Goal: Task Accomplishment & Management: Use online tool/utility

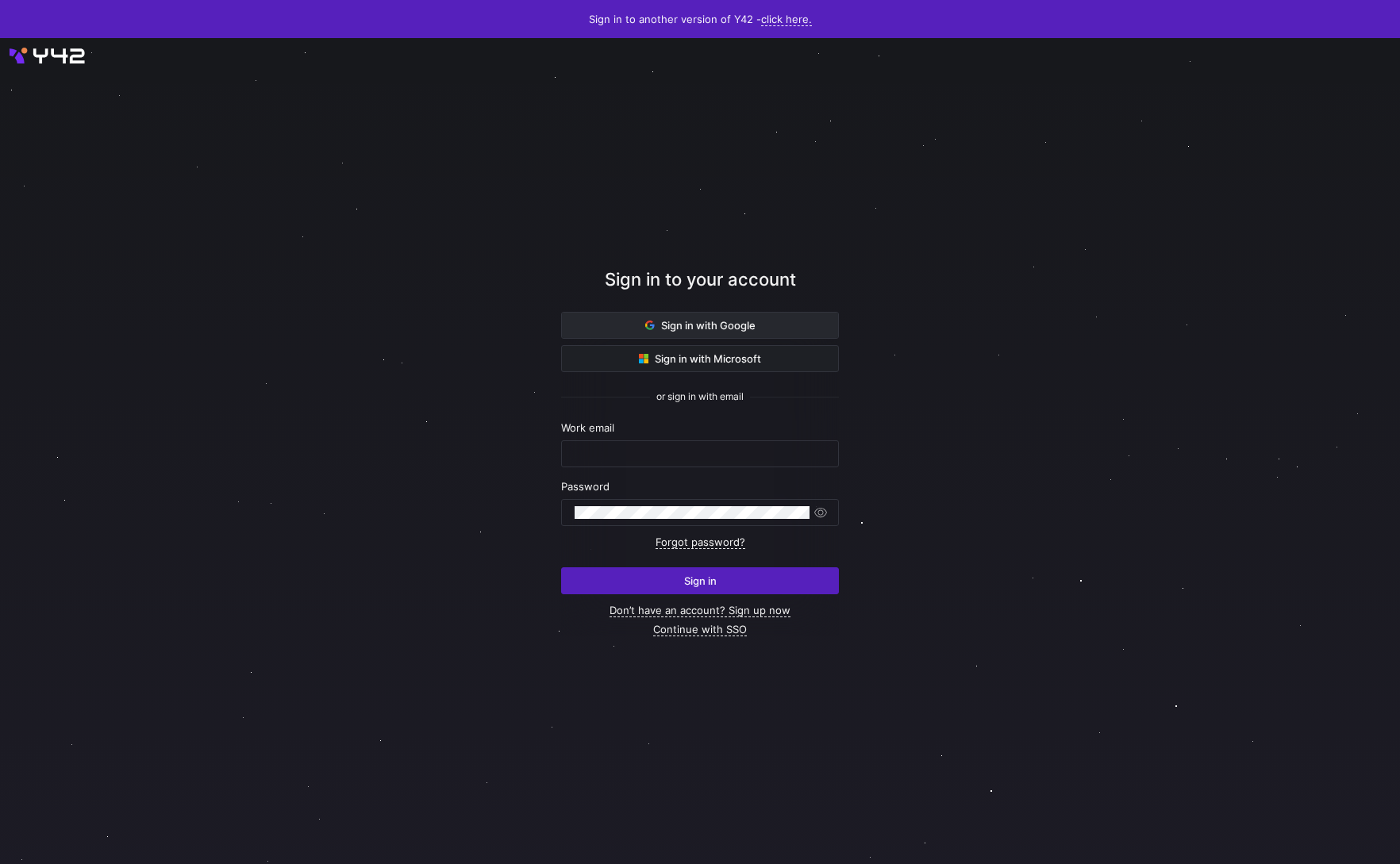
click at [617, 331] on span at bounding box center [700, 326] width 277 height 26
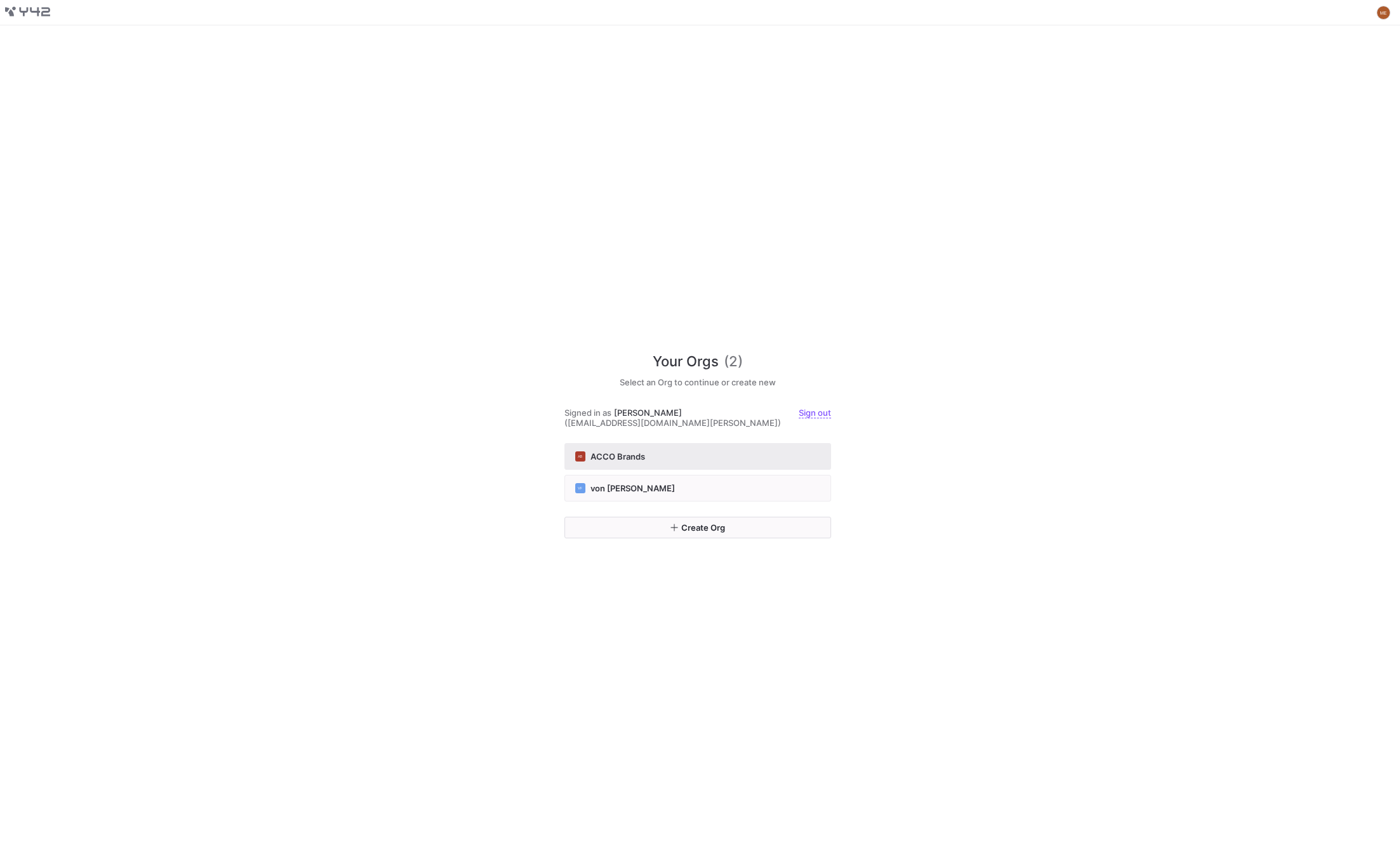
click at [792, 462] on button "AB ACCO Brands" at bounding box center [698, 457] width 267 height 27
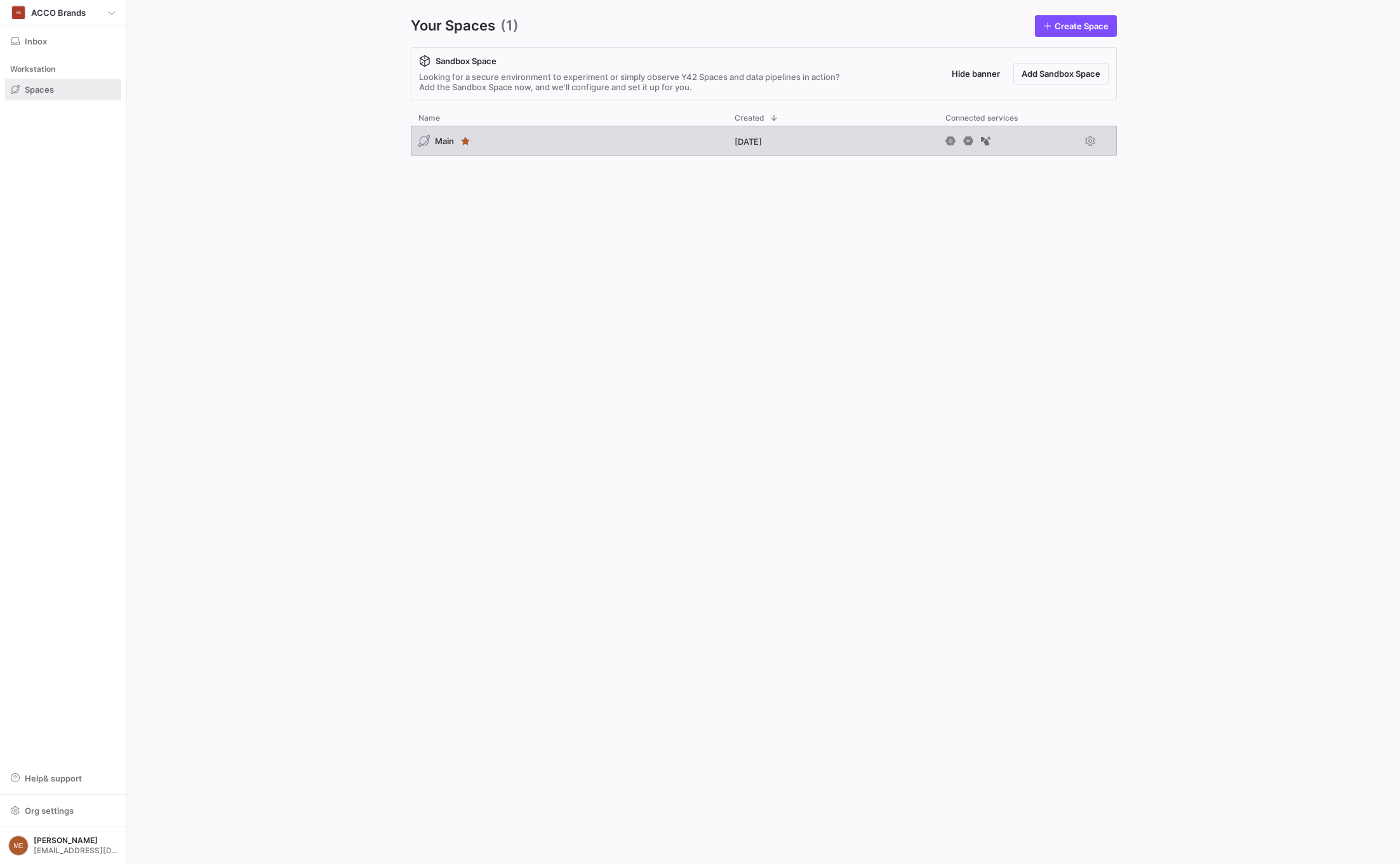
click at [518, 158] on div "Main 11 months ago" at bounding box center [764, 143] width 706 height 35
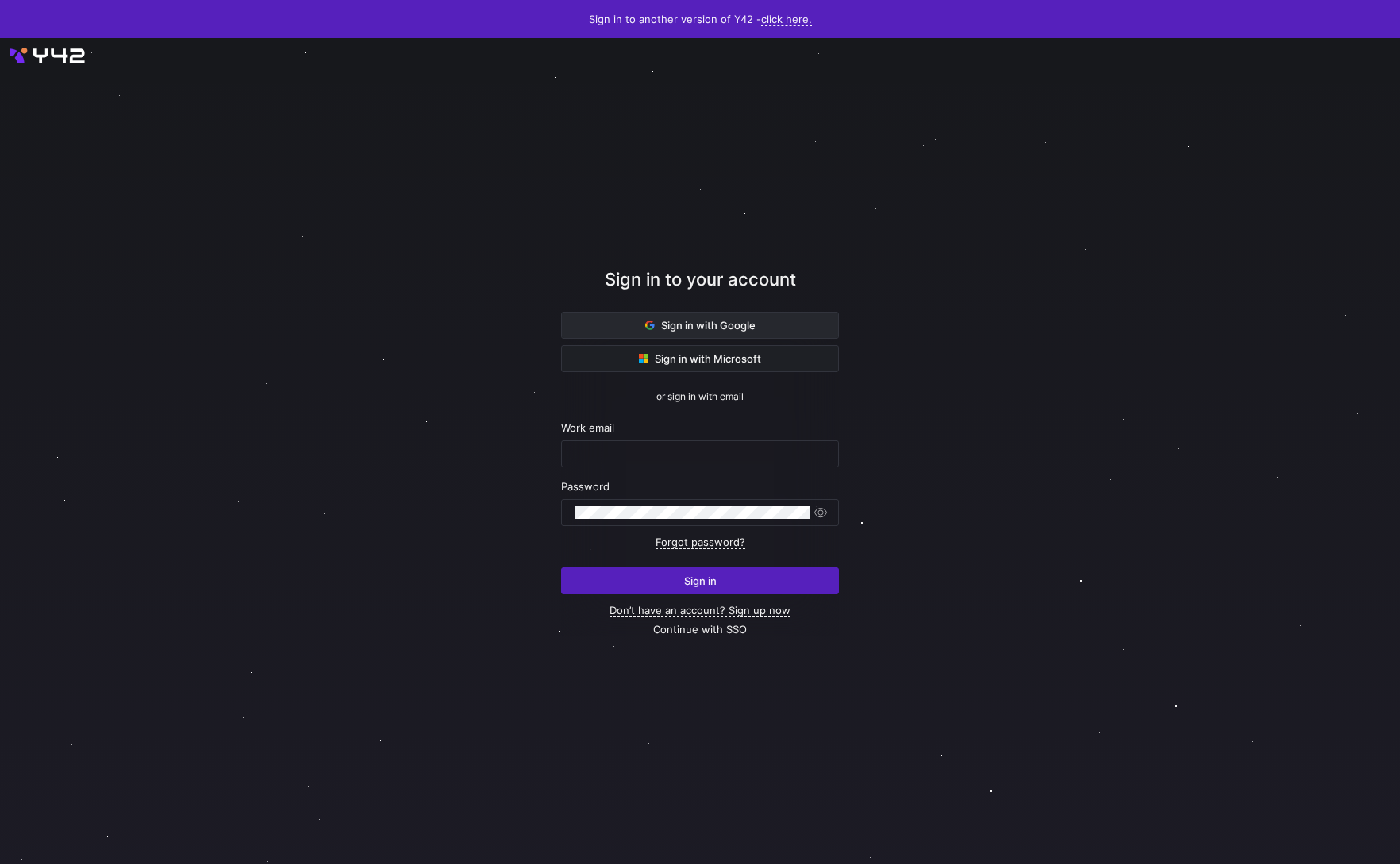
click at [662, 325] on span "Sign in with Google" at bounding box center [700, 325] width 110 height 13
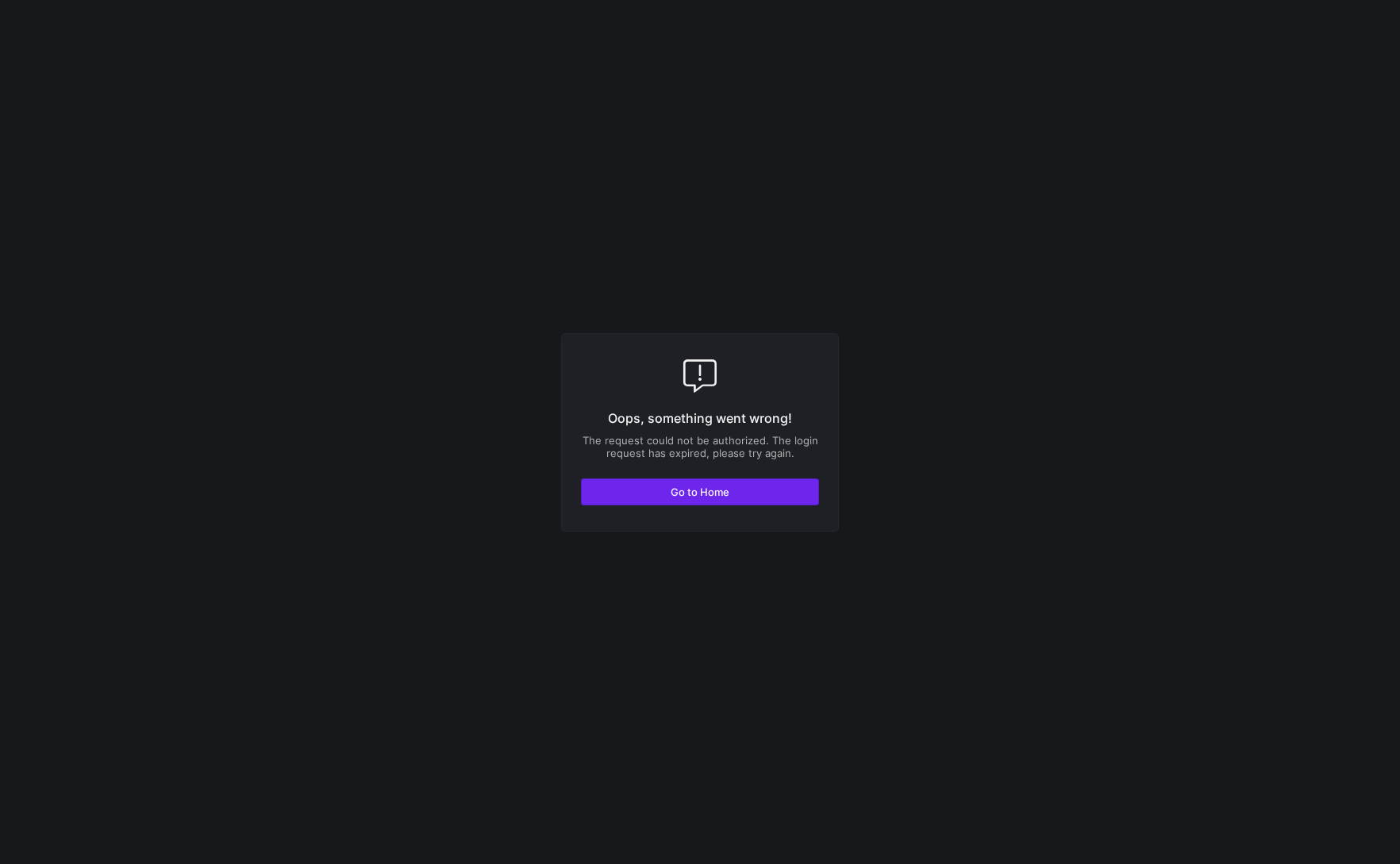
click at [656, 482] on span "button" at bounding box center [700, 492] width 236 height 26
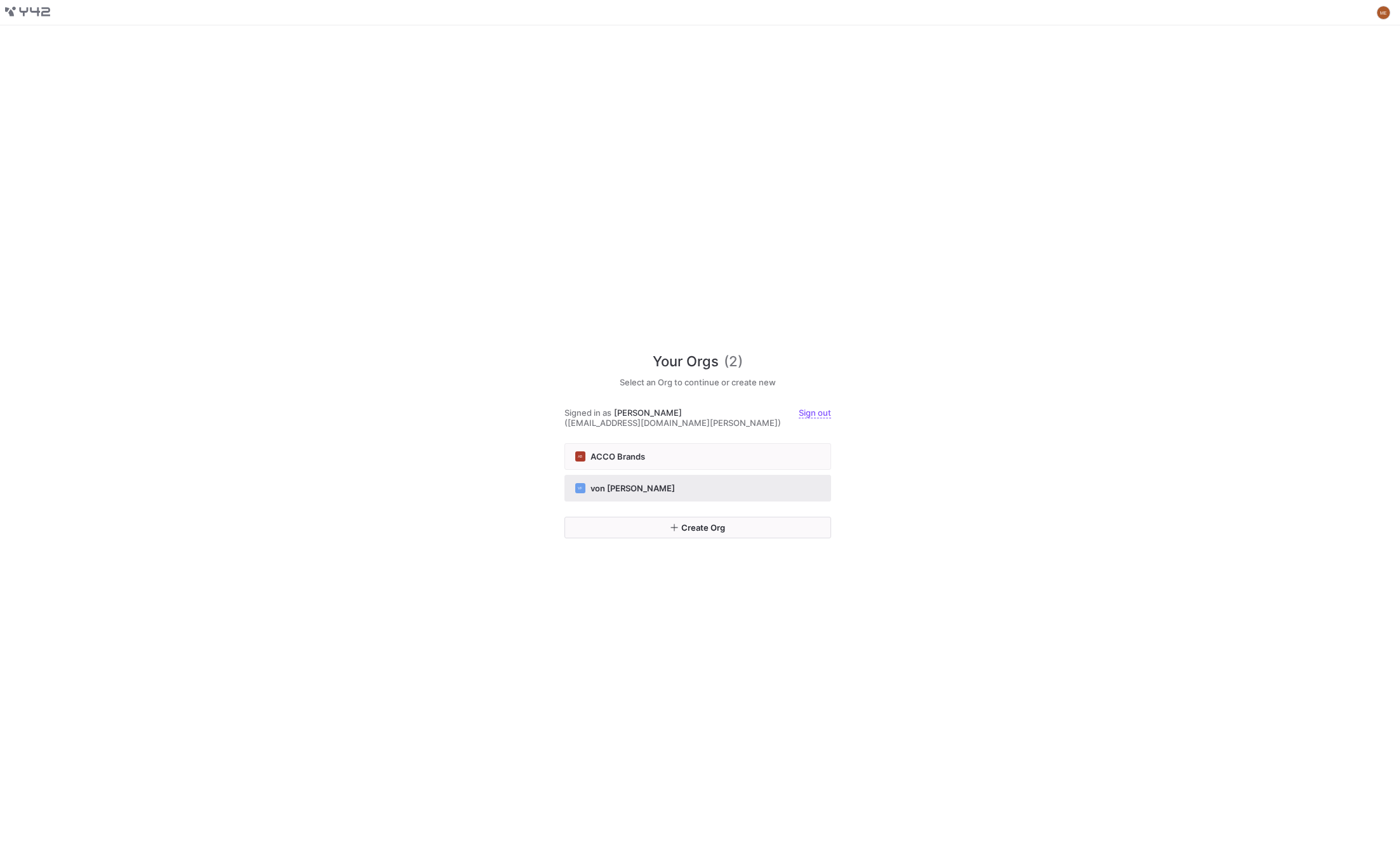
click at [624, 475] on button "VF von Fred" at bounding box center [698, 488] width 267 height 27
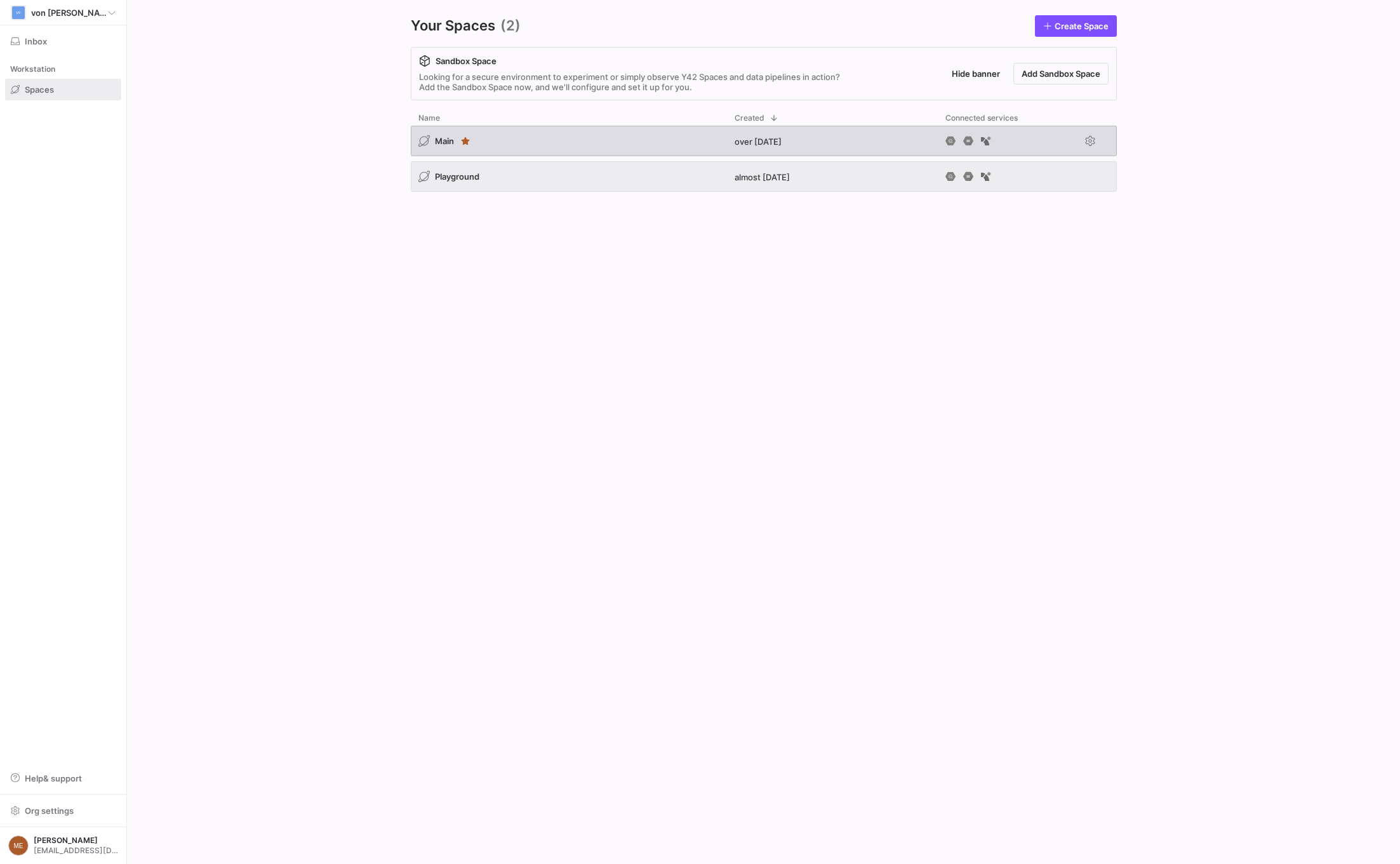
click at [567, 158] on div "Main over 1 year ago" at bounding box center [764, 143] width 706 height 35
click at [552, 143] on div "Main" at bounding box center [569, 141] width 317 height 31
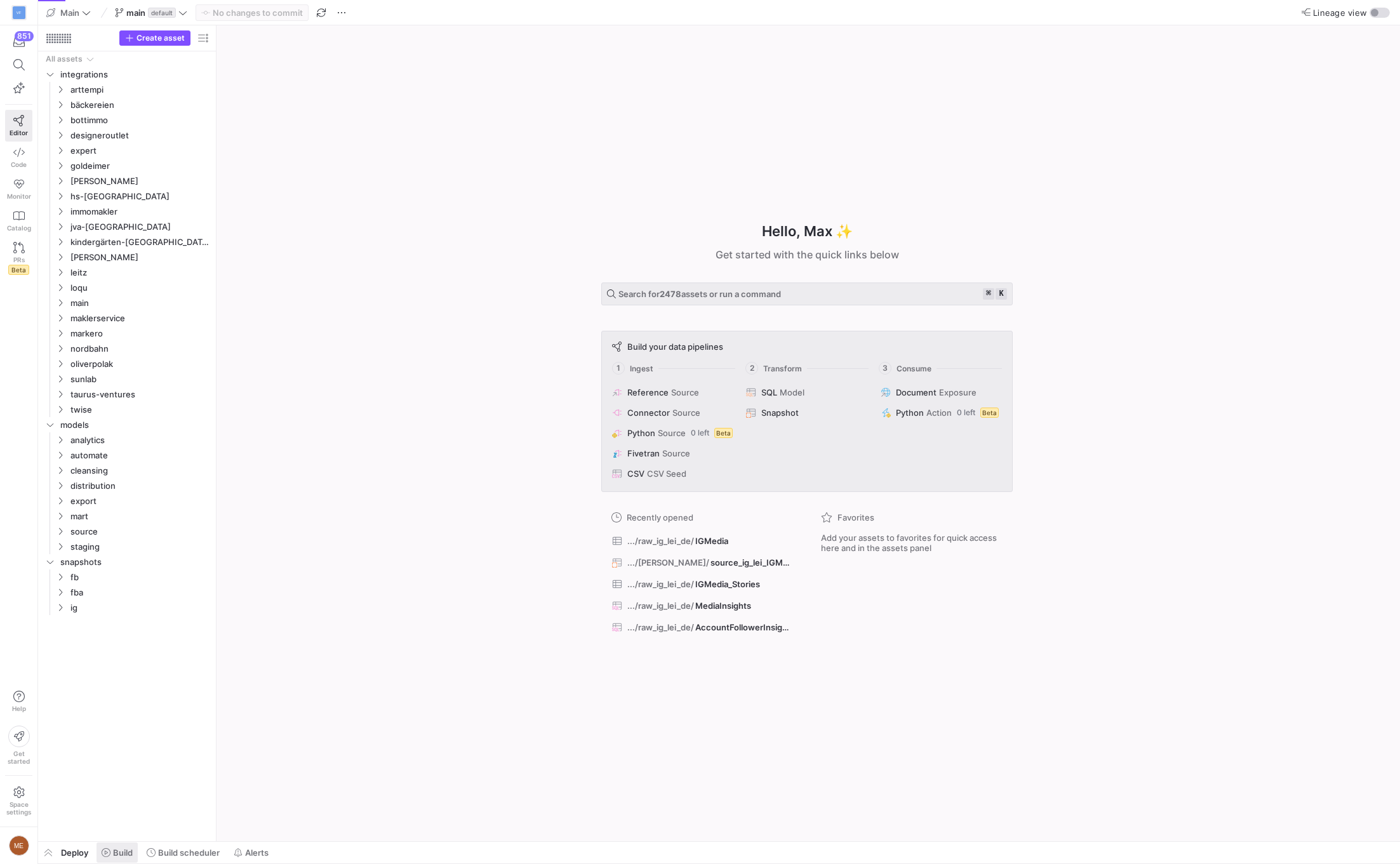
click at [134, 854] on span at bounding box center [117, 853] width 41 height 20
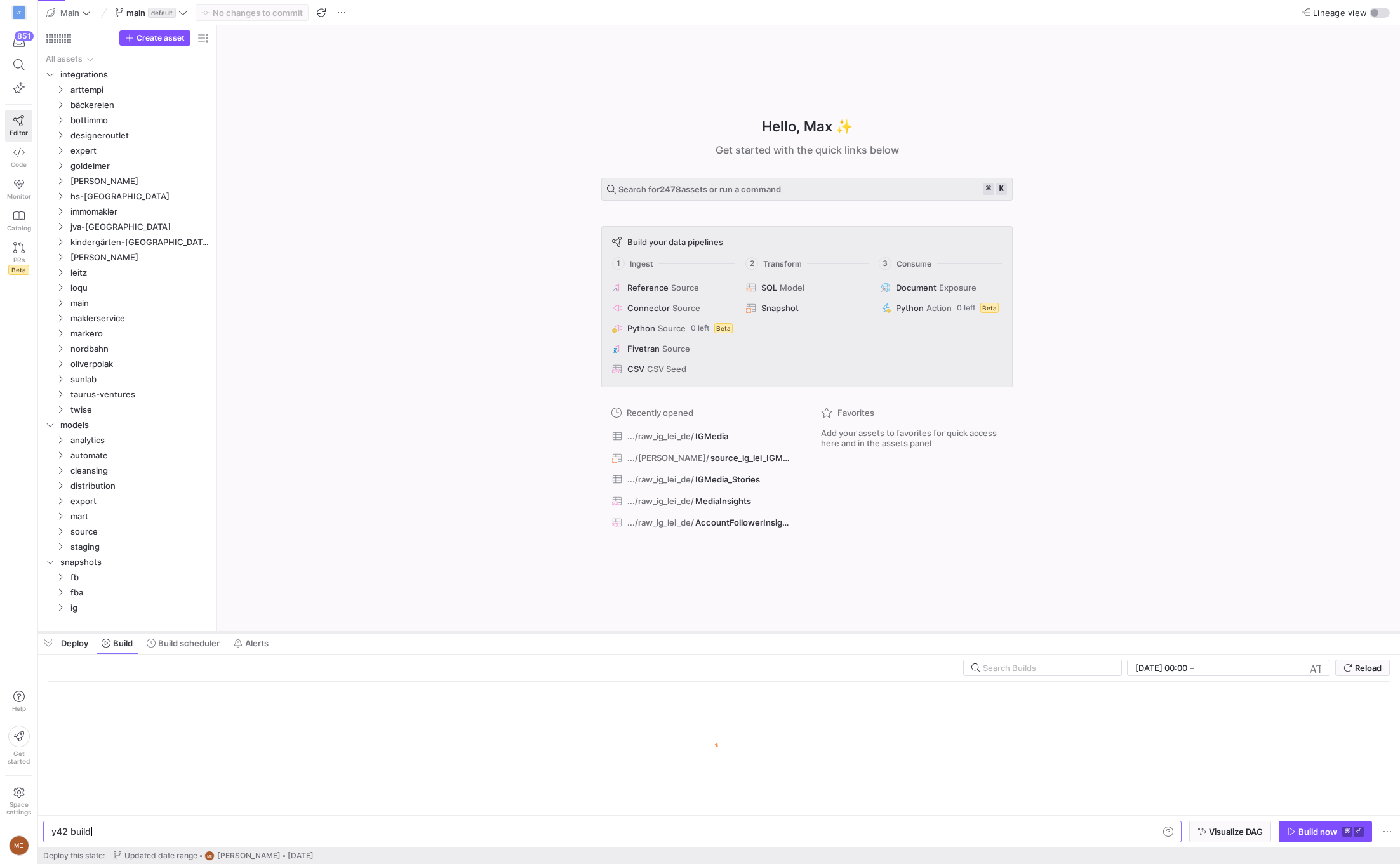
scroll to position [0, 38]
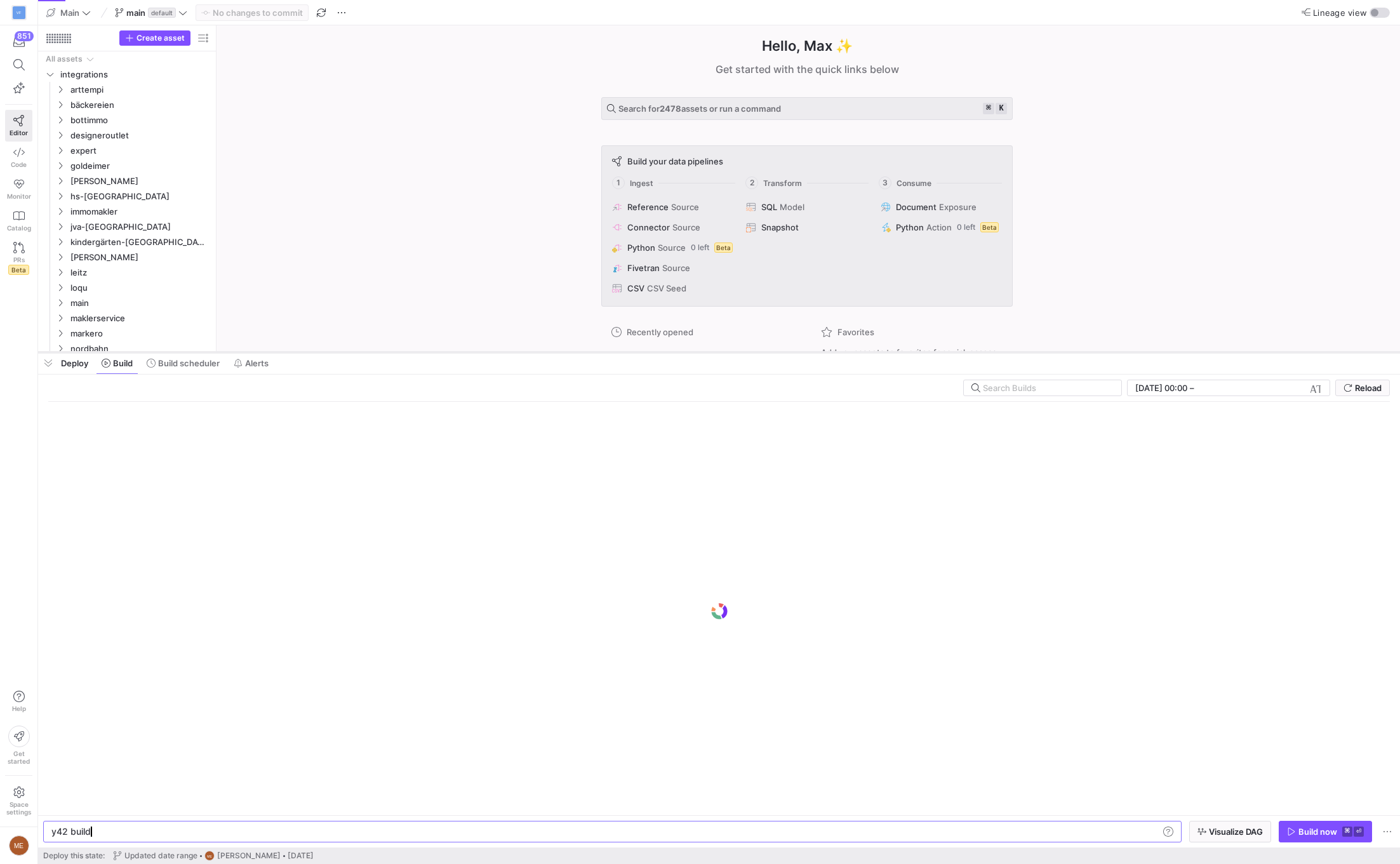
drag, startPoint x: 299, startPoint y: 634, endPoint x: 604, endPoint y: 354, distance: 414.0
click at [604, 354] on div at bounding box center [718, 352] width 1361 height 5
click at [56, 276] on icon "Press SPACE to select this row." at bounding box center [60, 273] width 9 height 8
click at [67, 335] on icon "Press SPACE to select this row." at bounding box center [70, 333] width 9 height 8
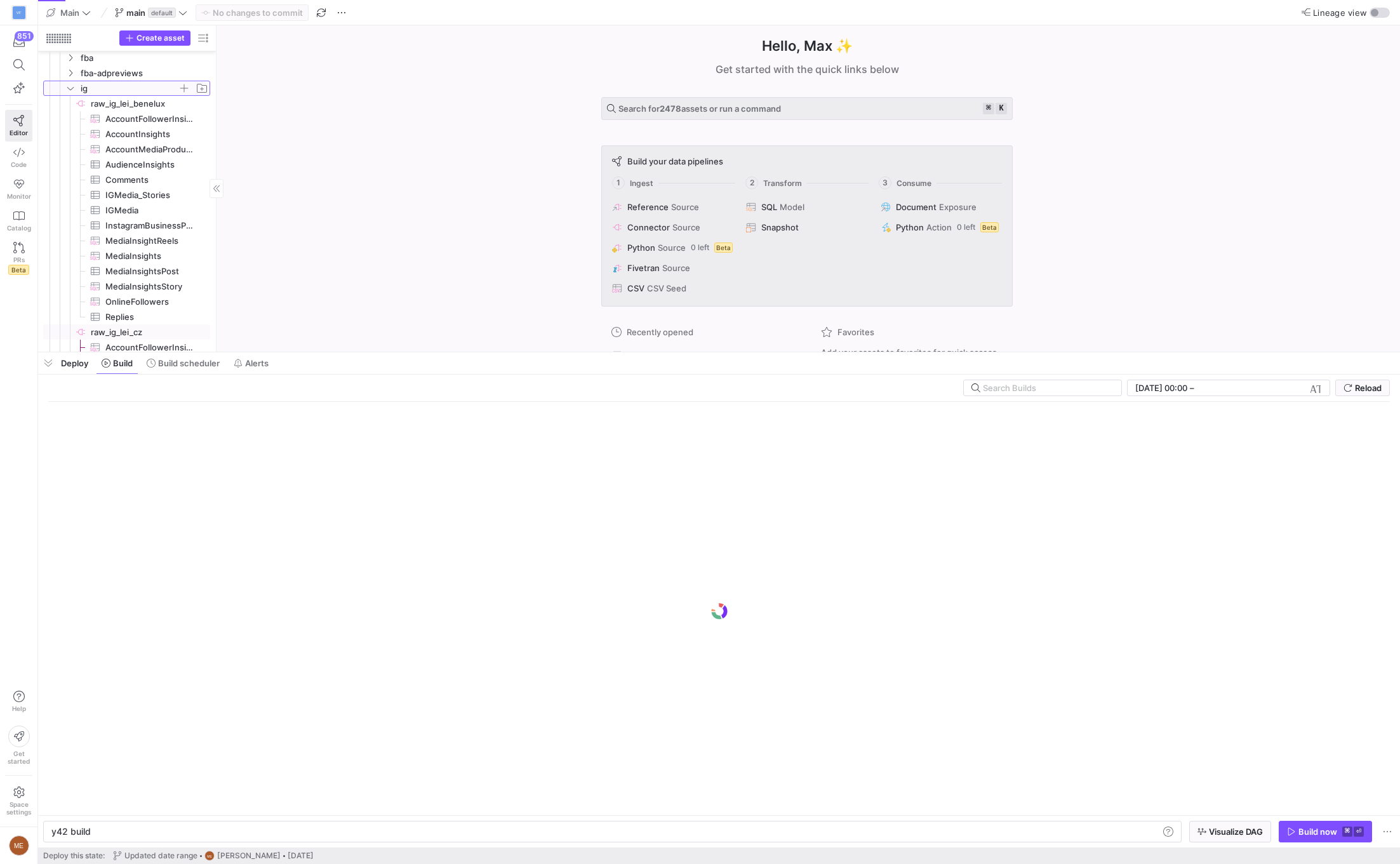
scroll to position [231, 0]
click at [206, 40] on span "button" at bounding box center [202, 38] width 15 height 15
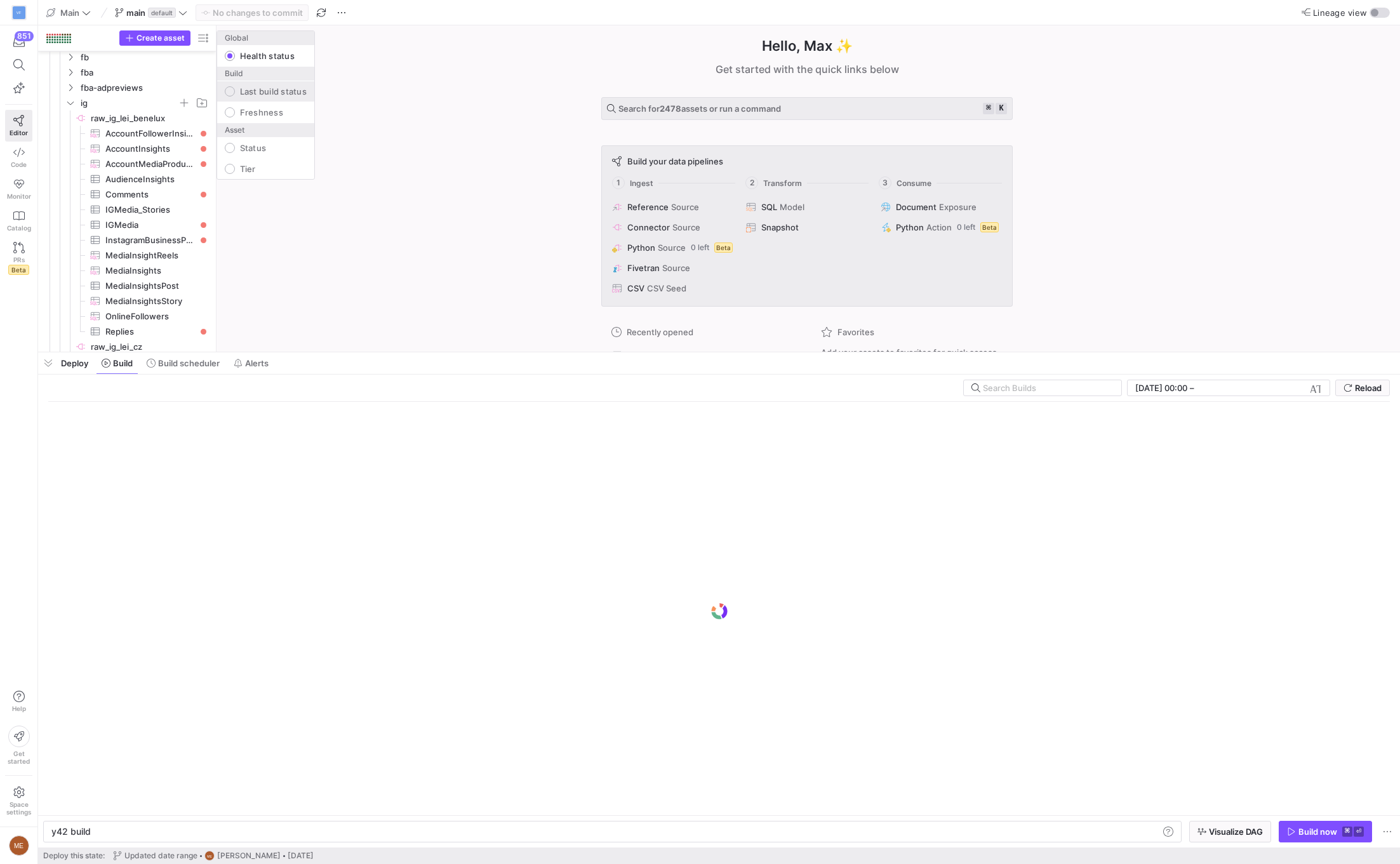
scroll to position [216, 0]
click at [271, 94] on label "Last build status" at bounding box center [270, 91] width 72 height 10
click at [235, 94] on input "Last build status" at bounding box center [229, 91] width 10 height 10
radio input "false"
radio input "true"
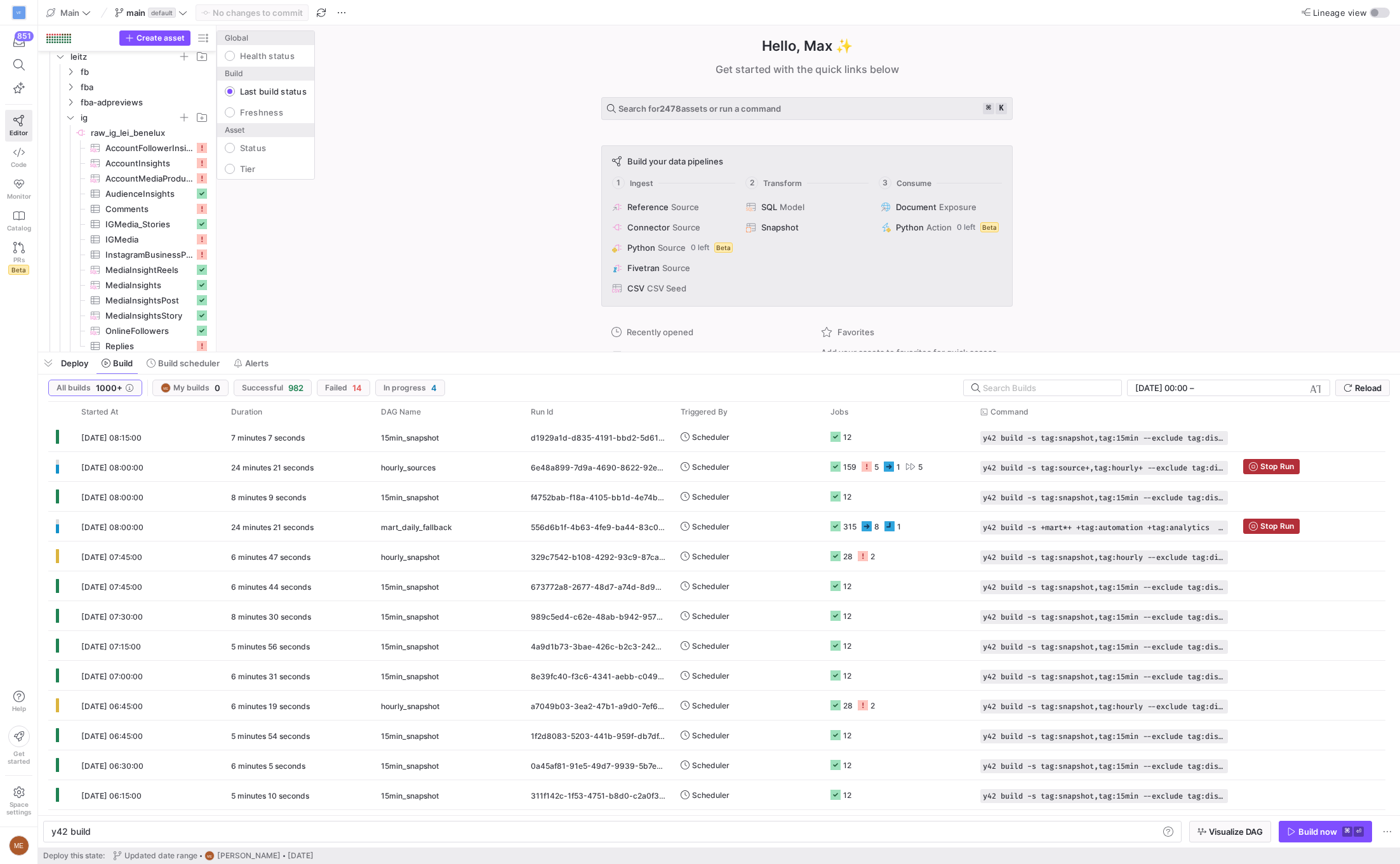
click at [878, 401] on div at bounding box center [700, 432] width 1400 height 864
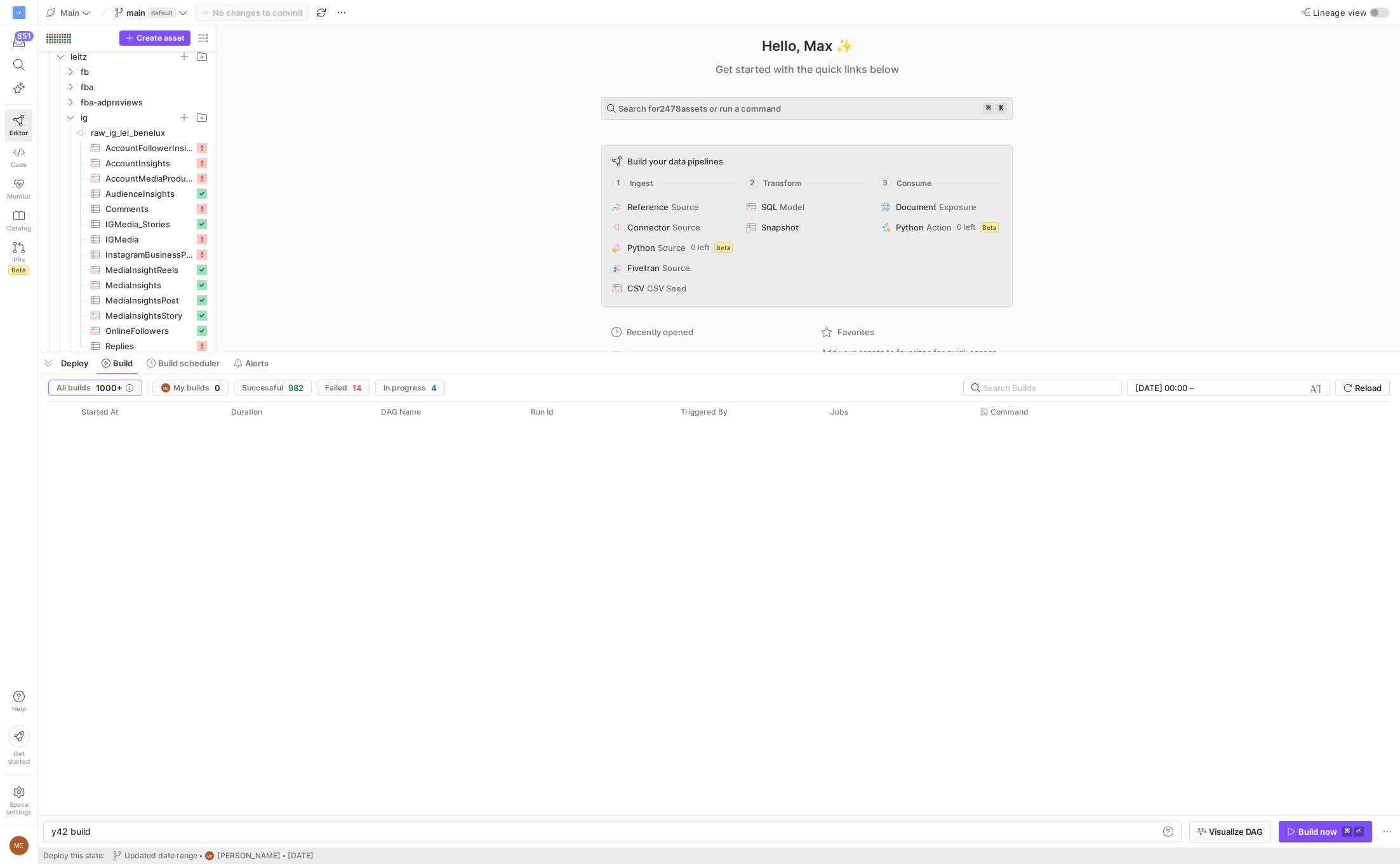
scroll to position [875, 0]
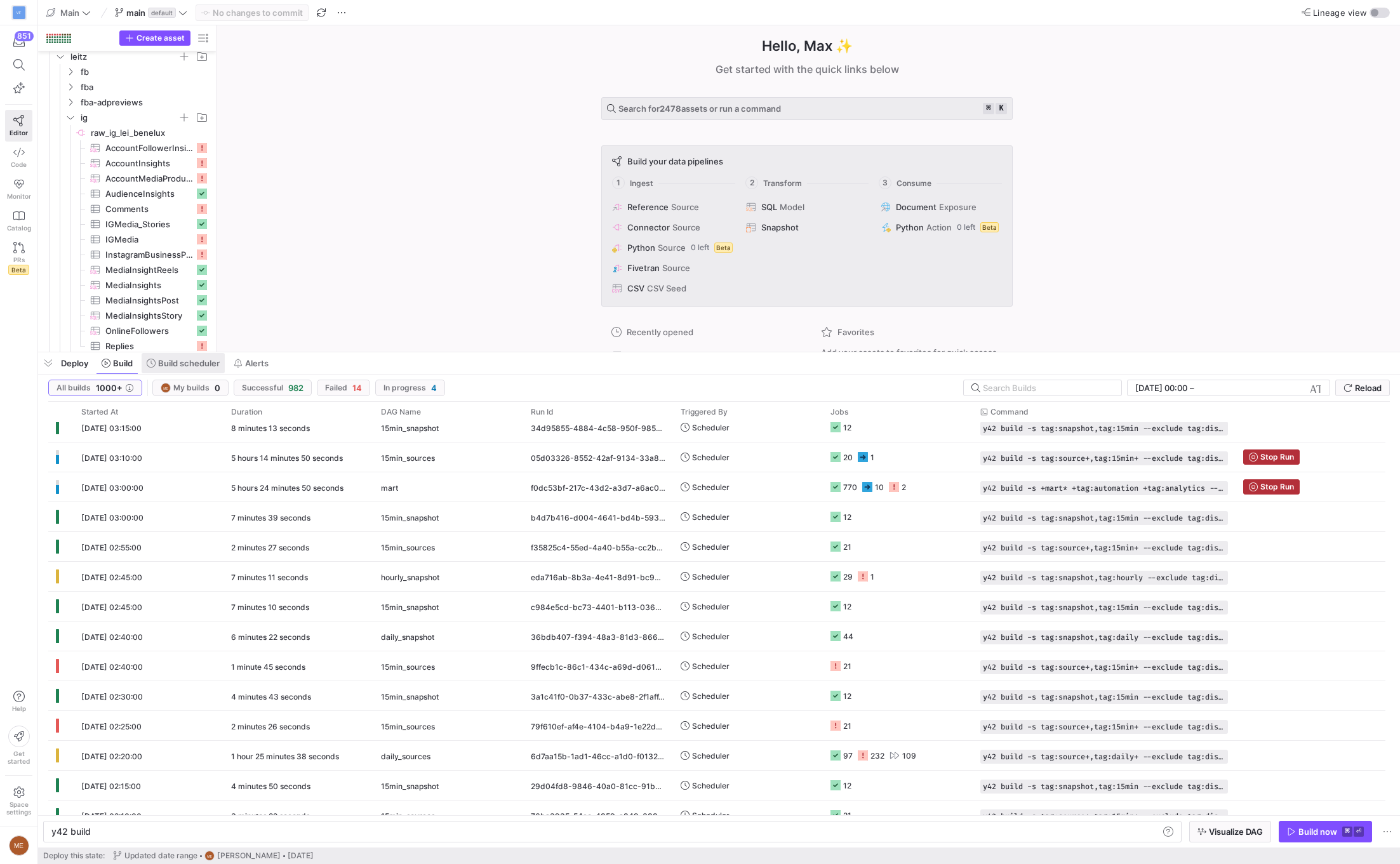
click at [181, 367] on span "Build scheduler" at bounding box center [189, 363] width 61 height 10
click at [191, 358] on span "Build scheduler" at bounding box center [189, 363] width 61 height 10
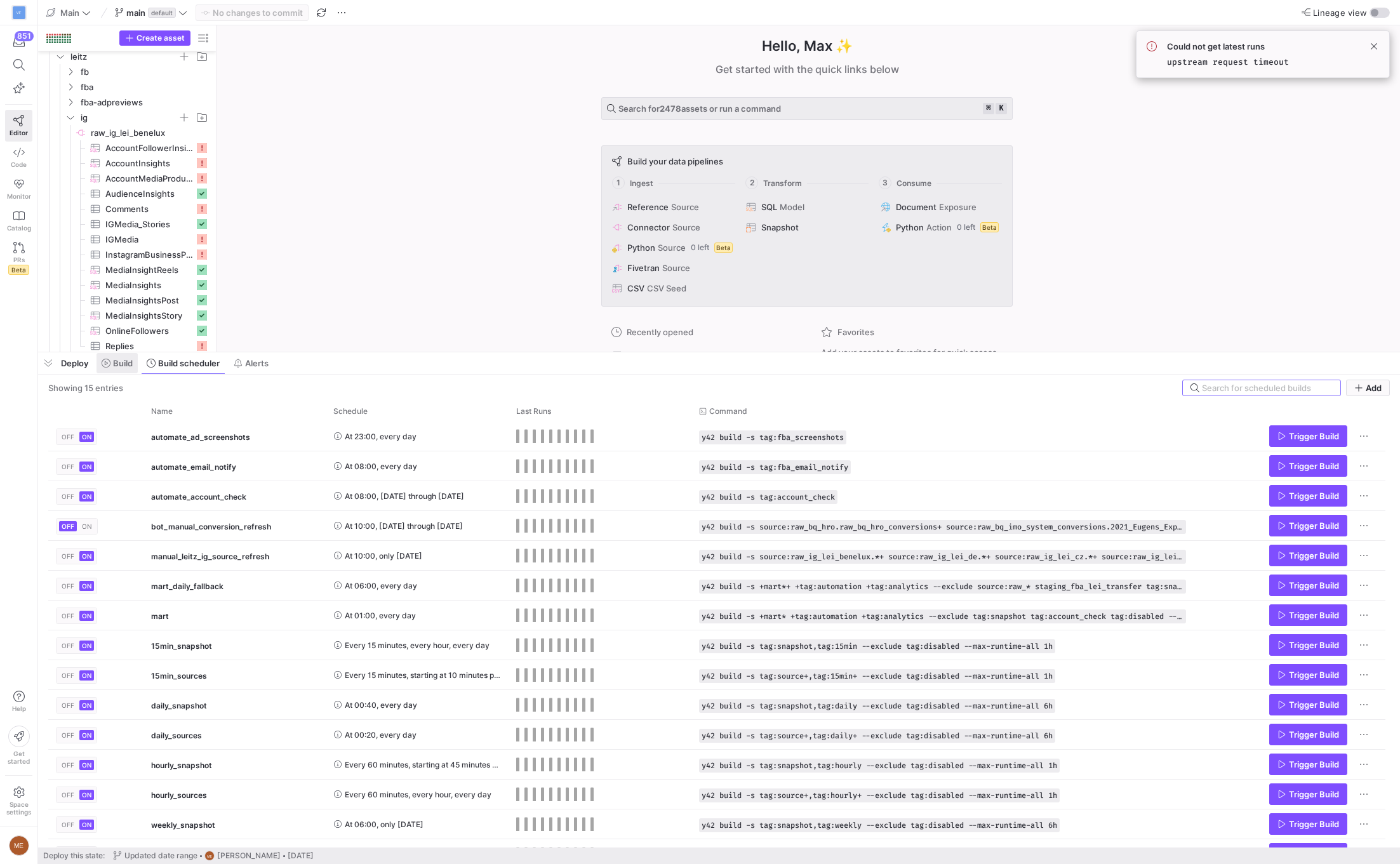
click at [125, 365] on span "Build" at bounding box center [123, 363] width 20 height 10
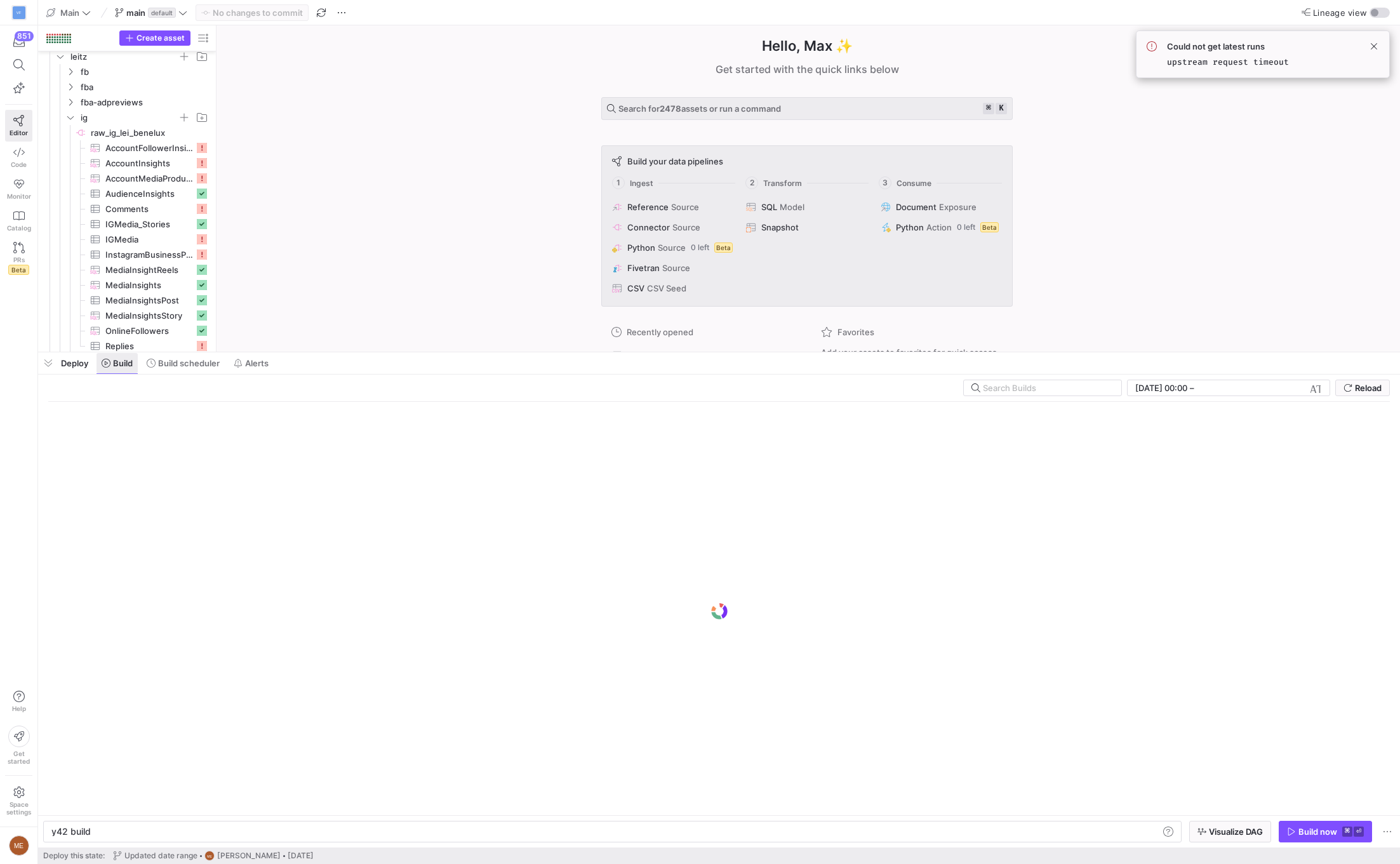
scroll to position [0, 38]
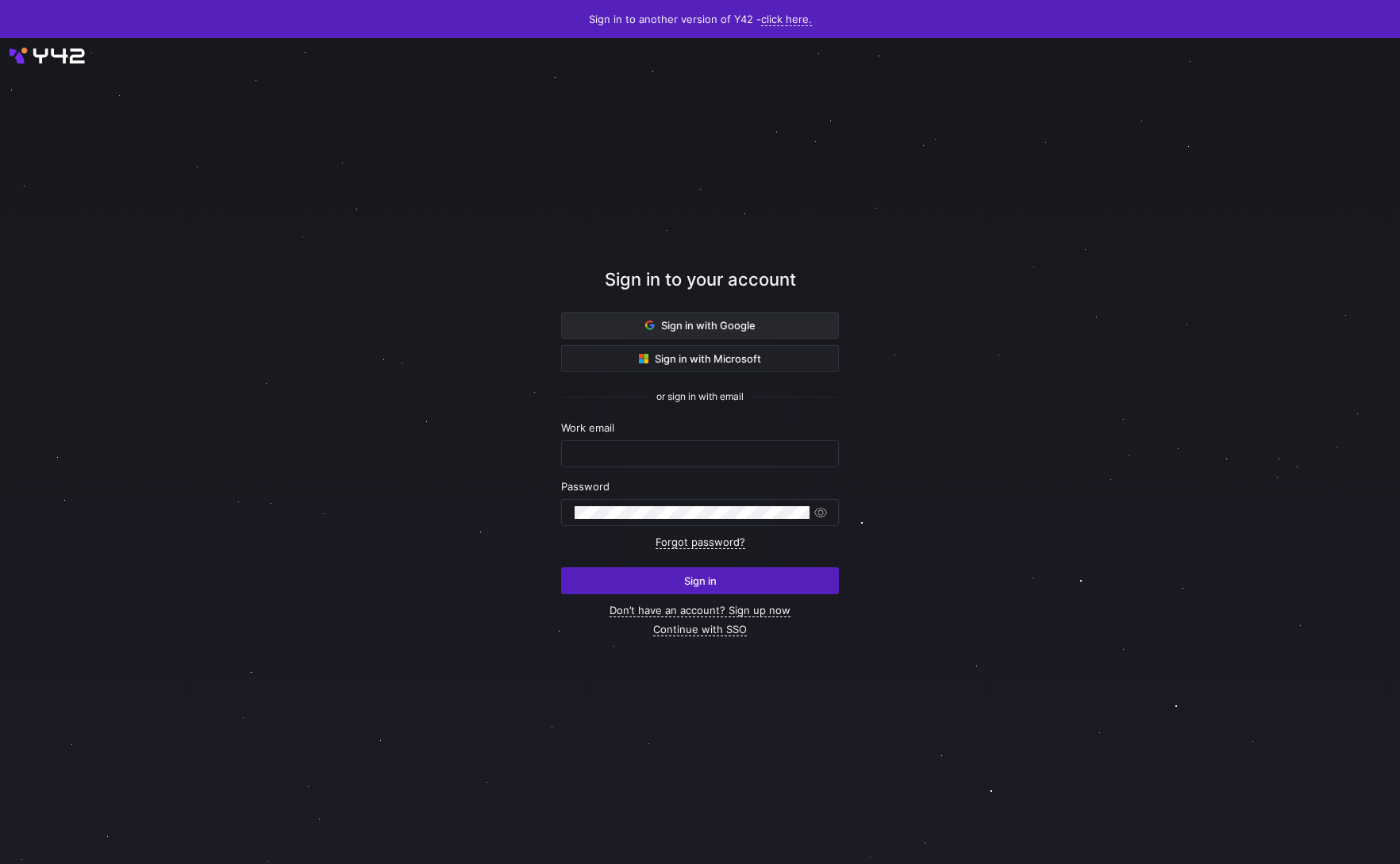
click at [620, 321] on span at bounding box center [700, 326] width 277 height 26
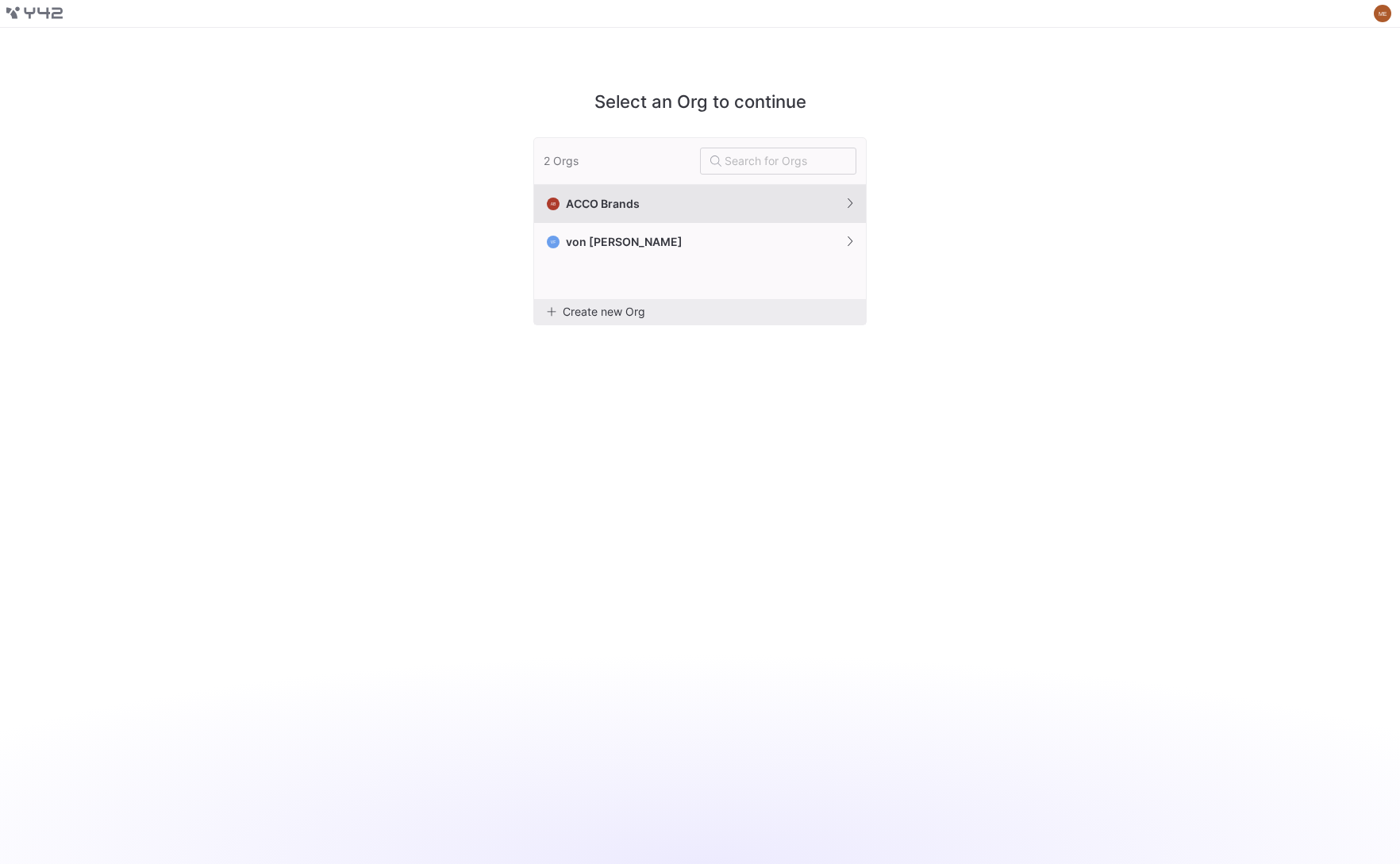
click at [625, 205] on span "ACCO Brands" at bounding box center [603, 204] width 74 height 13
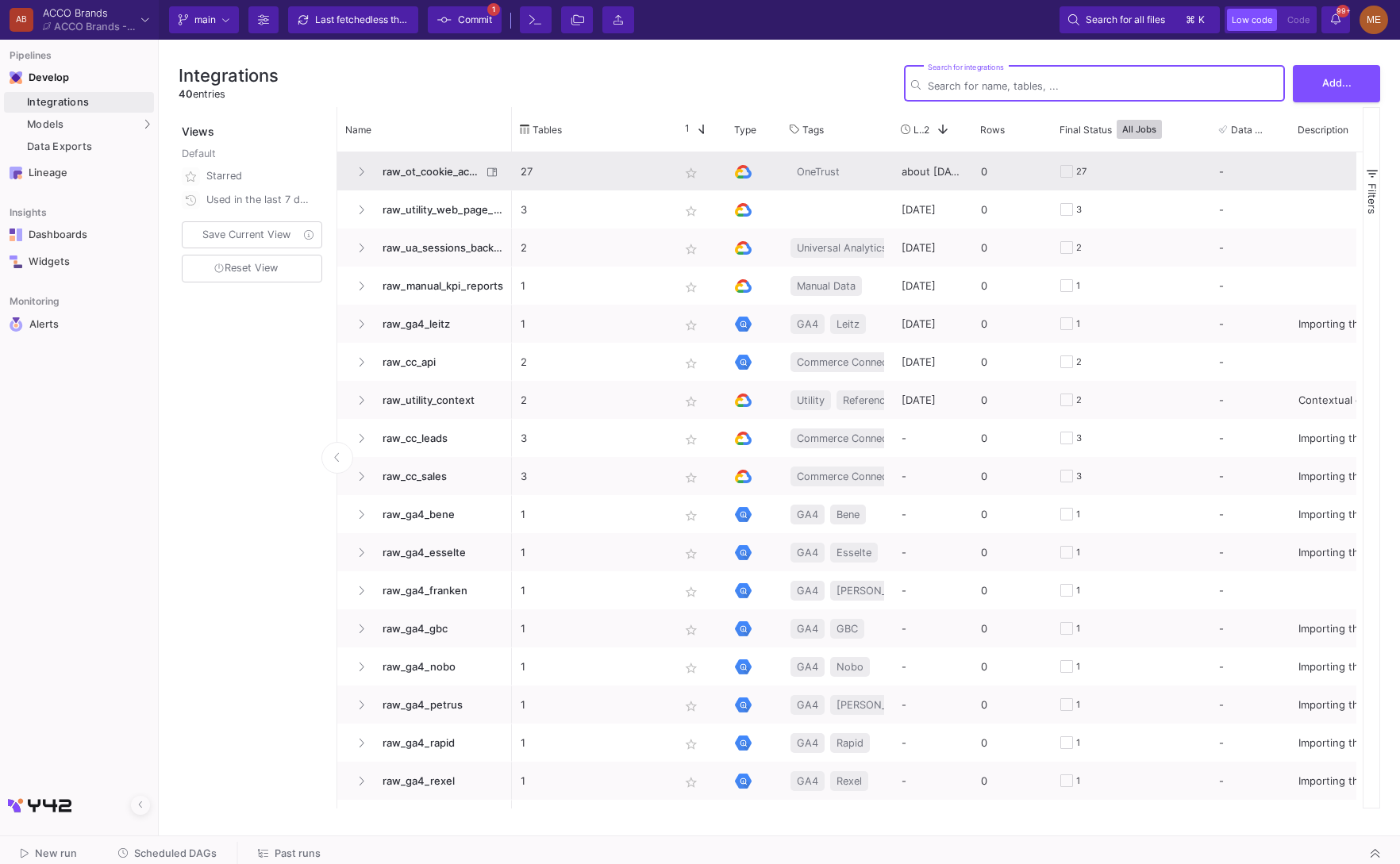
click at [462, 156] on span "raw_ot_cookie_acceptance" at bounding box center [427, 172] width 108 height 37
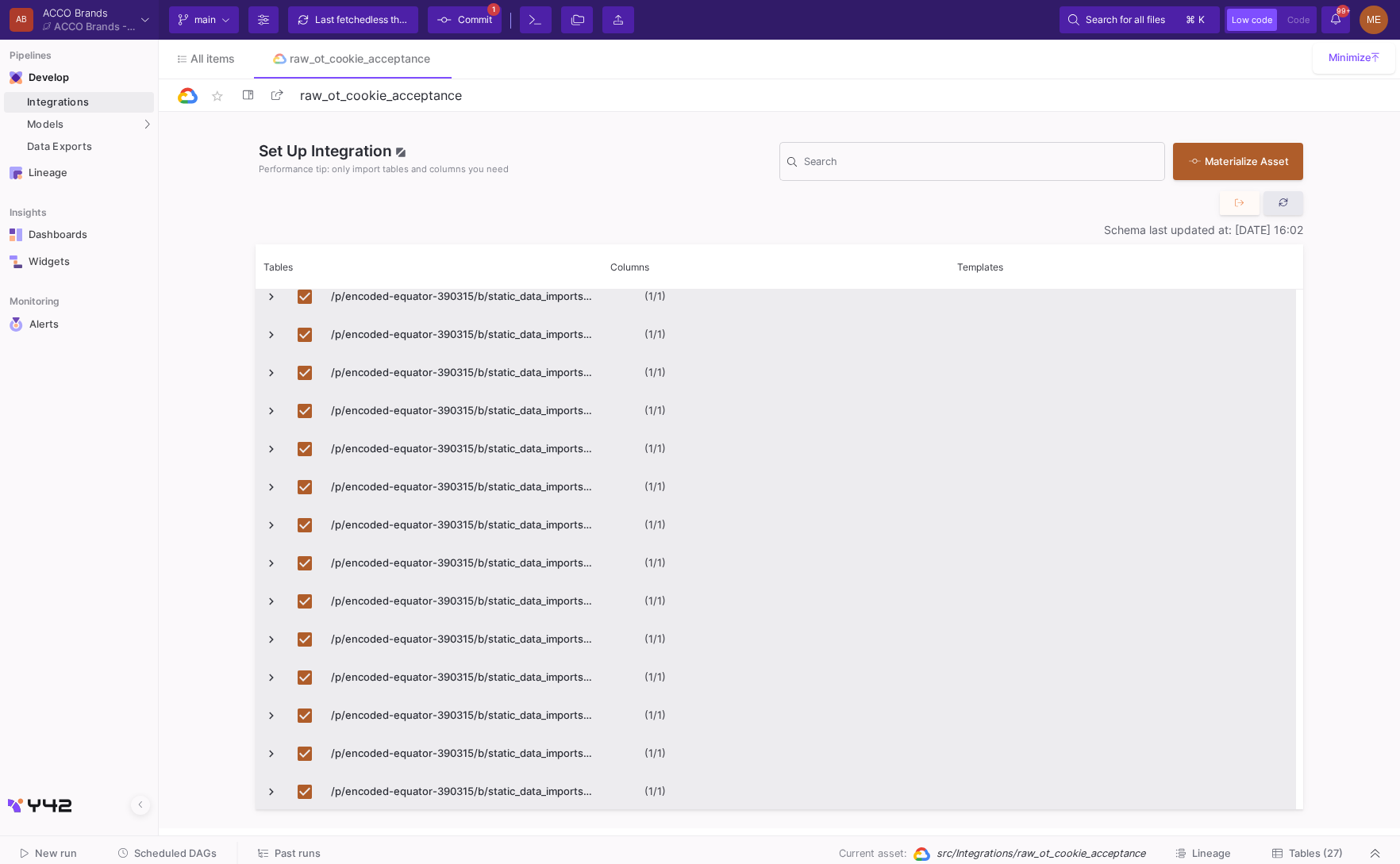
click at [1292, 211] on button at bounding box center [1284, 203] width 39 height 24
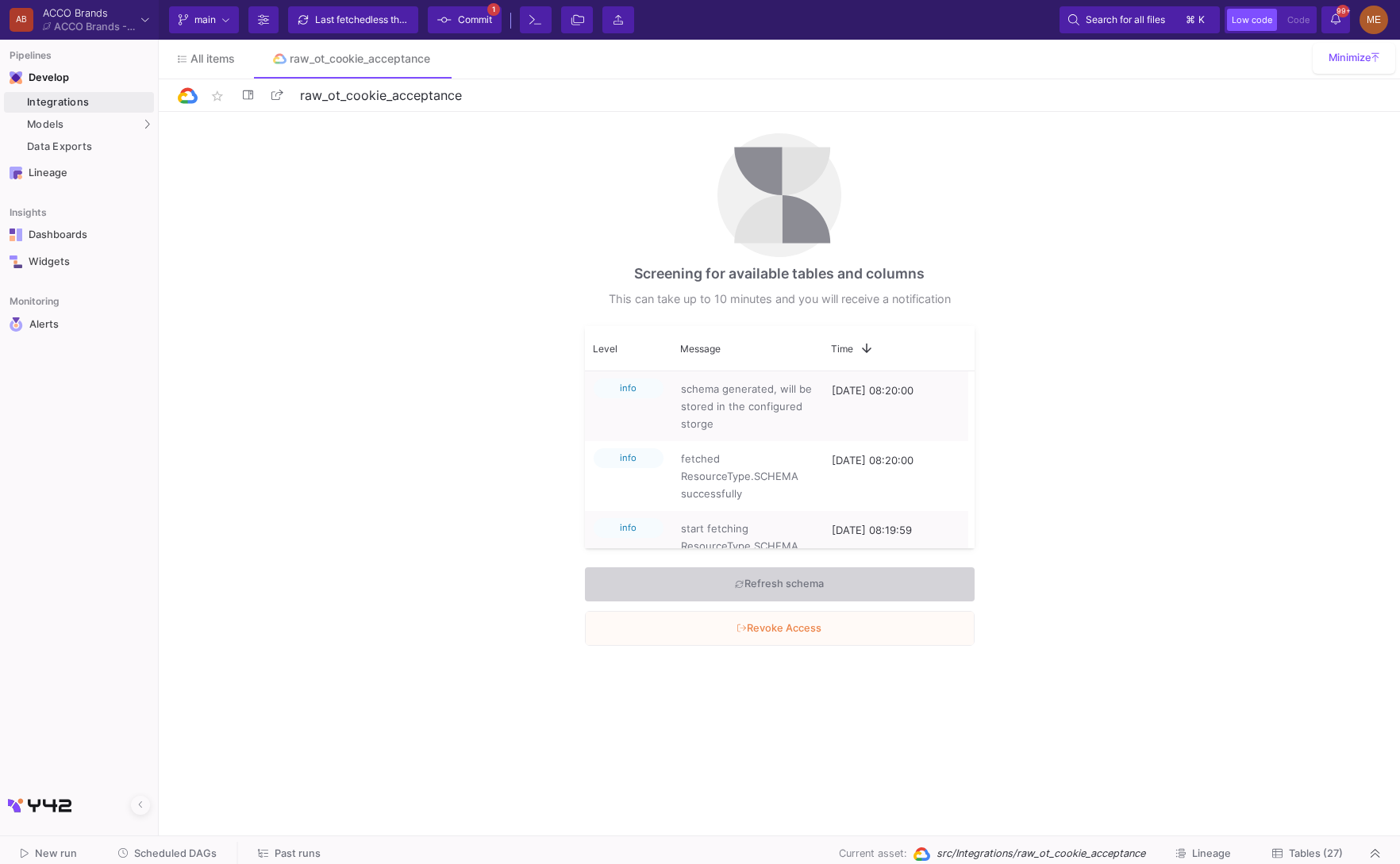
click at [491, 366] on div "Screening for available tables and columns This can take up to 10 minutes and y…" at bounding box center [779, 470] width 1241 height 716
click at [465, 546] on div "Screening for available tables and columns This can take up to 10 minutes and y…" at bounding box center [779, 470] width 1241 height 716
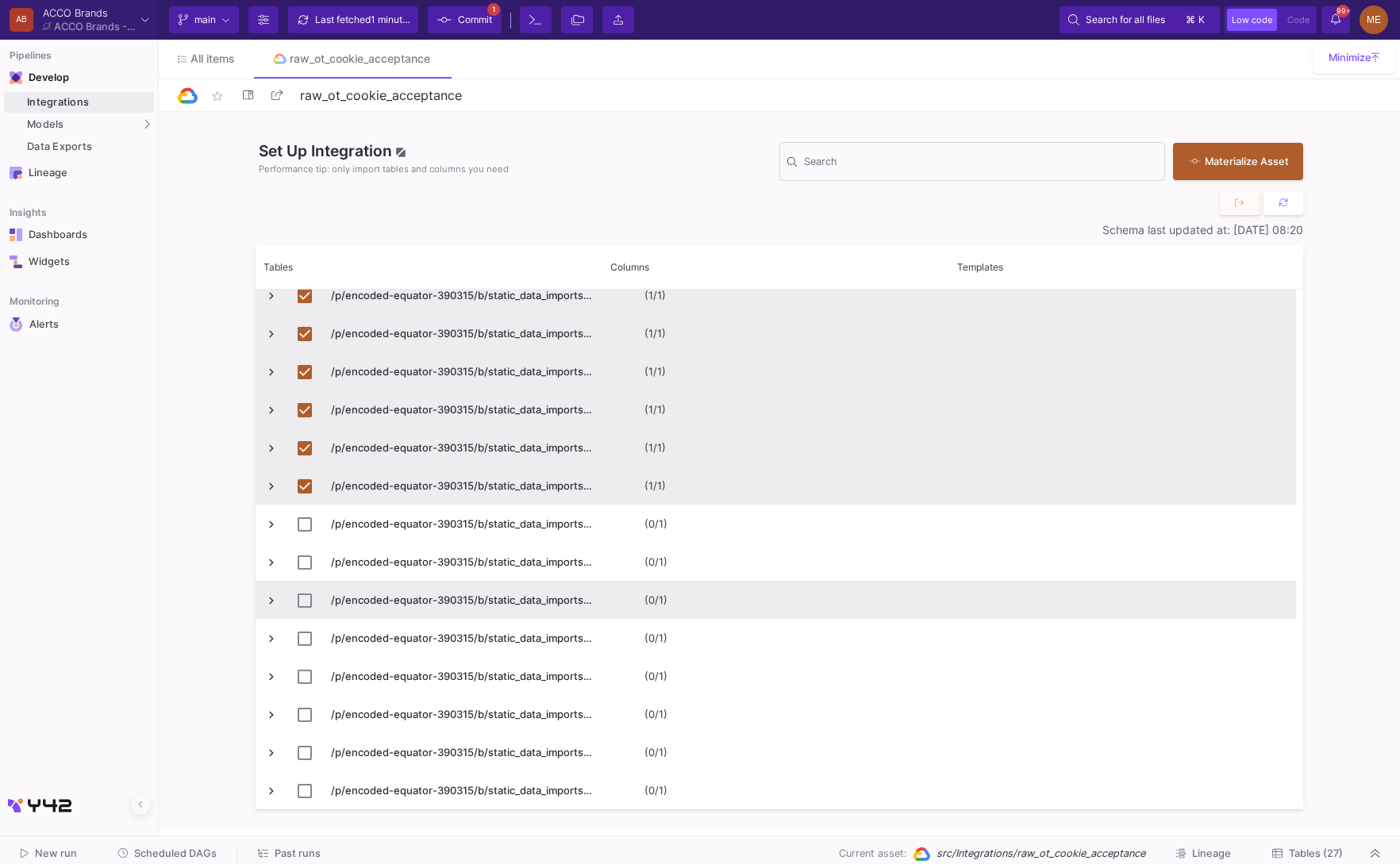
scroll to position [1510, 0]
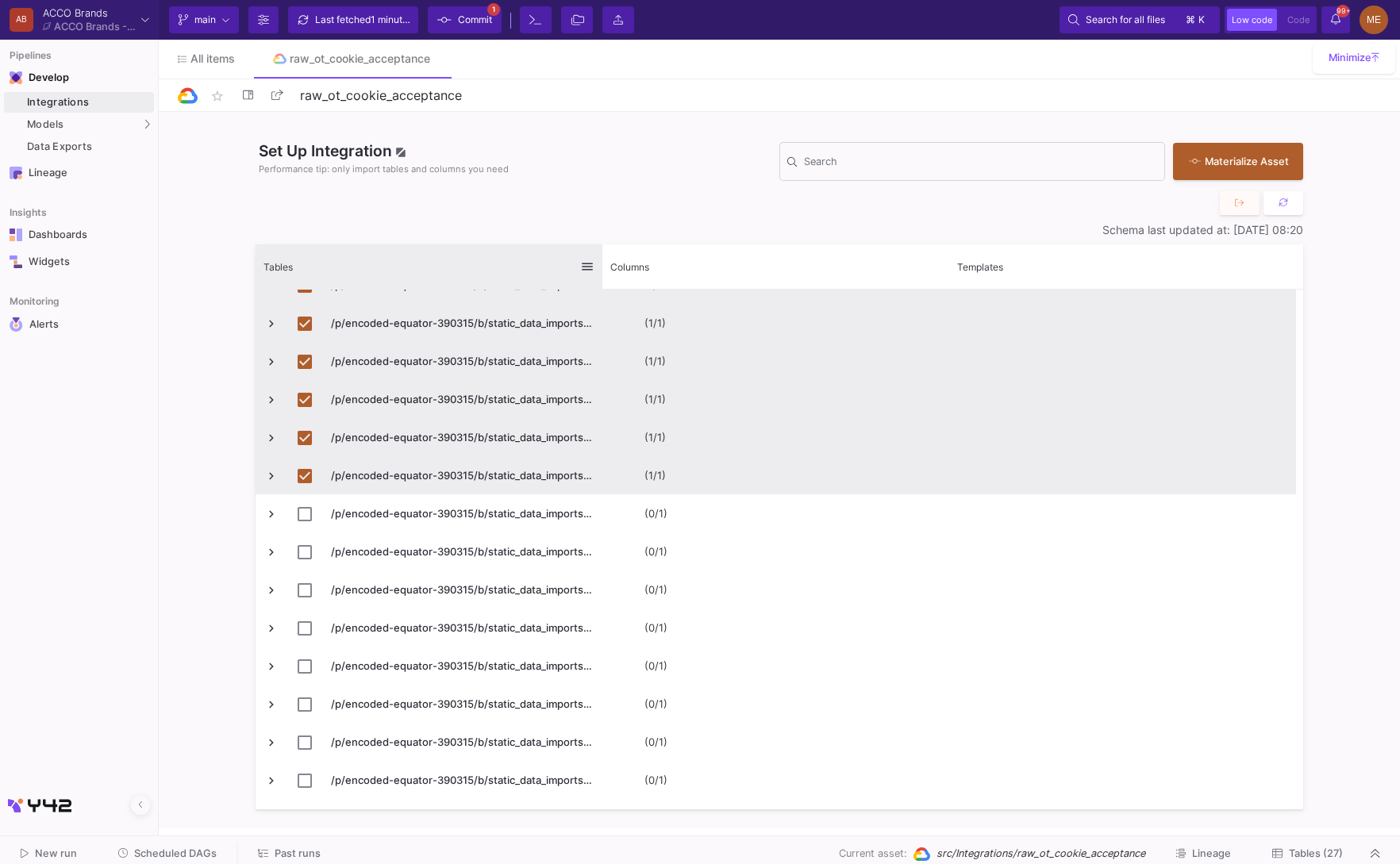
click at [602, 273] on div at bounding box center [603, 266] width 6 height 44
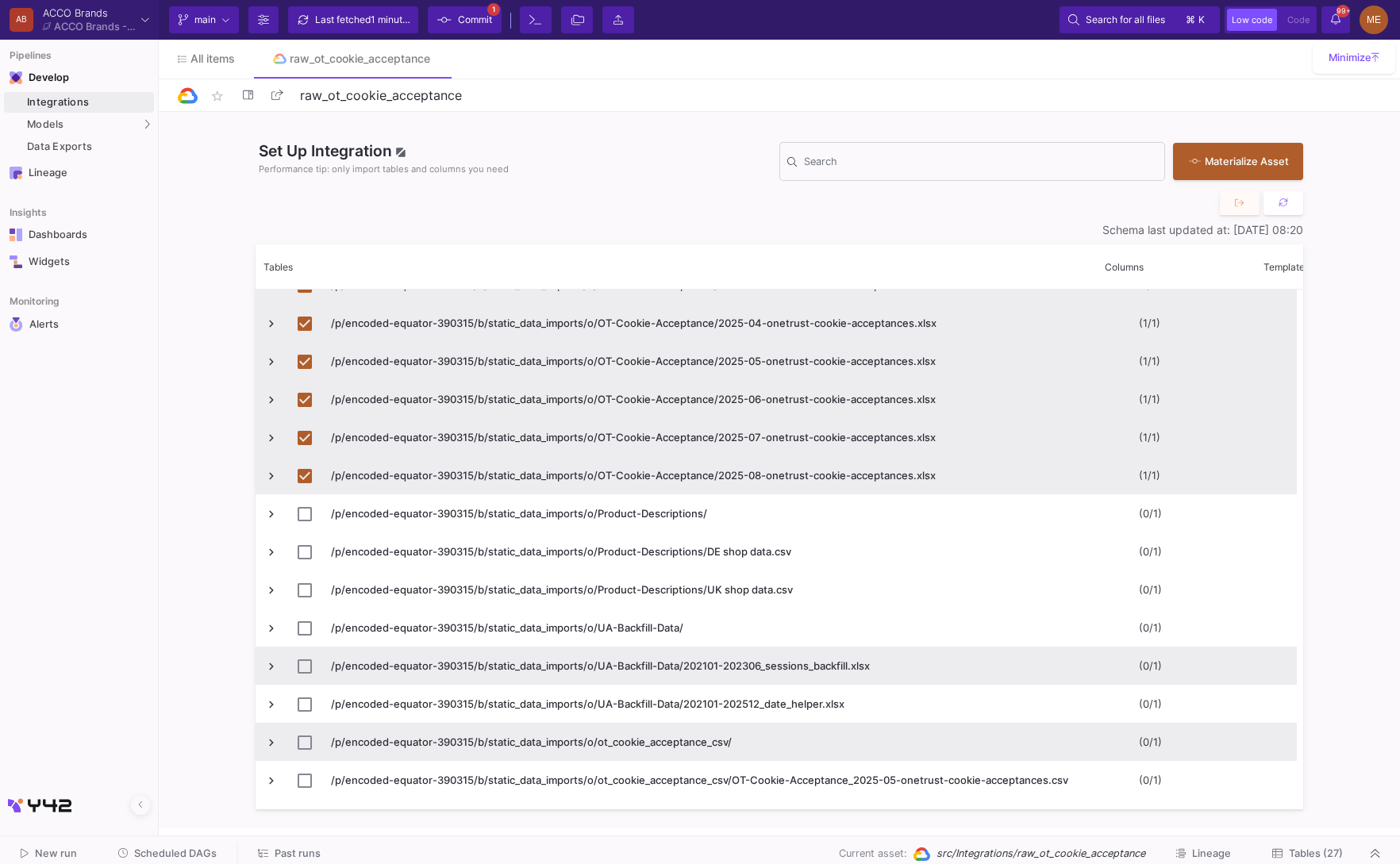
scroll to position [1582, 0]
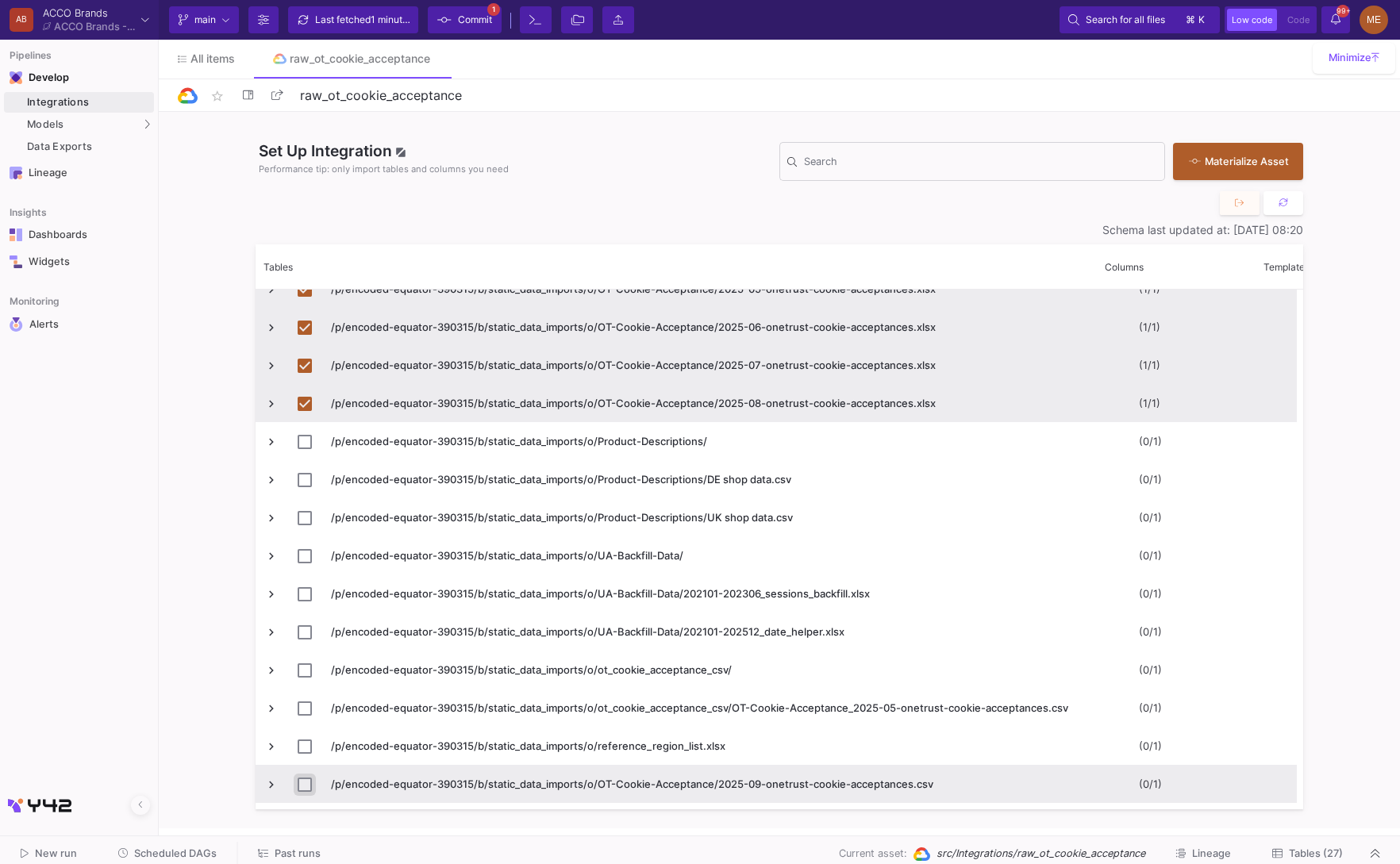
click at [302, 784] on input "Press Space to toggle row selection (unchecked)" at bounding box center [304, 784] width 15 height 15
checkbox input "true"
click at [1311, 841] on button "Tables (28)" at bounding box center [1306, 853] width 109 height 25
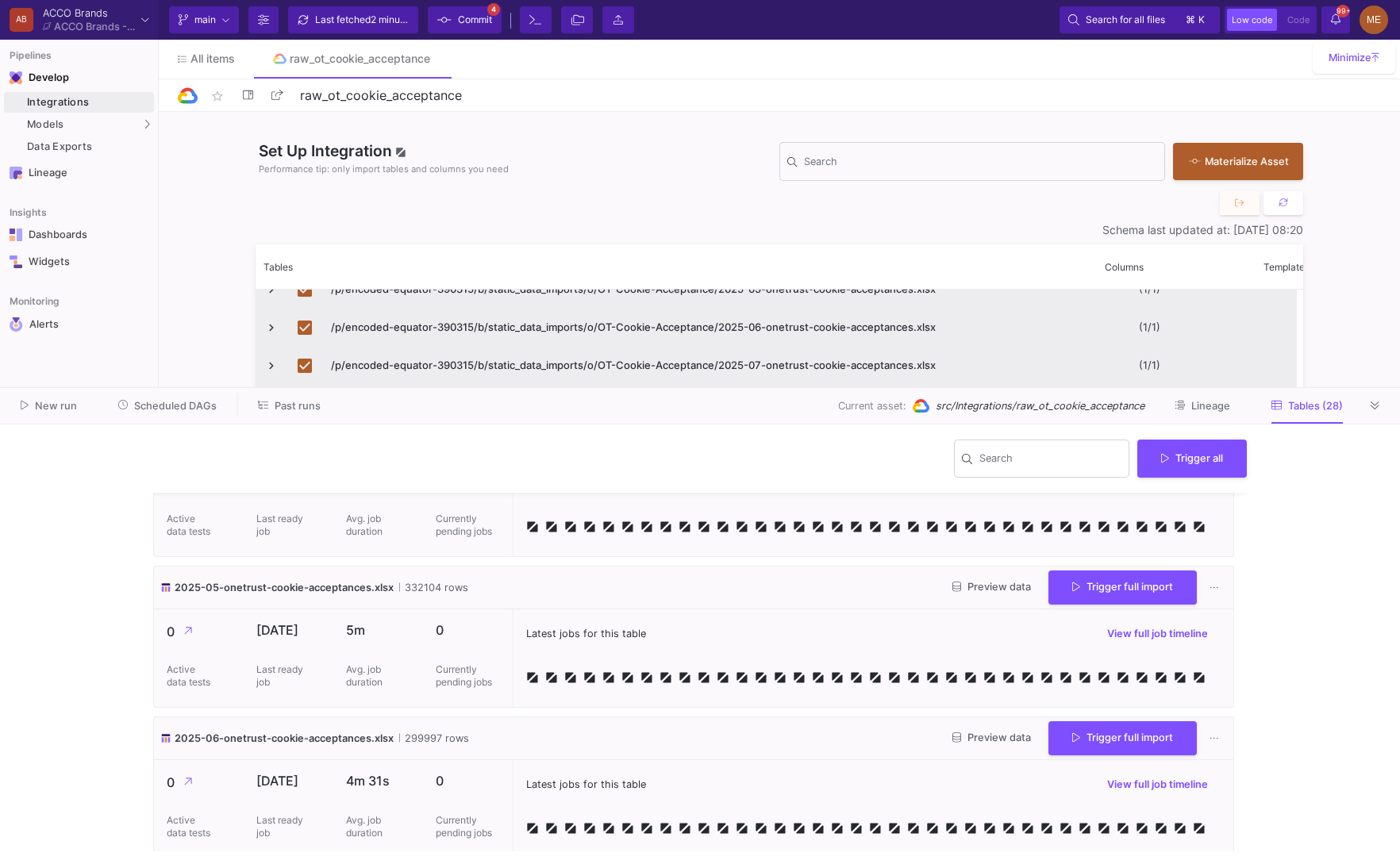
scroll to position [3870, 0]
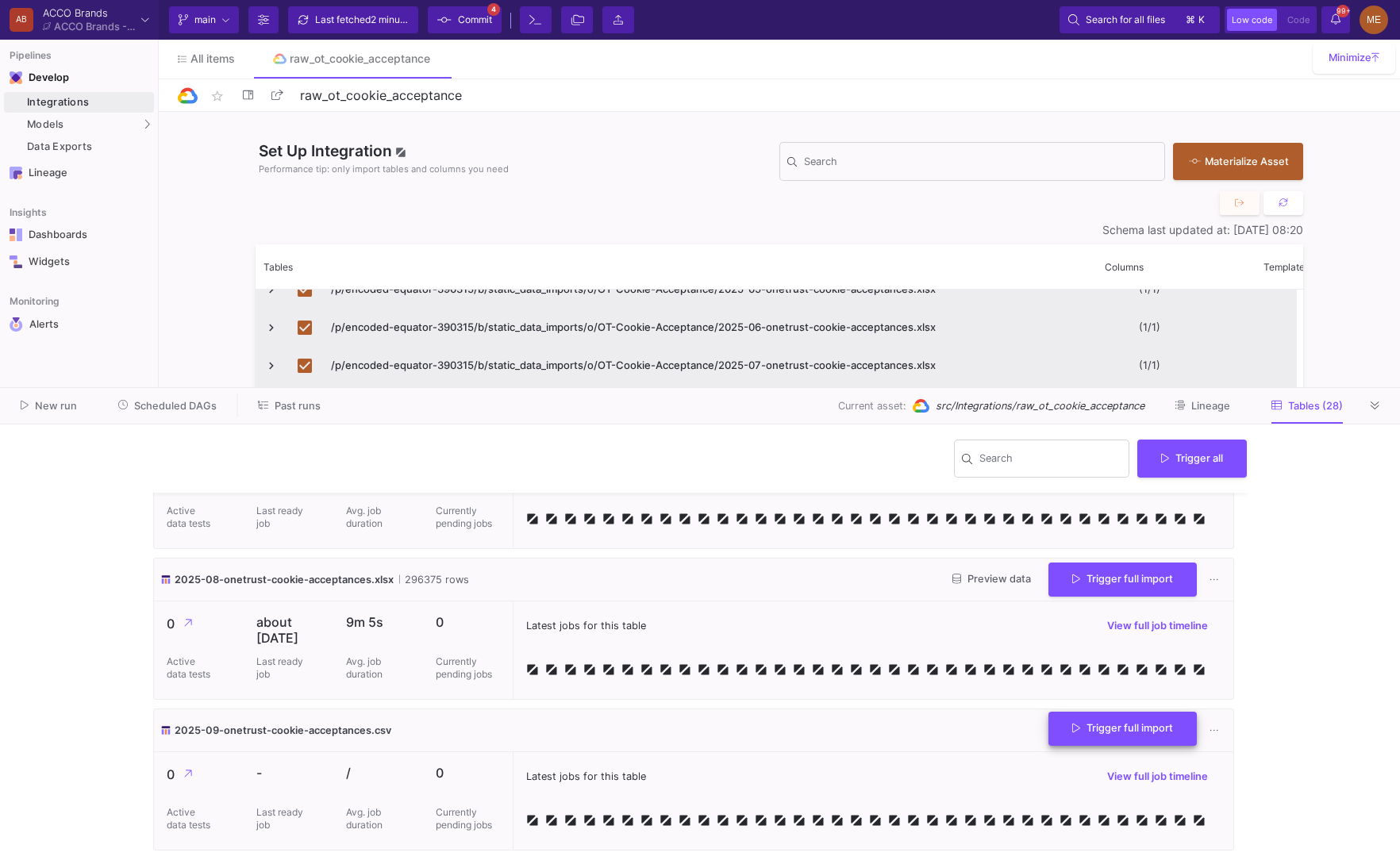
click at [1115, 734] on button "Trigger full import" at bounding box center [1122, 728] width 149 height 34
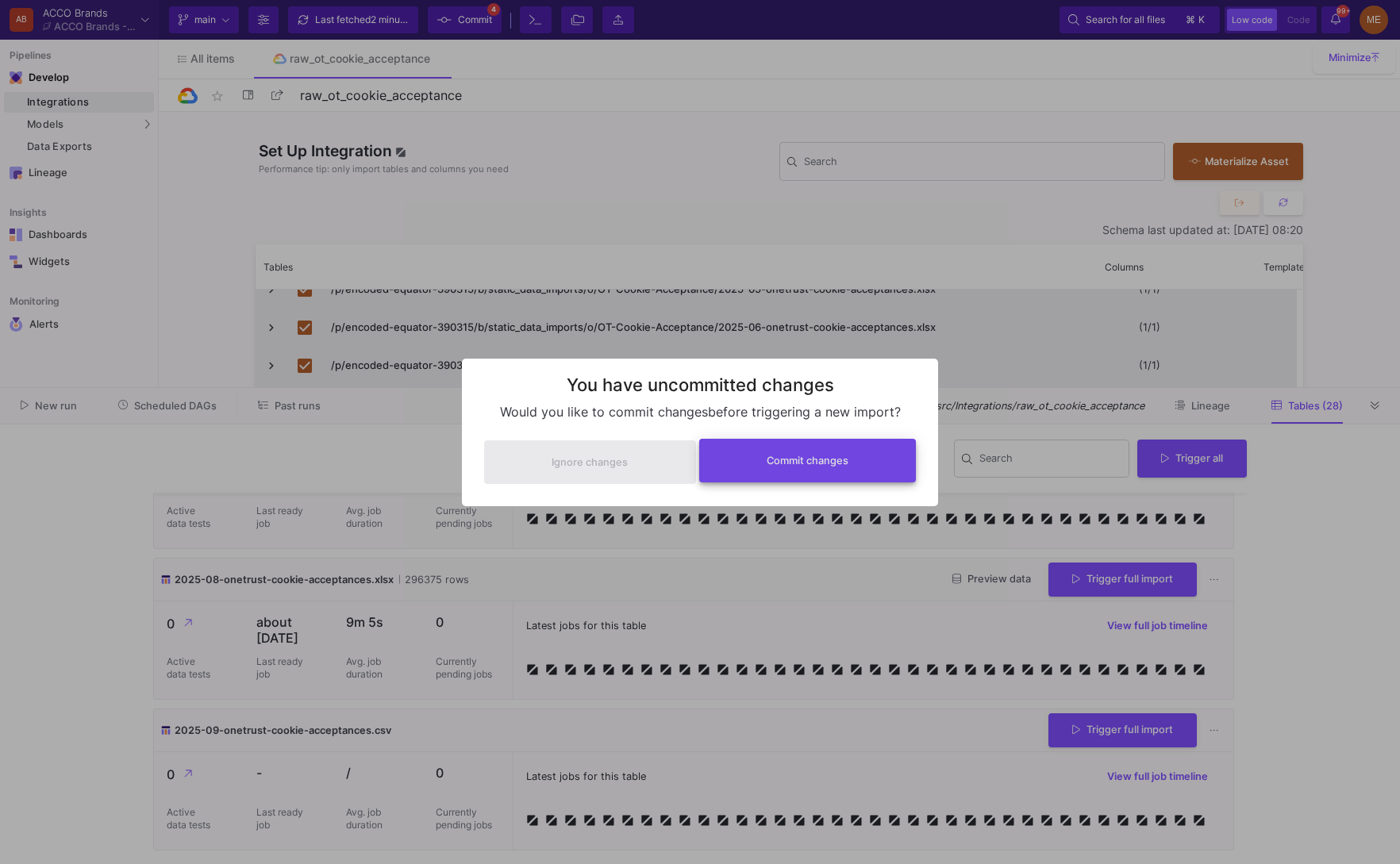
click at [758, 465] on button "Commit changes" at bounding box center [807, 461] width 218 height 43
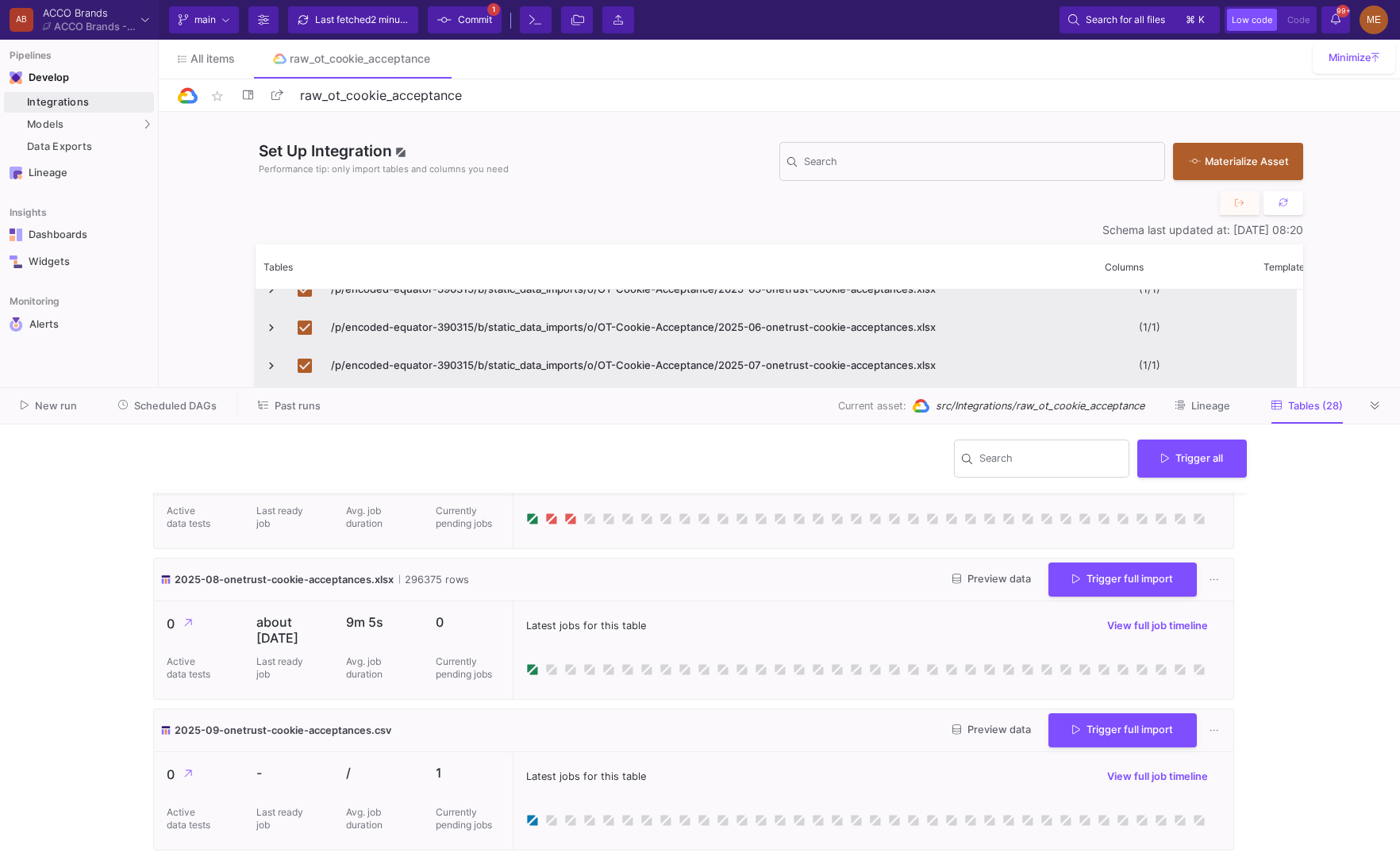
click at [986, 572] on button "Preview data" at bounding box center [992, 579] width 104 height 25
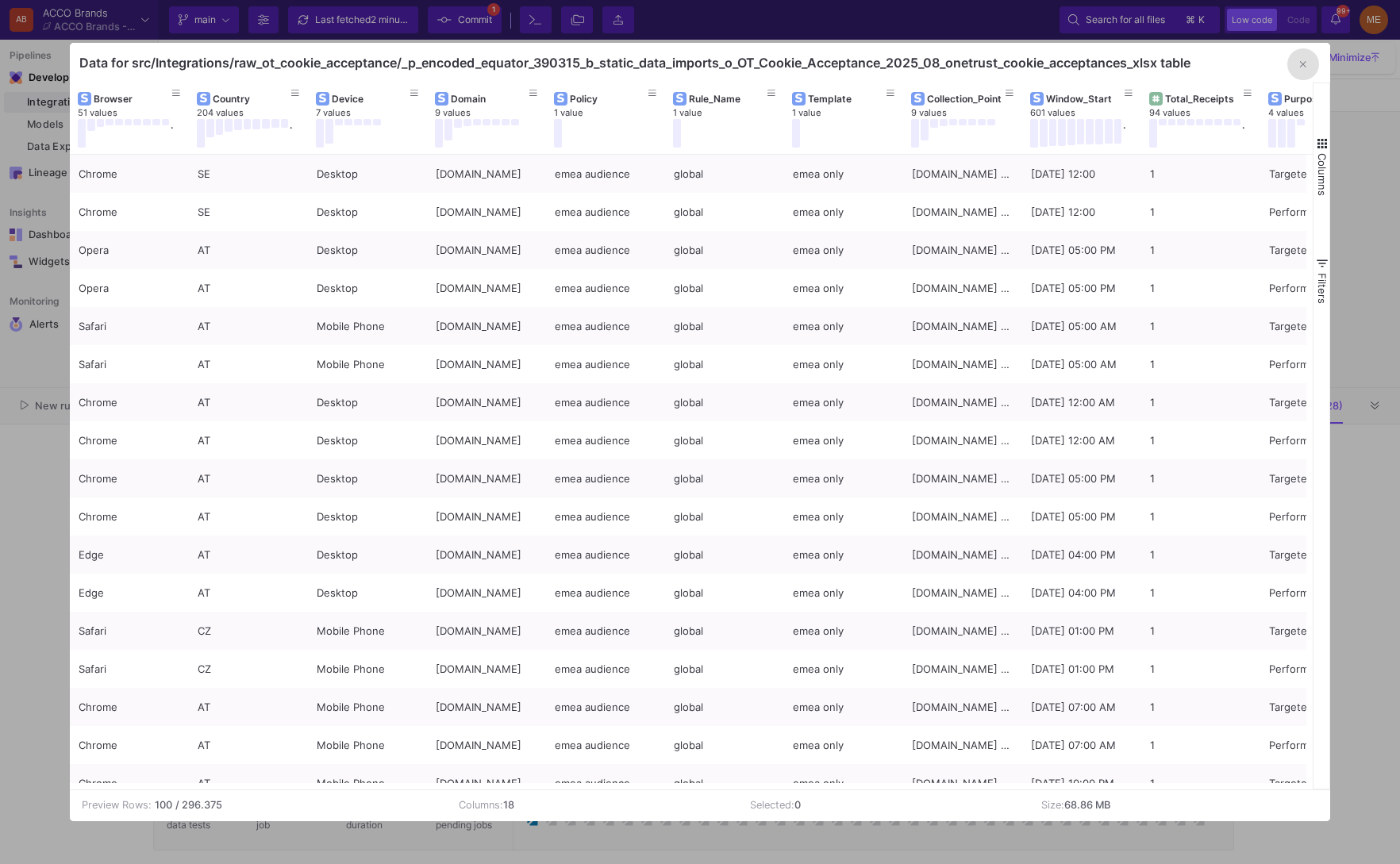
click at [1369, 580] on div at bounding box center [700, 432] width 1400 height 864
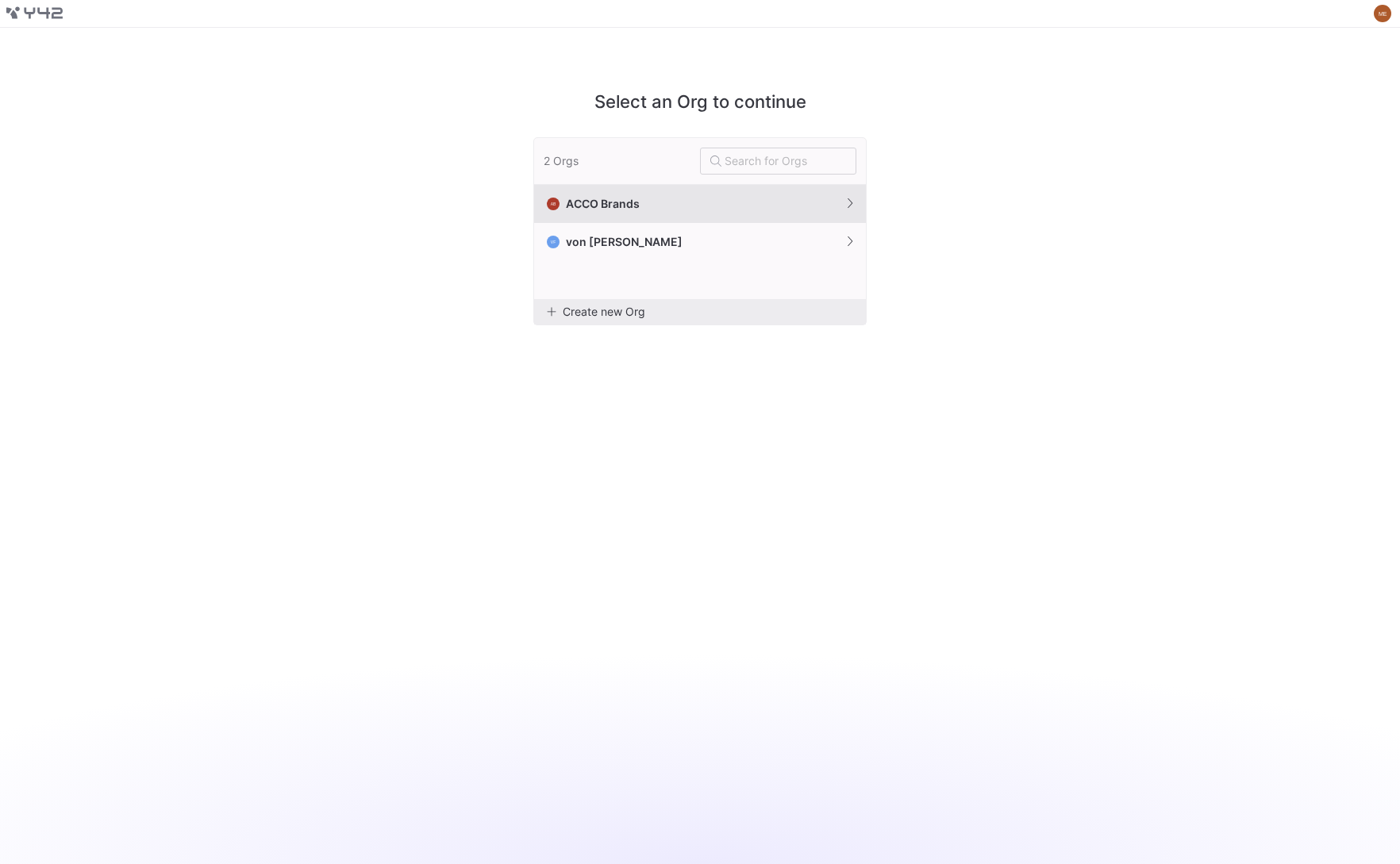
click at [738, 200] on button "AB ACCO Brands" at bounding box center [700, 204] width 332 height 38
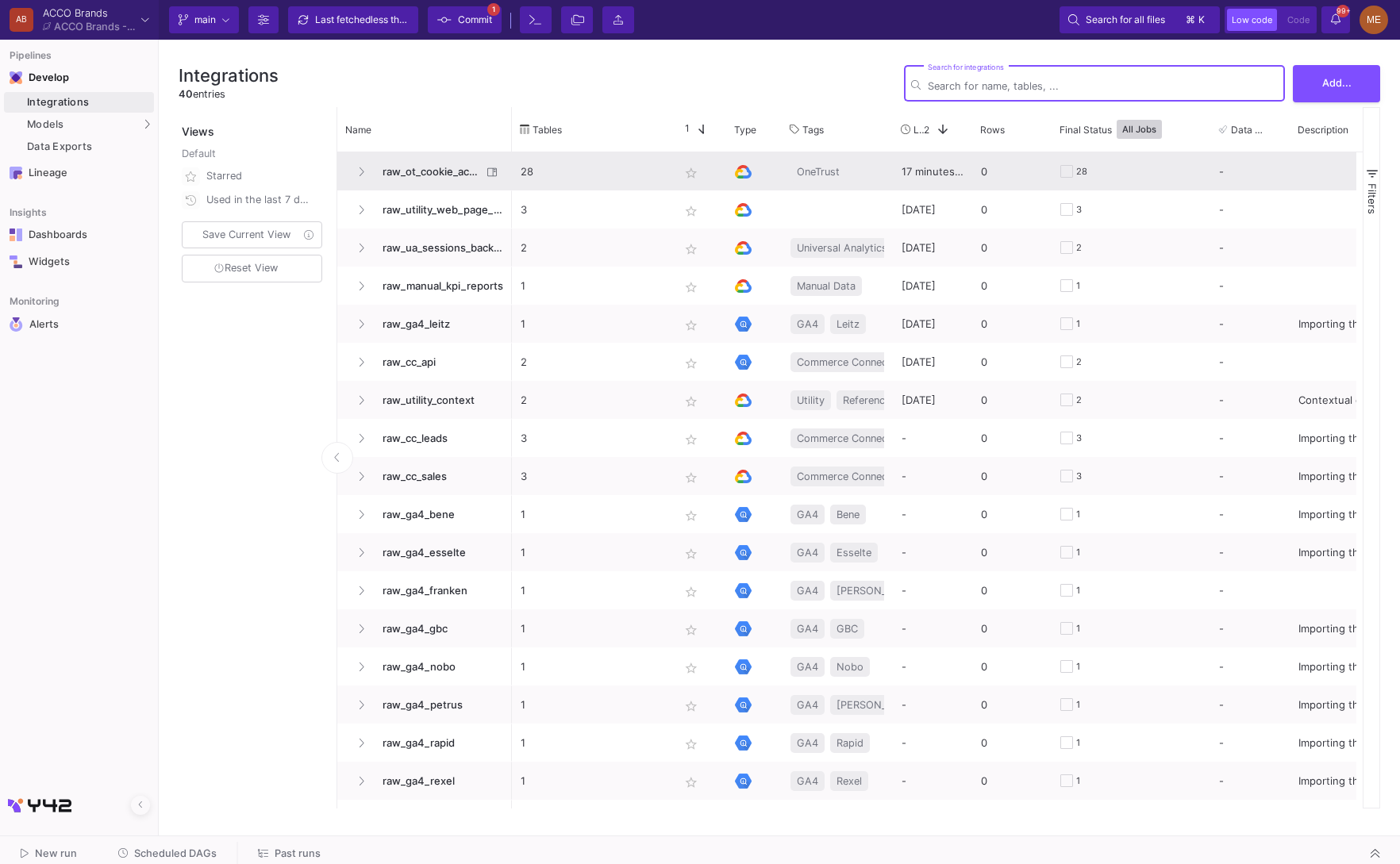
click at [453, 179] on span "raw_ot_cookie_acceptance" at bounding box center [427, 172] width 108 height 37
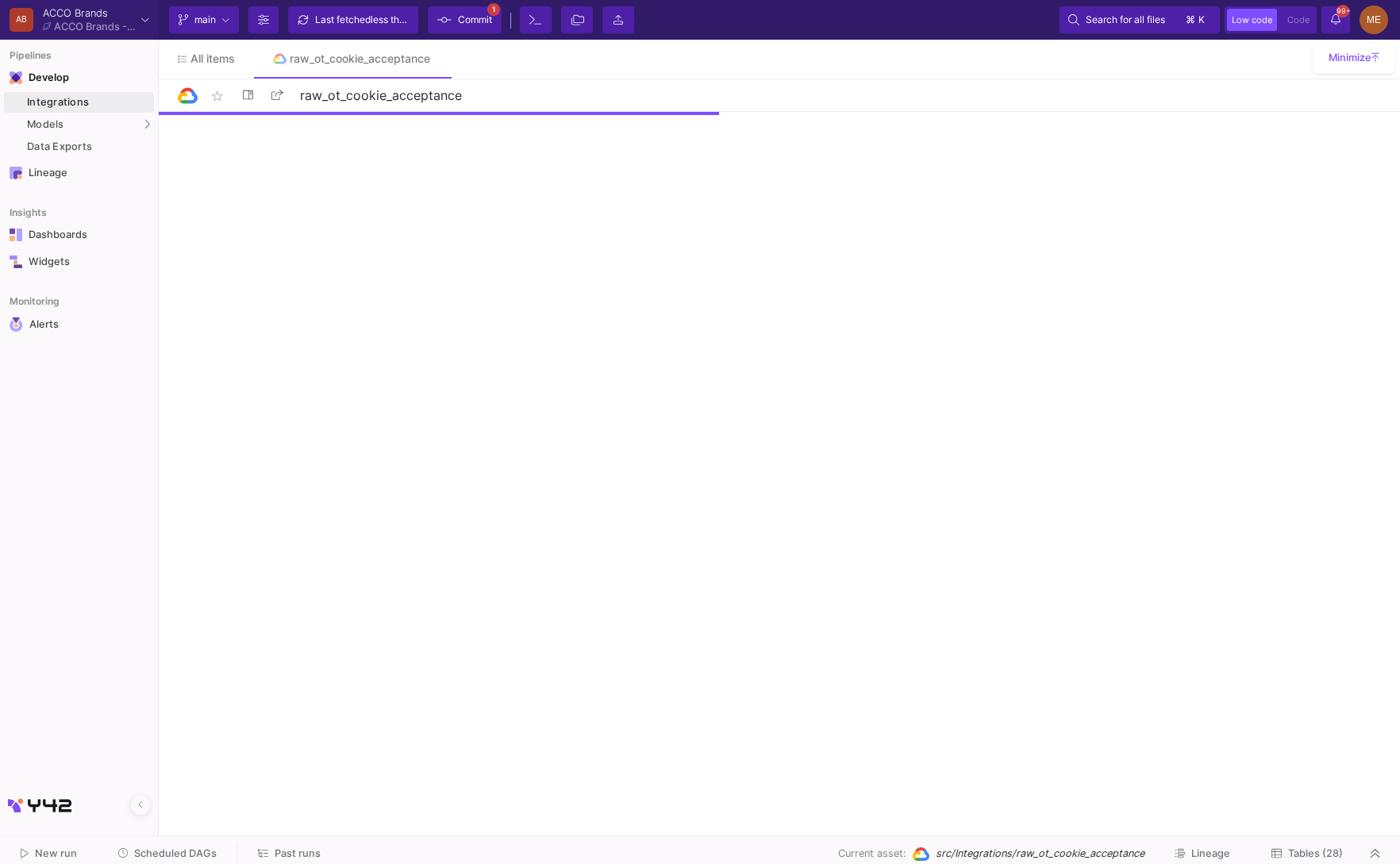
click at [1325, 847] on span "Tables (28)" at bounding box center [1316, 853] width 55 height 12
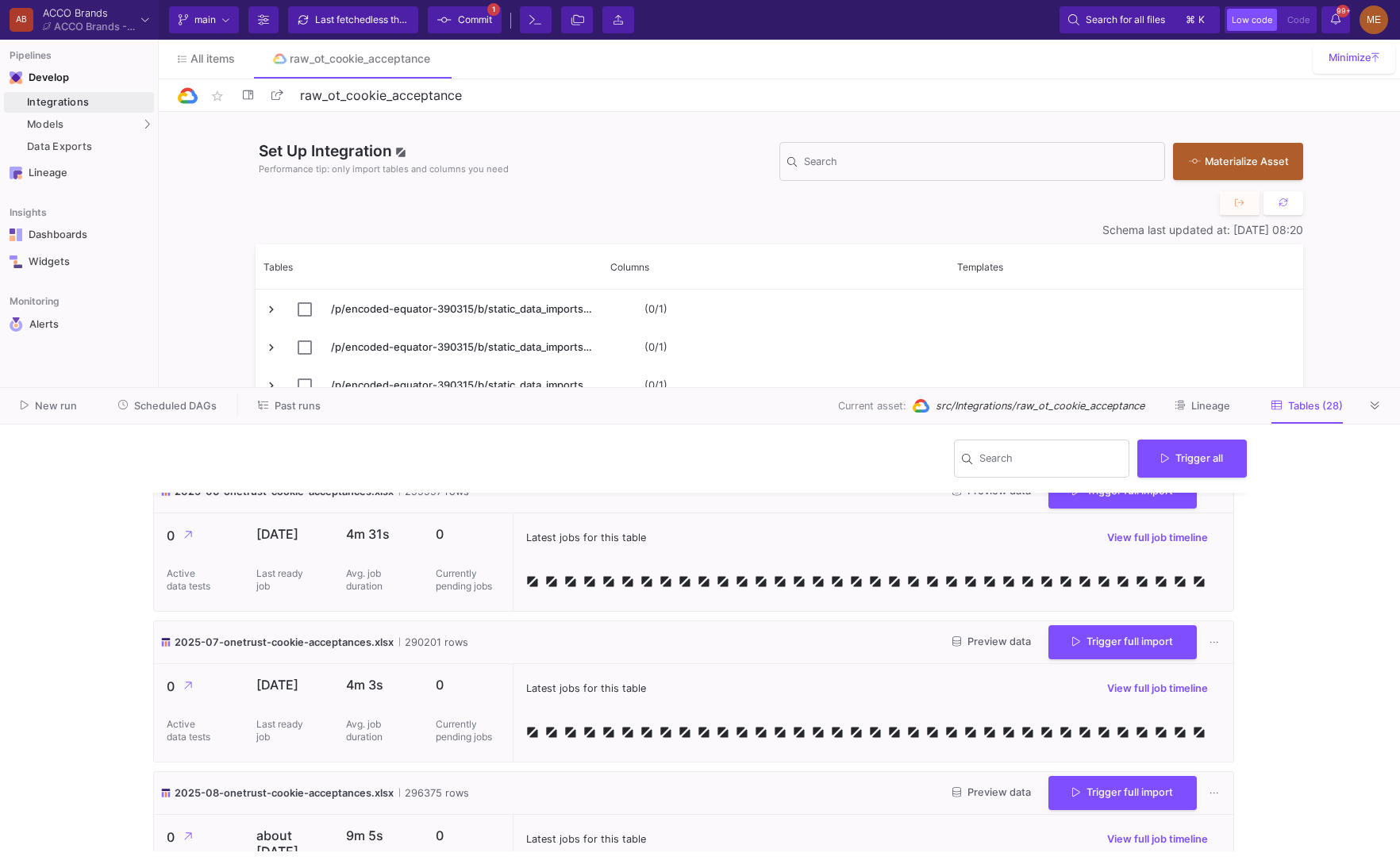
scroll to position [3870, 0]
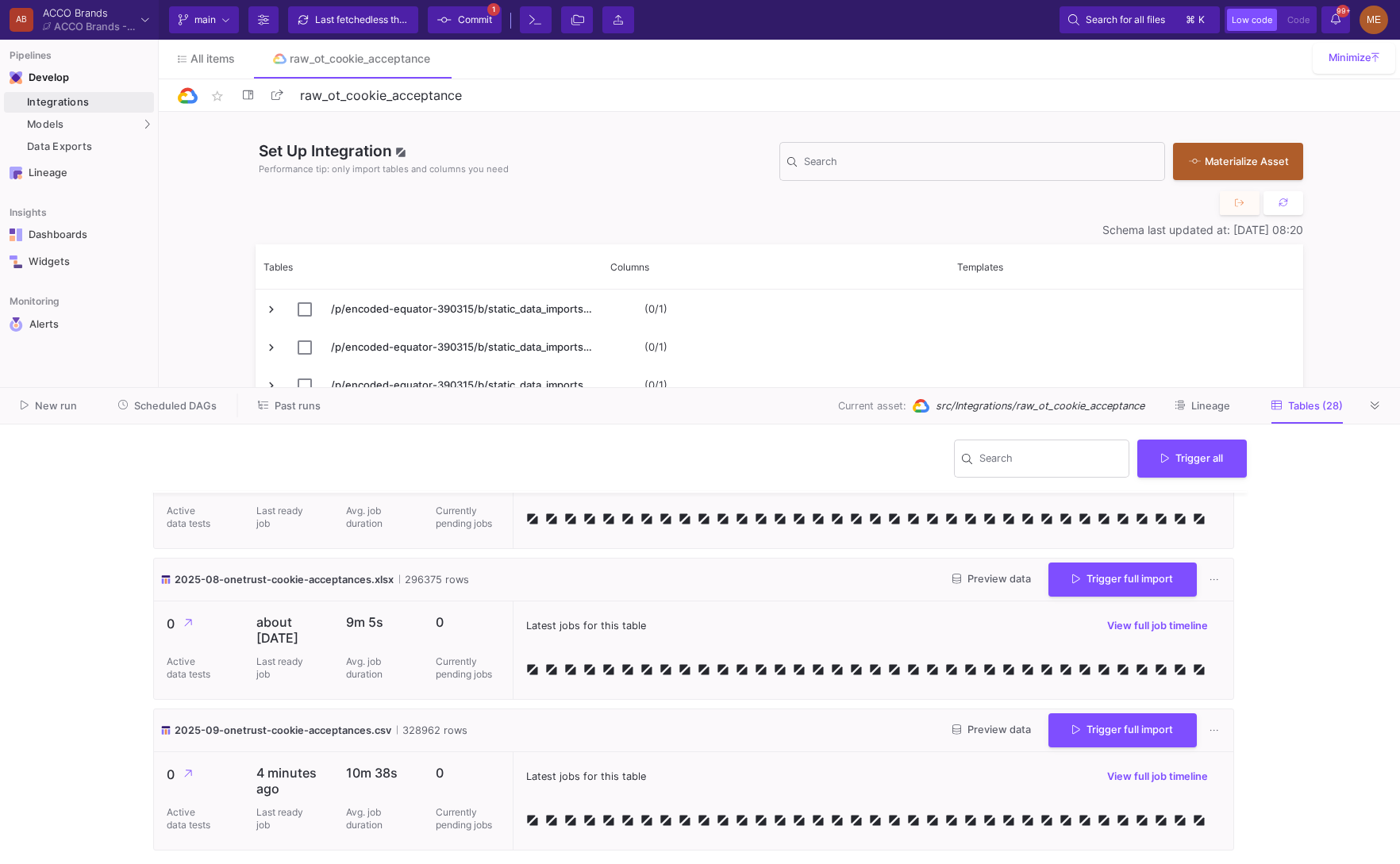
click at [996, 721] on button "Preview data" at bounding box center [992, 730] width 104 height 25
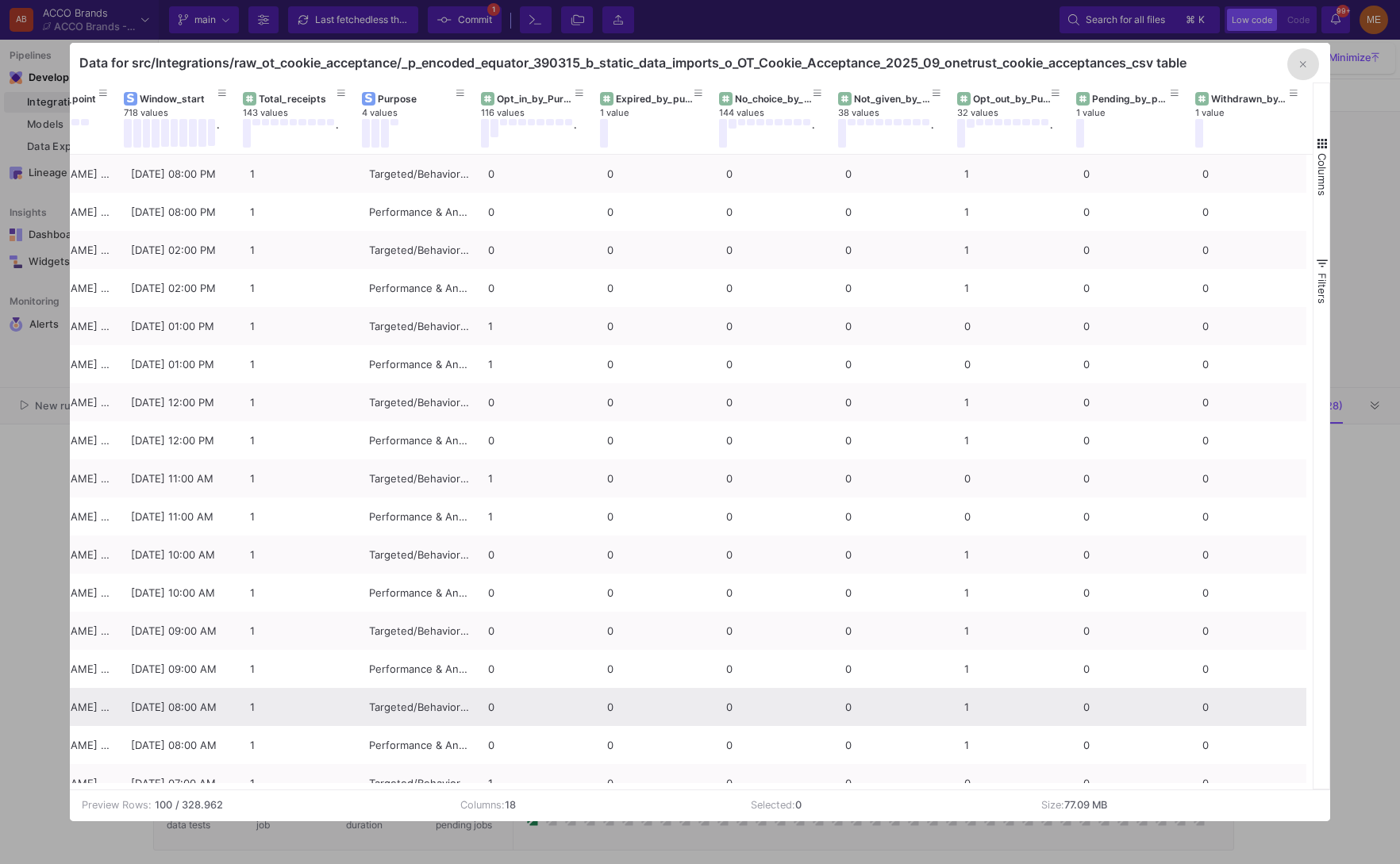
scroll to position [0, 907]
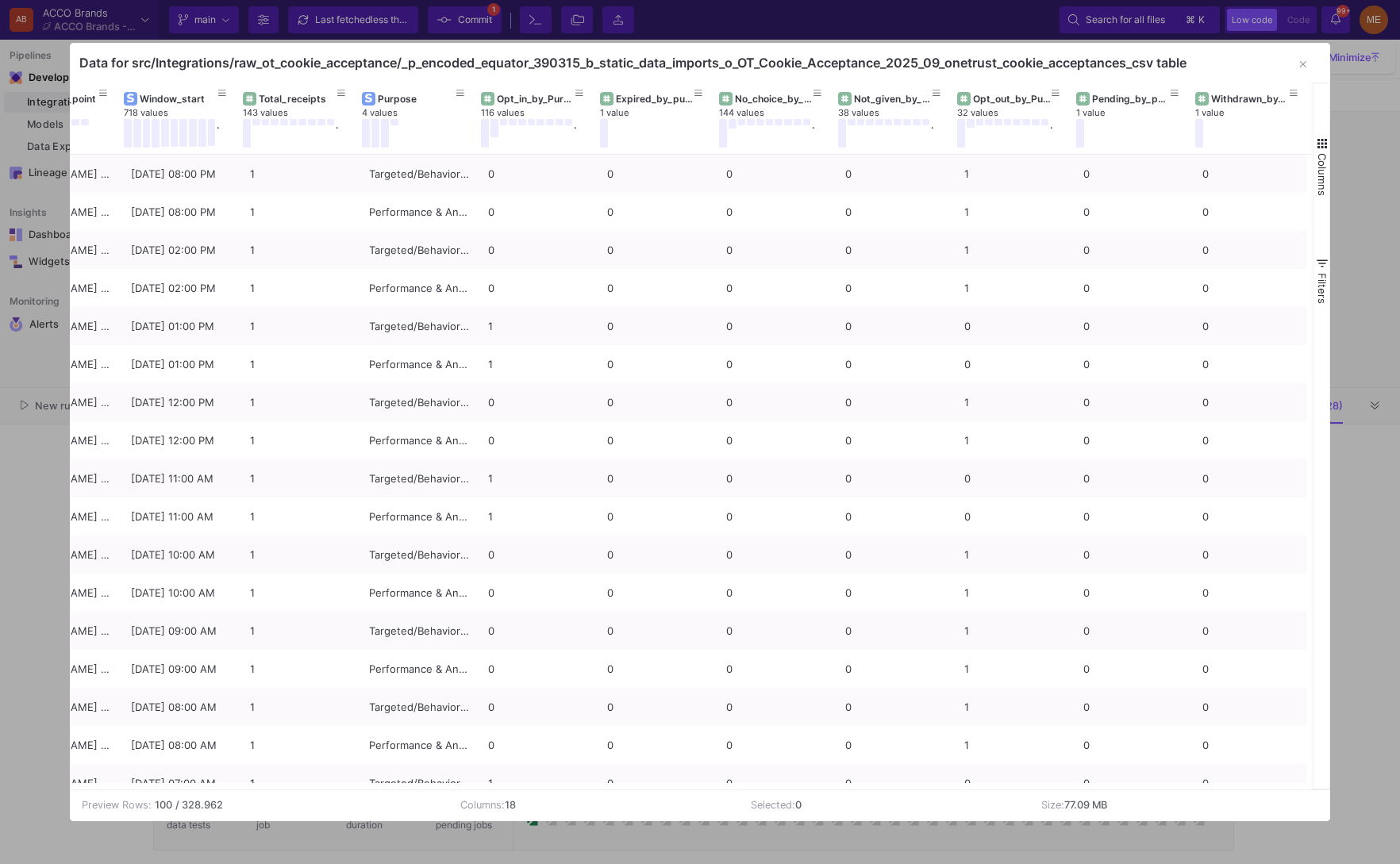
click at [1383, 490] on div at bounding box center [700, 432] width 1400 height 864
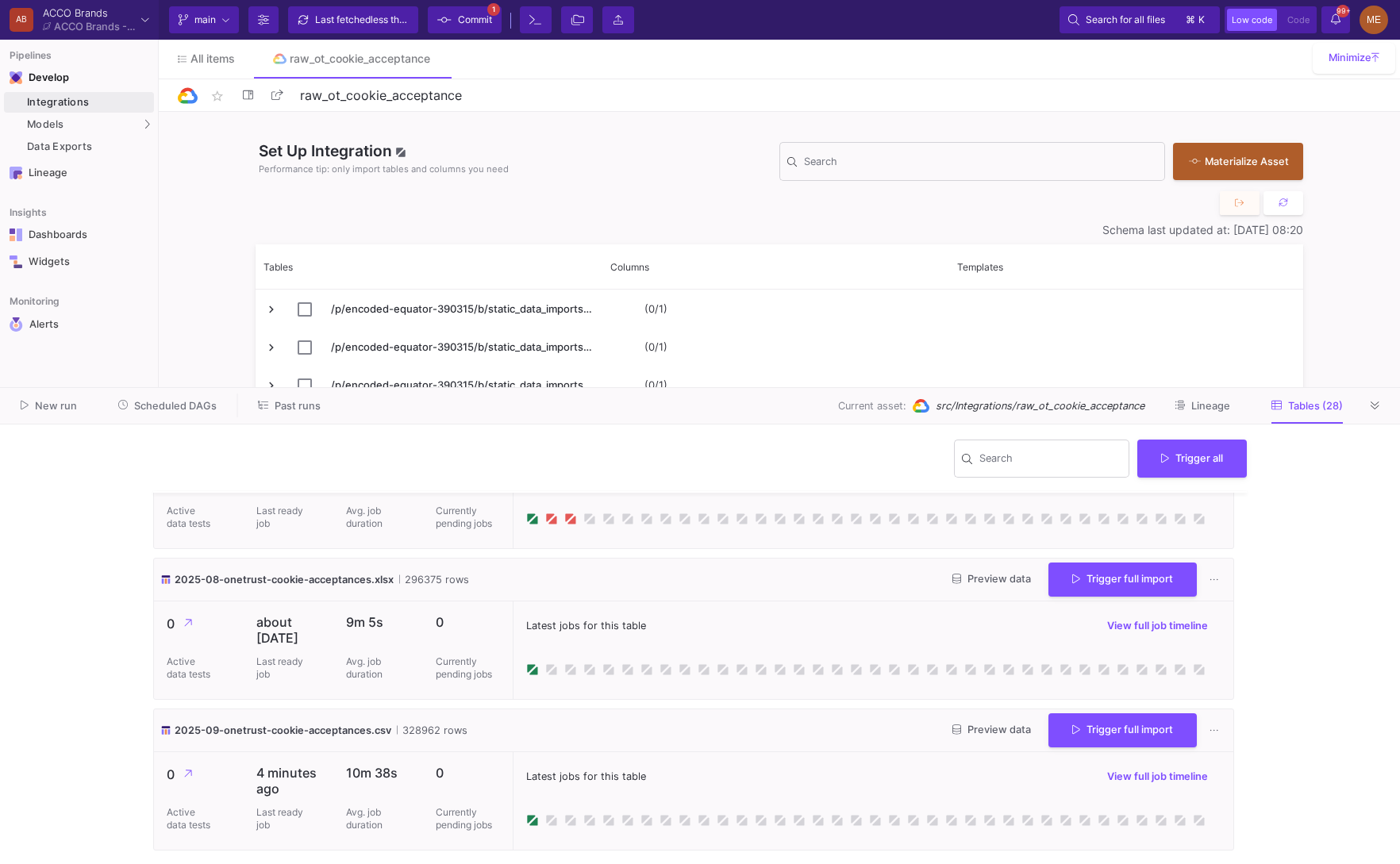
click at [993, 573] on span "Preview data" at bounding box center [992, 579] width 79 height 12
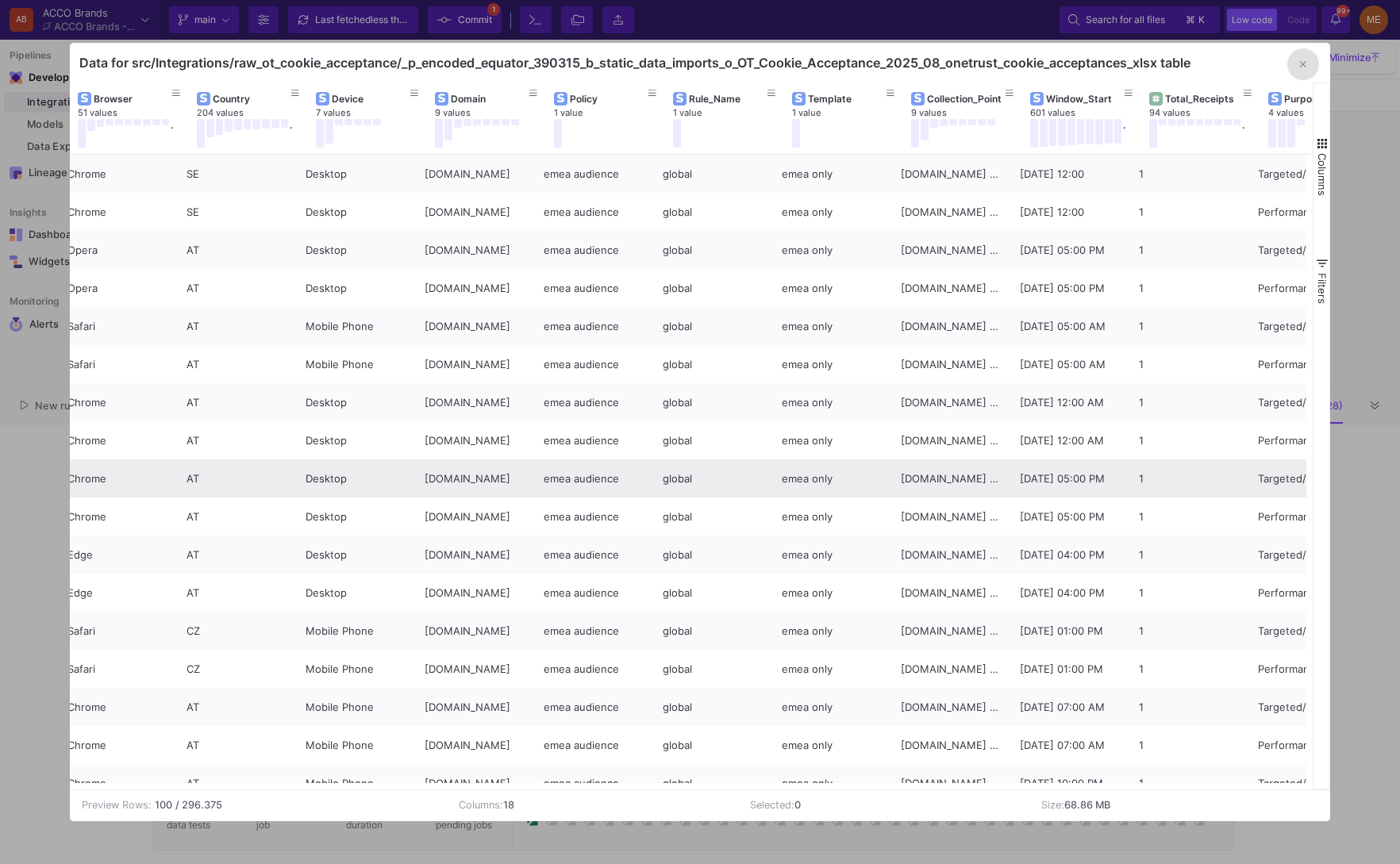
scroll to position [0, 0]
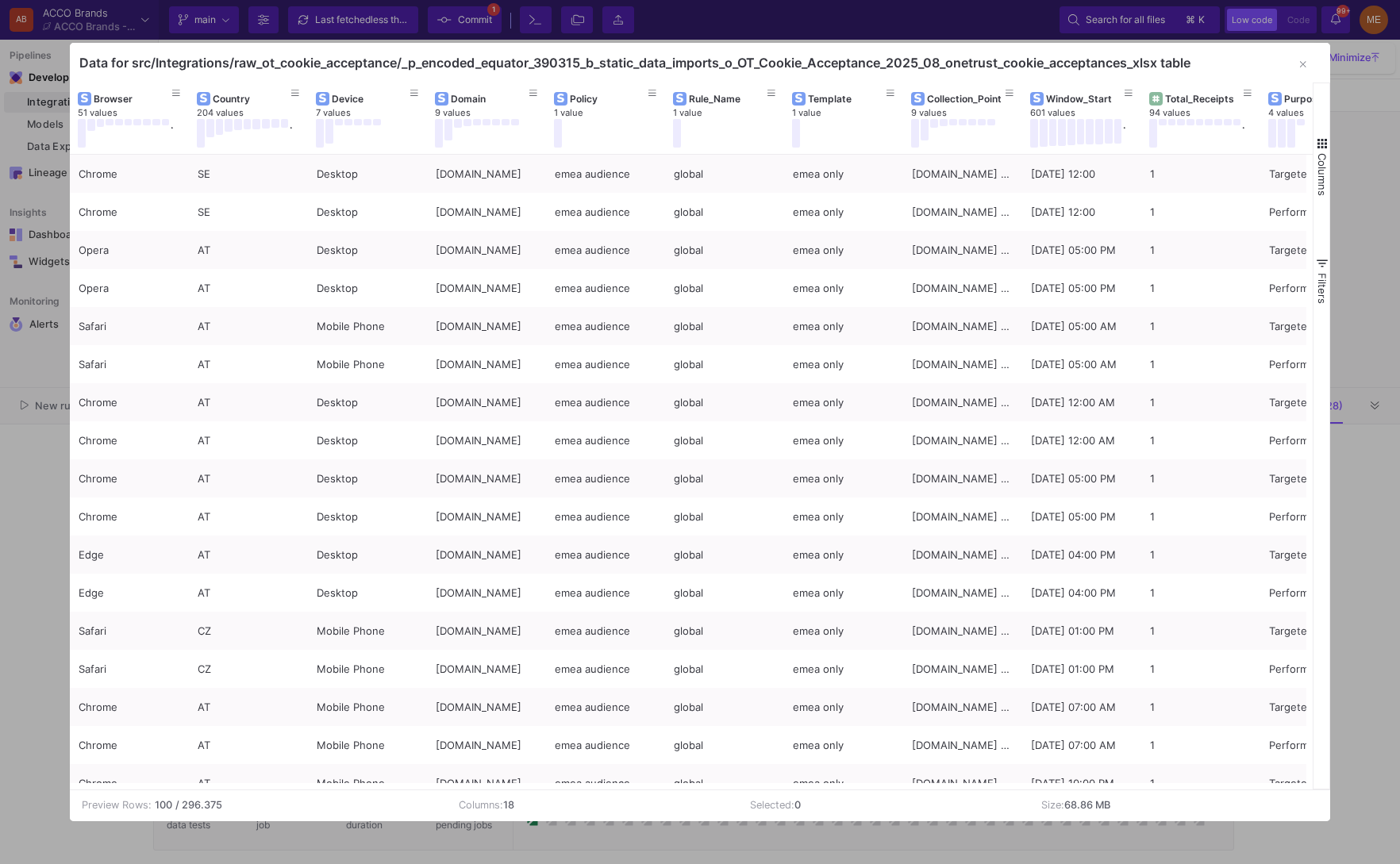
click at [1366, 394] on div at bounding box center [700, 432] width 1400 height 864
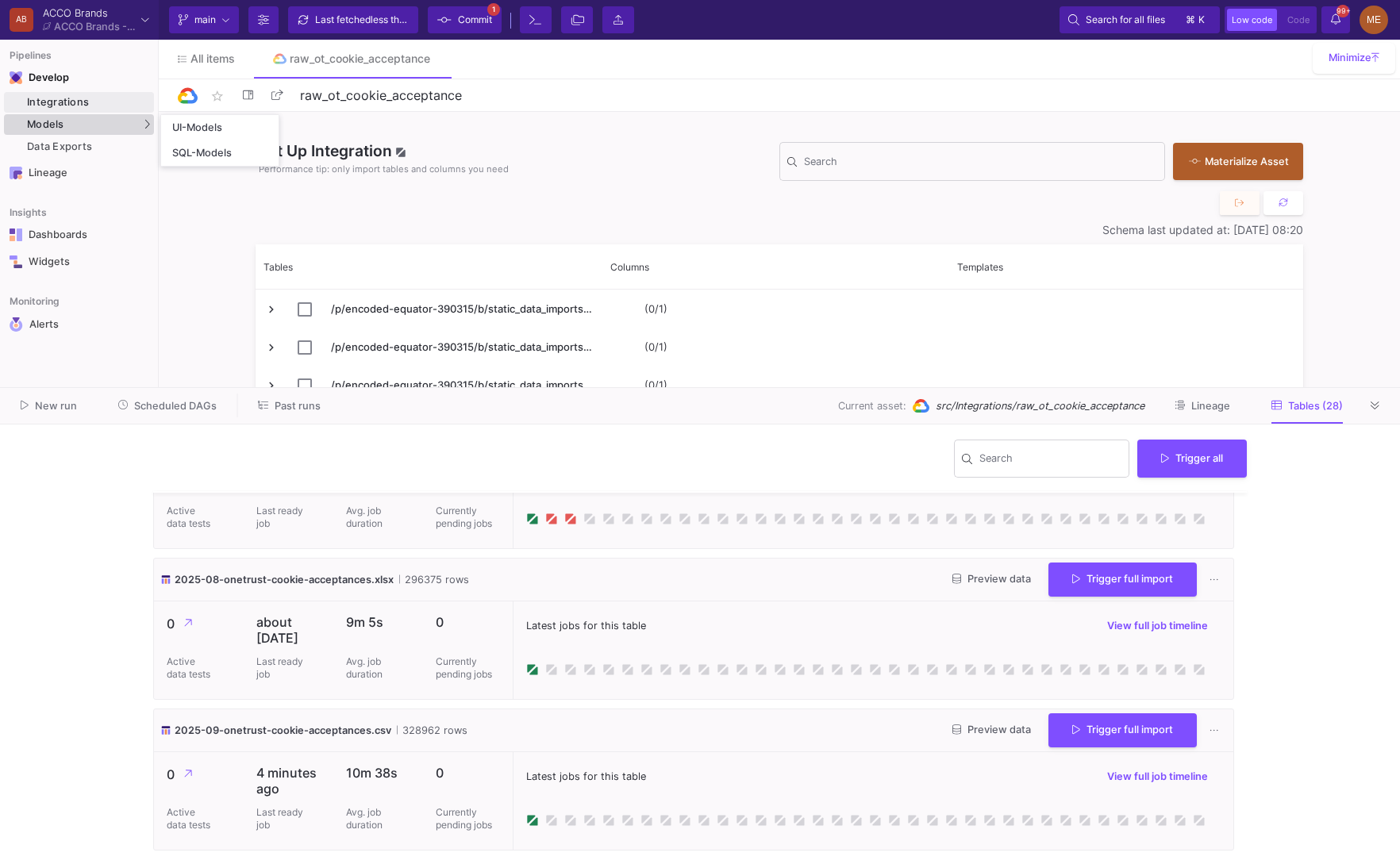
click at [129, 122] on div "Models" at bounding box center [79, 124] width 150 height 21
click at [1211, 398] on button "Lineage" at bounding box center [1202, 405] width 94 height 25
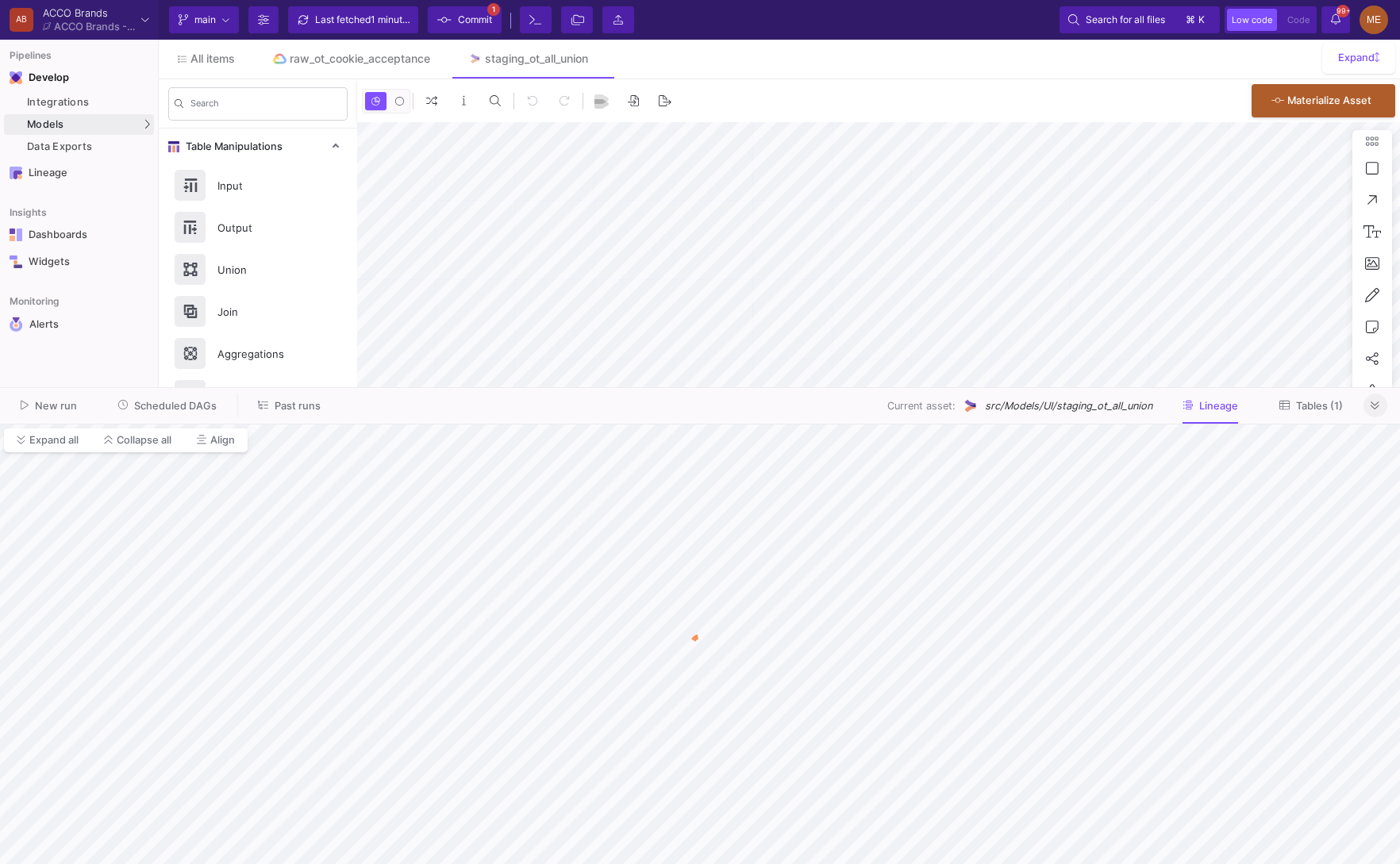
click at [1378, 404] on icon at bounding box center [1374, 405] width 9 height 10
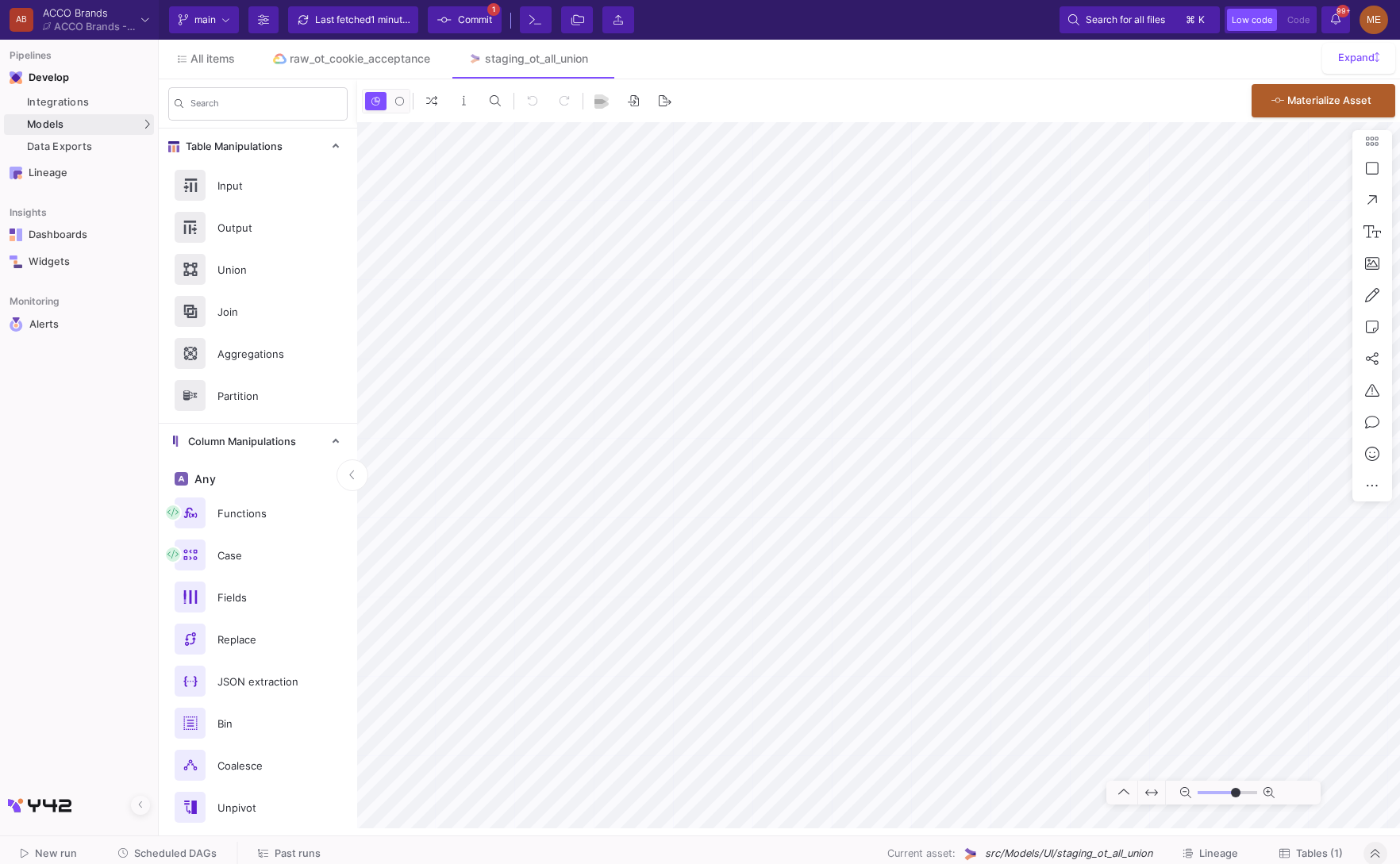
type input "3"
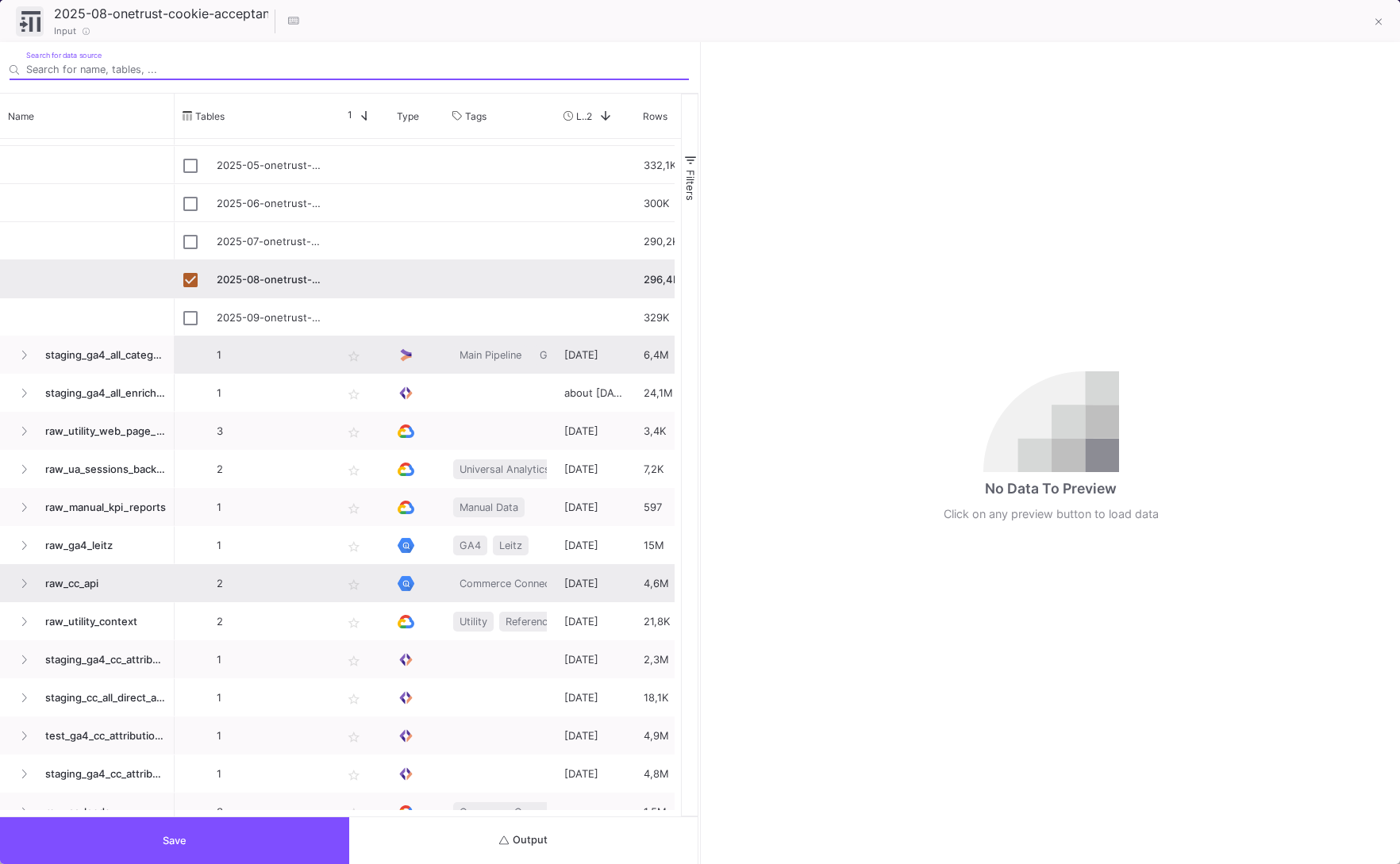
scroll to position [908, 0]
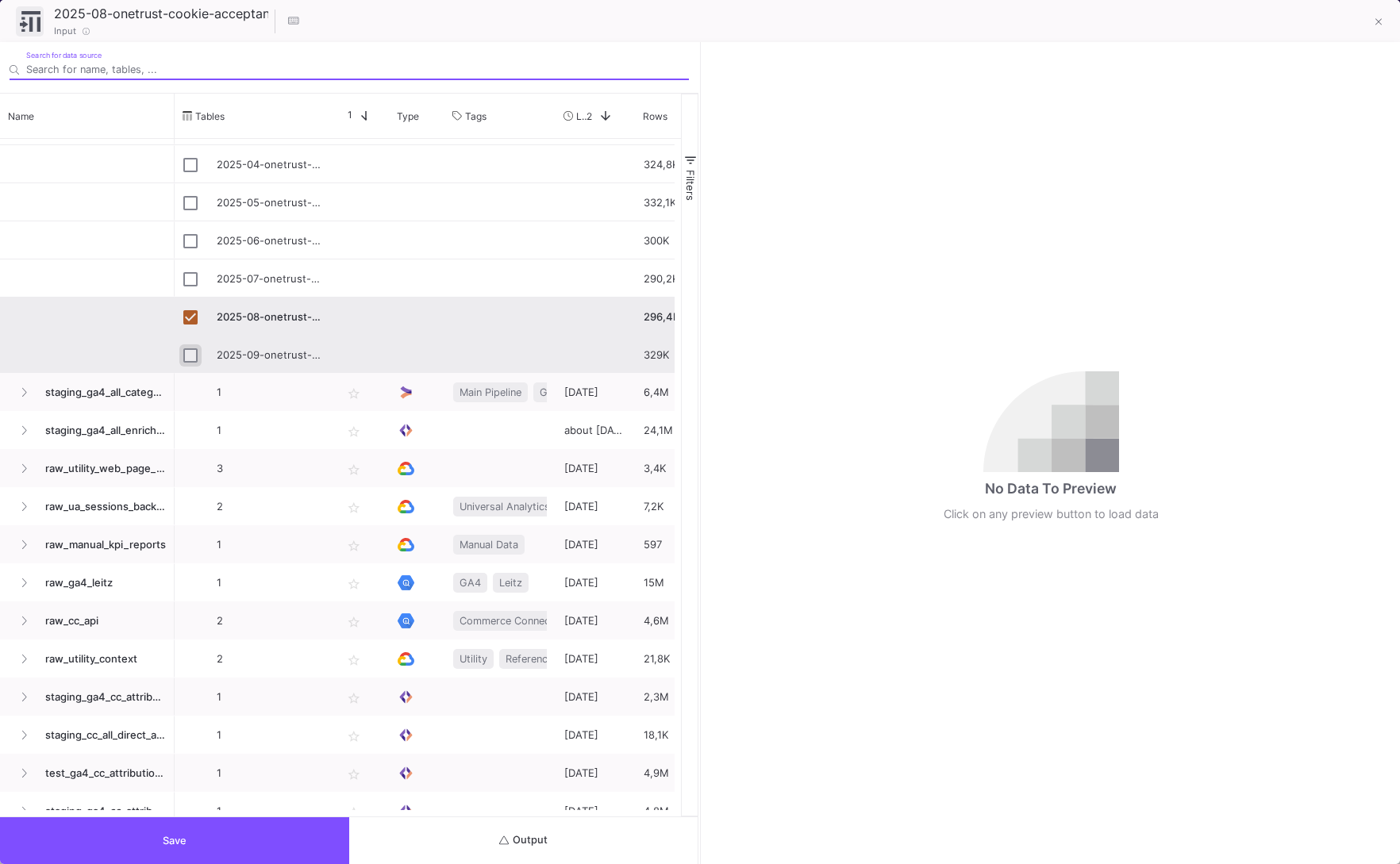
click at [195, 349] on input "Press Space to toggle row selection (unchecked)" at bounding box center [190, 355] width 15 height 15
checkbox input "true"
checkbox input "false"
type input "2025-09-onetrust-cookie-acceptances.csv"
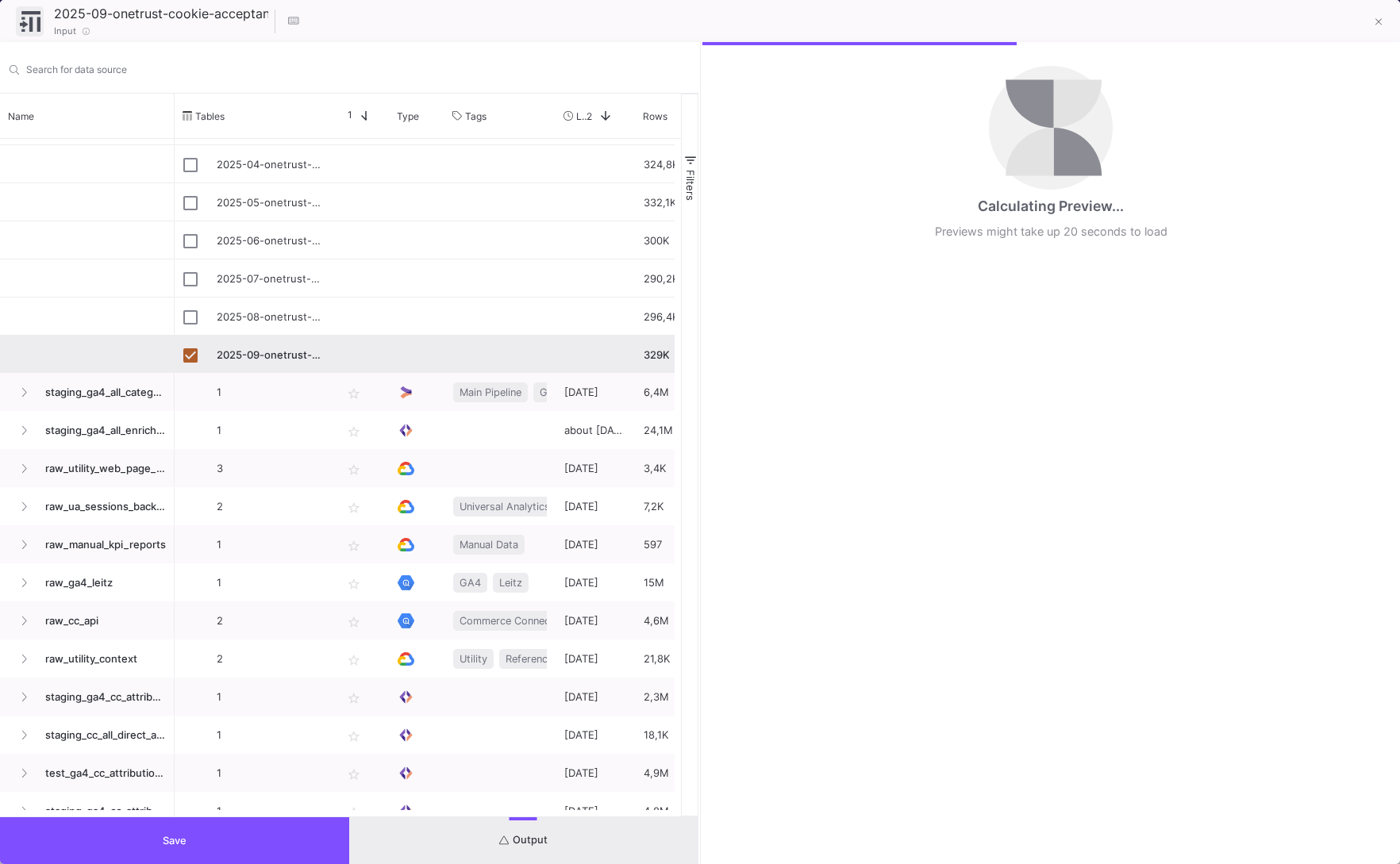
click at [251, 855] on button "Save" at bounding box center [174, 840] width 350 height 47
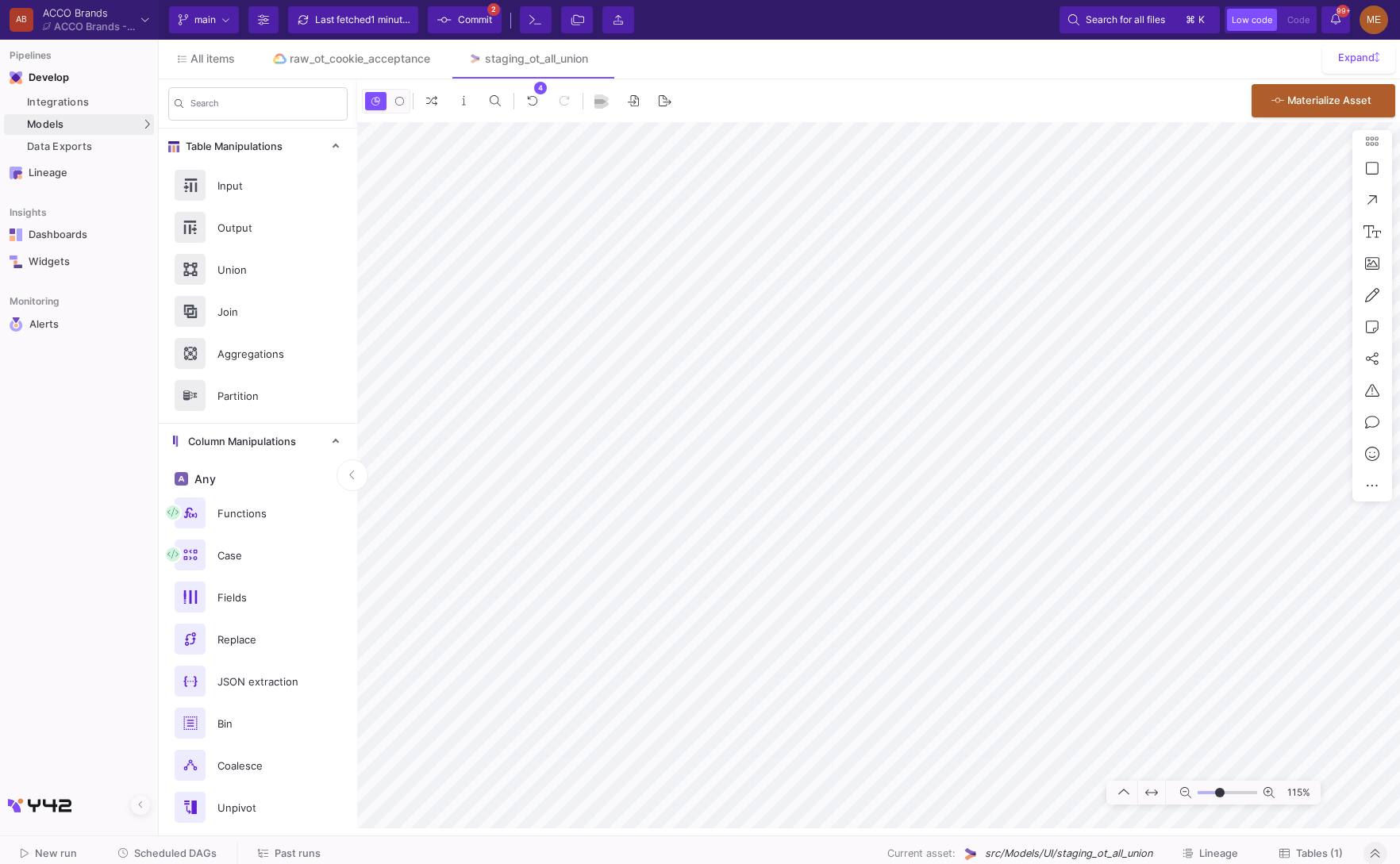
type input "-15"
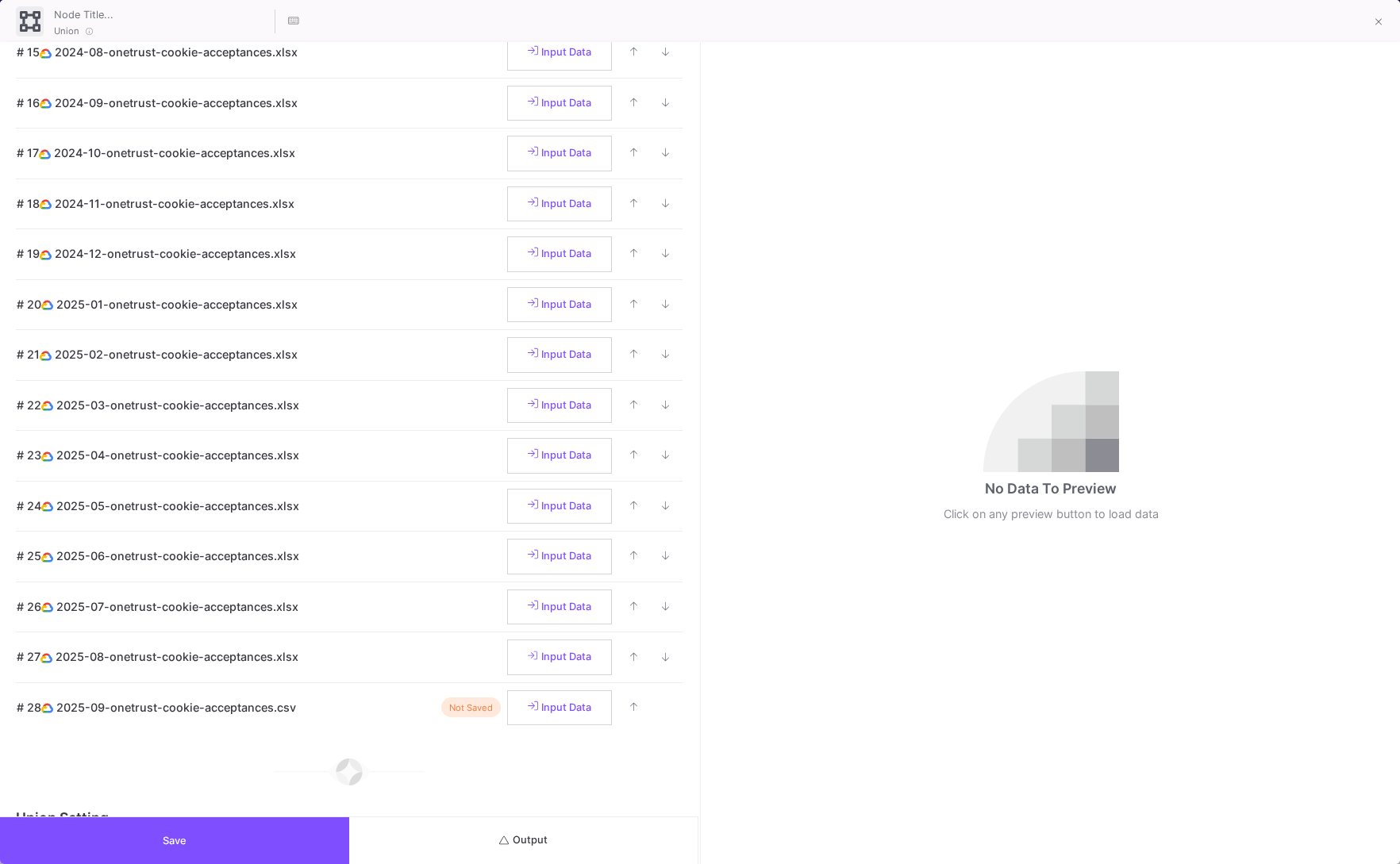
scroll to position [877, 0]
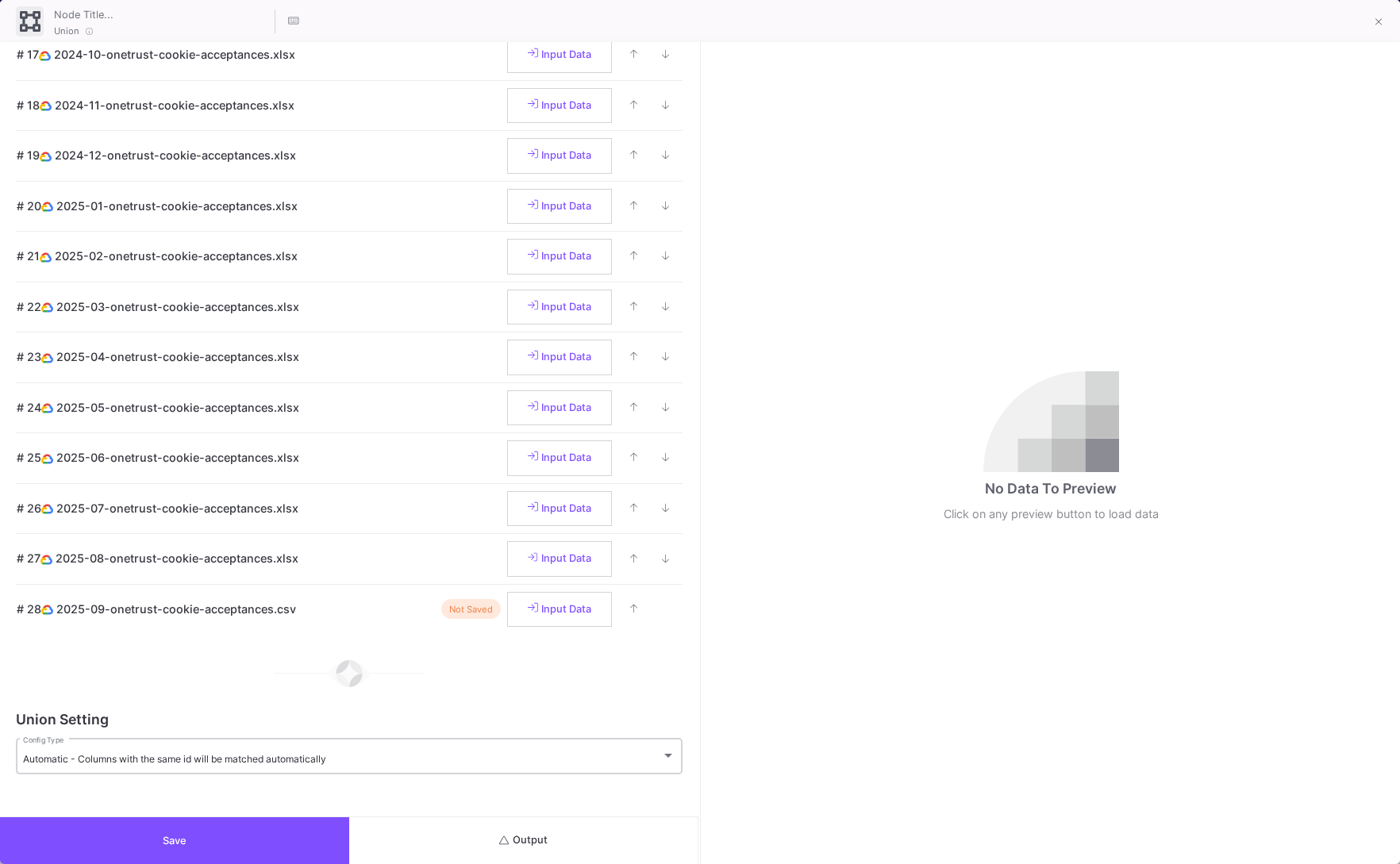
click at [199, 752] on div "Automatic - Columns with the same id will be matched automatically Config Type" at bounding box center [349, 755] width 653 height 39
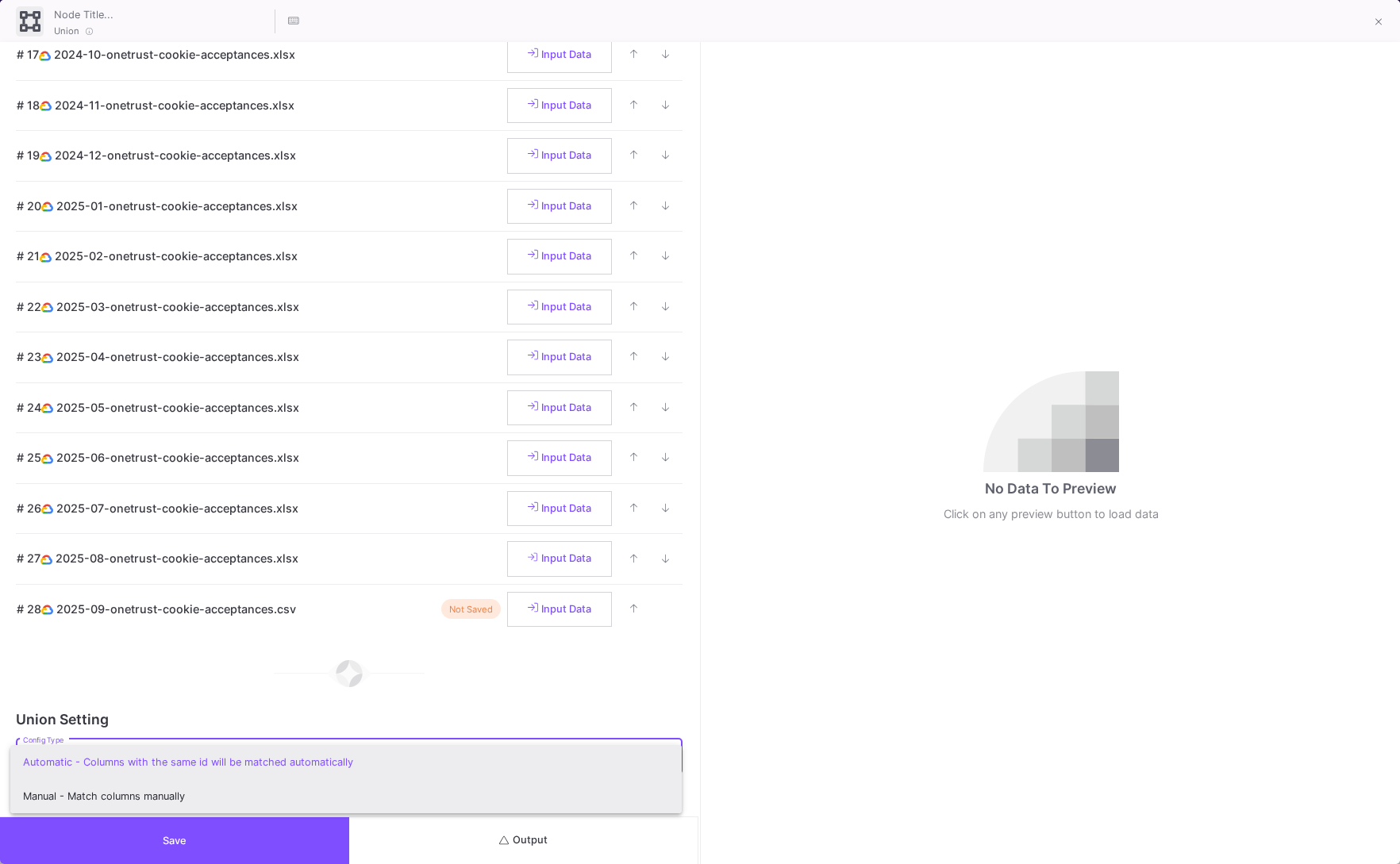
click at [191, 781] on span "Manual - Match columns manually" at bounding box center [346, 796] width 646 height 34
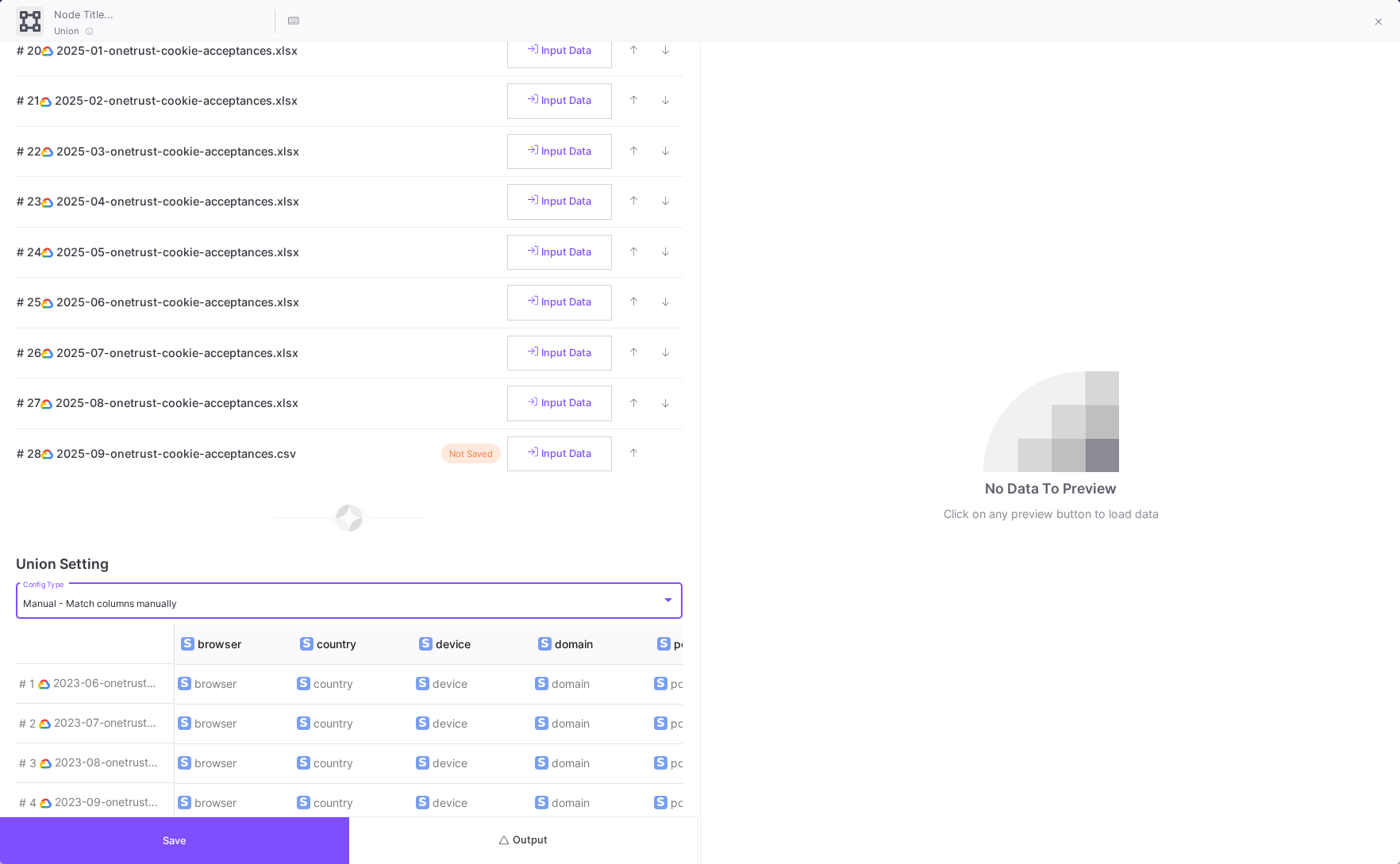
scroll to position [1246, 0]
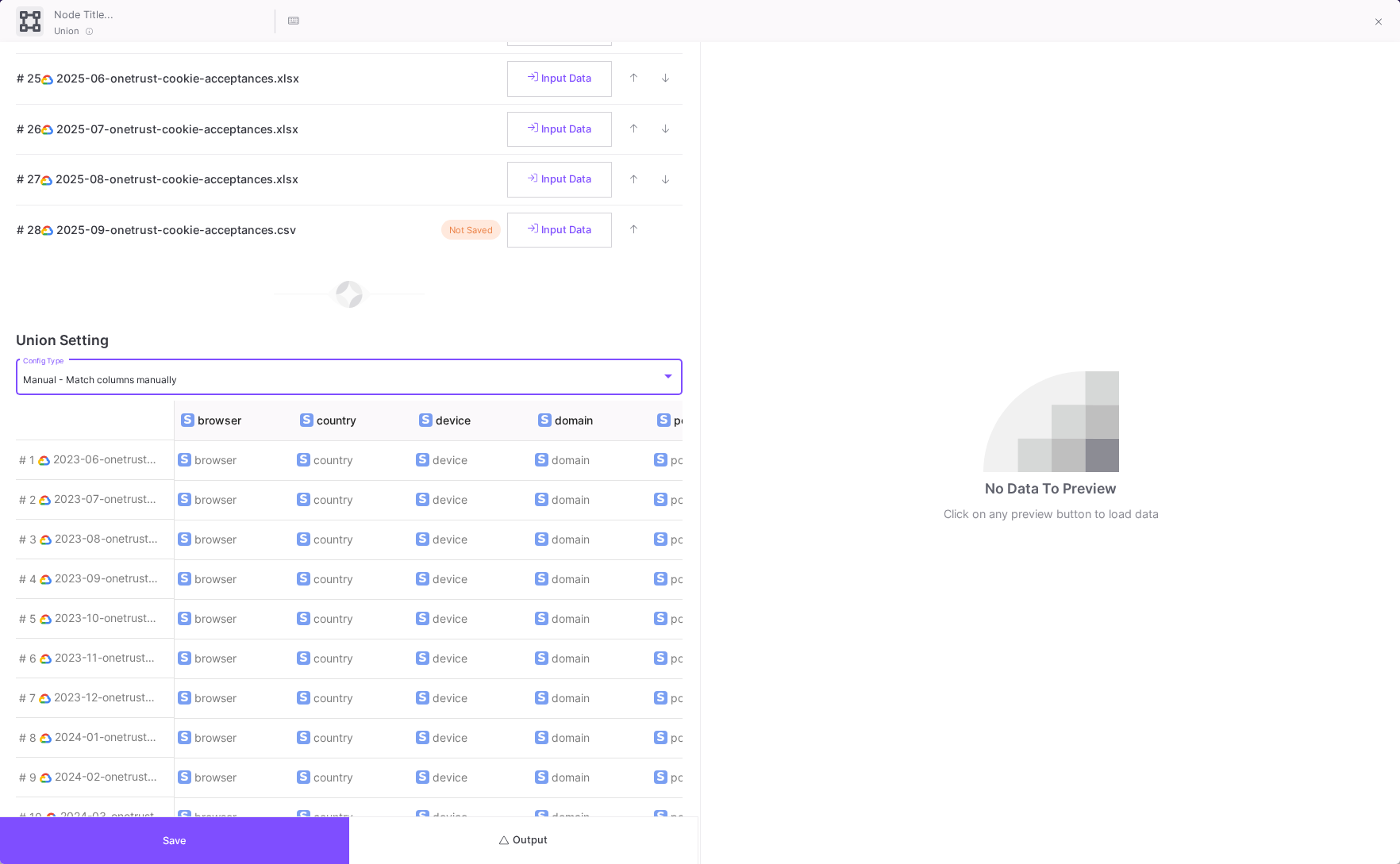
click at [125, 386] on span "Manual - Match columns manually" at bounding box center [99, 380] width 154 height 12
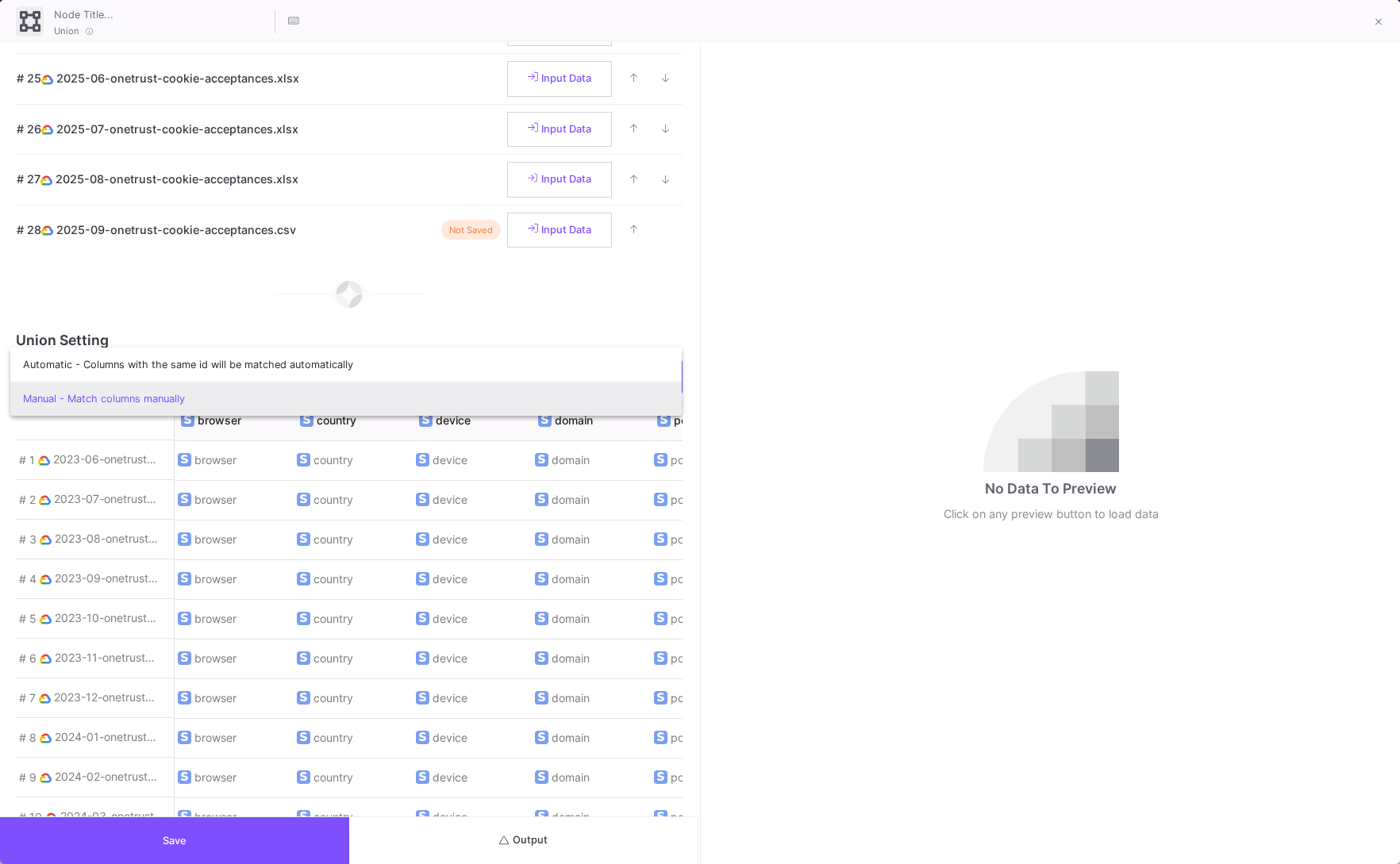
click at [136, 335] on div at bounding box center [700, 432] width 1400 height 864
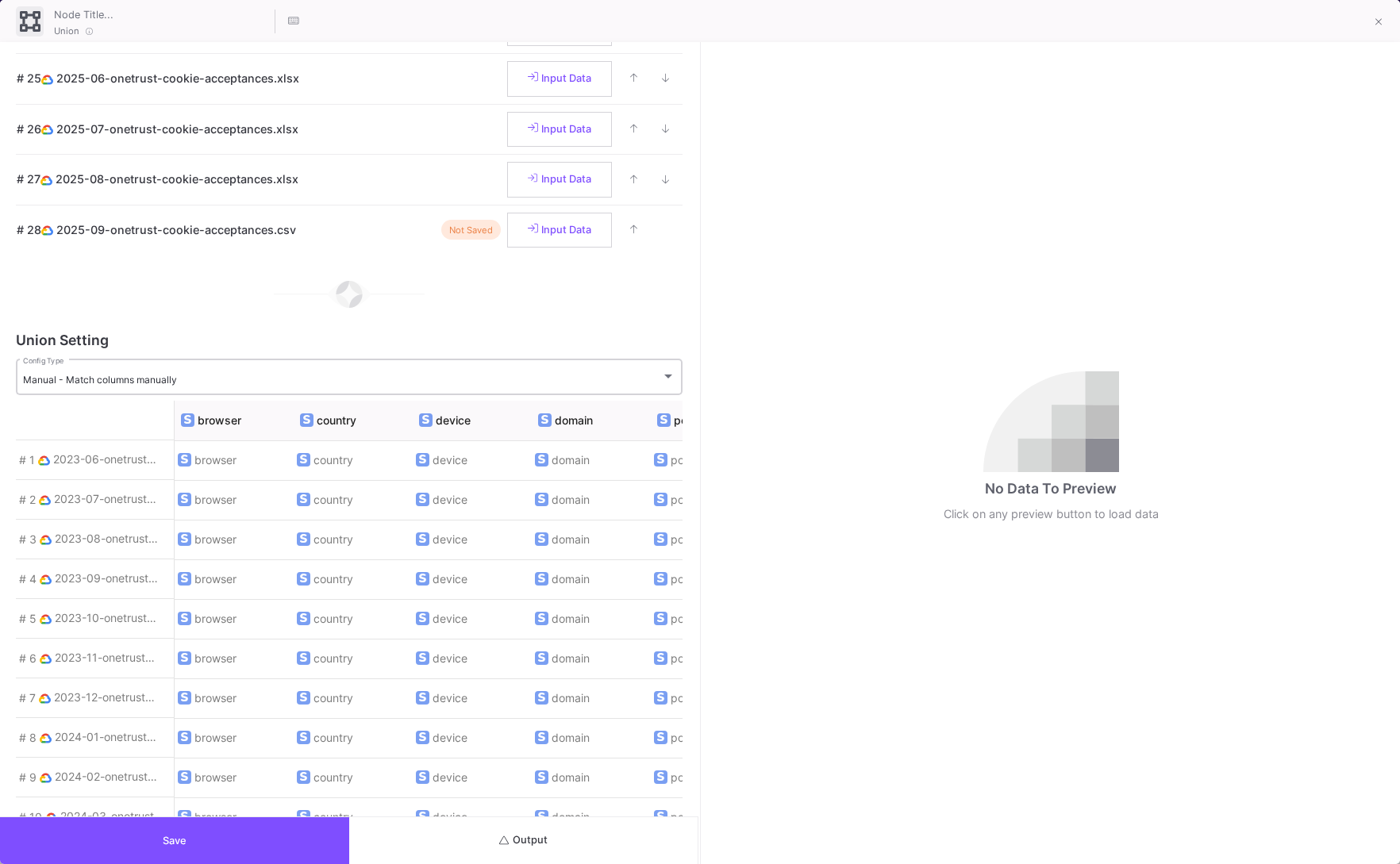
click at [136, 366] on div "Manual - Match columns manually Config Type" at bounding box center [349, 376] width 653 height 39
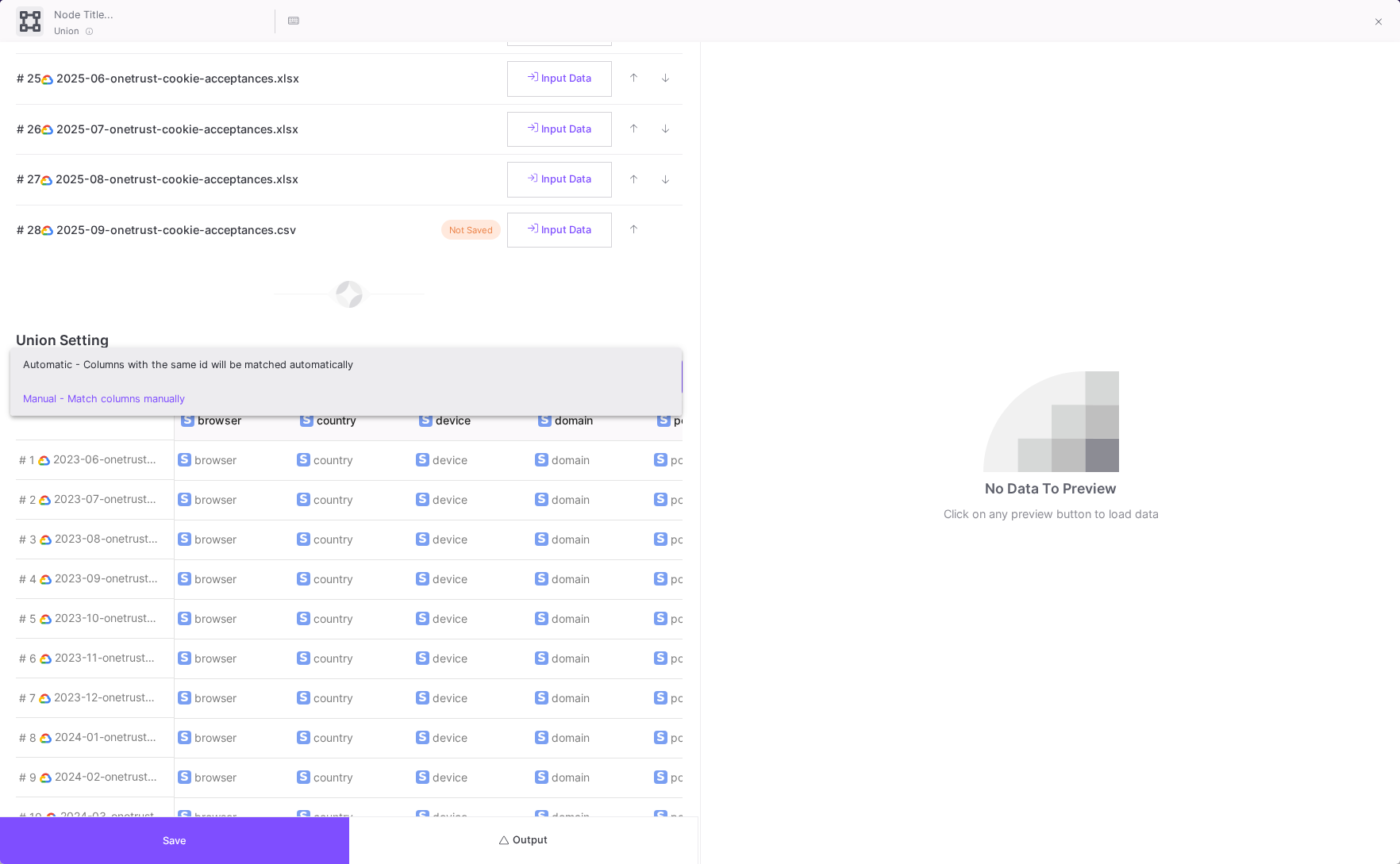
click at [137, 370] on span "Automatic - Columns with the same id will be matched automatically" at bounding box center [346, 364] width 646 height 34
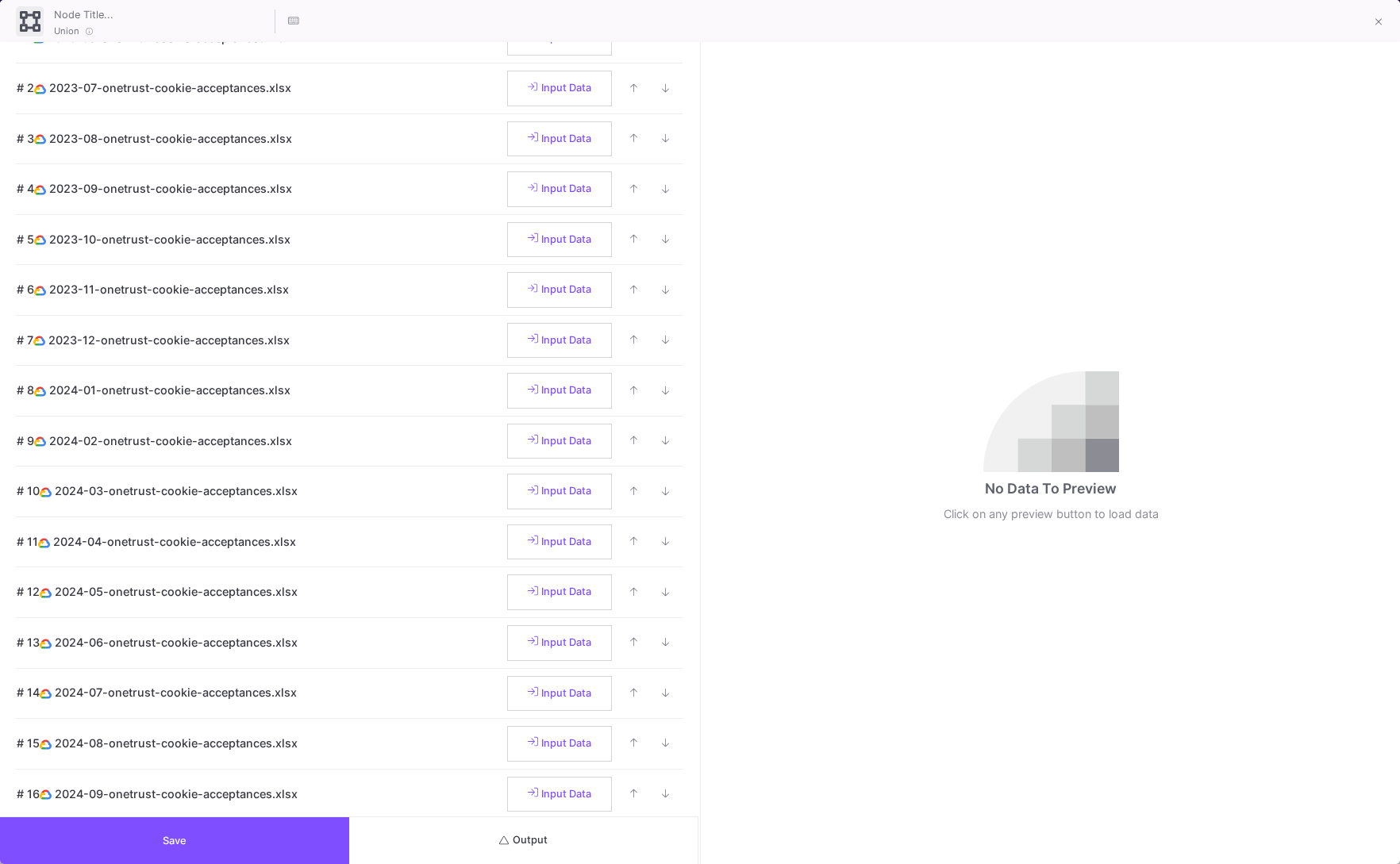
scroll to position [0, 0]
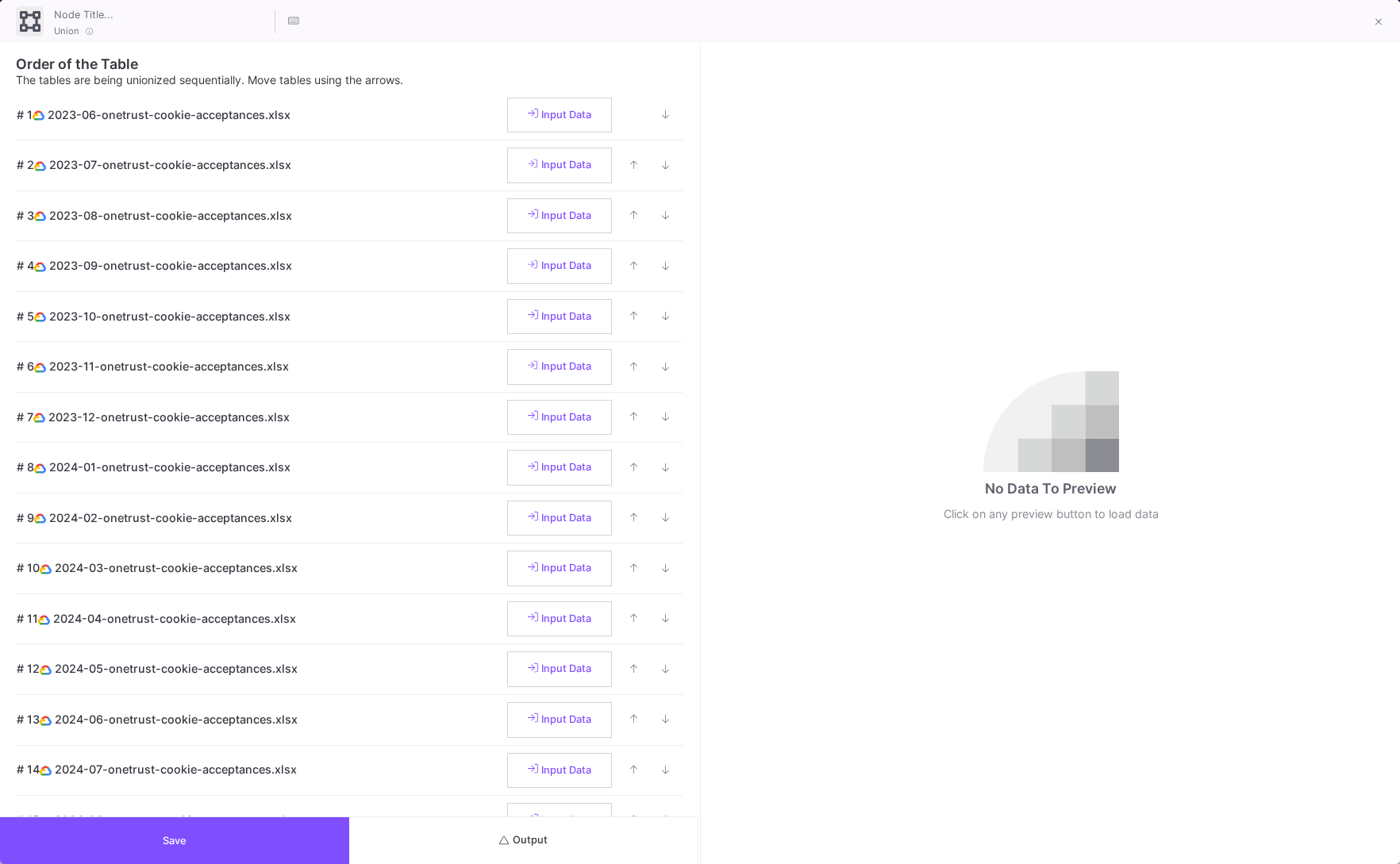
click at [210, 849] on button "Save" at bounding box center [174, 840] width 350 height 47
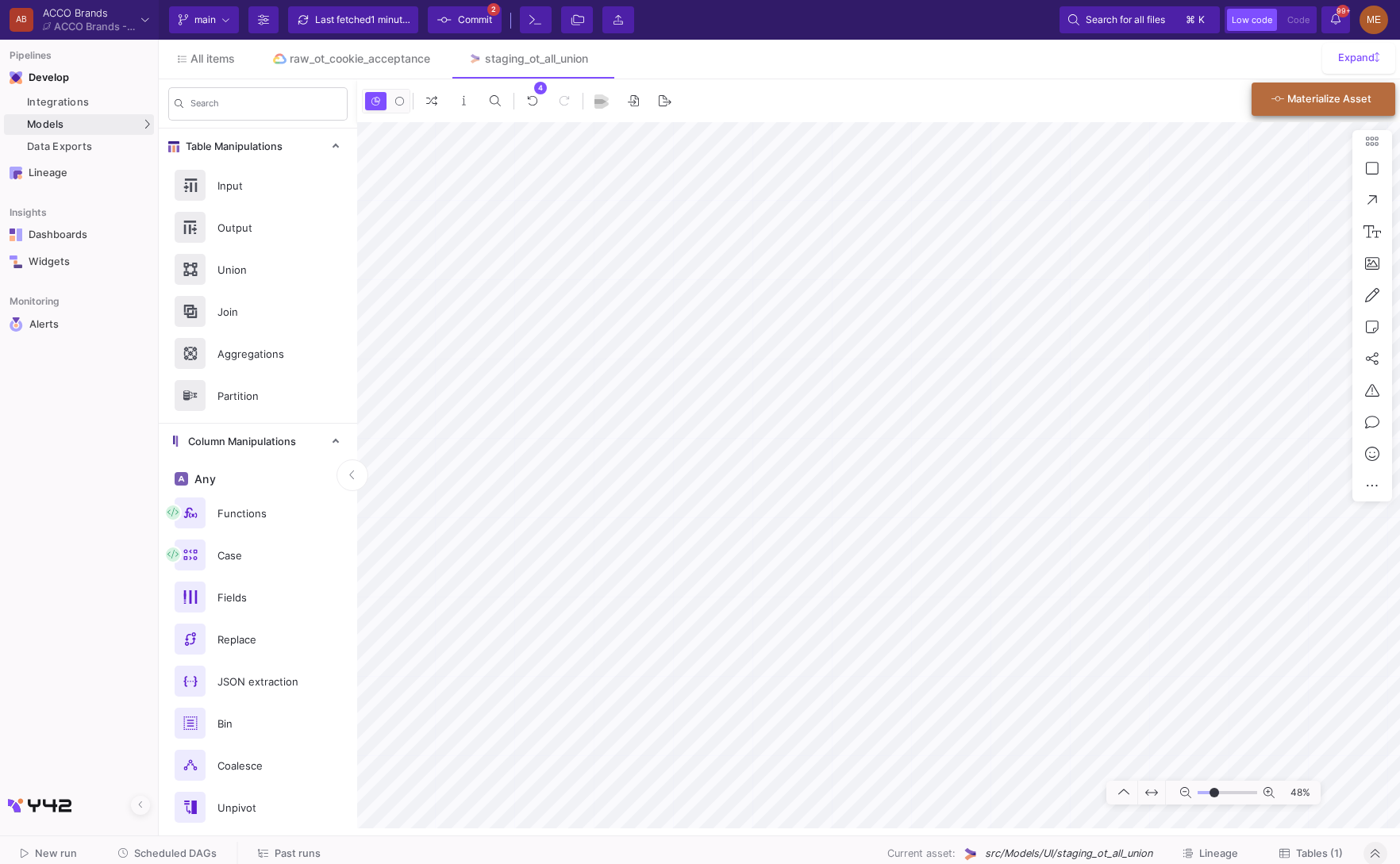
click at [1331, 105] on div "Materialize Asset" at bounding box center [1322, 98] width 100 height 29
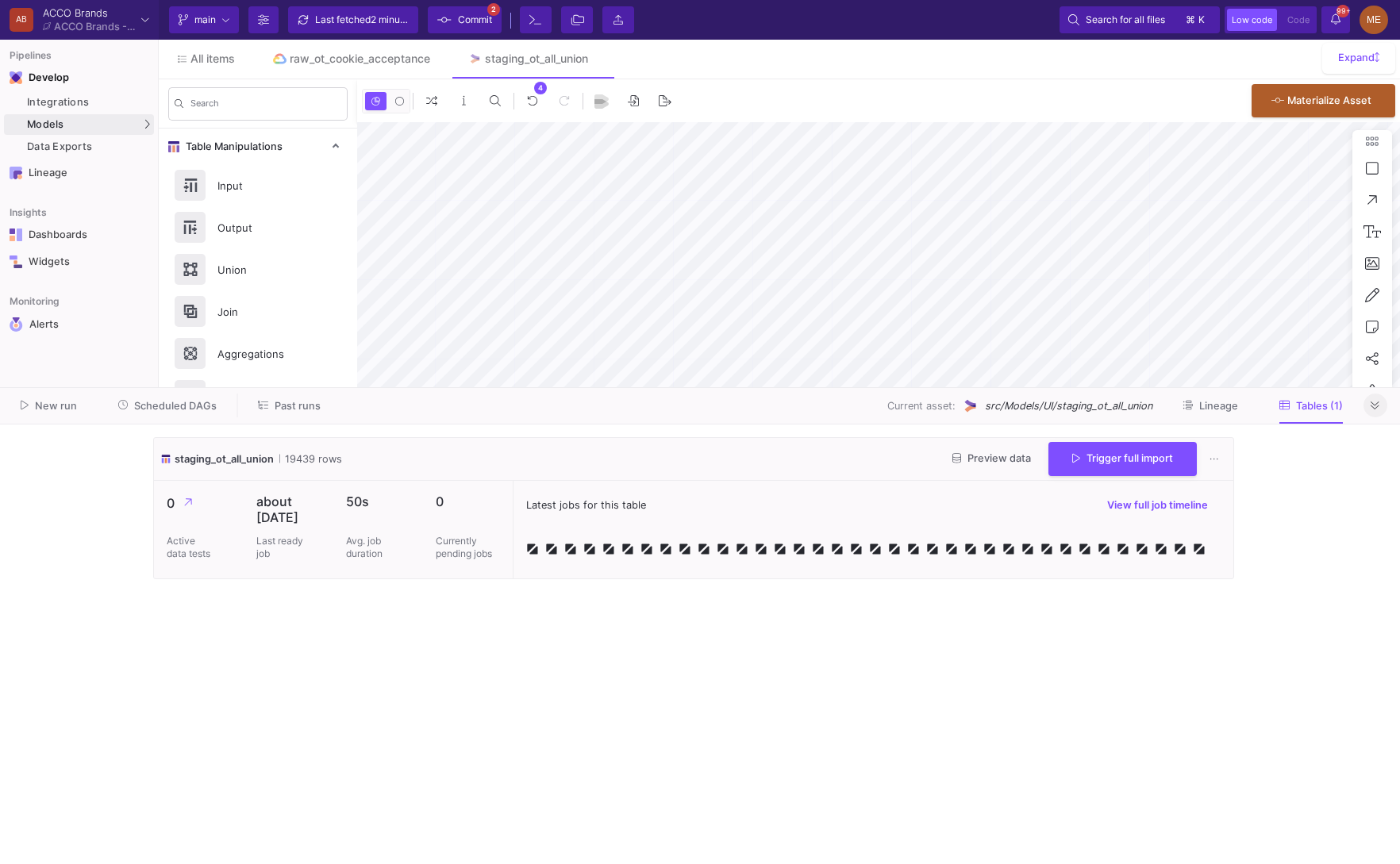
click at [1379, 411] on button at bounding box center [1375, 405] width 24 height 24
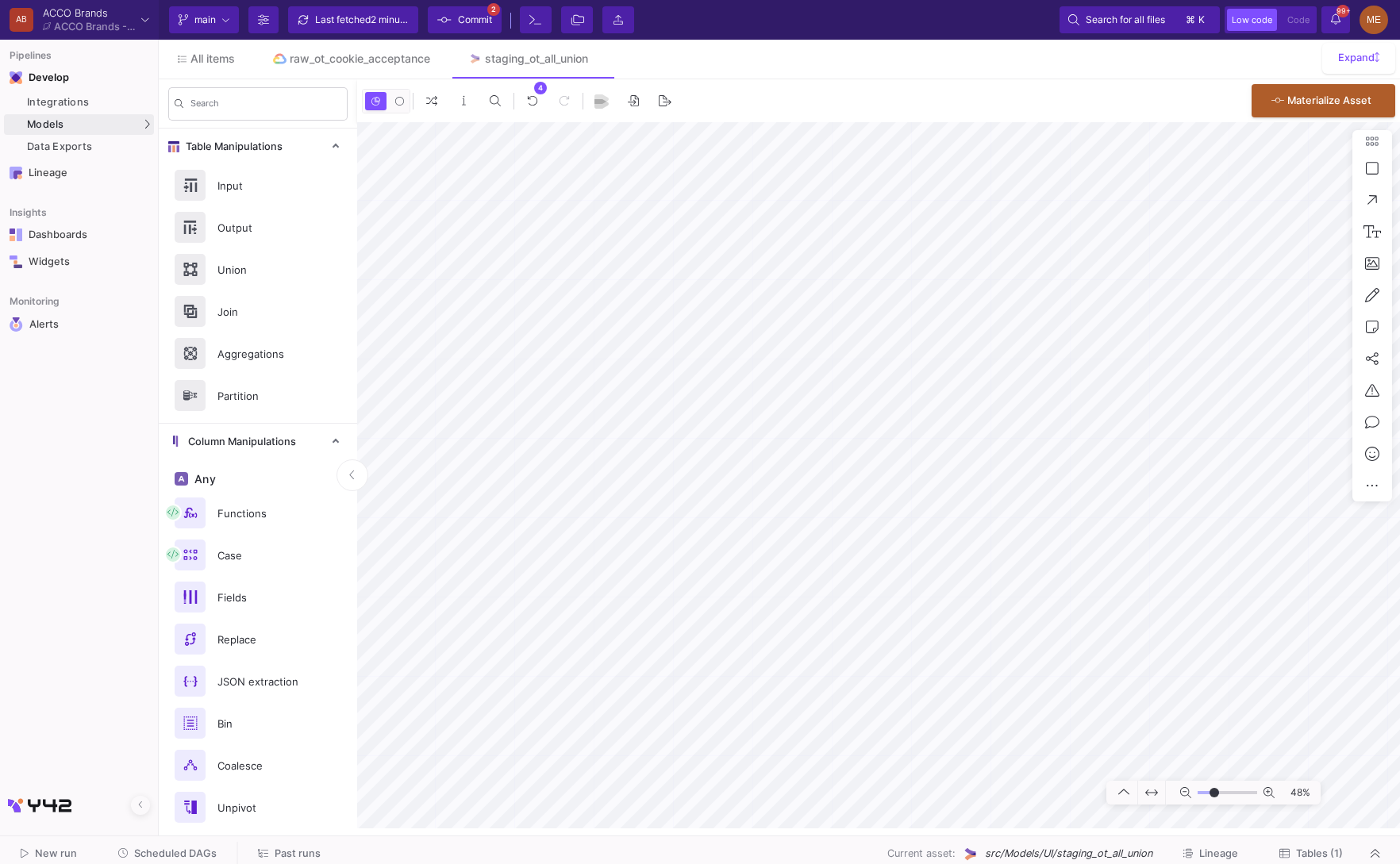
click at [480, 27] on span "Commit" at bounding box center [475, 20] width 34 height 24
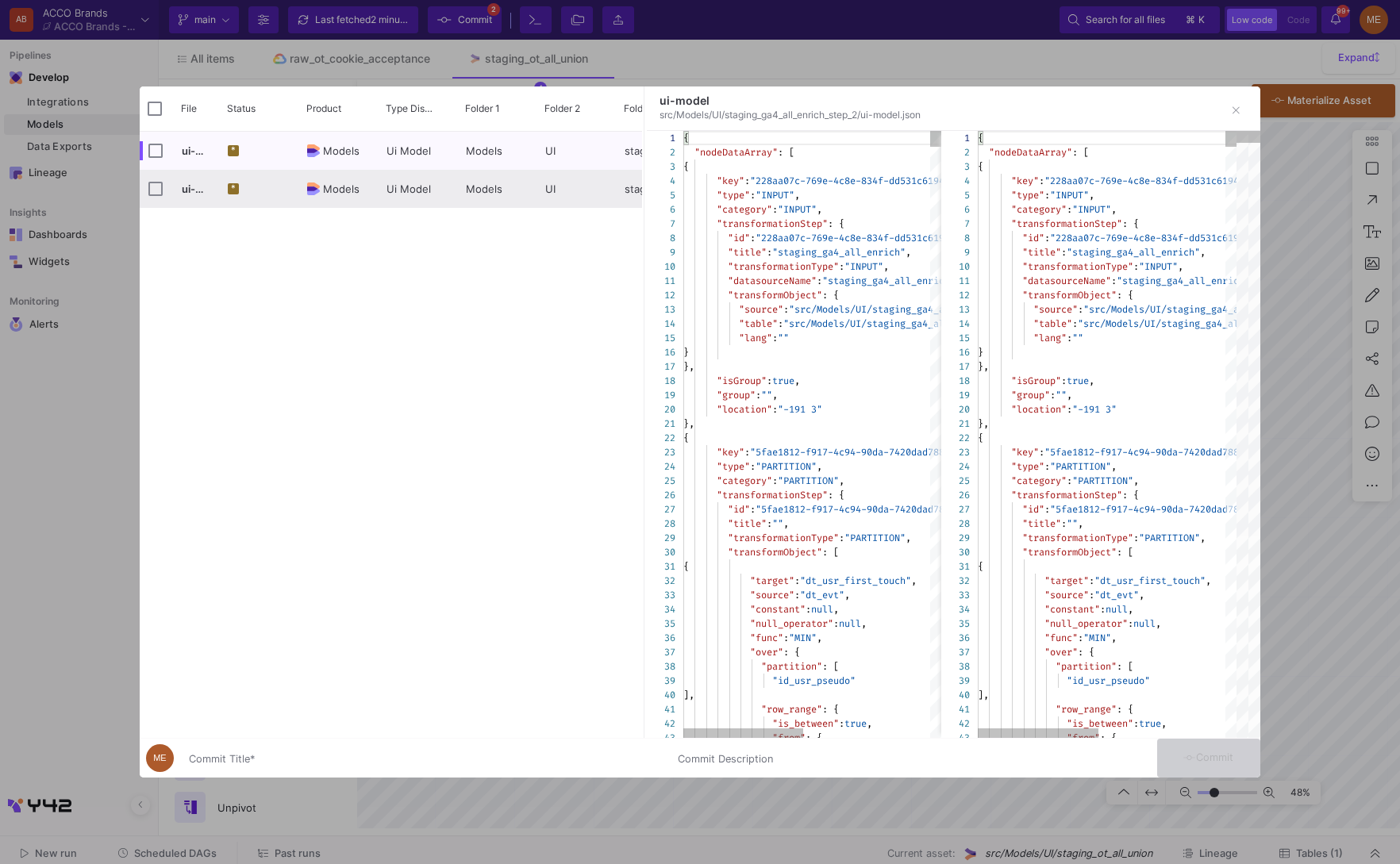
click at [293, 190] on div "*" at bounding box center [259, 189] width 80 height 38
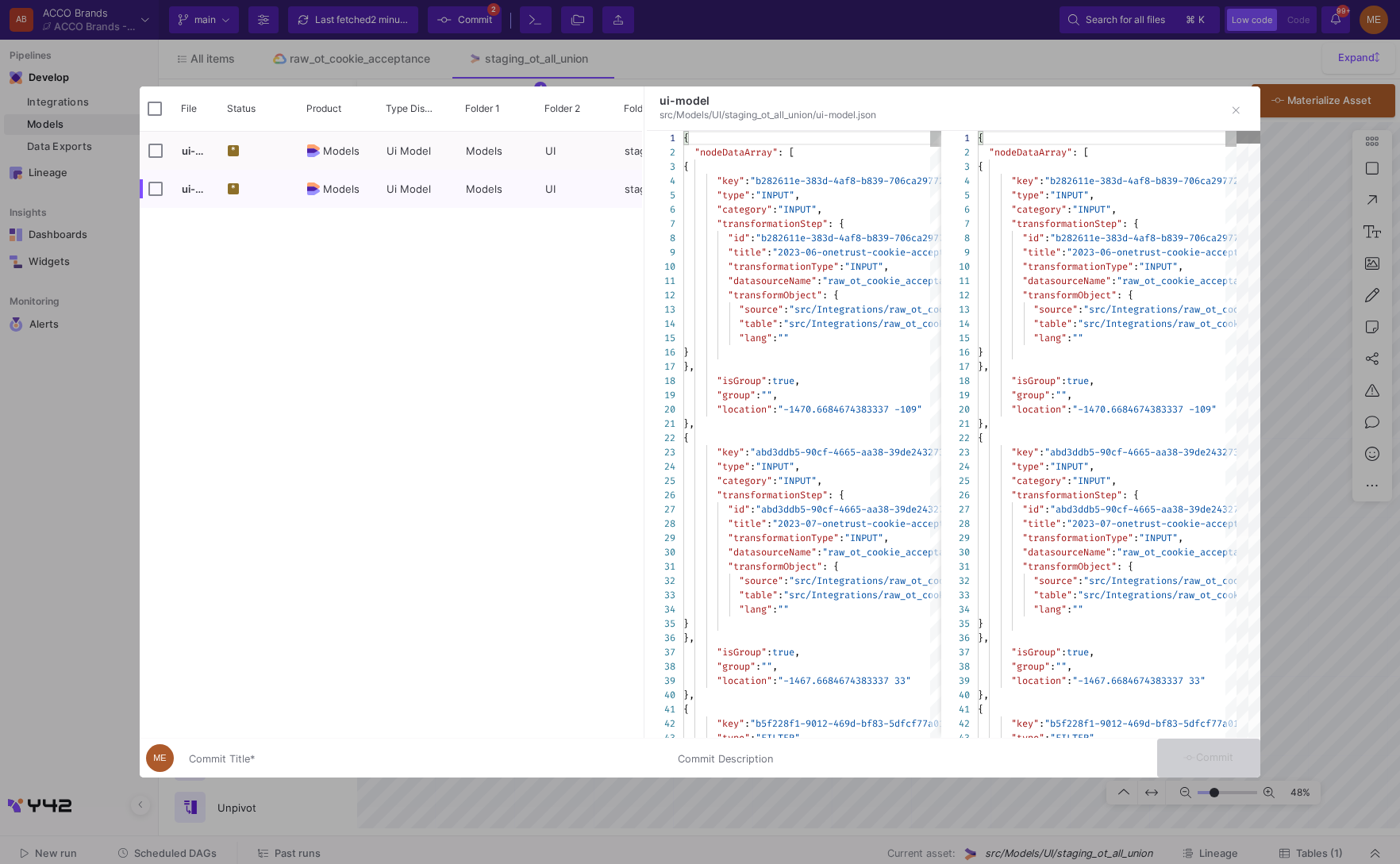
click at [1246, 637] on div at bounding box center [1248, 434] width 24 height 607
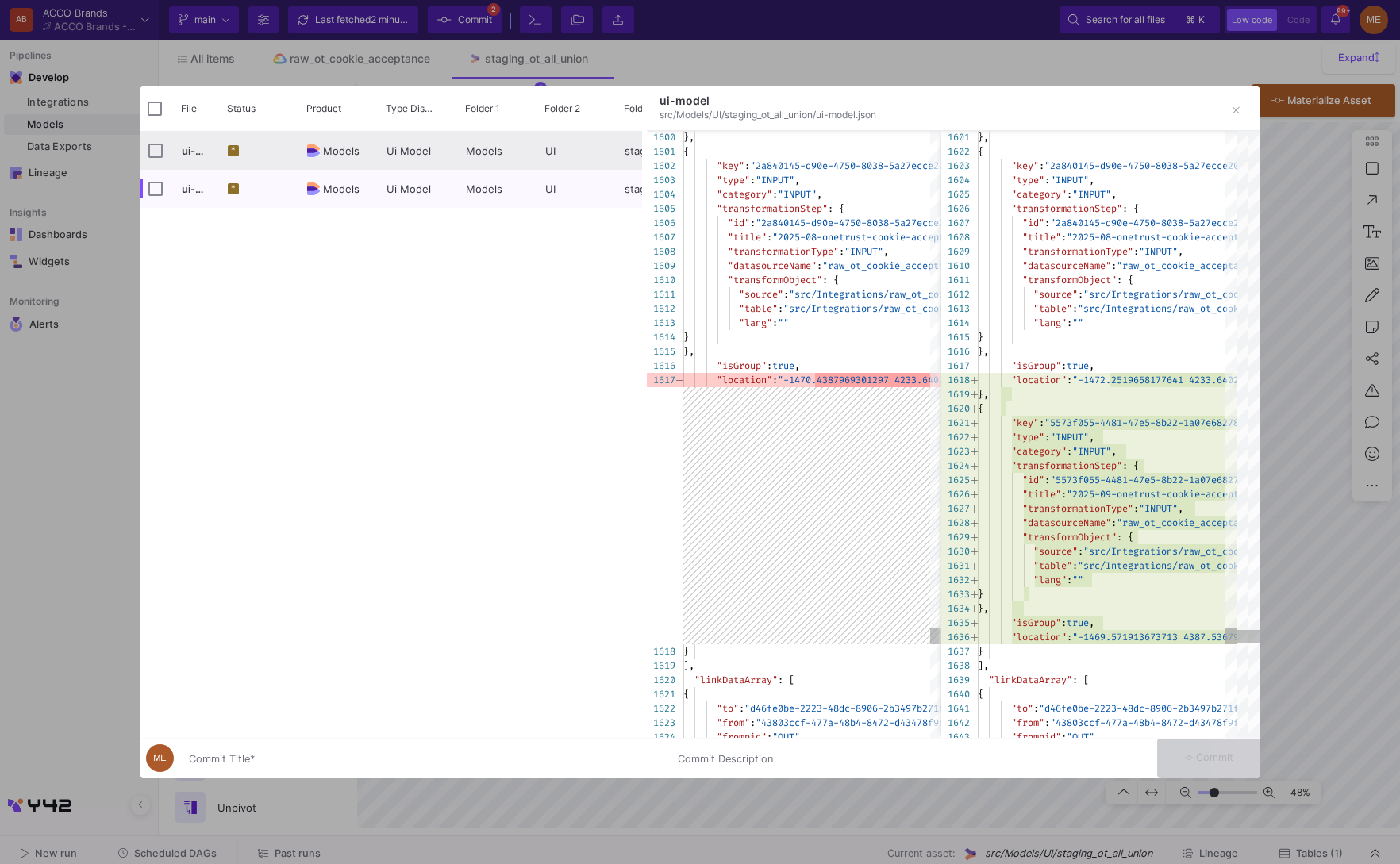
click at [378, 146] on div "Ui Model" at bounding box center [417, 151] width 80 height 38
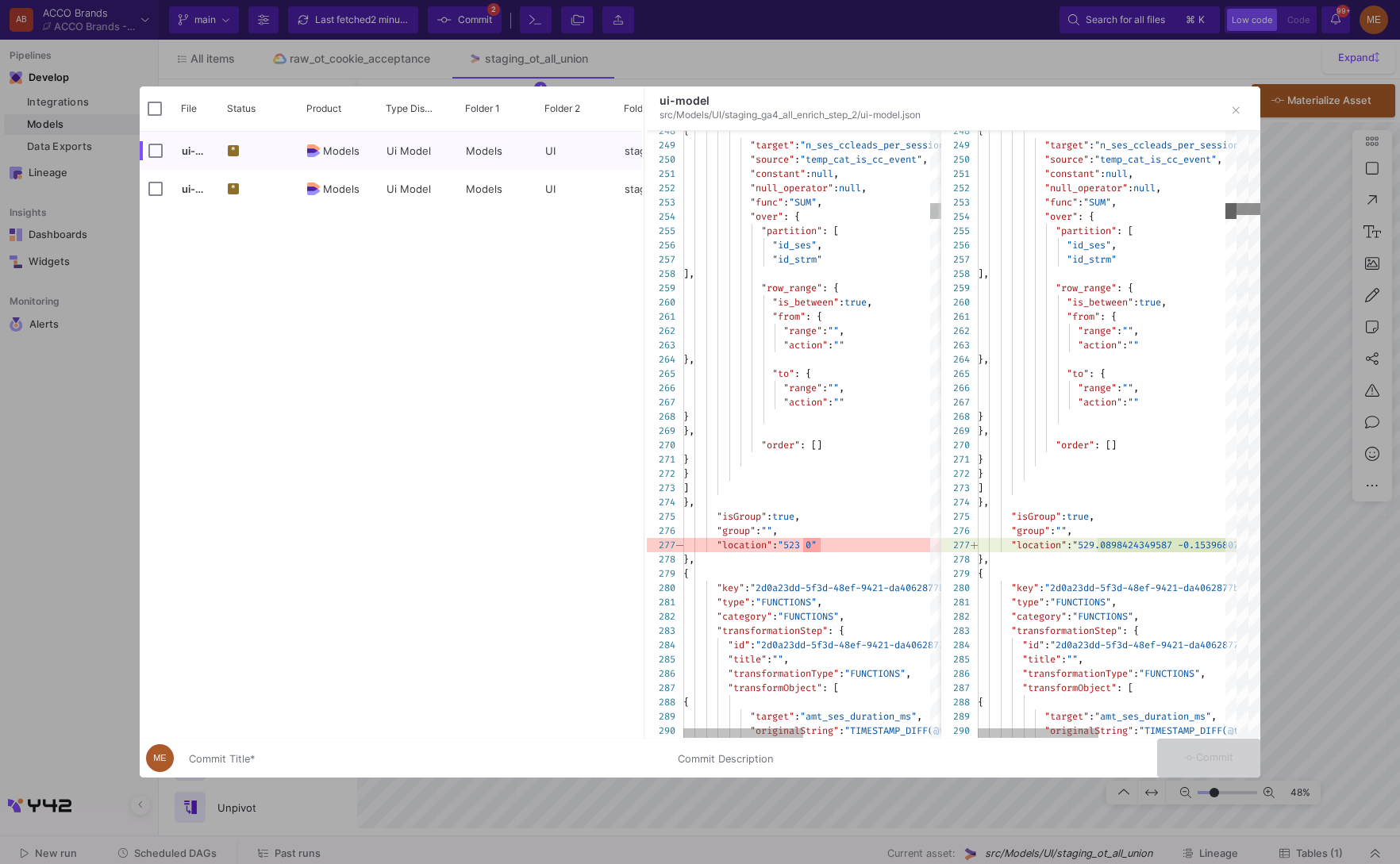
click at [1245, 211] on div at bounding box center [1248, 434] width 24 height 607
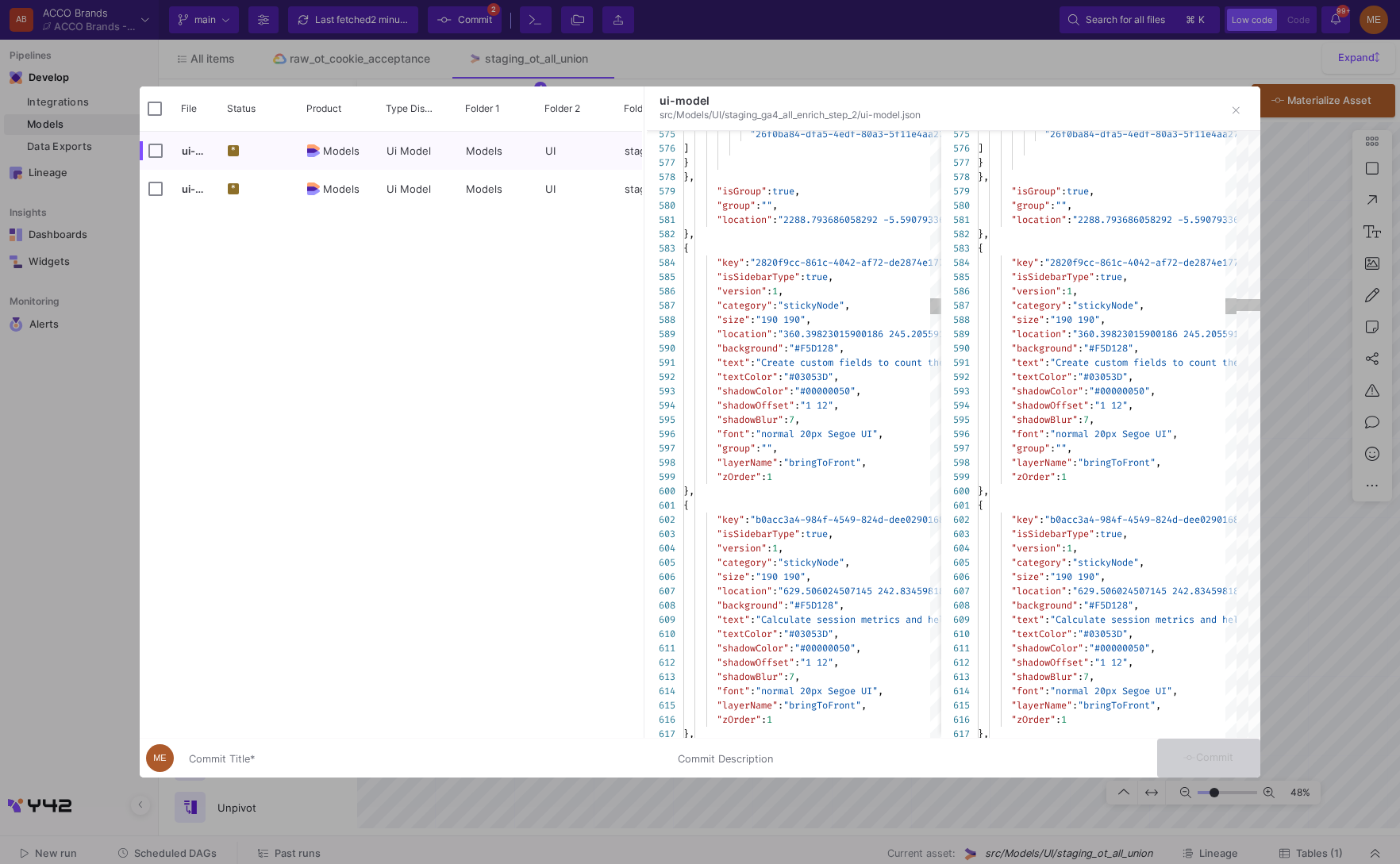
click at [265, 751] on div "Commit Title *" at bounding box center [423, 755] width 470 height 30
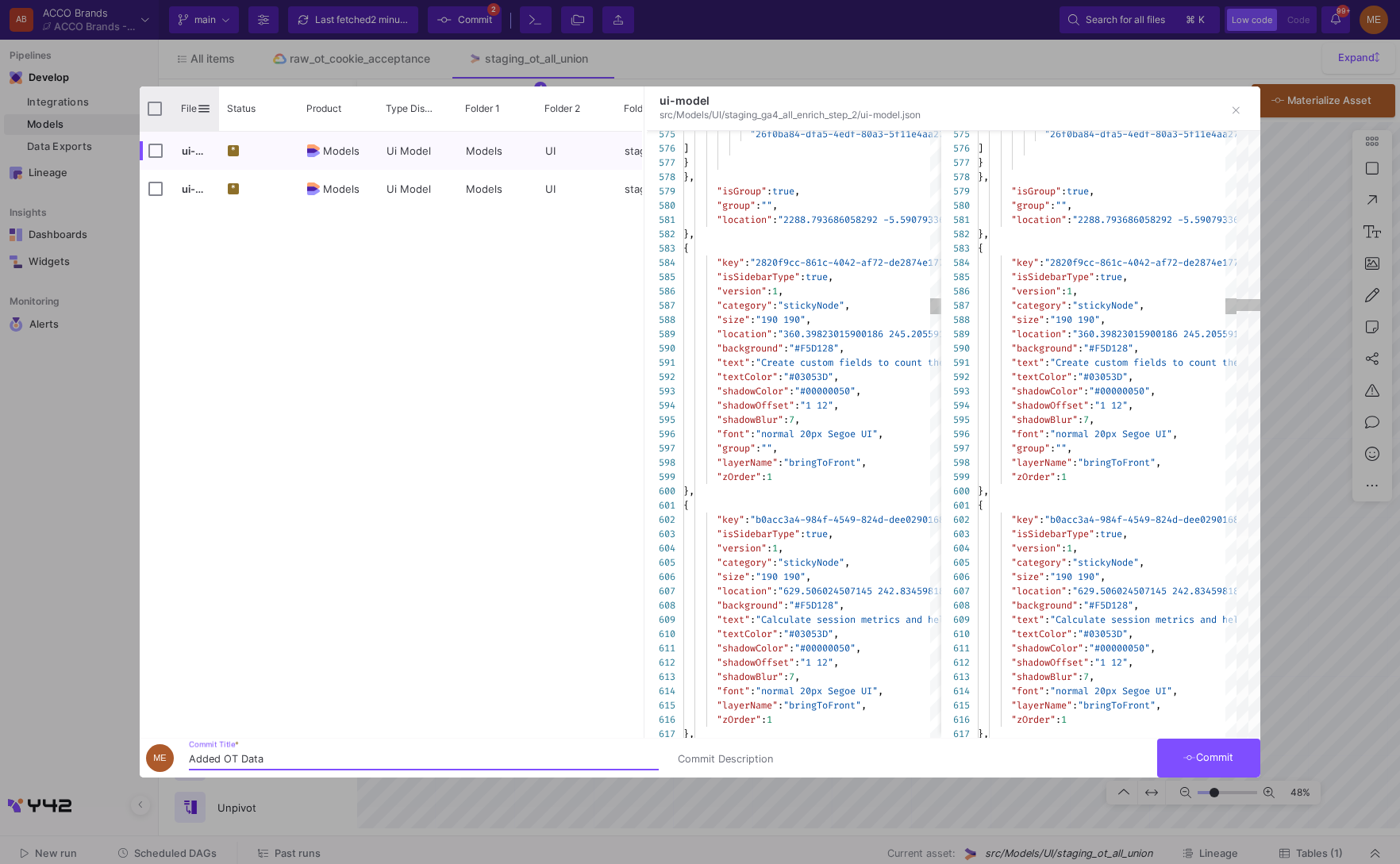
type input "Added OT Data"
click at [158, 106] on input "Press Space to toggle all rows selection (unchecked)" at bounding box center [155, 108] width 15 height 15
checkbox input "true"
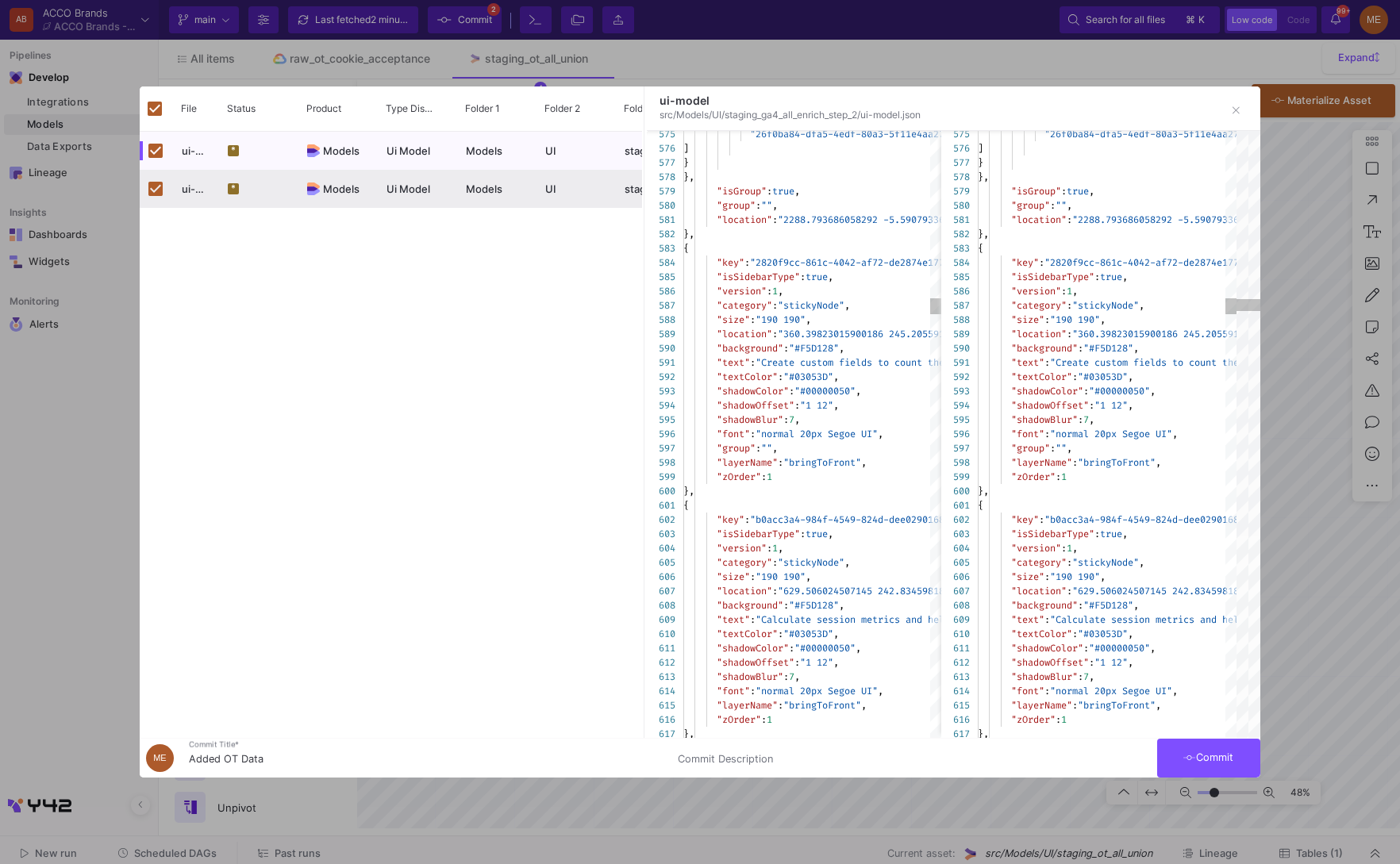
click at [1202, 759] on span "Commit" at bounding box center [1208, 758] width 50 height 12
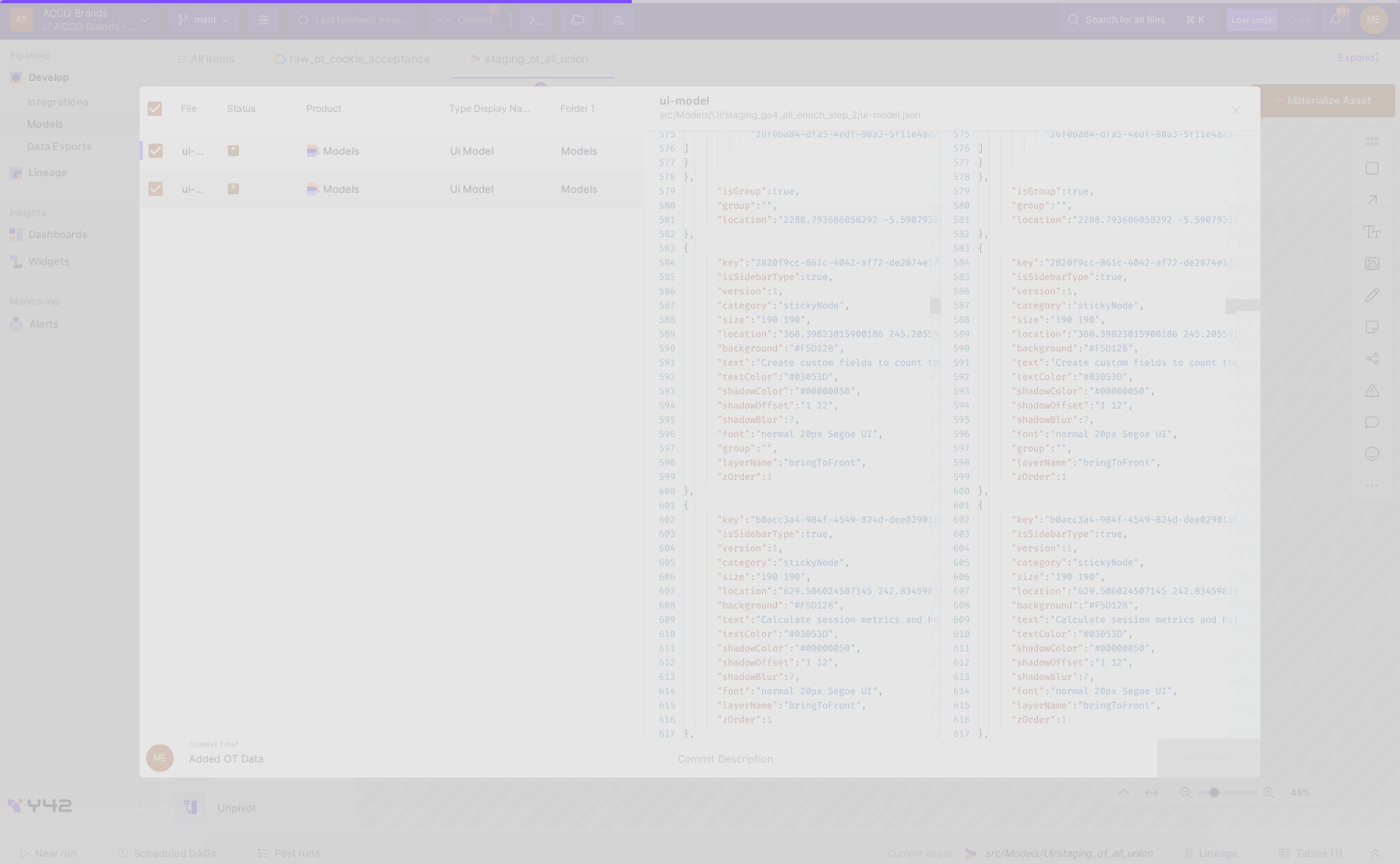
checkbox input "false"
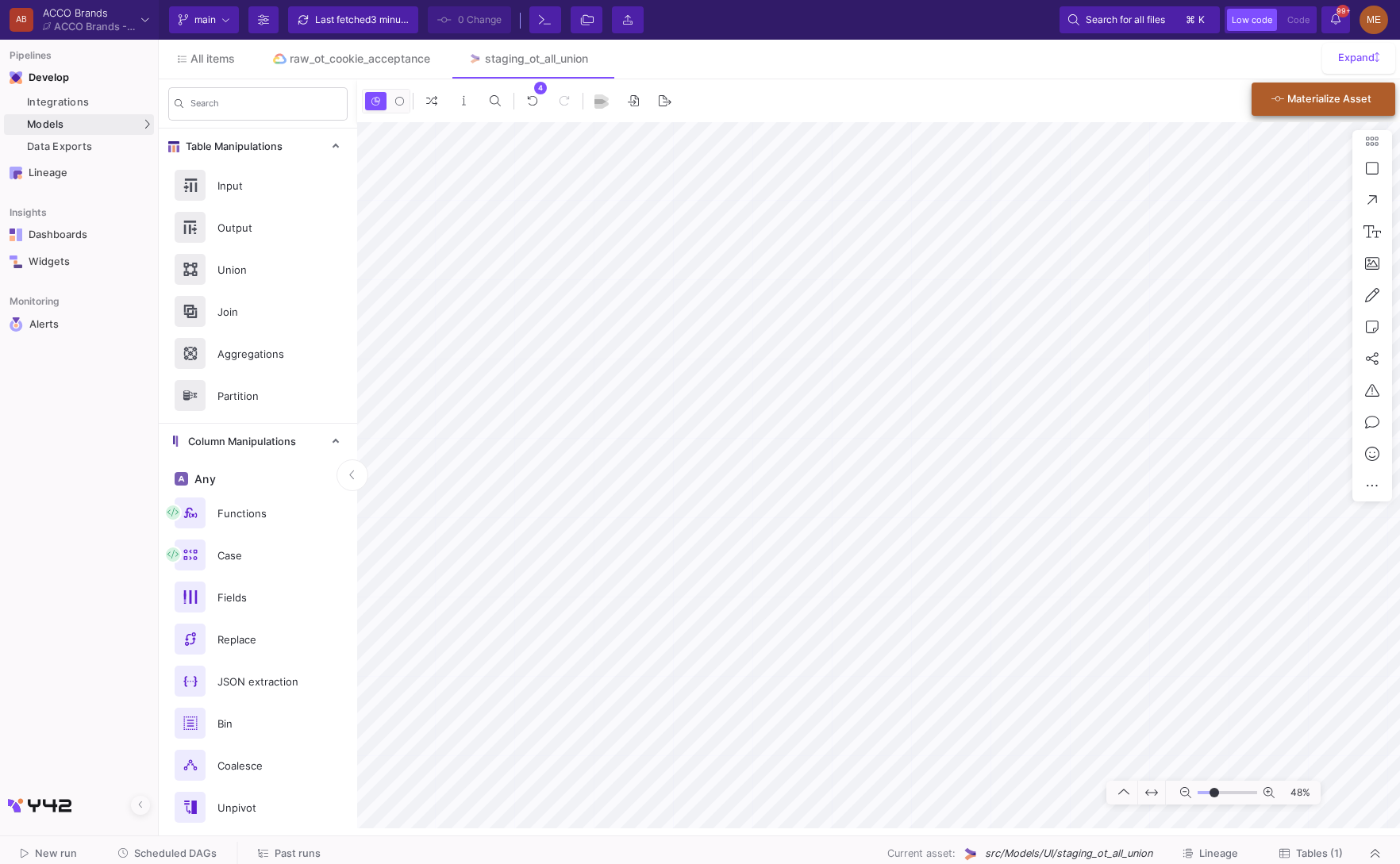
click at [1293, 115] on button "Materialize Asset" at bounding box center [1323, 99] width 144 height 33
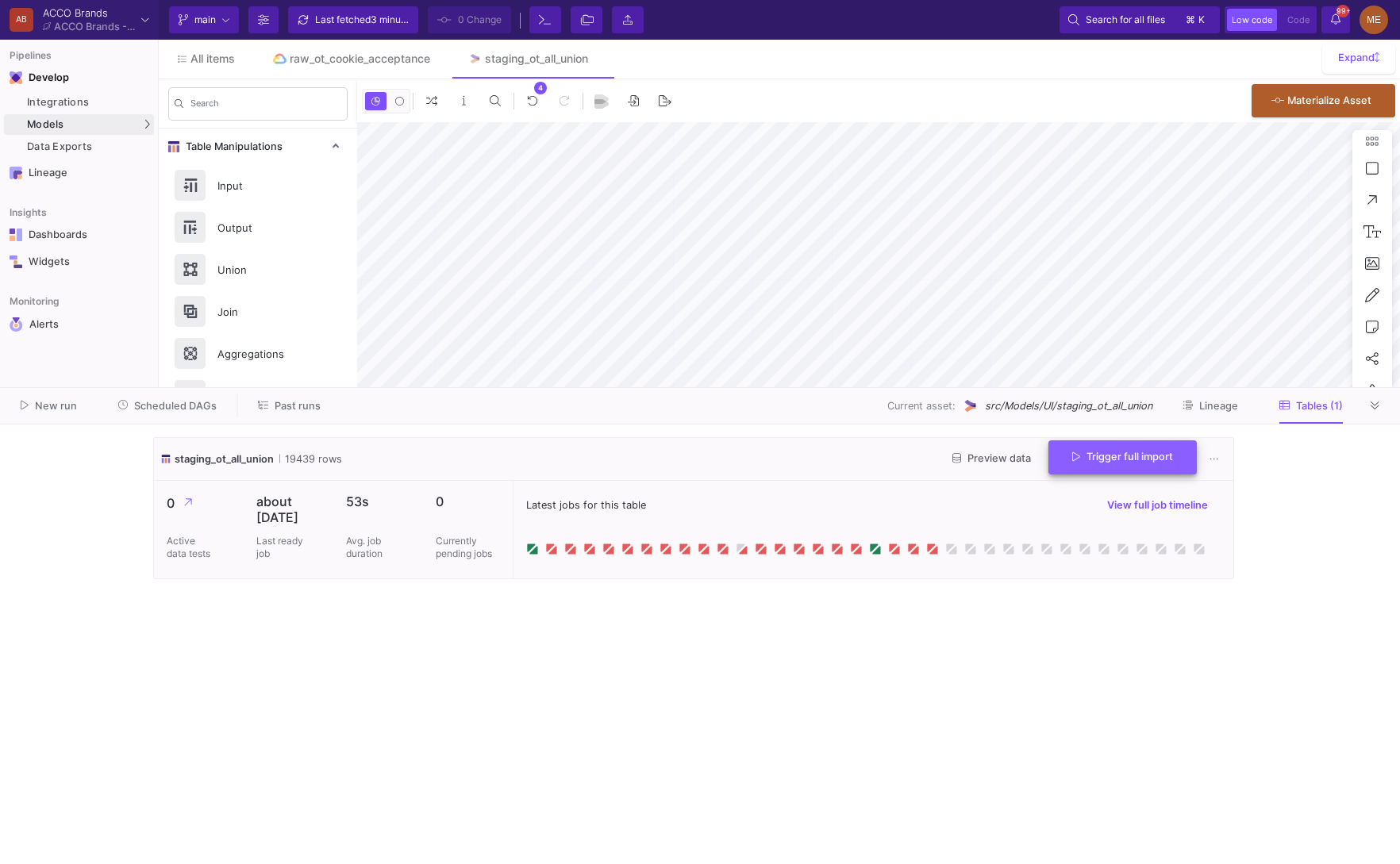
click at [1134, 455] on span "Trigger full import" at bounding box center [1122, 457] width 100 height 12
click at [1266, 510] on y42-wrapper "staging_ot_all_union 19439 rows Preview data Trigger full import 0 Active data …" at bounding box center [700, 644] width 1400 height 440
click at [764, 685] on cdk-virtual-scroll-viewport "staging_ot_all_union 19439 rows Preview data Trigger full import 0 Active data …" at bounding box center [700, 644] width 1094 height 414
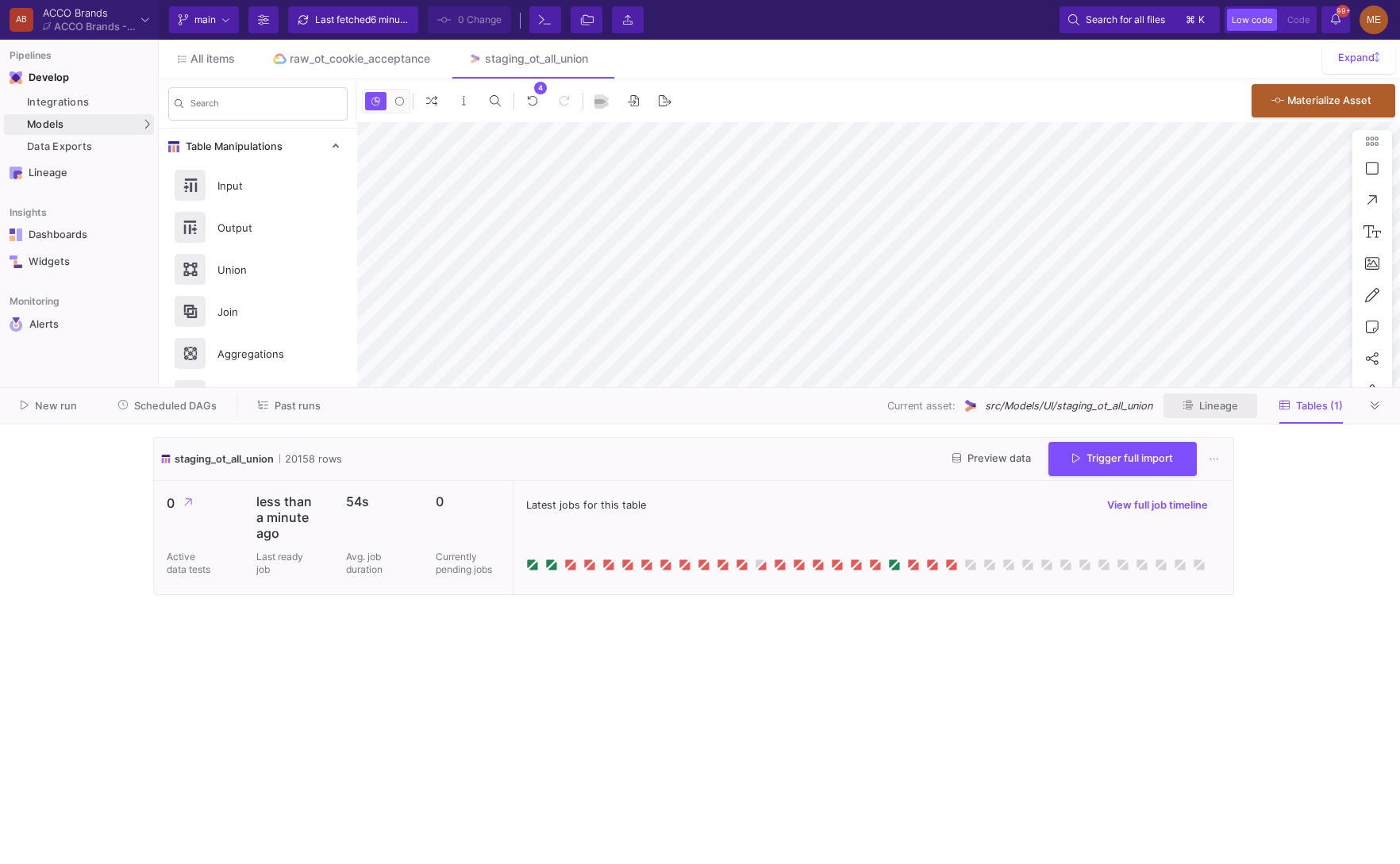
click at [1231, 411] on span "Lineage" at bounding box center [1219, 405] width 39 height 12
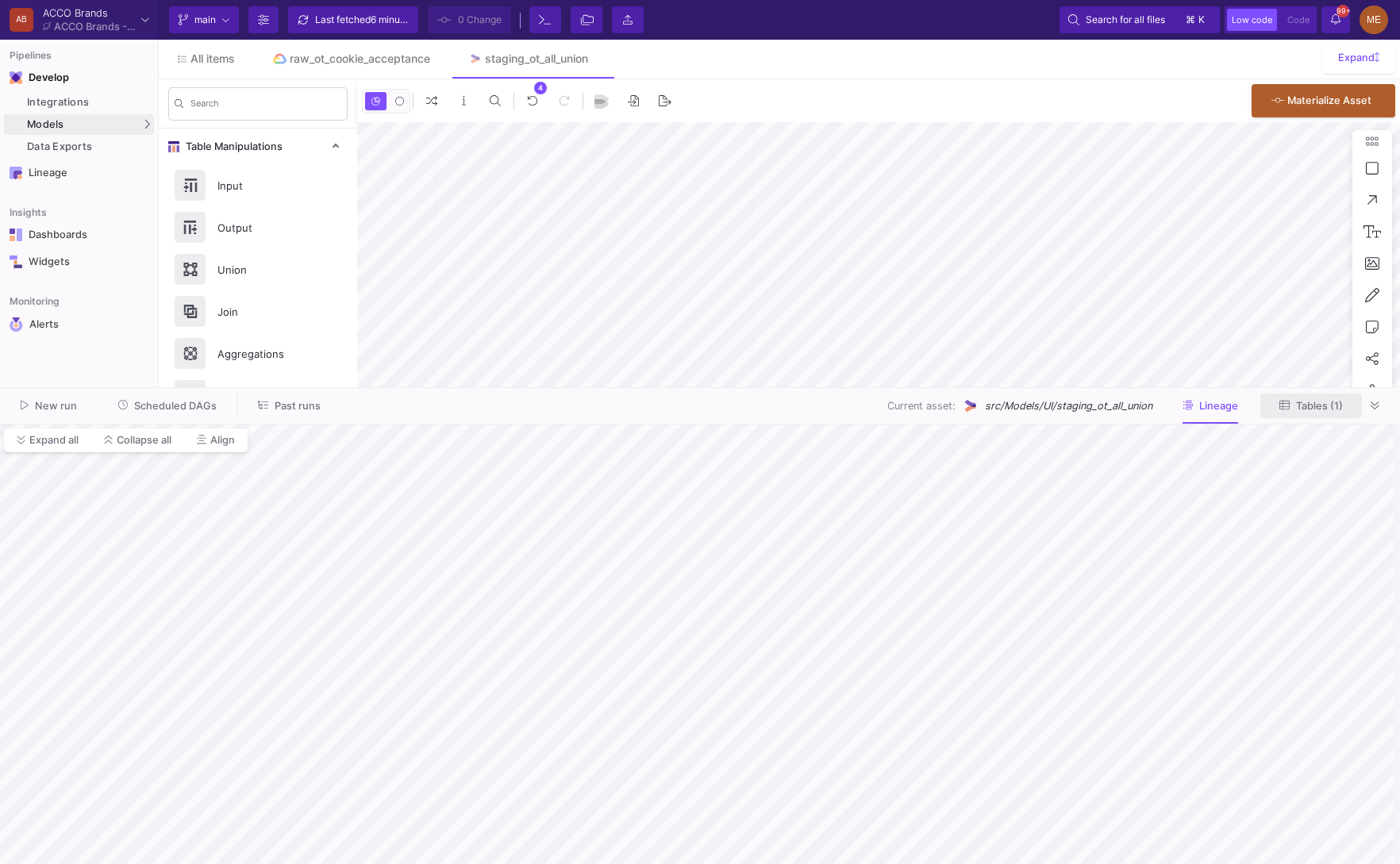
click at [1310, 416] on button "Tables (1)" at bounding box center [1310, 405] width 101 height 25
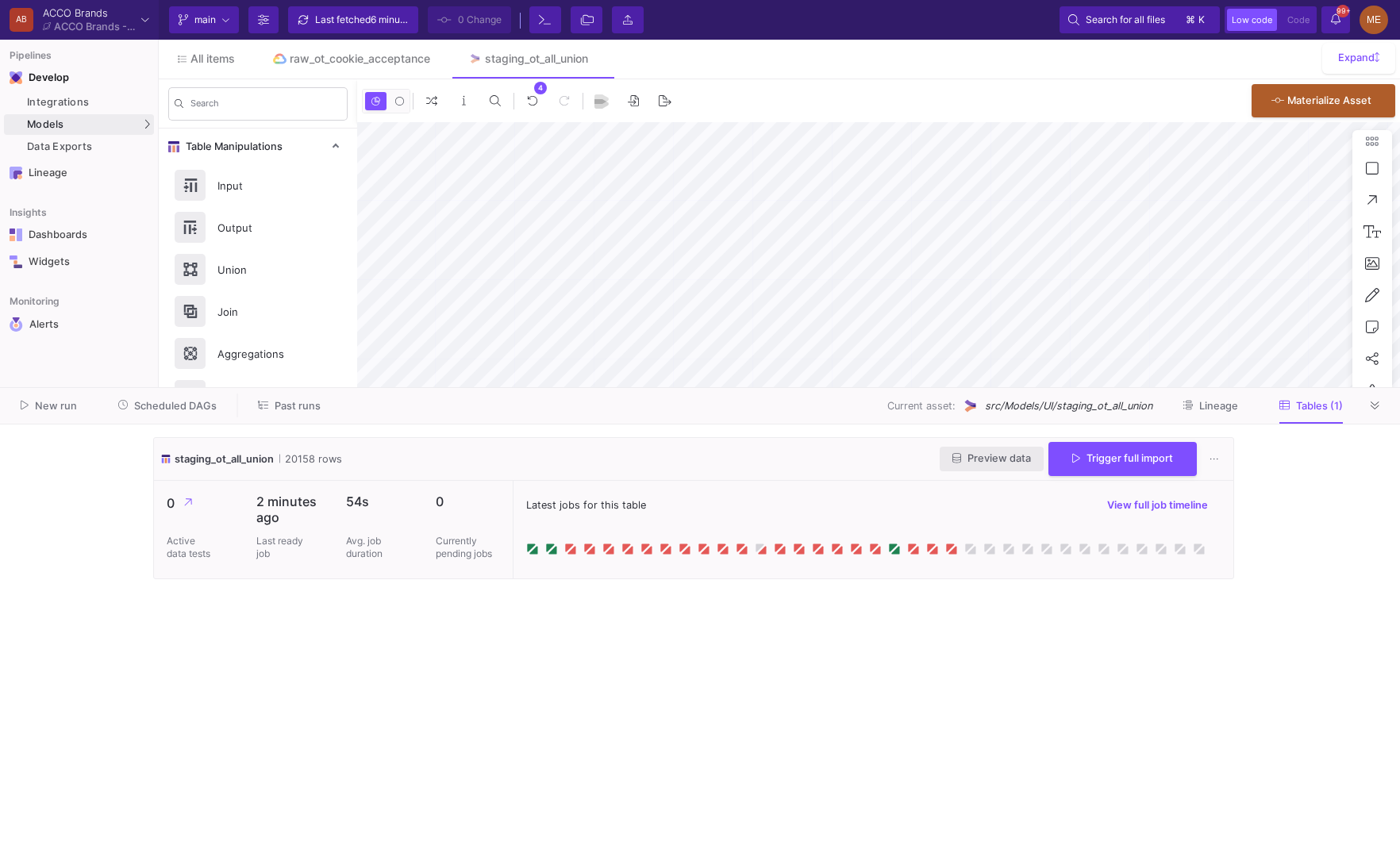
click at [981, 455] on span "Preview data" at bounding box center [992, 459] width 79 height 12
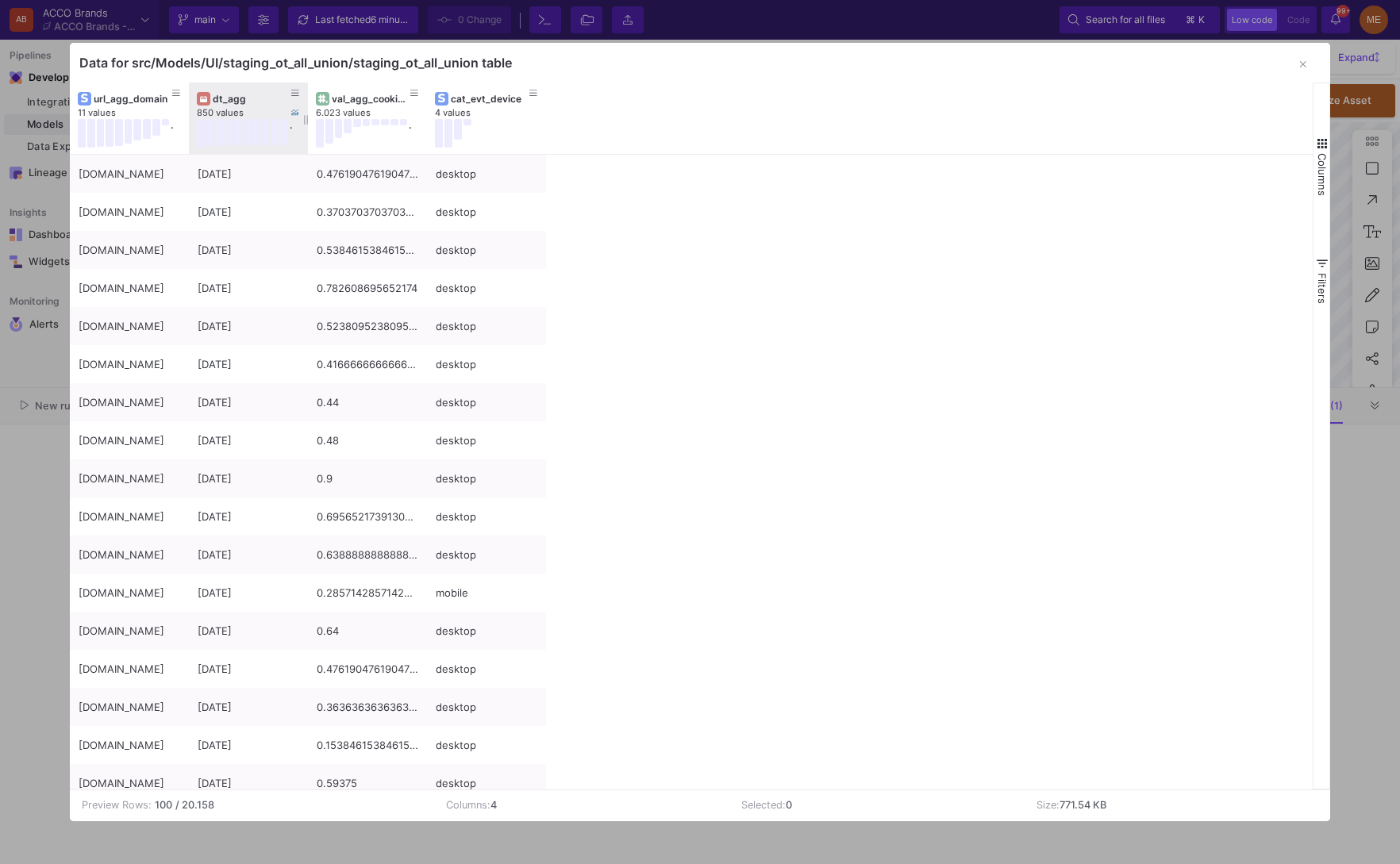
click at [262, 95] on div "dt_agg" at bounding box center [252, 98] width 79 height 12
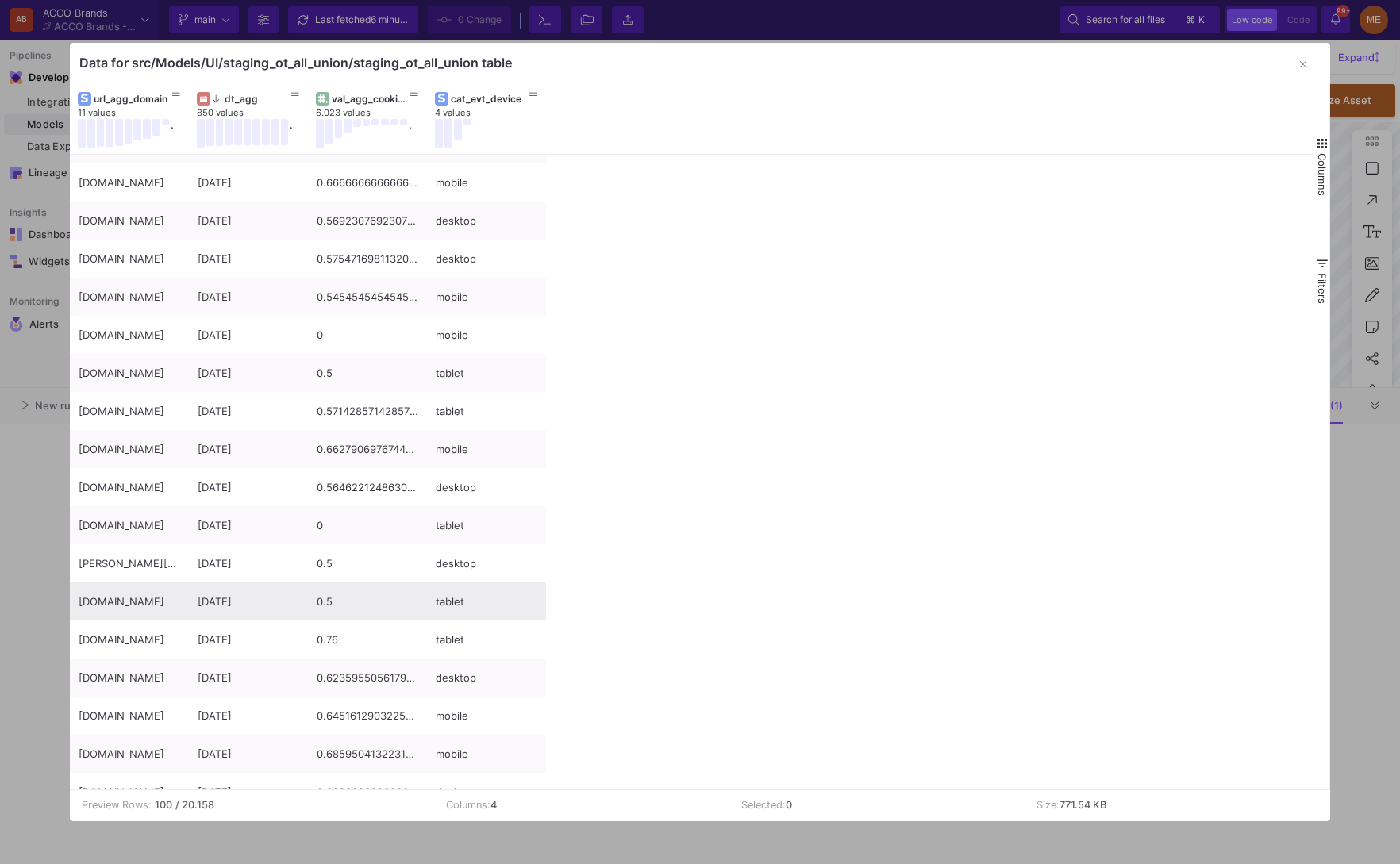
scroll to position [1210, 0]
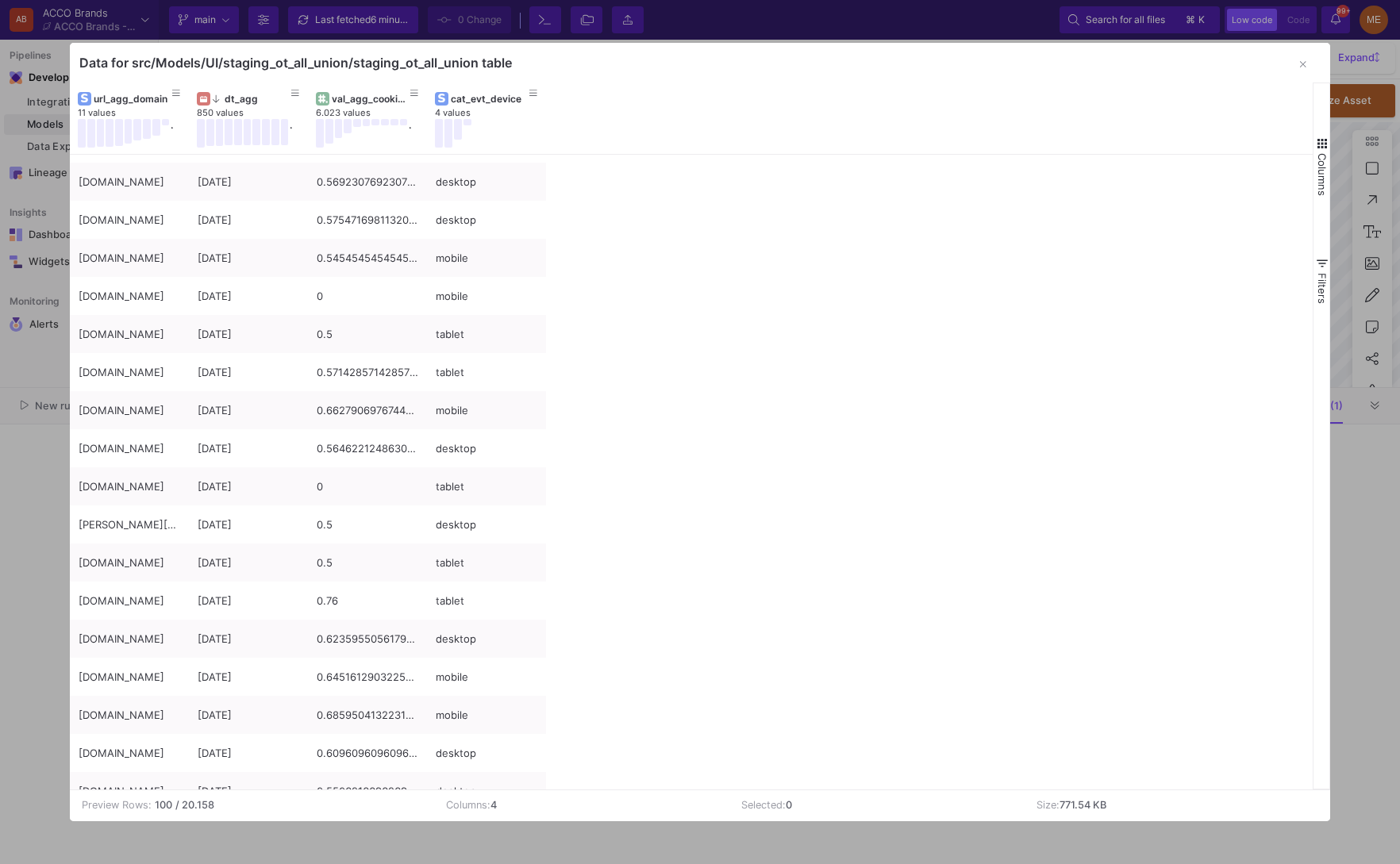
click at [35, 637] on div at bounding box center [700, 432] width 1400 height 864
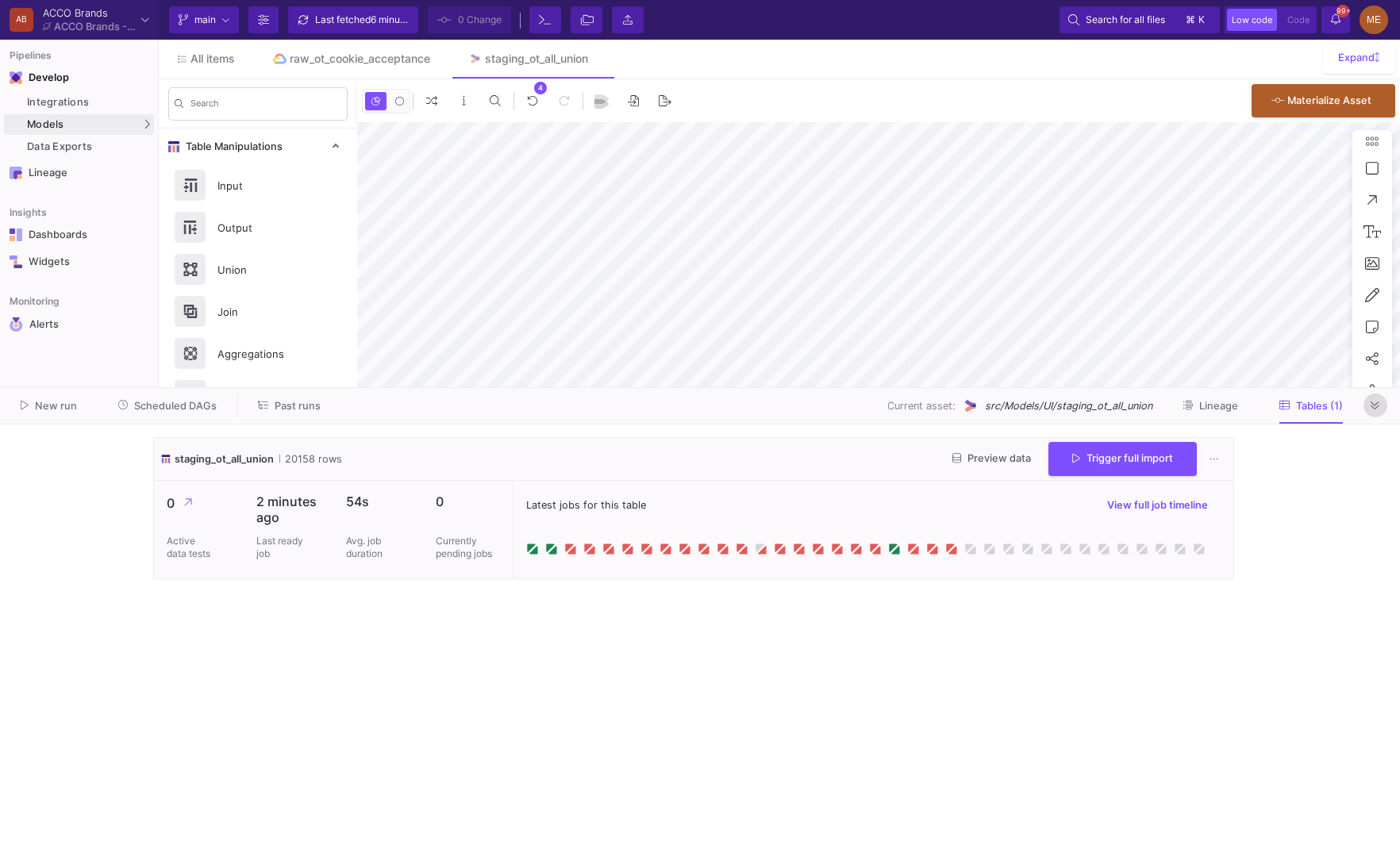
click at [1372, 413] on button at bounding box center [1375, 405] width 24 height 24
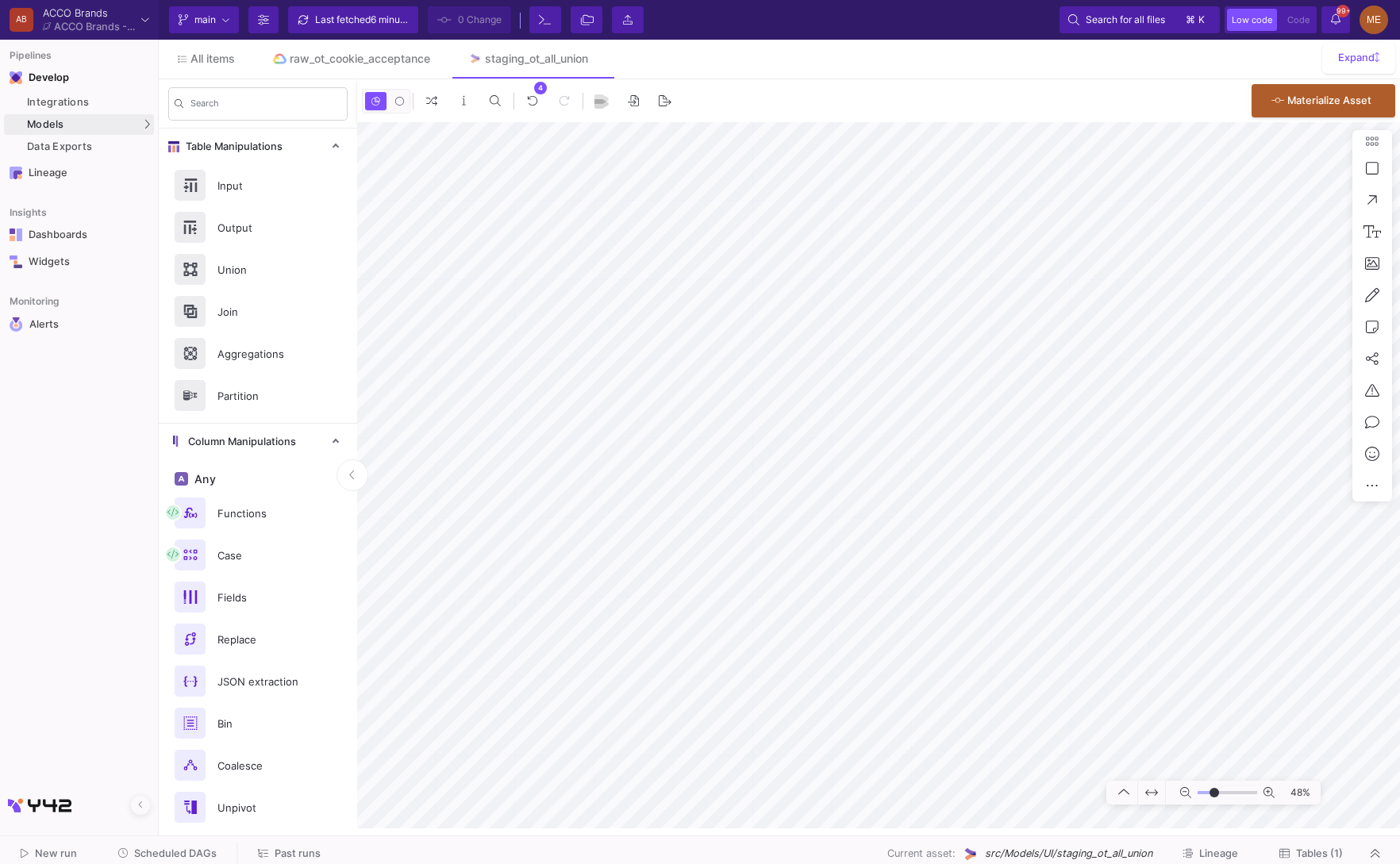
click at [60, 854] on span "New run" at bounding box center [55, 853] width 42 height 12
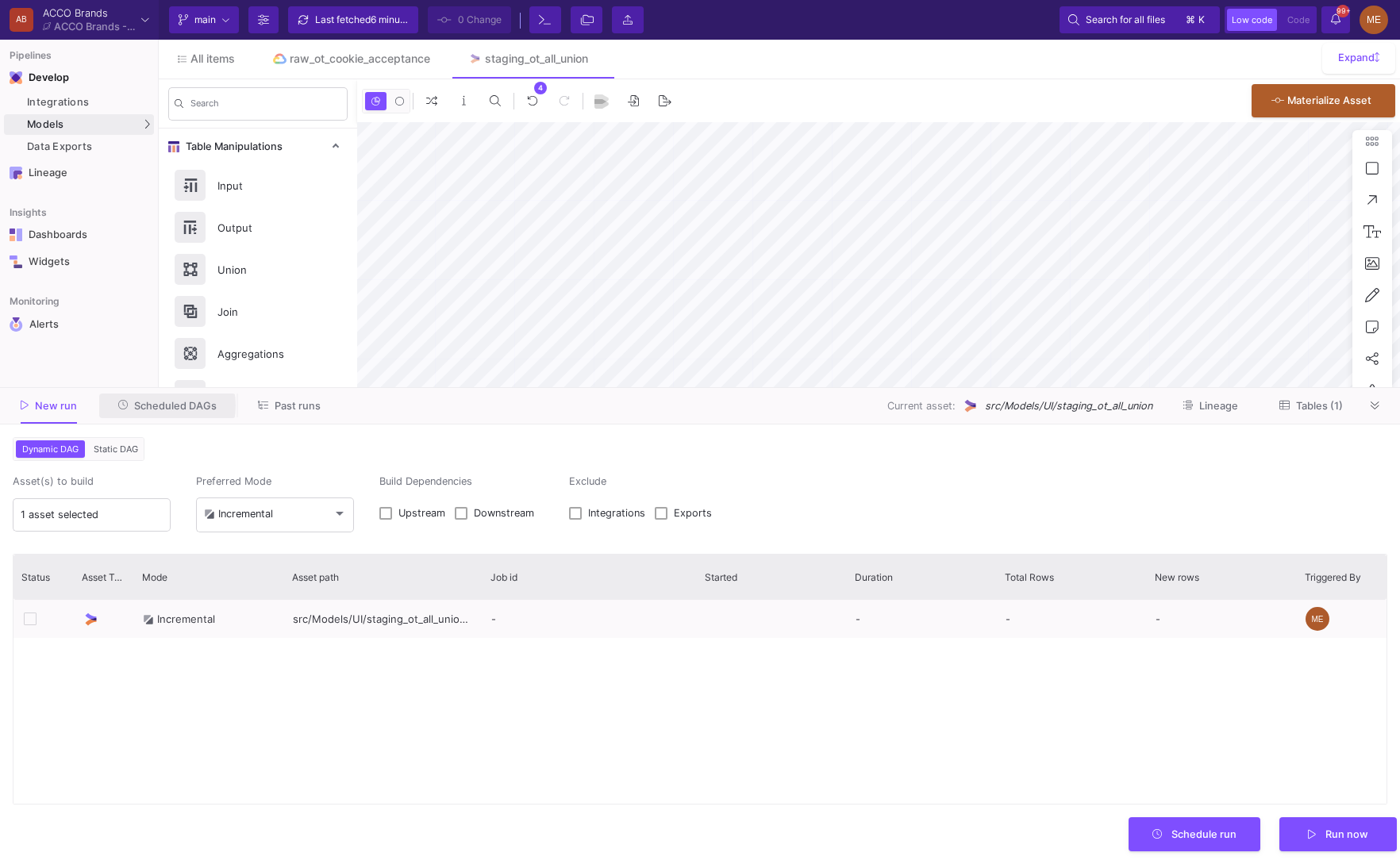
click at [158, 405] on span "Scheduled DAGs" at bounding box center [175, 405] width 83 height 12
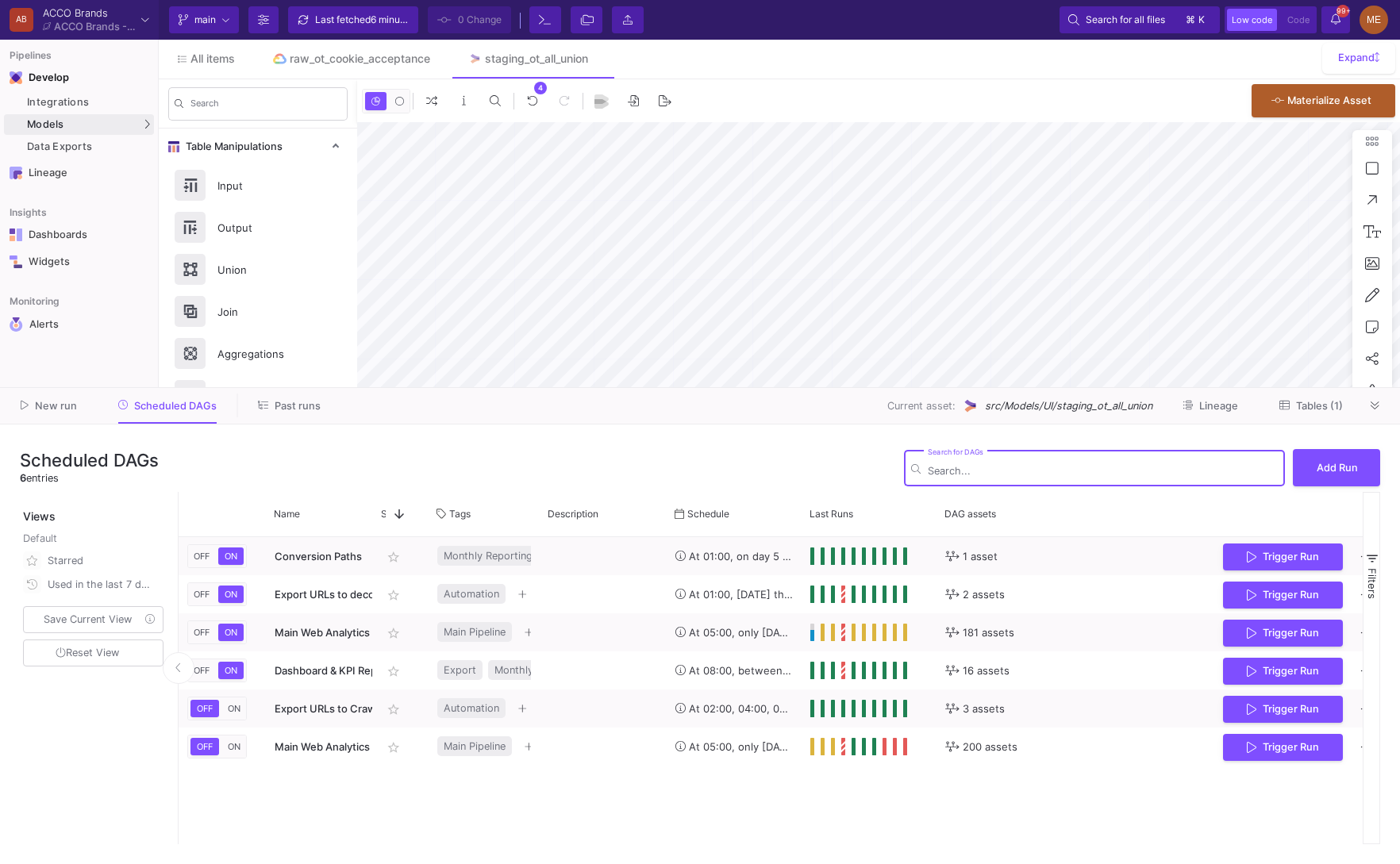
click at [289, 403] on span "Past runs" at bounding box center [297, 405] width 46 height 12
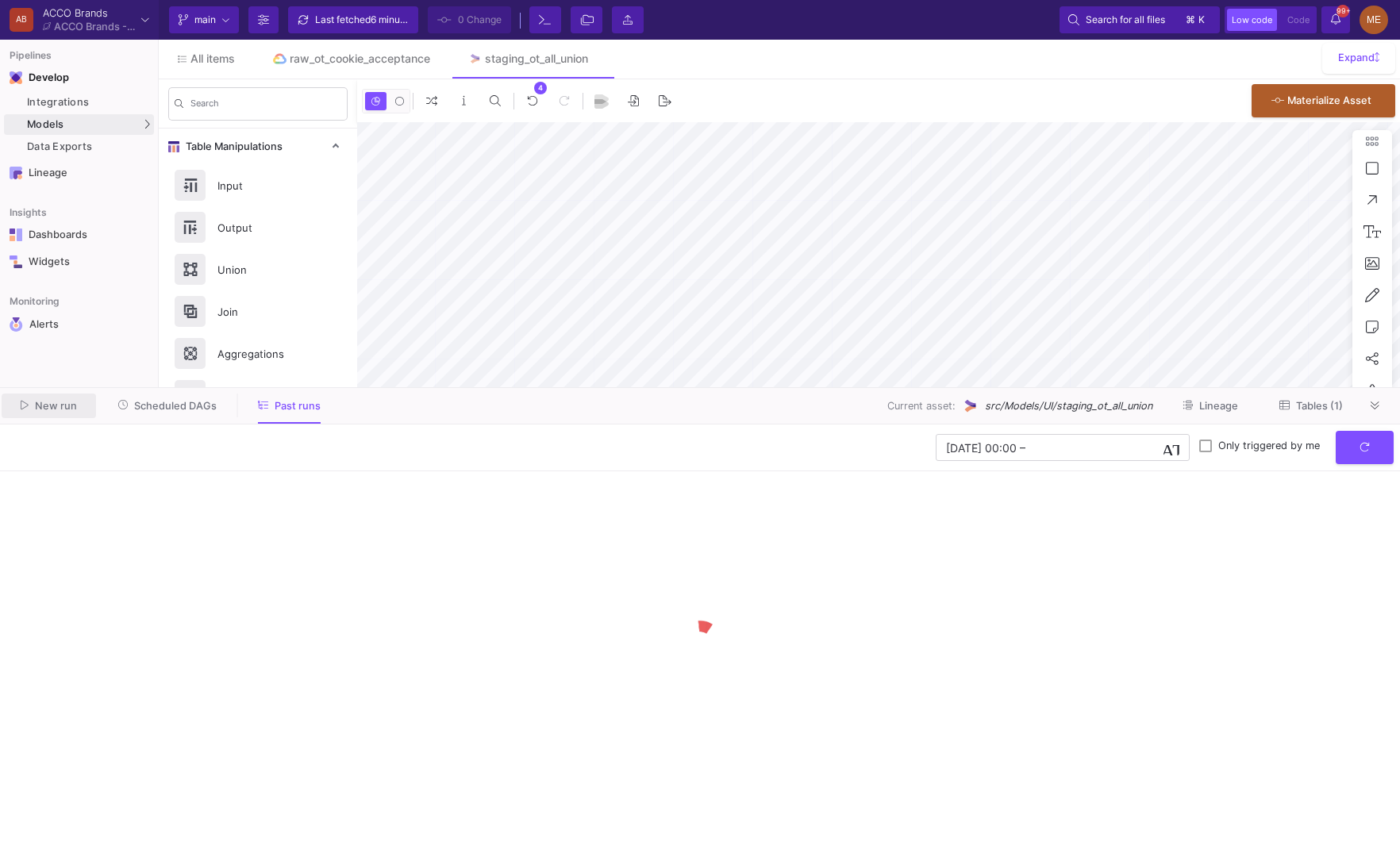
click at [51, 407] on span "New run" at bounding box center [55, 405] width 42 height 12
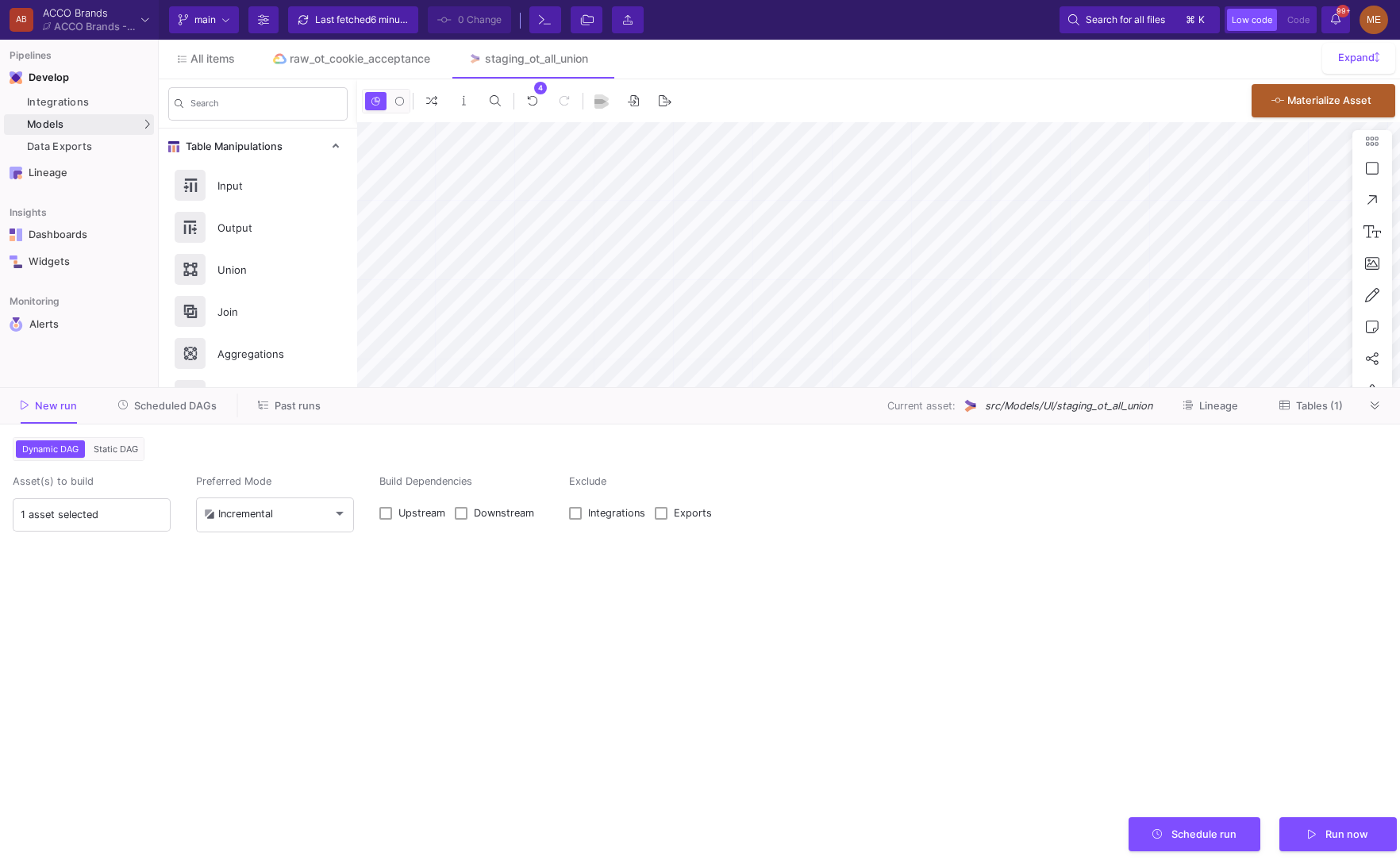
type input "0"
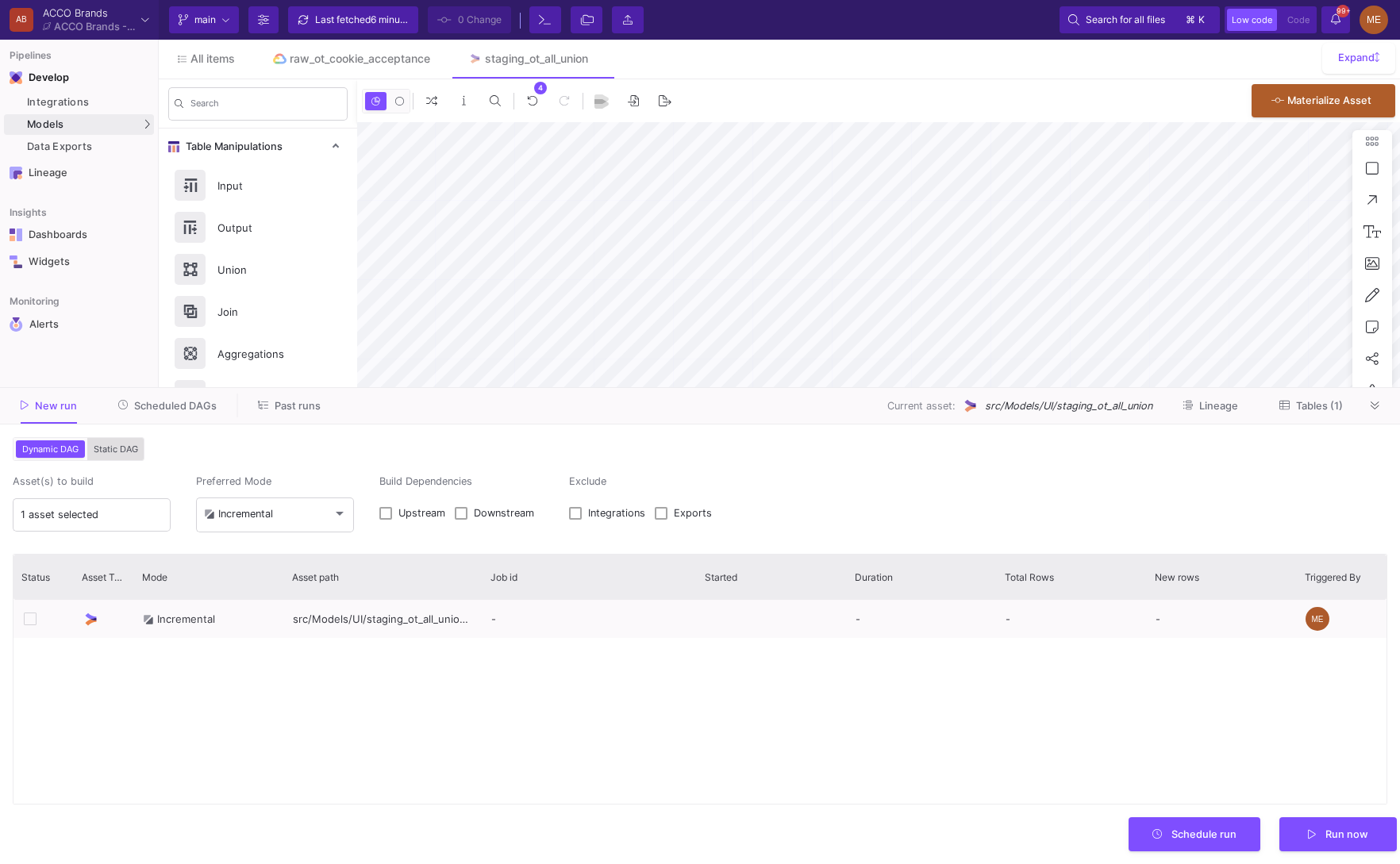
click at [135, 453] on span "Static DAG" at bounding box center [116, 449] width 51 height 11
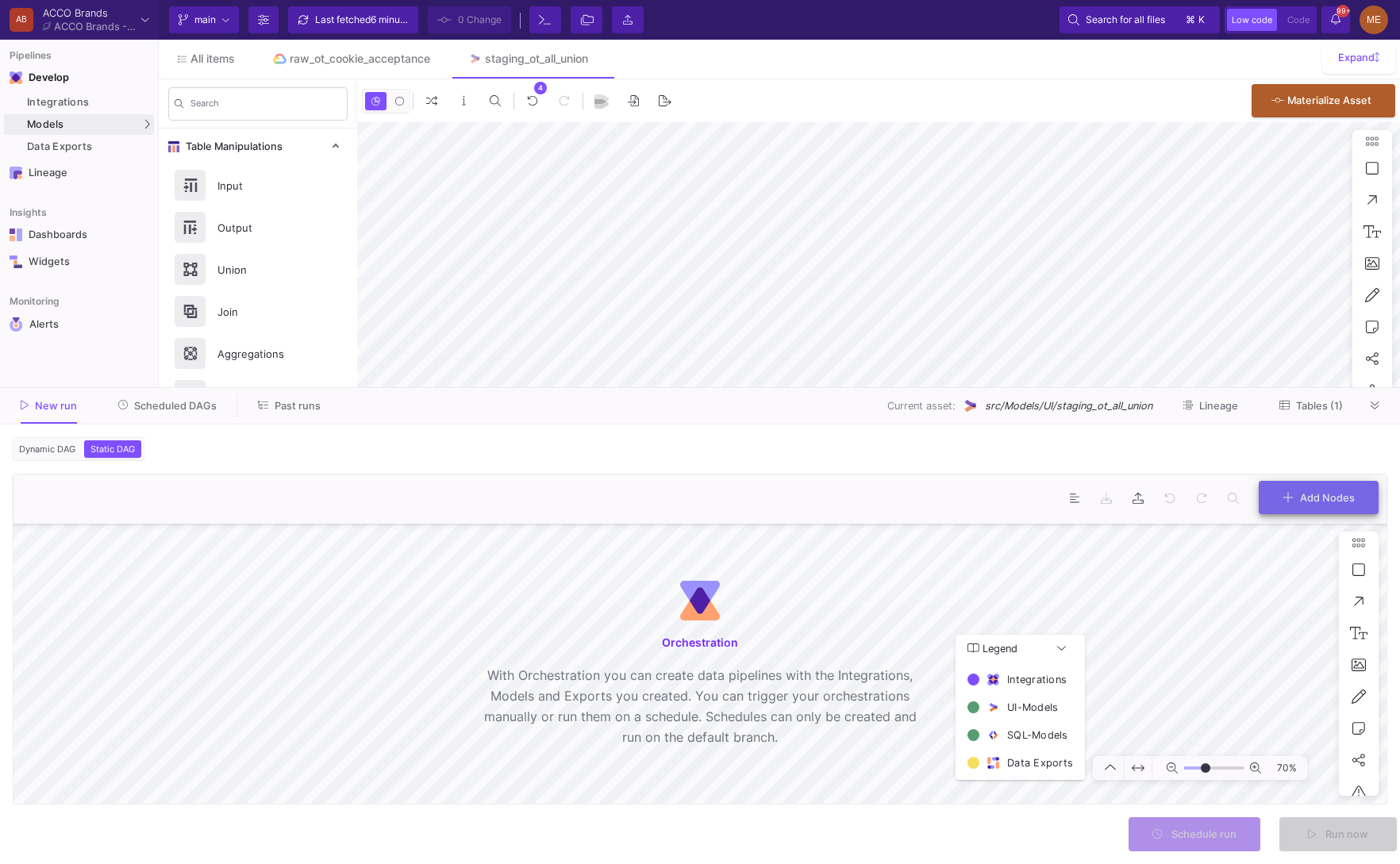
click at [1291, 493] on icon at bounding box center [1288, 497] width 11 height 13
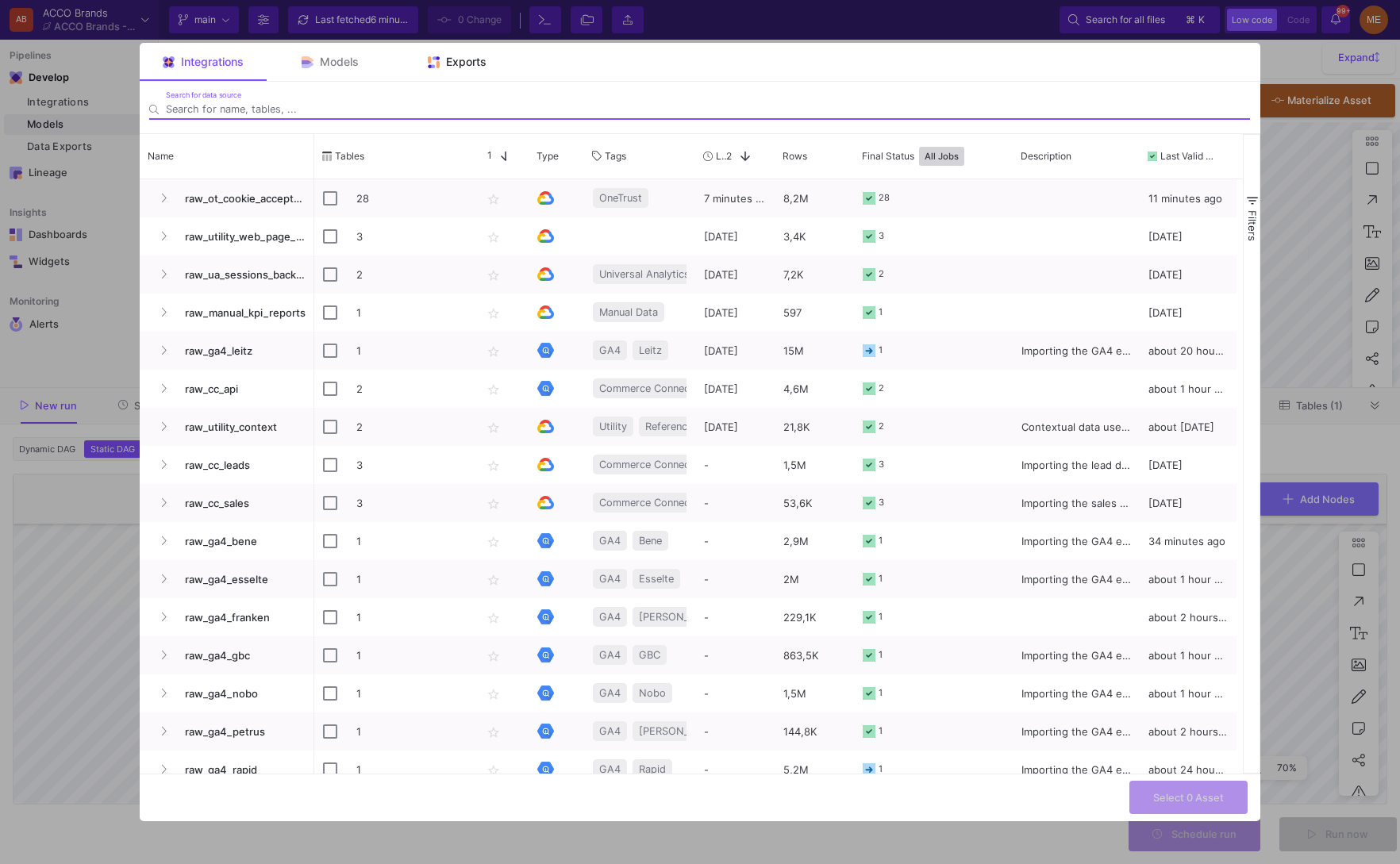
click at [470, 63] on span "Exports" at bounding box center [466, 61] width 40 height 13
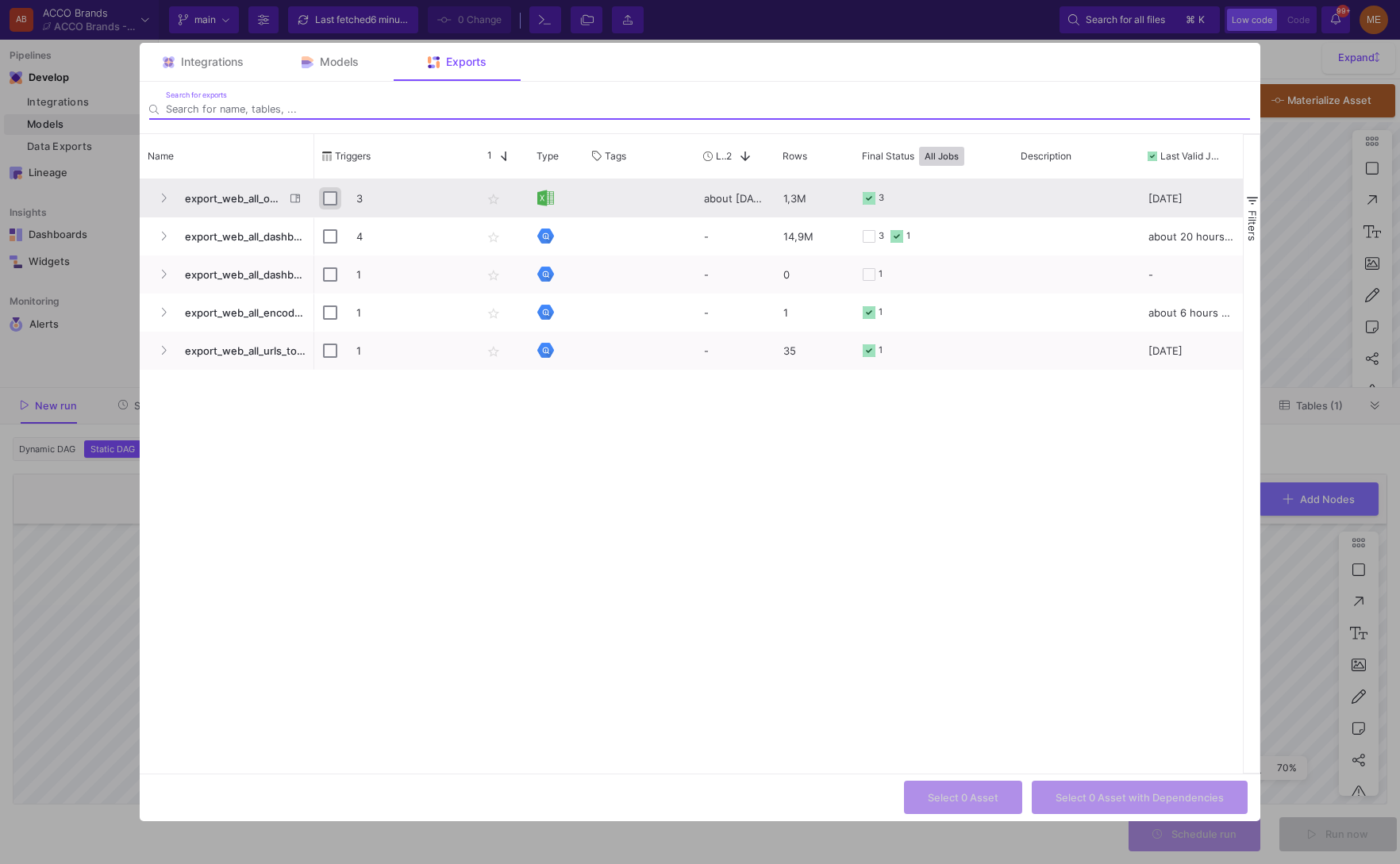
click at [323, 199] on input "Press Space to toggle row selection (unchecked)" at bounding box center [330, 198] width 15 height 15
checkbox input "true"
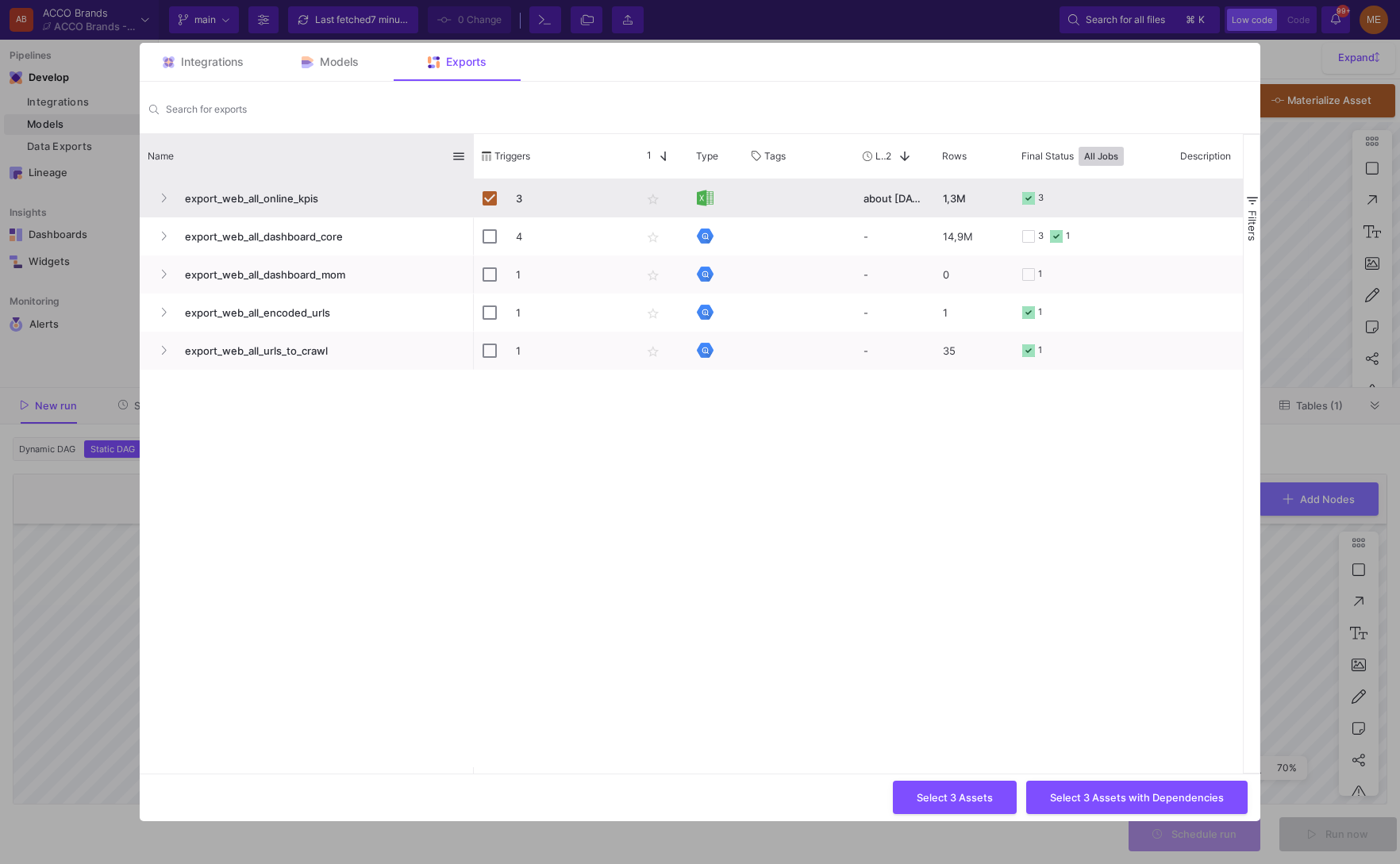
drag, startPoint x: 313, startPoint y: 161, endPoint x: 498, endPoint y: 181, distance: 186.1
click at [498, 181] on div "Name Triggers Star 1 Type" at bounding box center [691, 454] width 1103 height 640
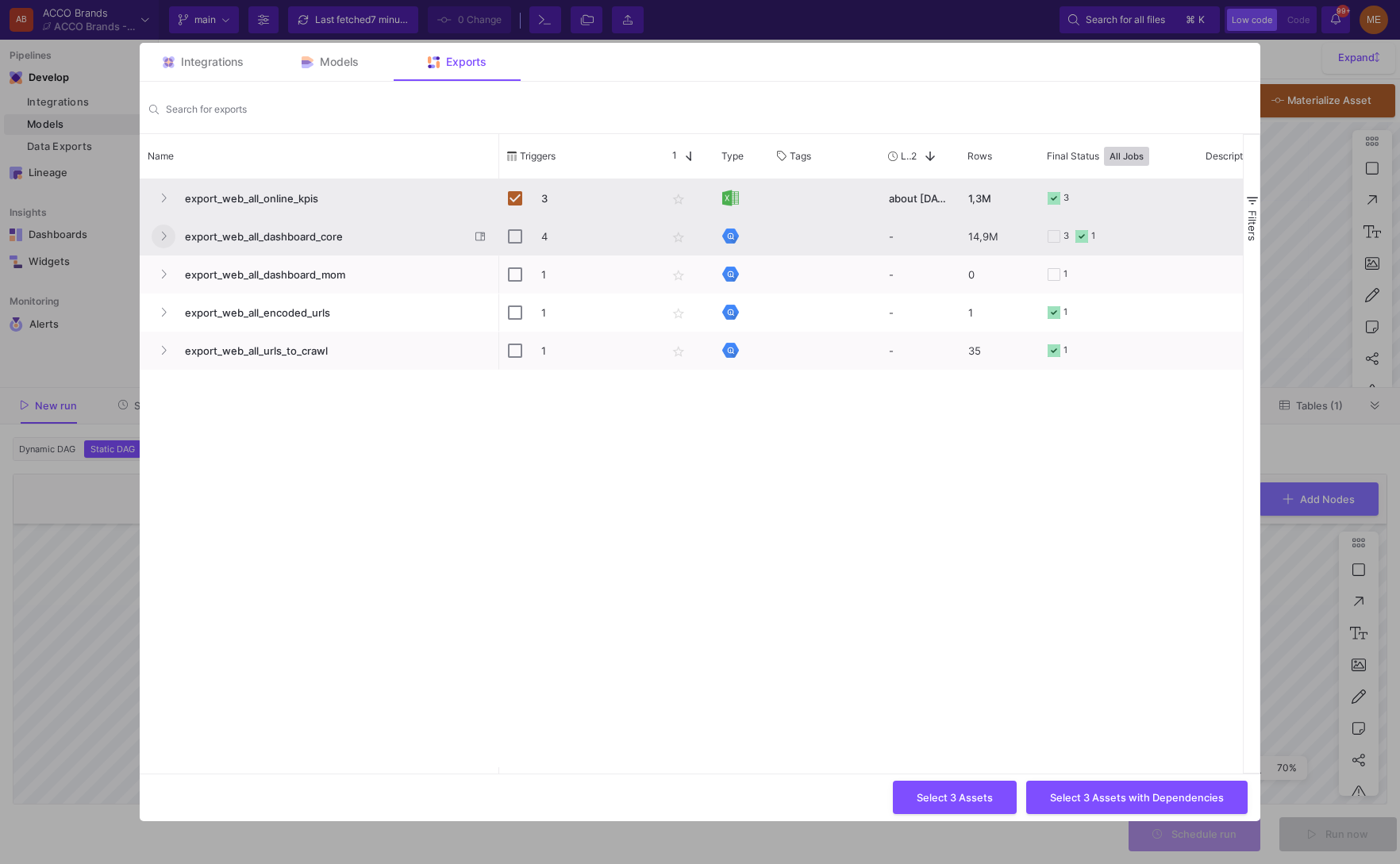
click at [166, 231] on button "Press SPACE to select this row." at bounding box center [163, 236] width 24 height 24
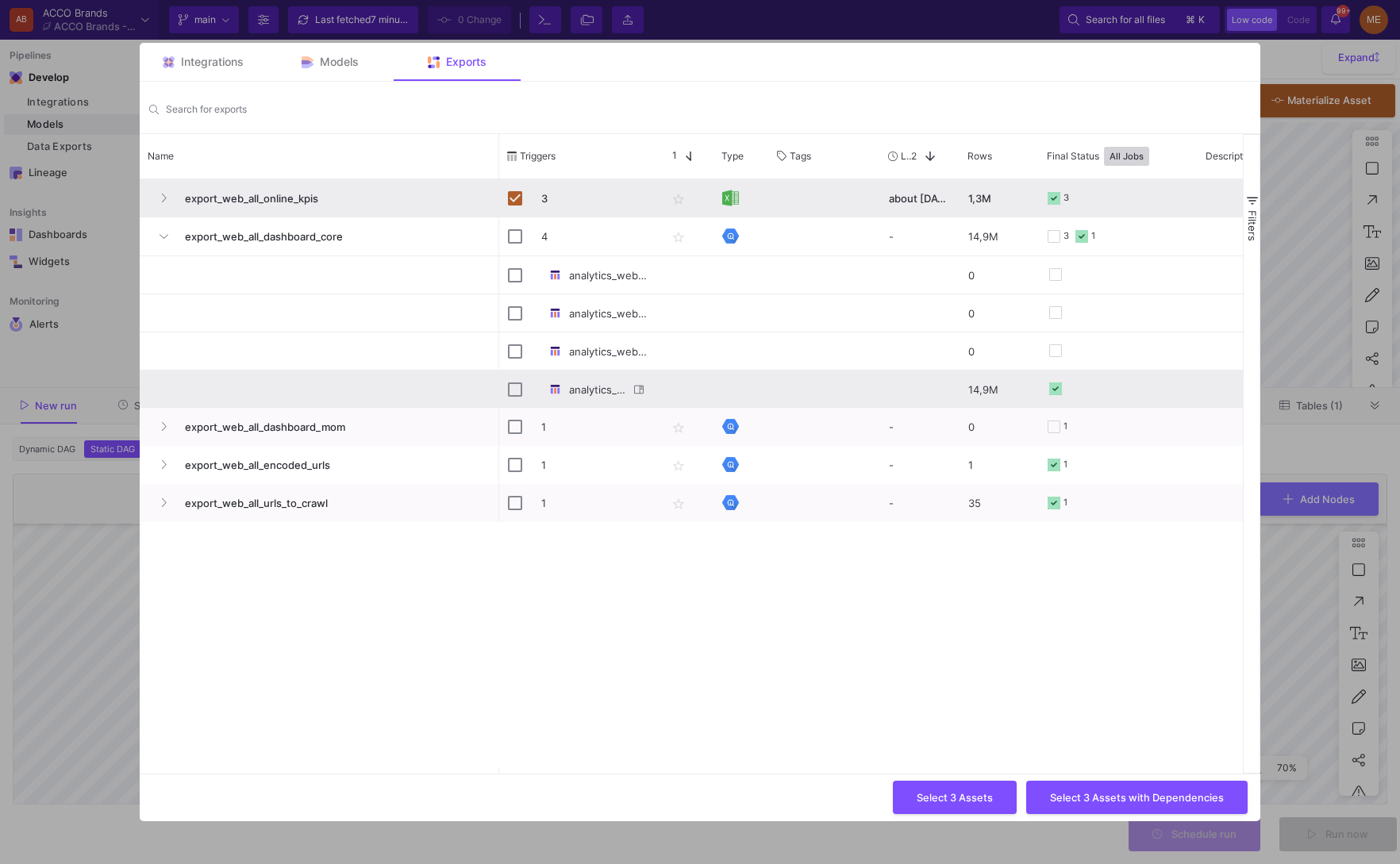
click at [518, 378] on div "Press SPACE to select this row." at bounding box center [515, 390] width 15 height 37
checkbox input "false"
checkbox input "true"
click at [1126, 801] on span "Select 4 Assets with Dependencies" at bounding box center [1137, 795] width 174 height 12
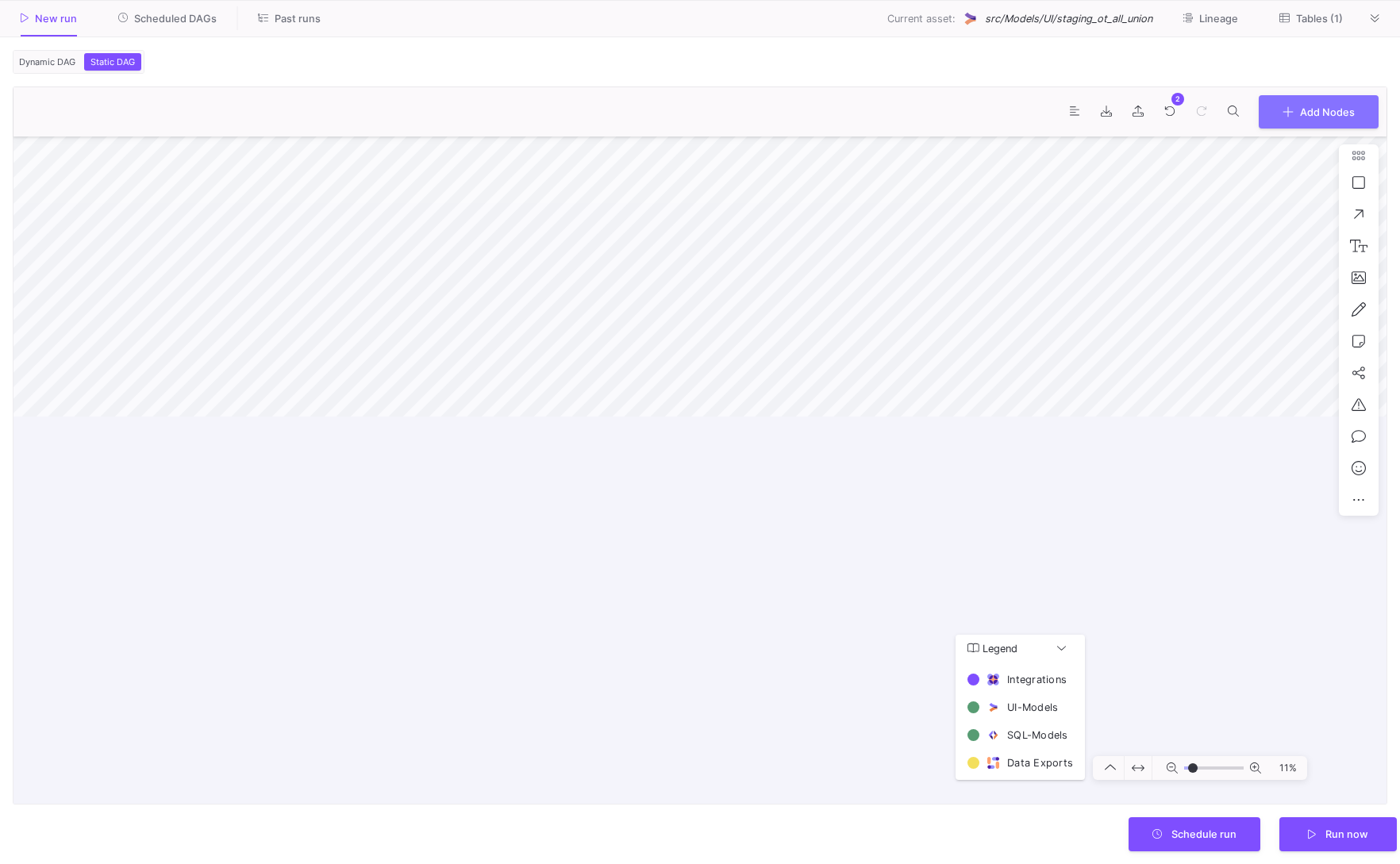
drag, startPoint x: 793, startPoint y: 387, endPoint x: 793, endPoint y: -34, distance: 421.0
click at [793, 0] on html "AB ACCO Brands ACCO Brands - Main Current branch main Branch Options Last fetch…" at bounding box center [700, 432] width 1400 height 864
type input "-9"
click at [1357, 828] on span "Run now" at bounding box center [1347, 833] width 43 height 12
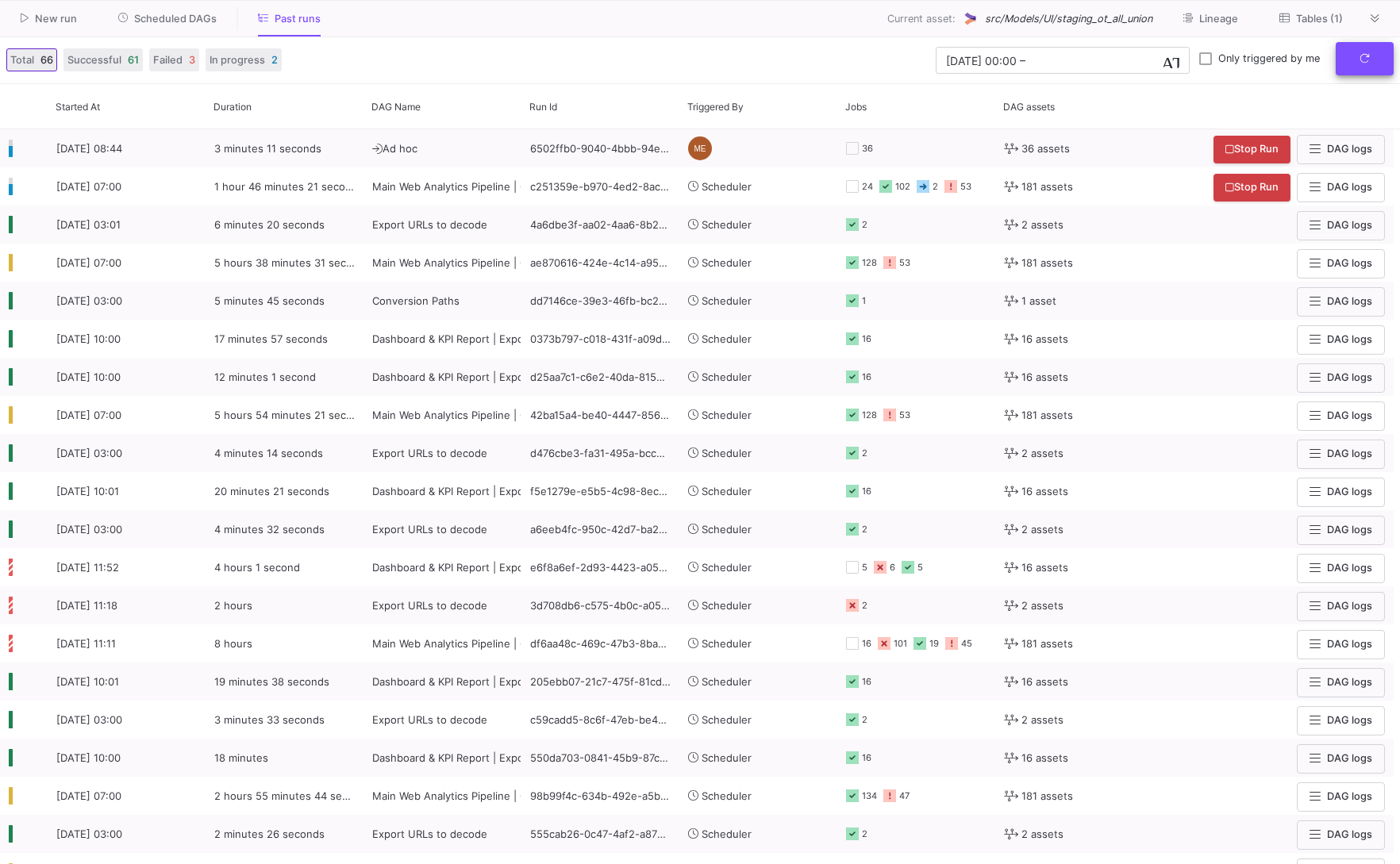
click at [1386, 64] on button "submit" at bounding box center [1365, 59] width 58 height 34
click at [1352, 50] on button "submit" at bounding box center [1365, 59] width 58 height 34
click at [1355, 63] on button "submit" at bounding box center [1365, 59] width 58 height 34
click at [1387, 69] on button "submit" at bounding box center [1365, 59] width 58 height 34
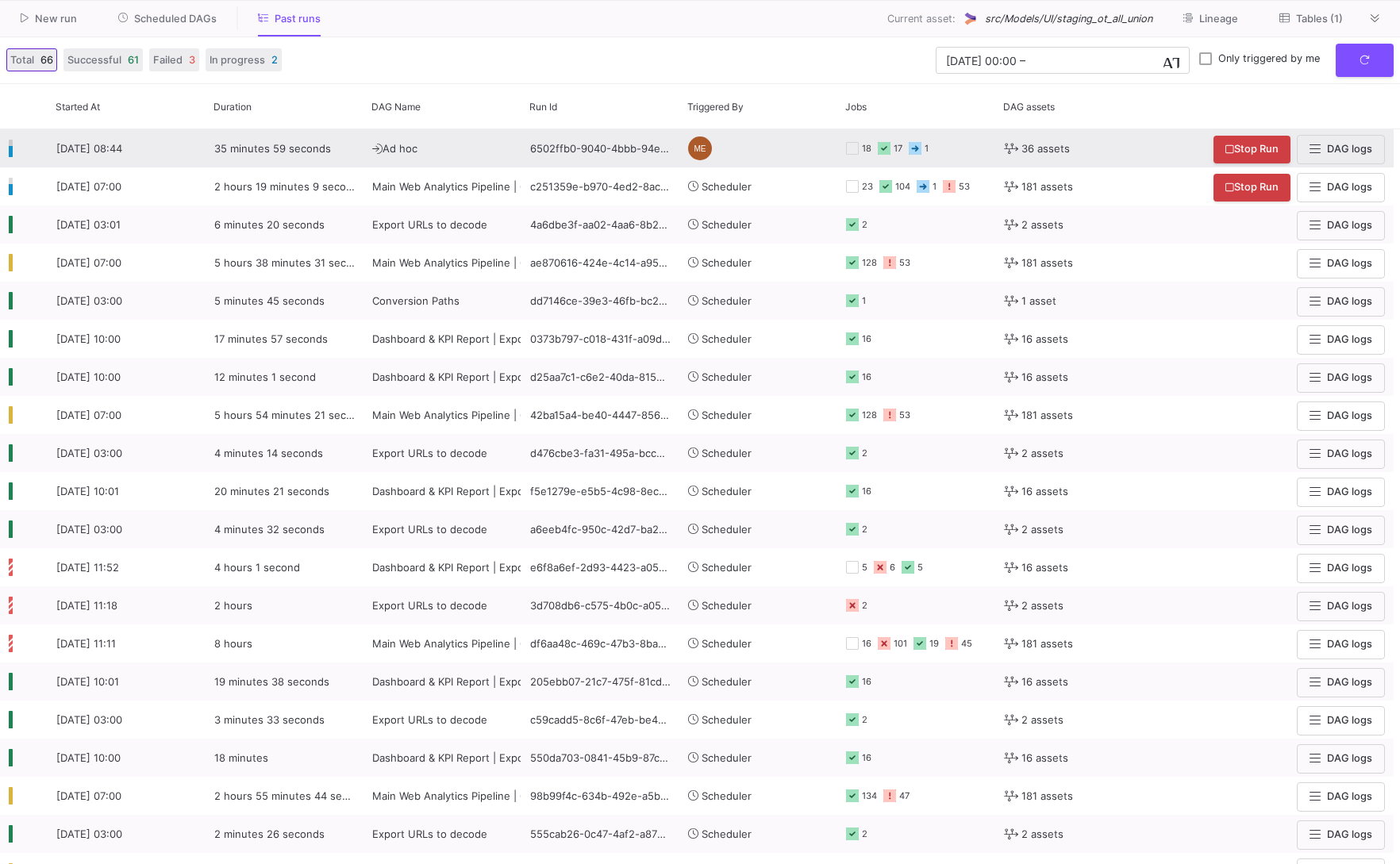
click at [999, 137] on div "36 assets" at bounding box center [1095, 148] width 199 height 38
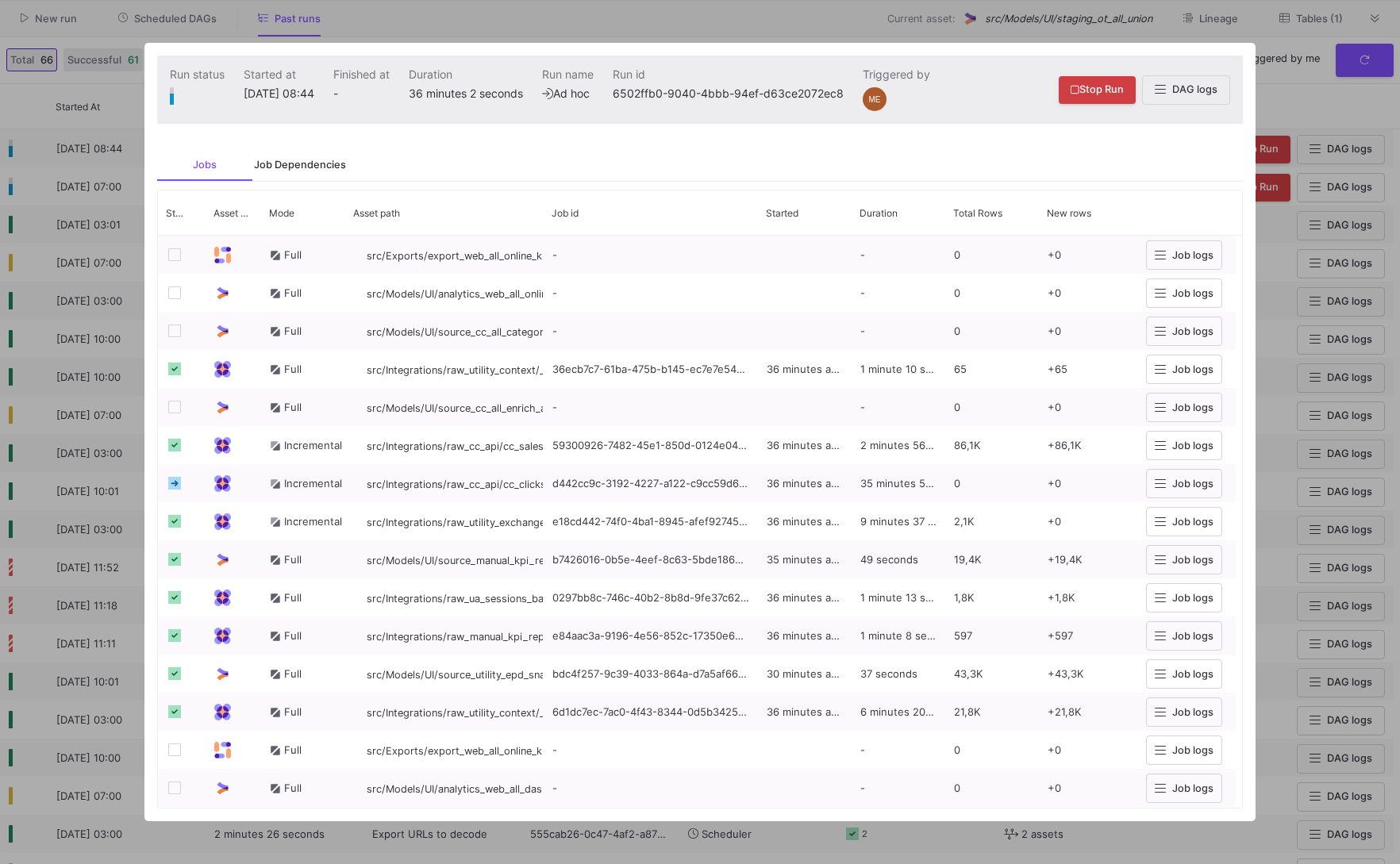
click at [285, 152] on div "Job Dependencies" at bounding box center [299, 165] width 95 height 31
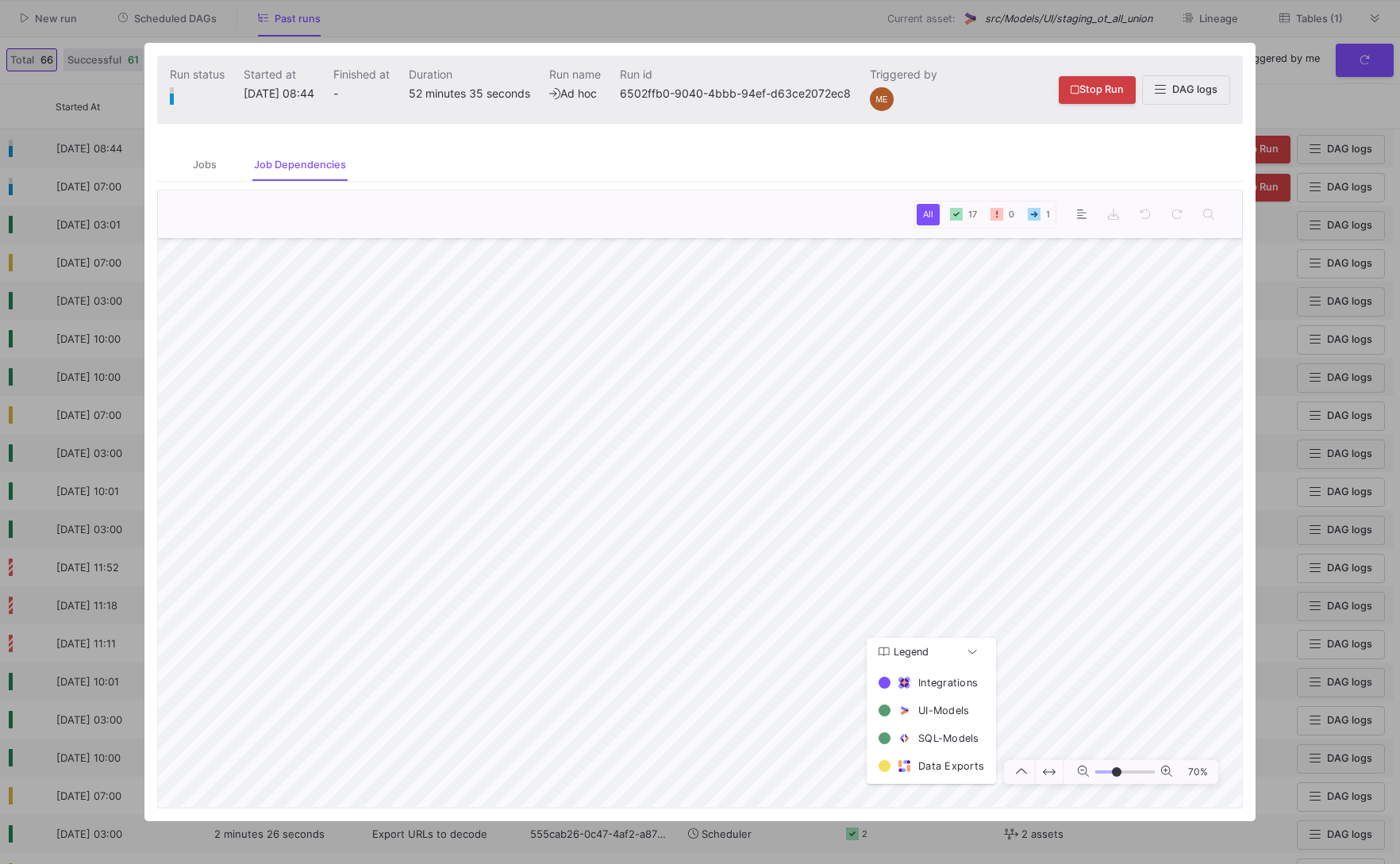
click at [1311, 125] on div at bounding box center [700, 432] width 1400 height 864
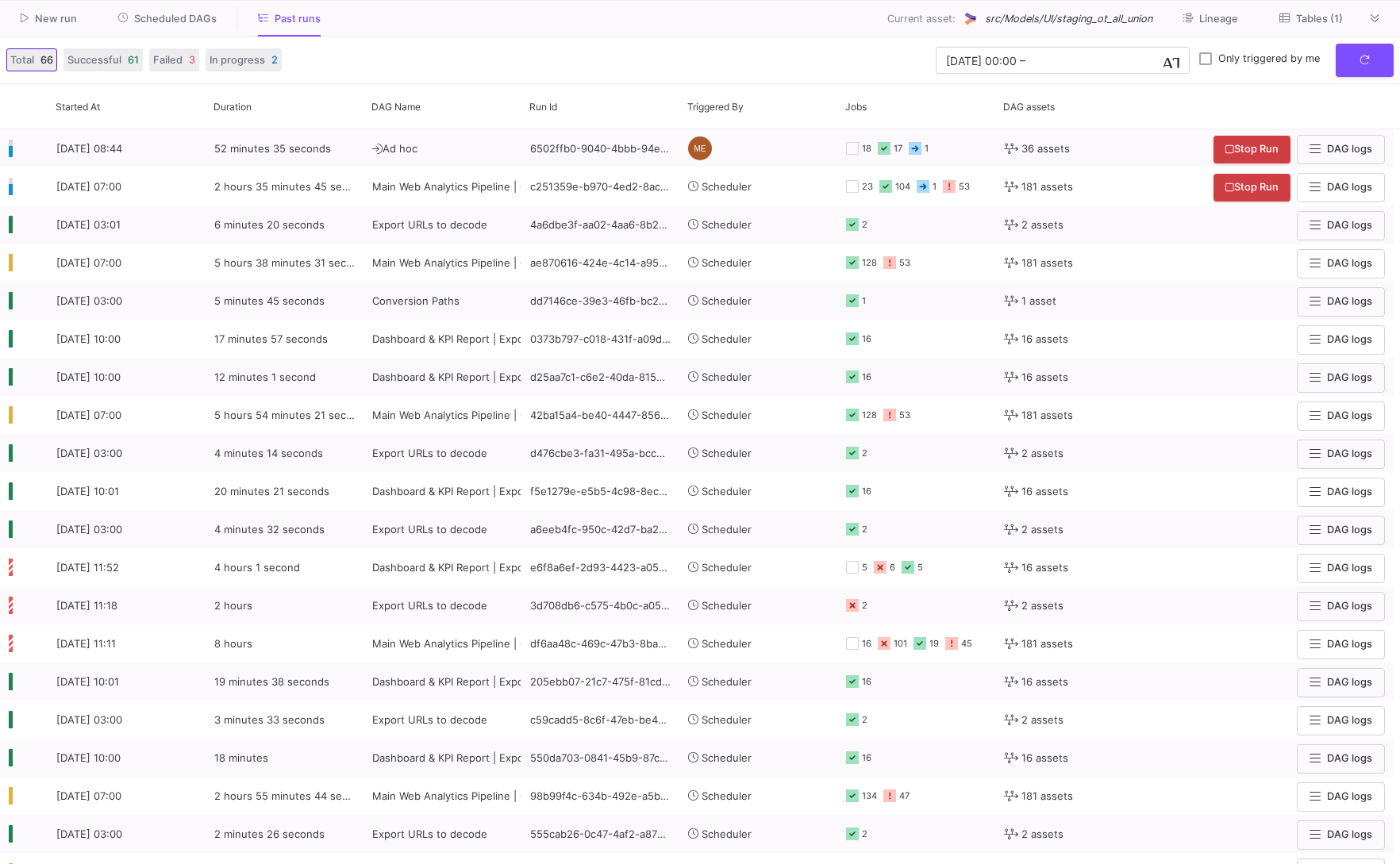
click at [1365, 37] on div "Total 66 Successful 61 Failed 3 In progress 2 06.09.2025 00:00 06.09.2025 00:00…" at bounding box center [700, 61] width 1400 height 47
click at [1365, 52] on span "submit" at bounding box center [1365, 58] width 10 height 12
click at [1372, 19] on icon at bounding box center [1374, 19] width 9 height 10
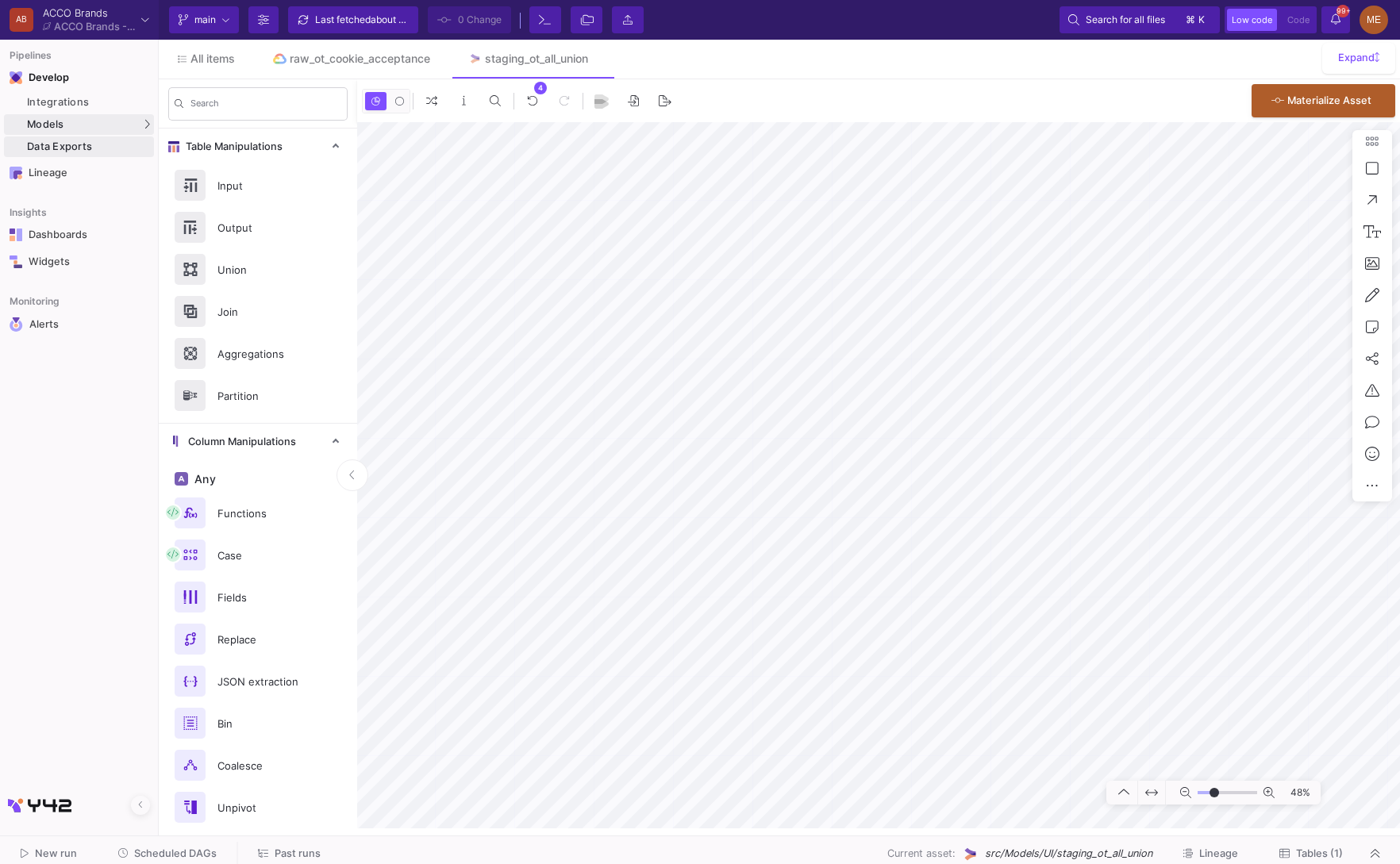
click at [121, 148] on div "Data Exports" at bounding box center [88, 147] width 123 height 13
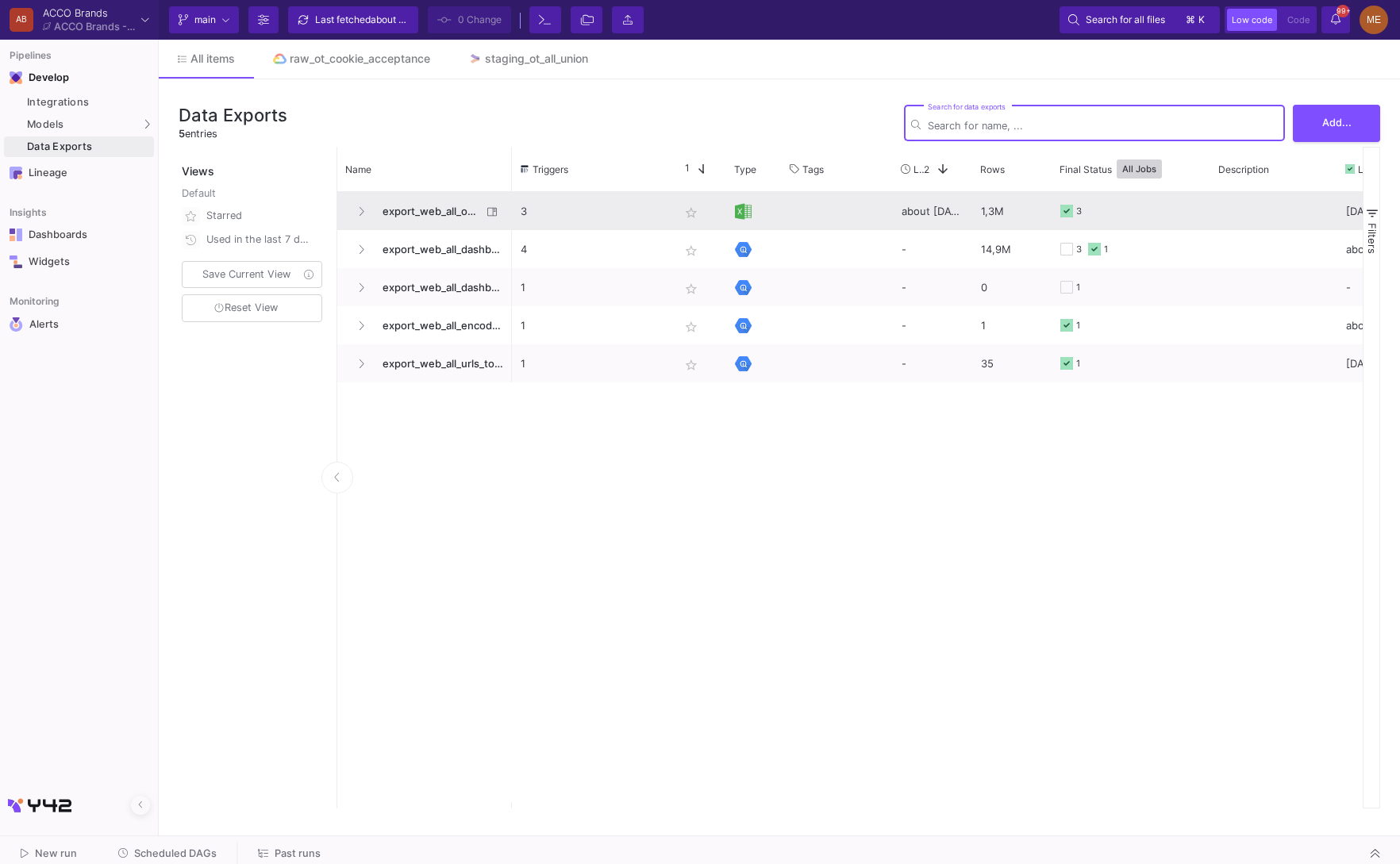
click at [576, 211] on p "3" at bounding box center [592, 212] width 142 height 37
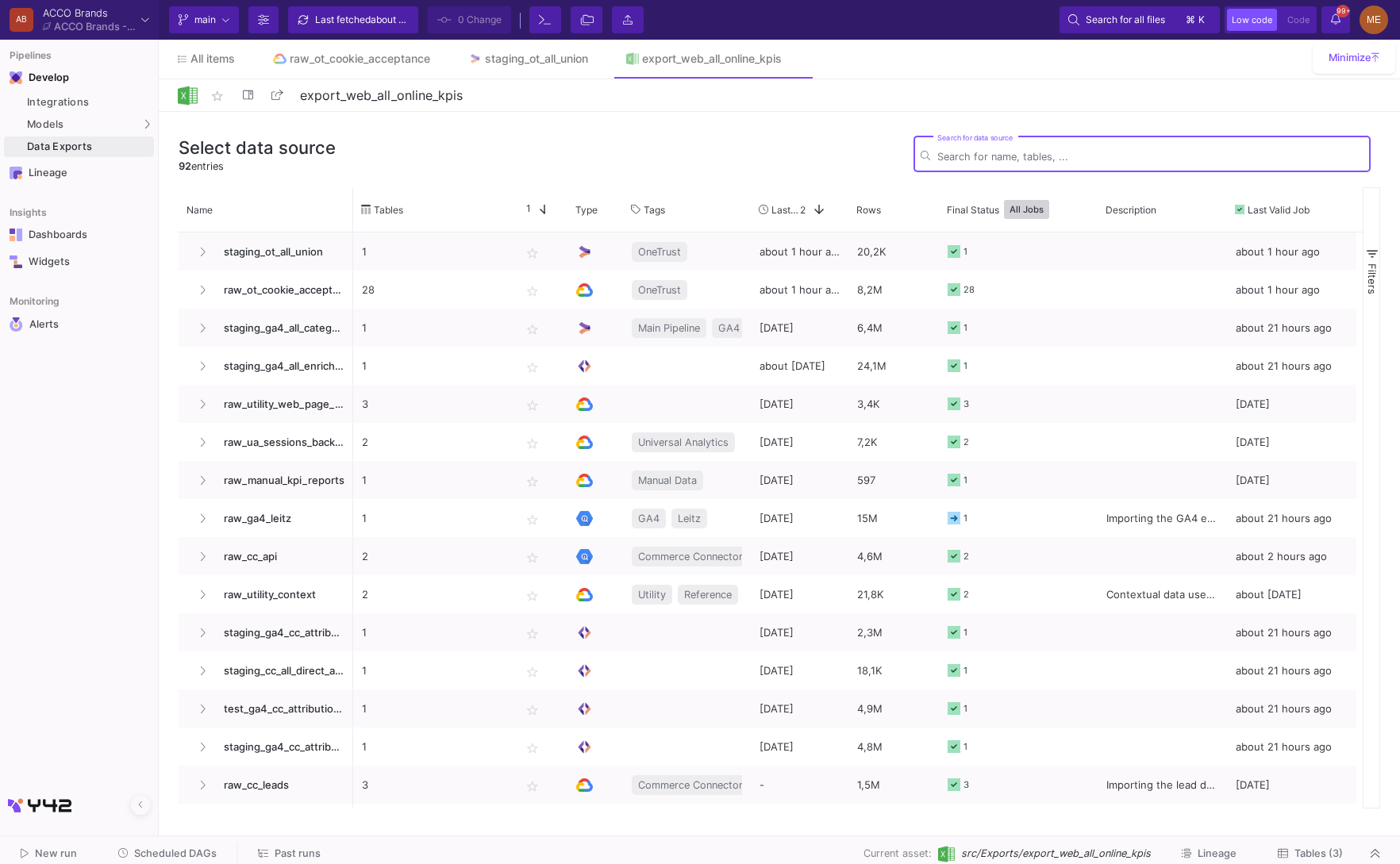
click at [1338, 854] on span "Tables (3)" at bounding box center [1318, 853] width 48 height 12
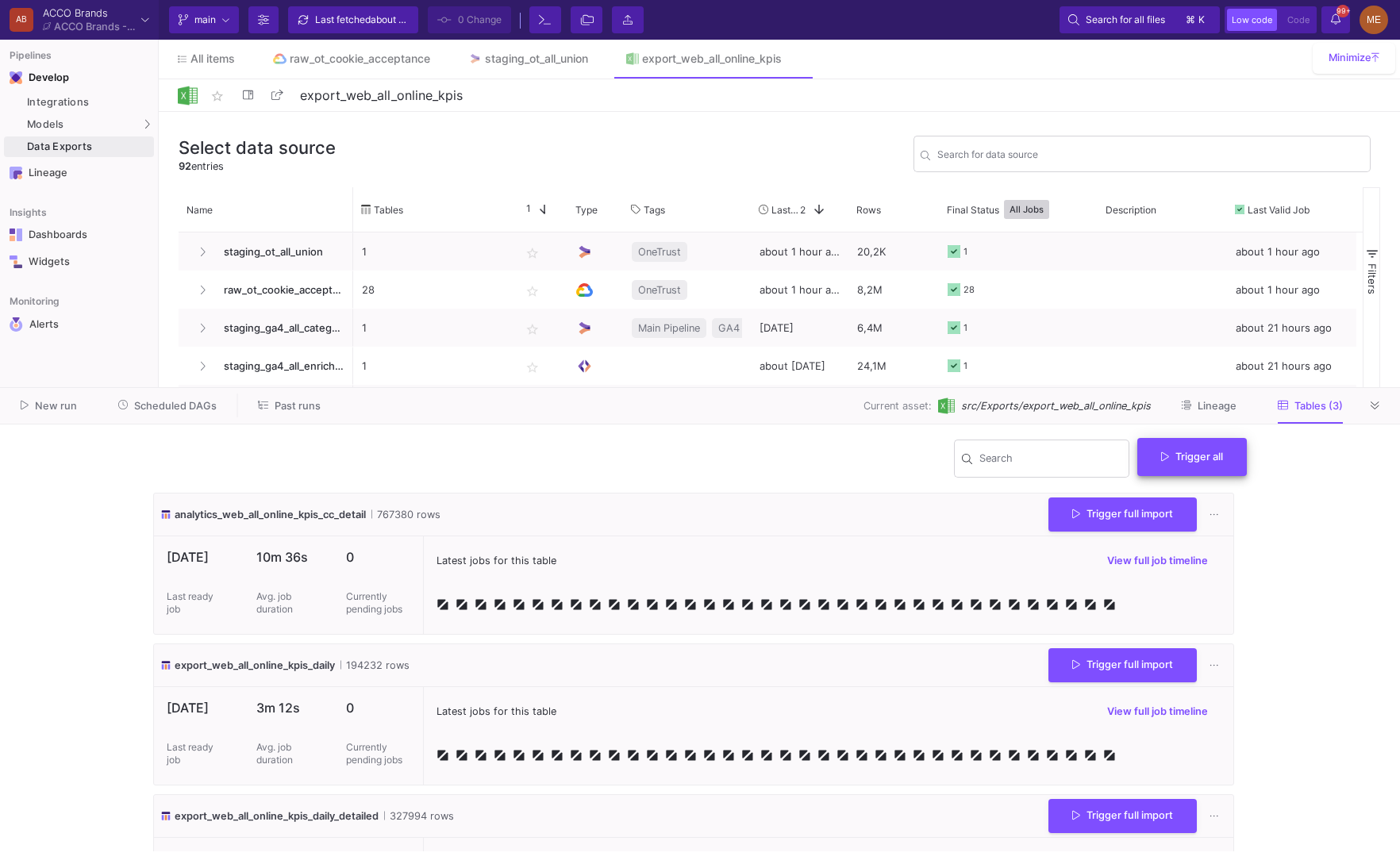
click at [1194, 449] on button "Trigger all" at bounding box center [1191, 457] width 109 height 38
click at [1201, 490] on button "Full import" at bounding box center [1198, 496] width 129 height 38
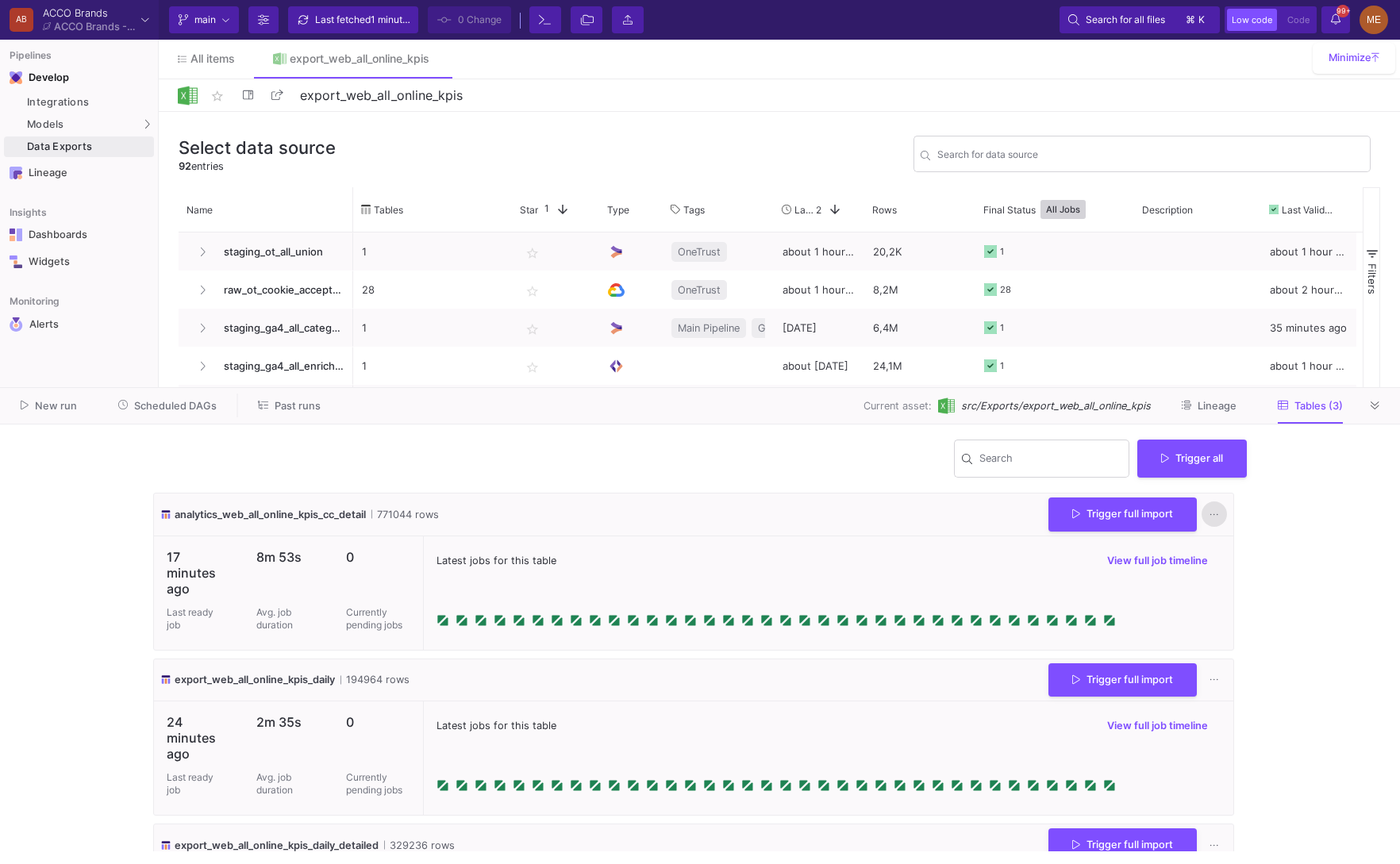
click at [1210, 512] on icon at bounding box center [1214, 515] width 9 height 10
click at [1284, 596] on link "Download CSV" at bounding box center [1256, 590] width 121 height 38
click at [1216, 684] on button at bounding box center [1215, 680] width 26 height 26
click at [1254, 756] on link "Download CSV" at bounding box center [1256, 756] width 121 height 38
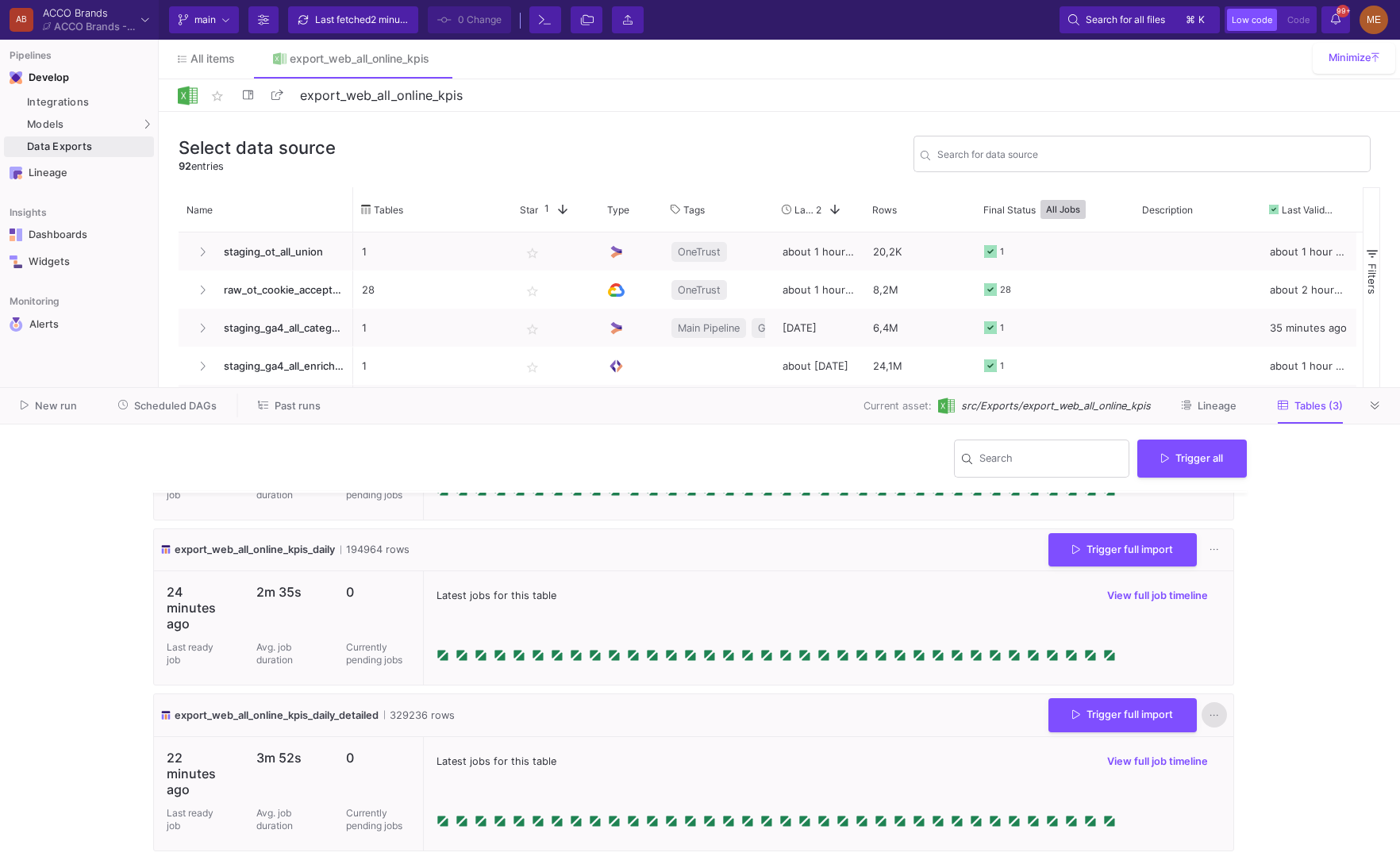
click at [1202, 714] on button at bounding box center [1215, 715] width 26 height 26
click at [1219, 618] on link "Download CSV" at bounding box center [1256, 610] width 121 height 38
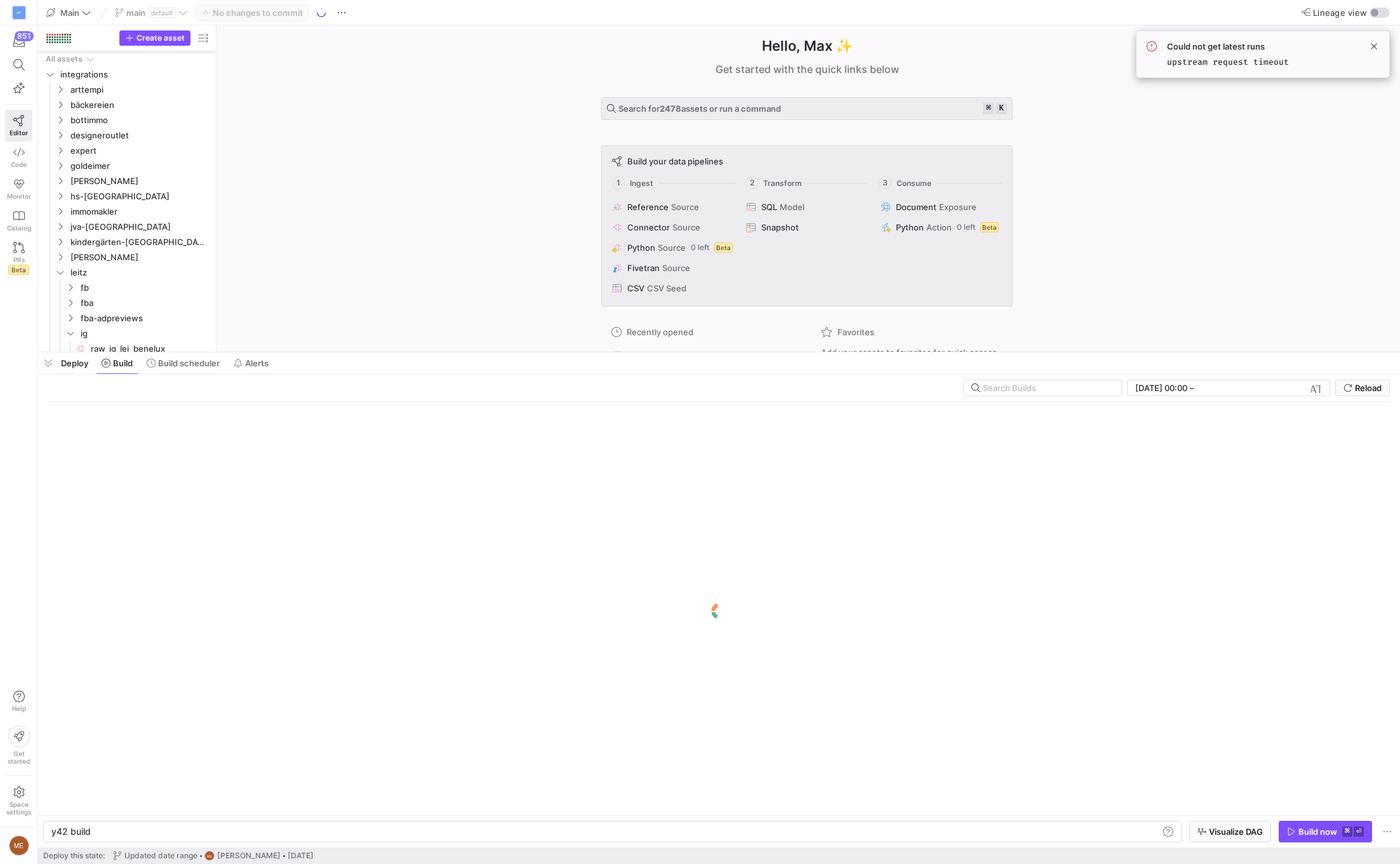
scroll to position [0, 38]
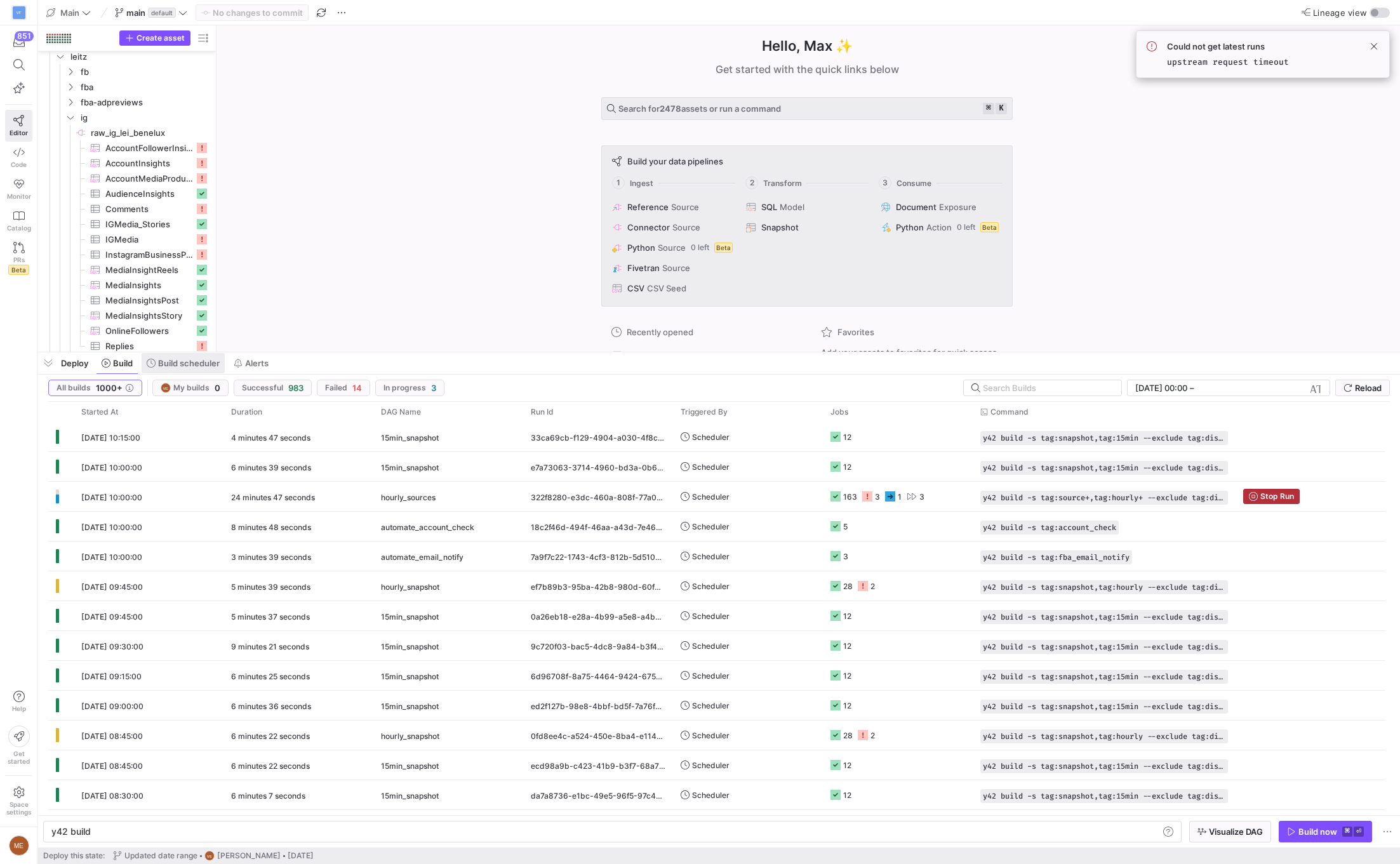
click at [194, 358] on span "Build scheduler" at bounding box center [189, 363] width 61 height 10
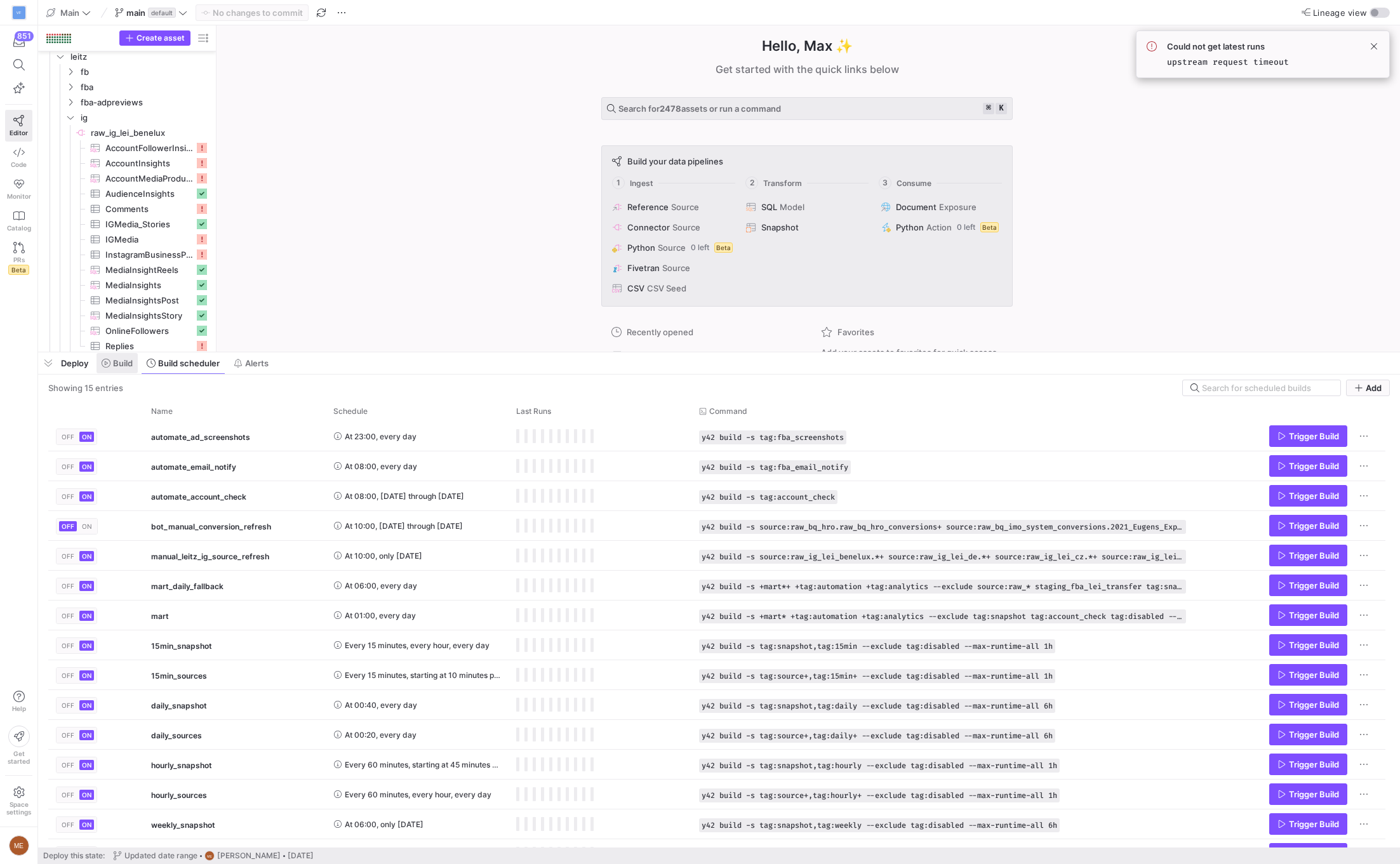
click at [121, 367] on span "Build" at bounding box center [123, 363] width 20 height 10
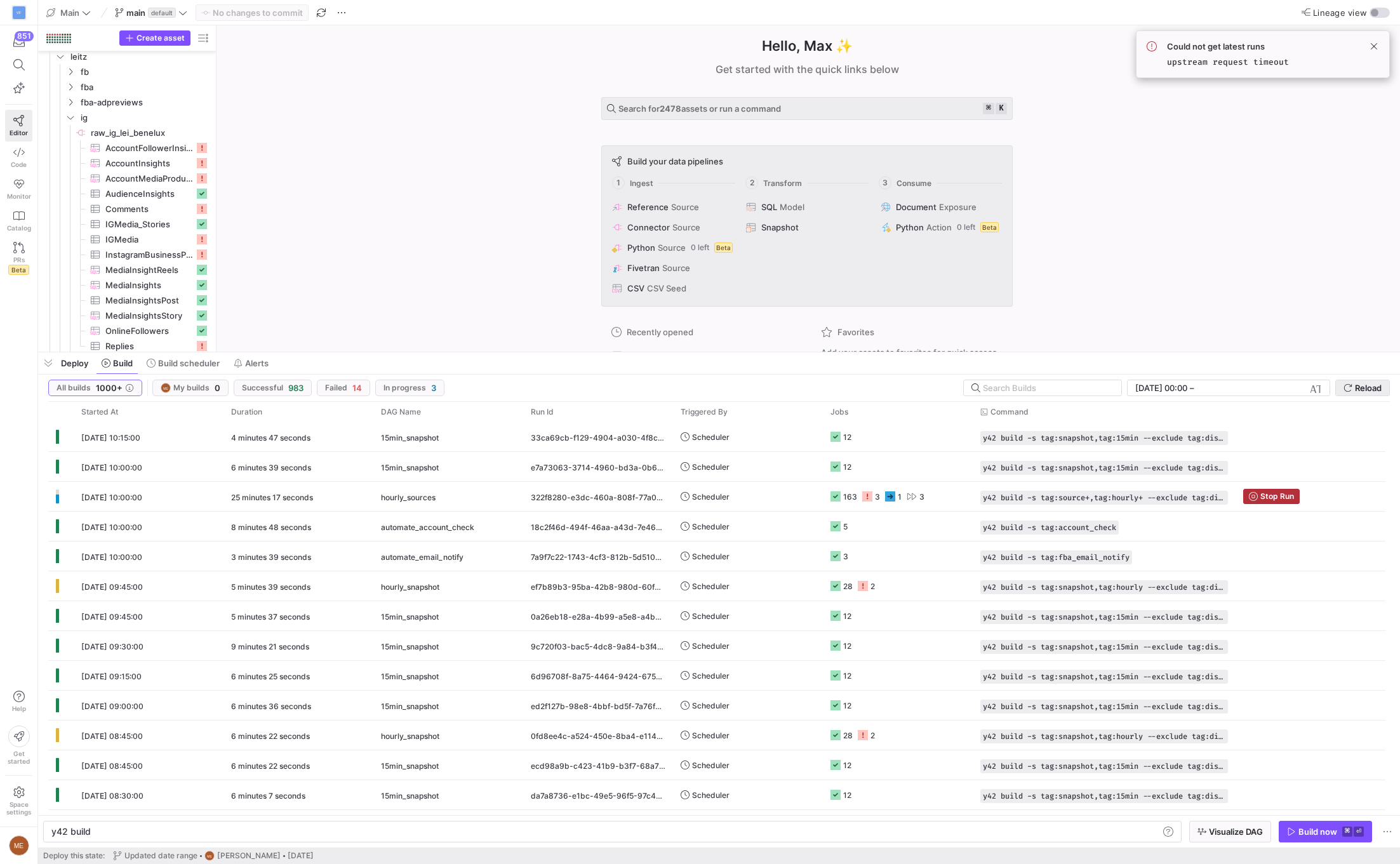
click at [1355, 391] on span "Reload" at bounding box center [1369, 388] width 27 height 10
click at [184, 359] on span "Build scheduler" at bounding box center [189, 363] width 61 height 10
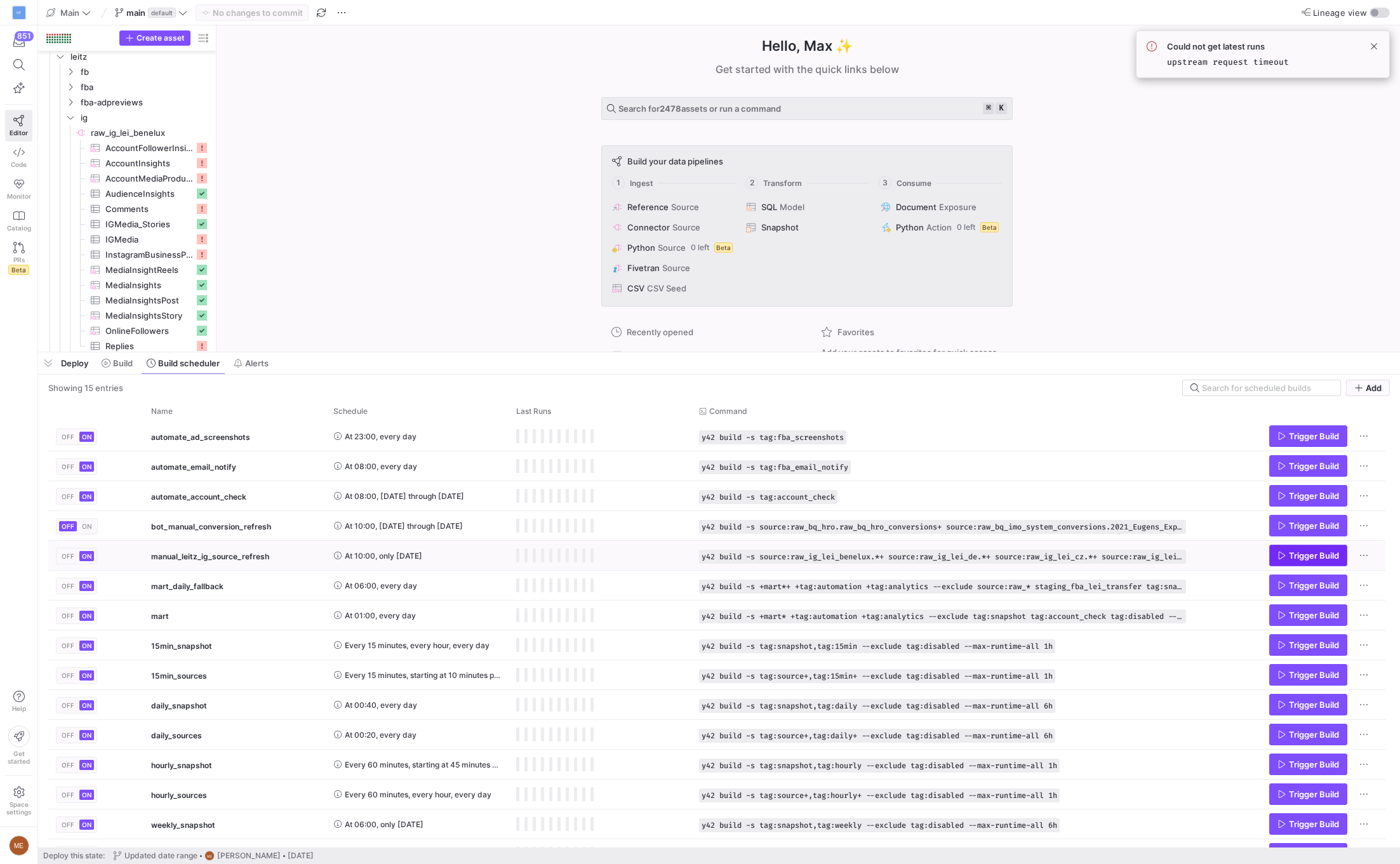
click at [1280, 552] on icon "Press SPACE to select this row." at bounding box center [1282, 556] width 7 height 8
click at [120, 364] on span "Build" at bounding box center [123, 363] width 20 height 10
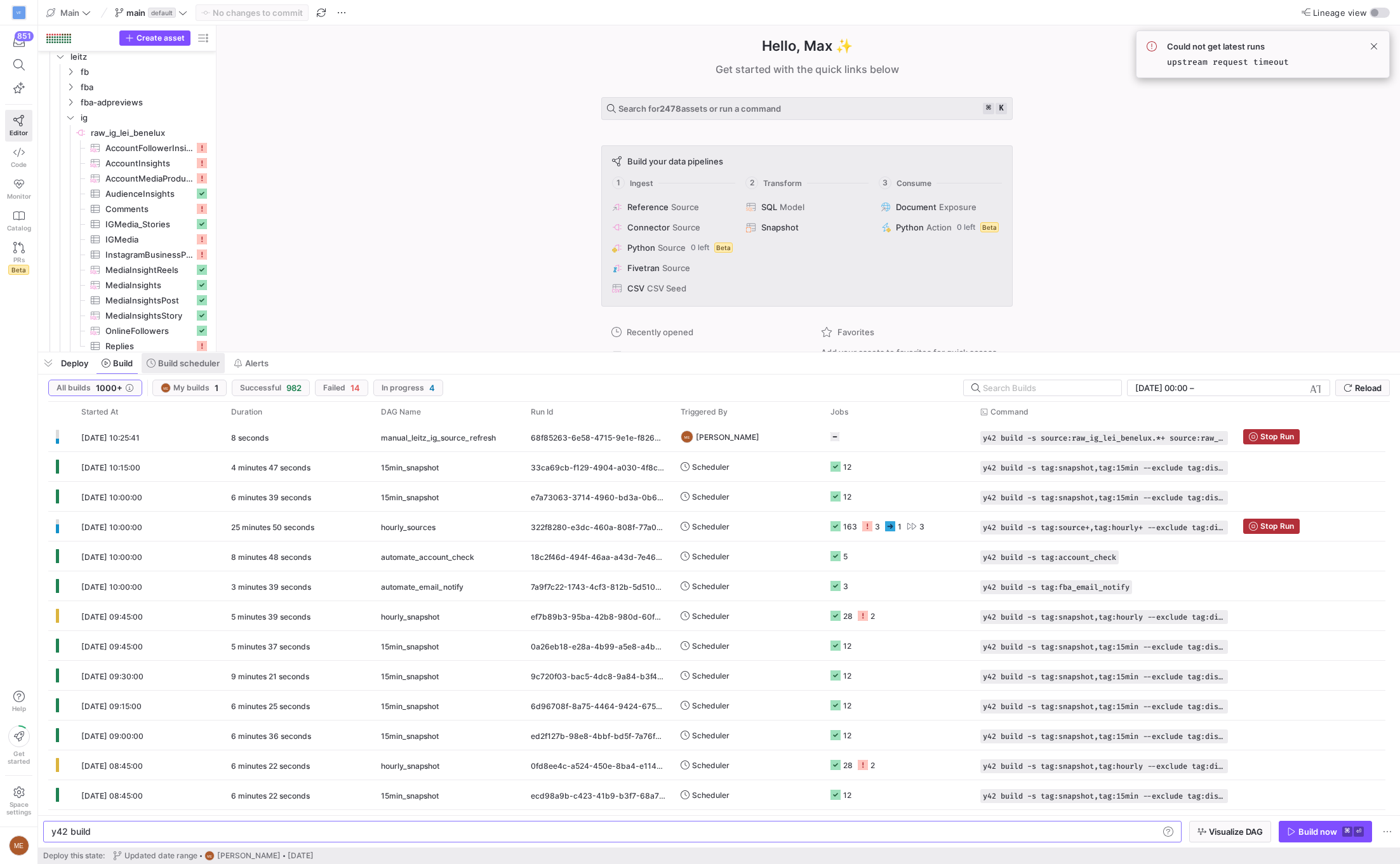
click at [197, 362] on span "Build scheduler" at bounding box center [189, 363] width 61 height 10
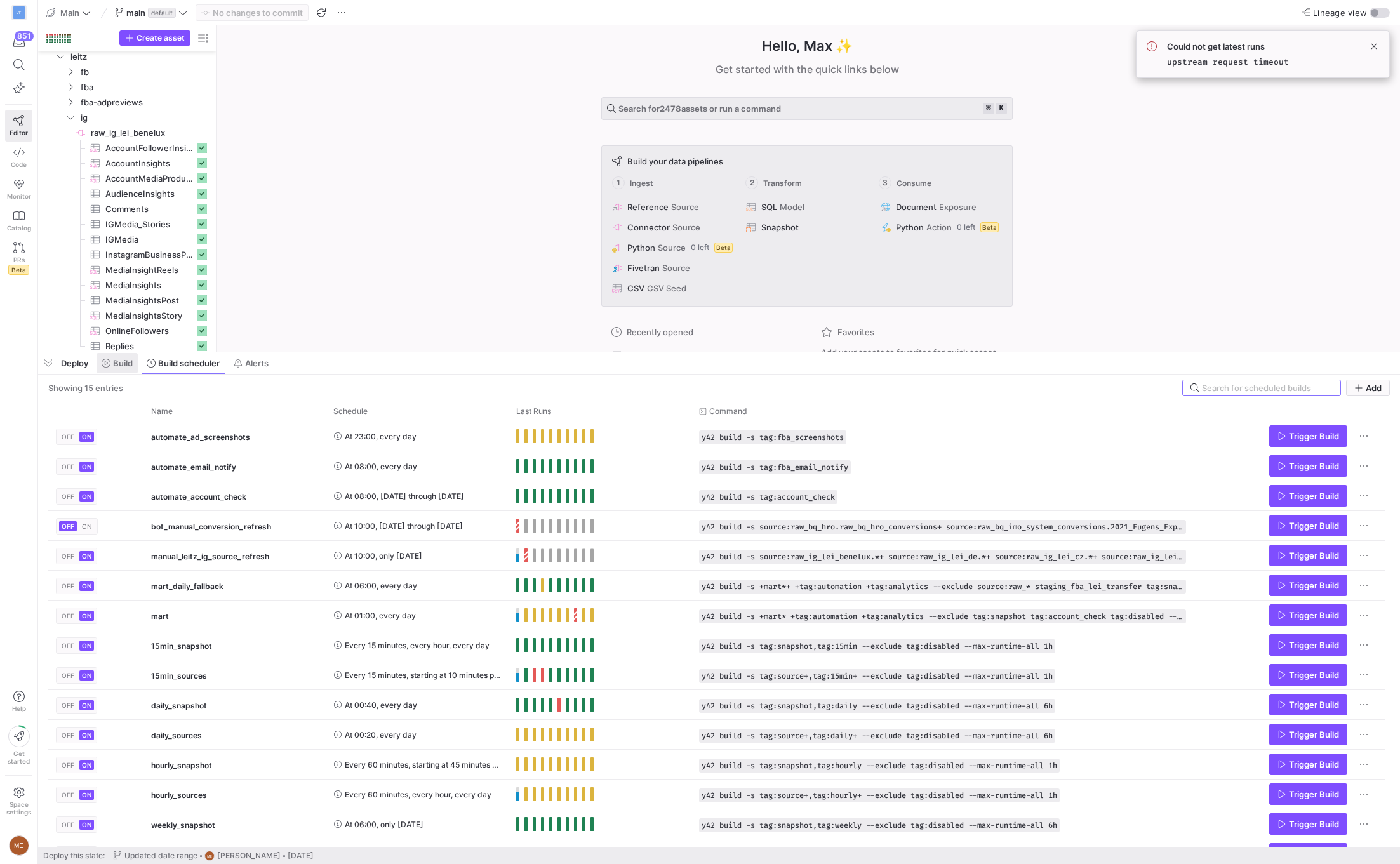
click at [124, 365] on span "Build" at bounding box center [123, 363] width 20 height 10
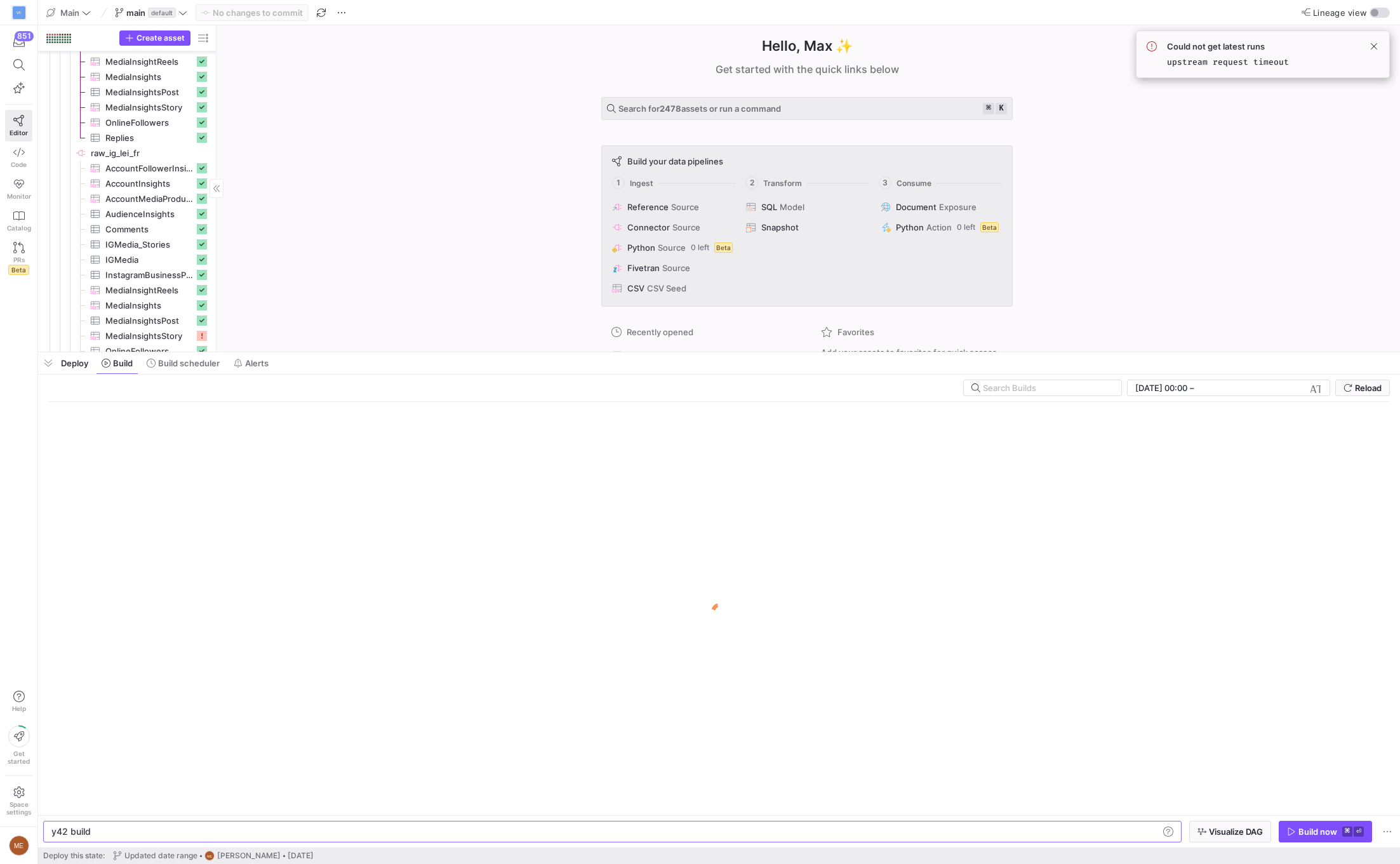
scroll to position [1339, 0]
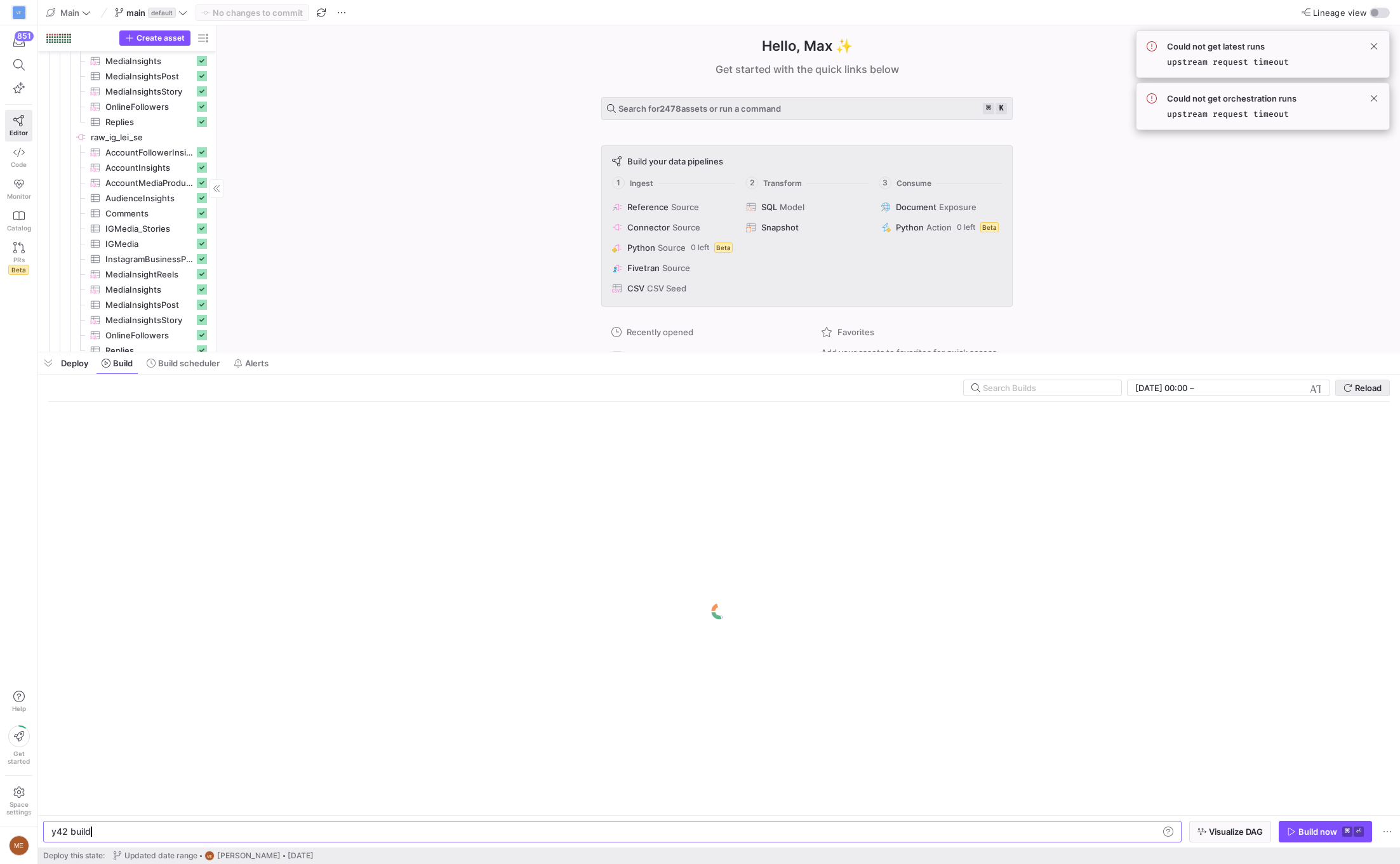
click at [1361, 388] on span "Reload" at bounding box center [1369, 388] width 27 height 10
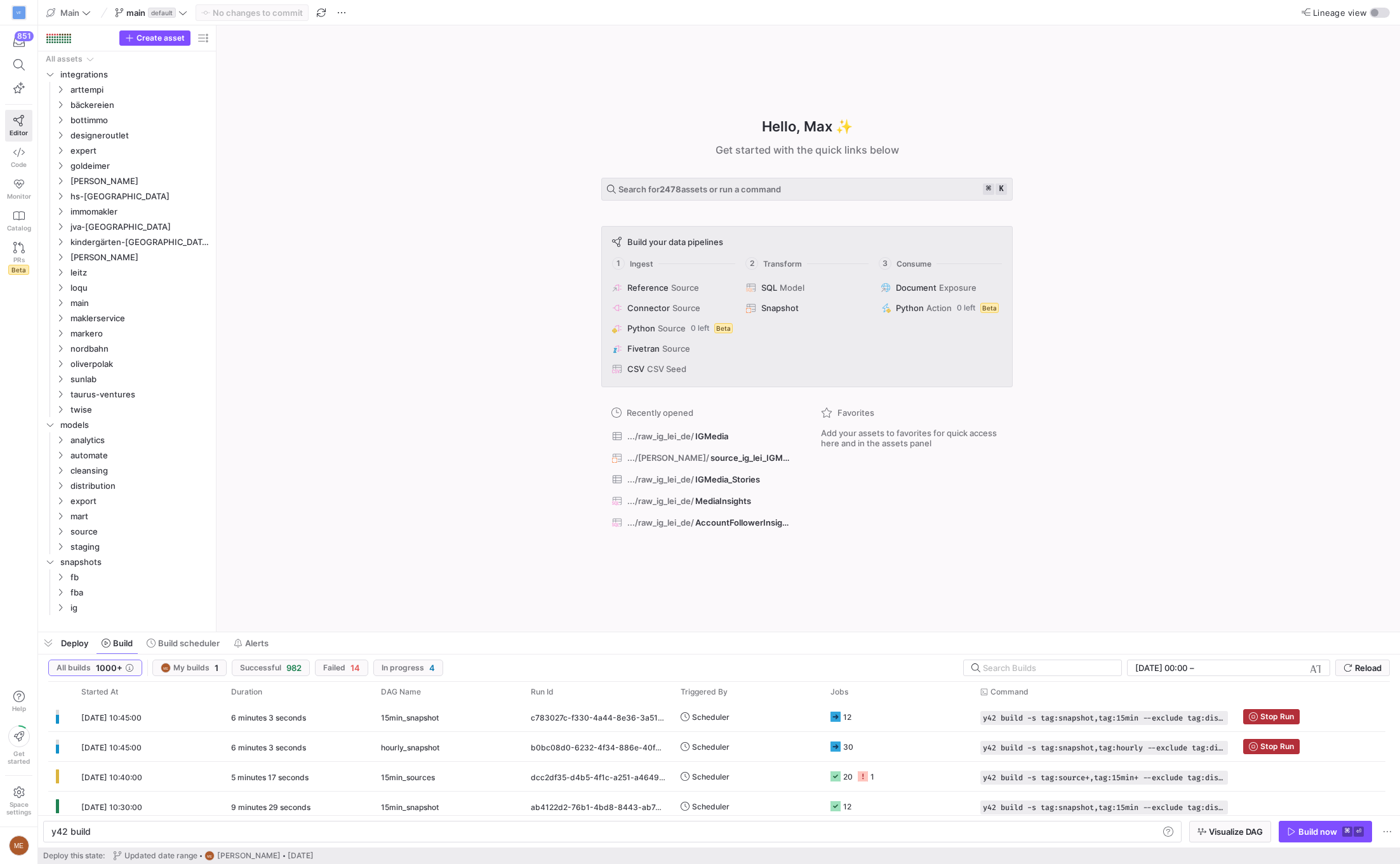
scroll to position [0, 38]
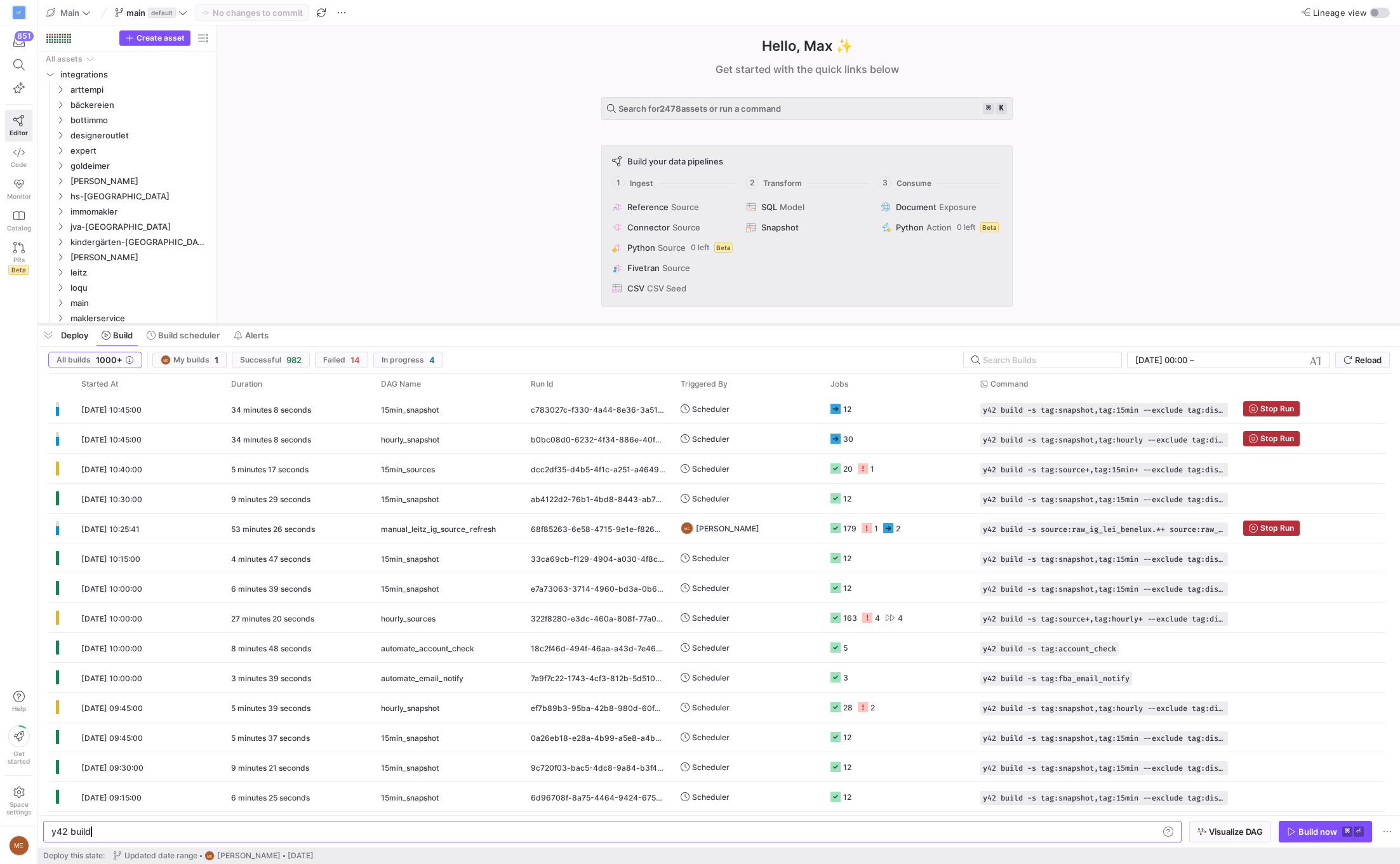
drag, startPoint x: 746, startPoint y: 632, endPoint x: 755, endPoint y: 214, distance: 418.1
click at [755, 322] on div at bounding box center [718, 324] width 1361 height 5
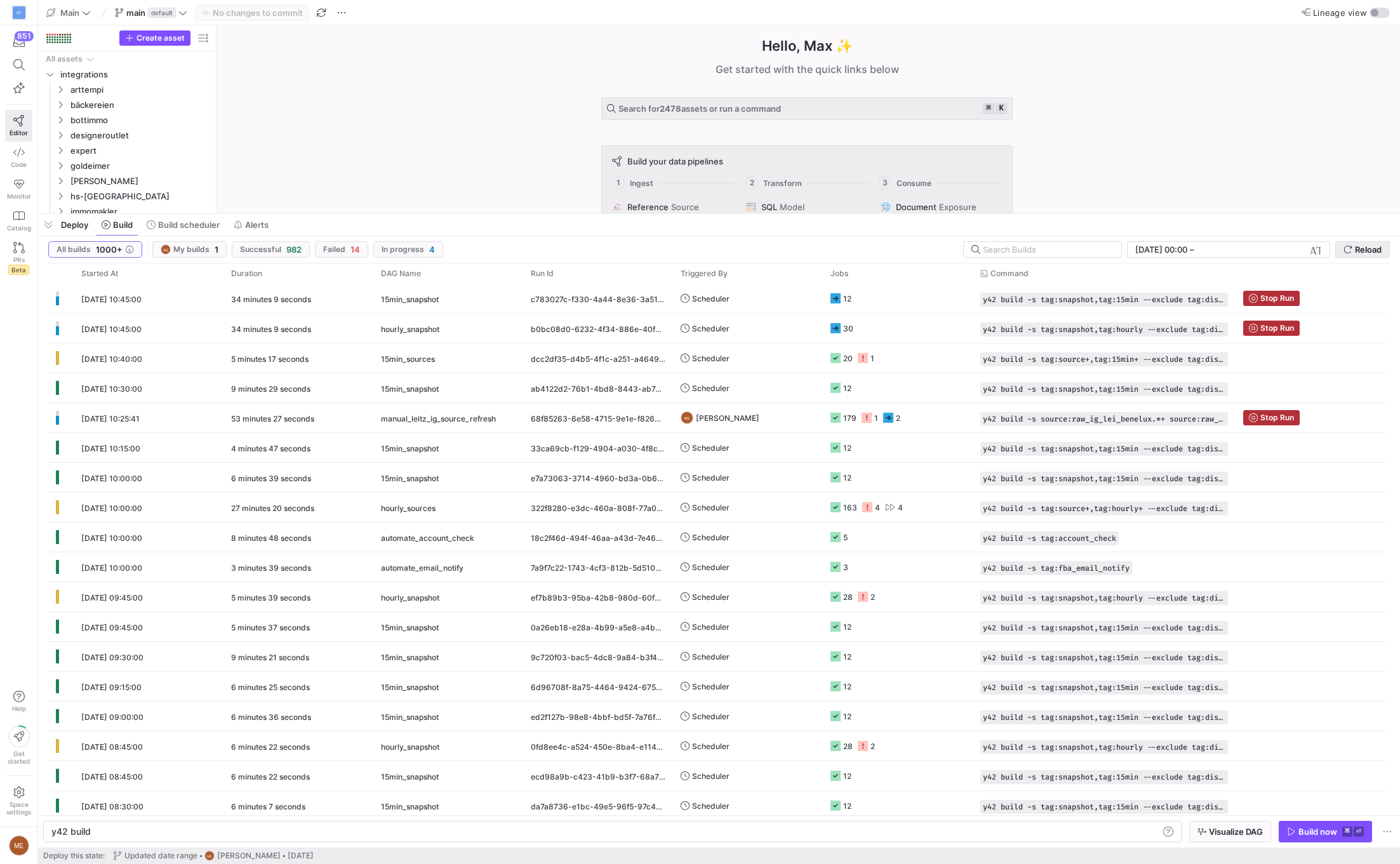
click at [1350, 243] on span "submit" at bounding box center [1362, 249] width 54 height 15
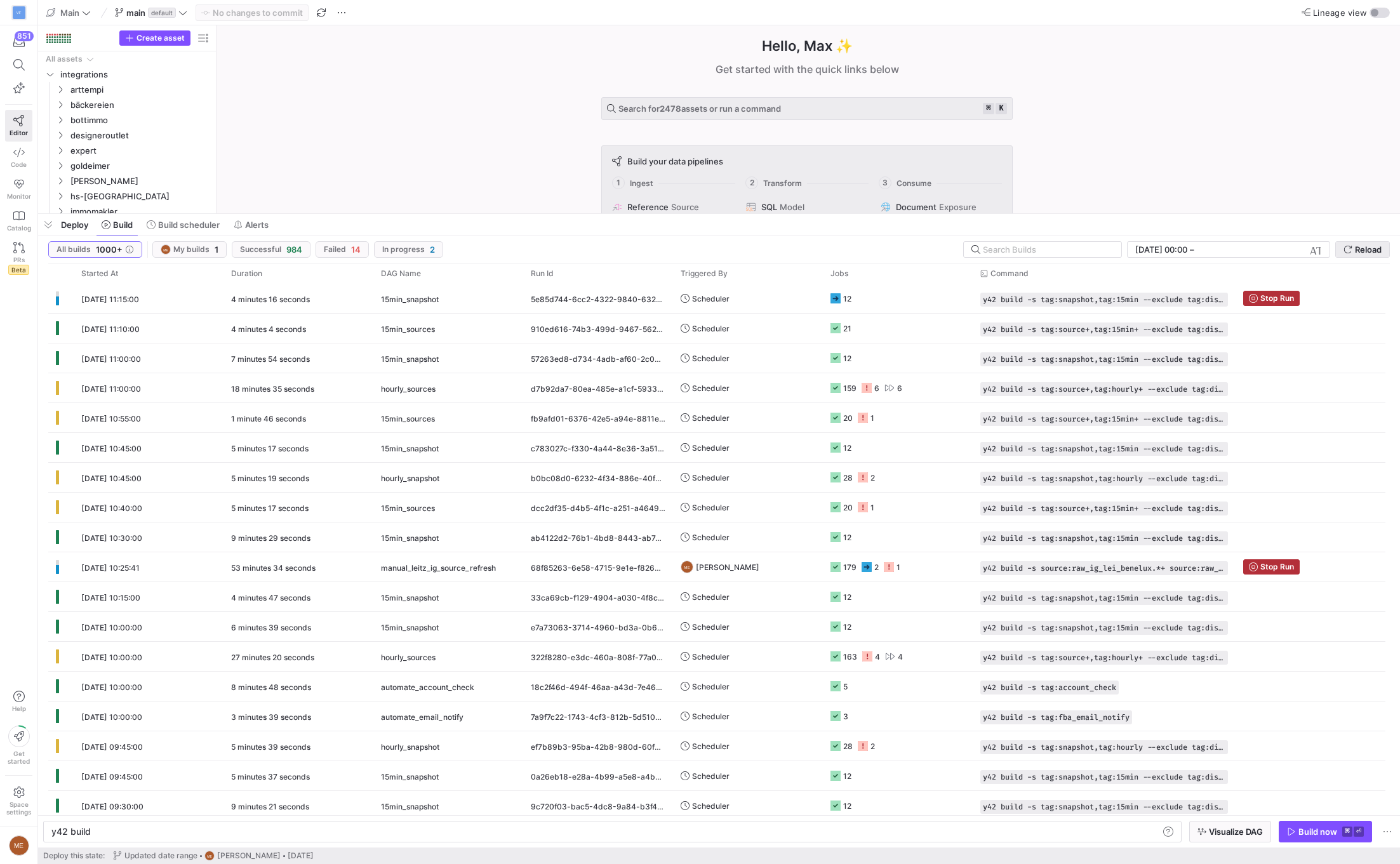
click at [1369, 247] on span "Reload" at bounding box center [1369, 249] width 27 height 10
click at [517, 567] on div "manual_leitz_ig_source_refresh" at bounding box center [448, 566] width 150 height 29
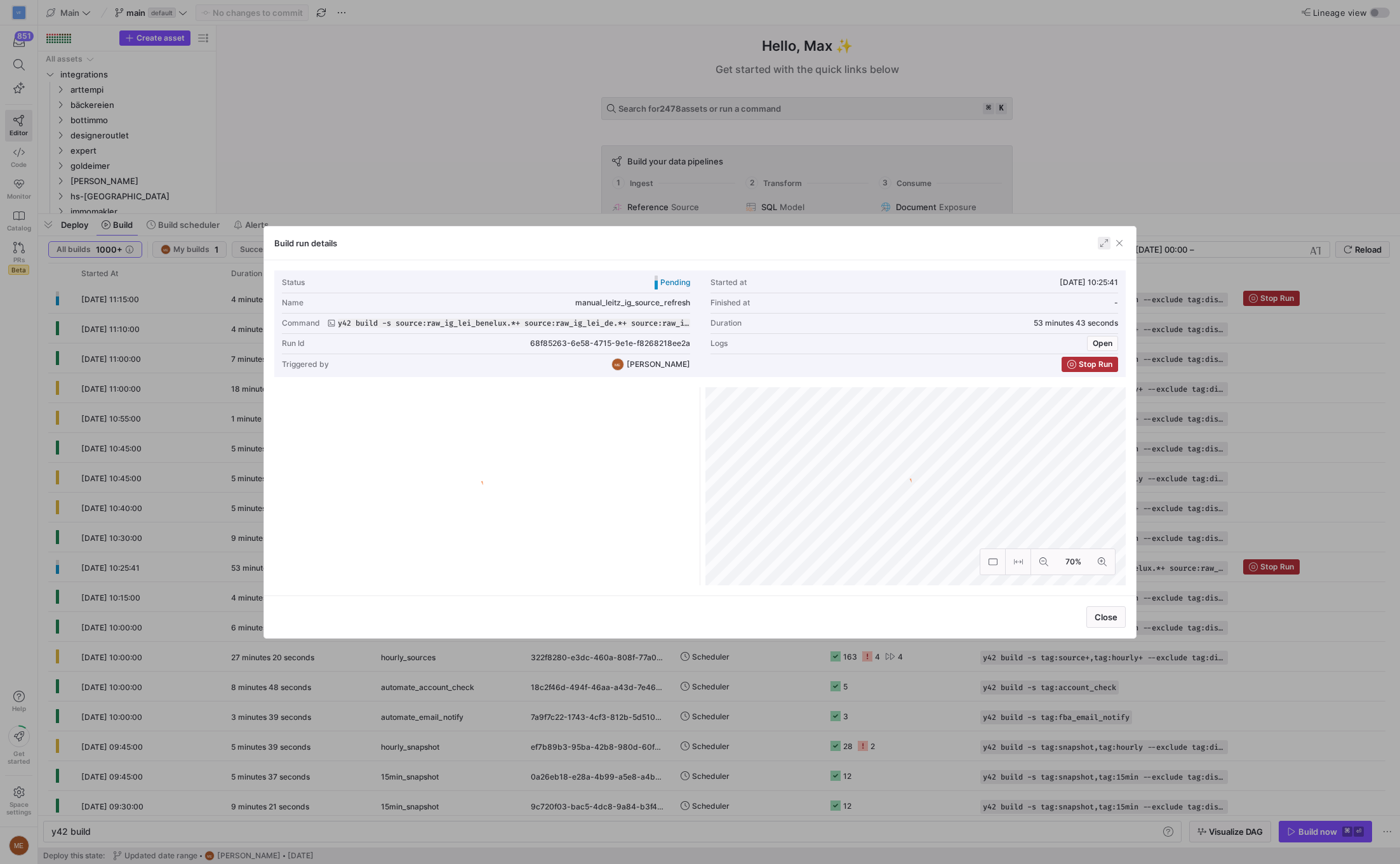
click at [1106, 243] on span "button" at bounding box center [1104, 243] width 13 height 13
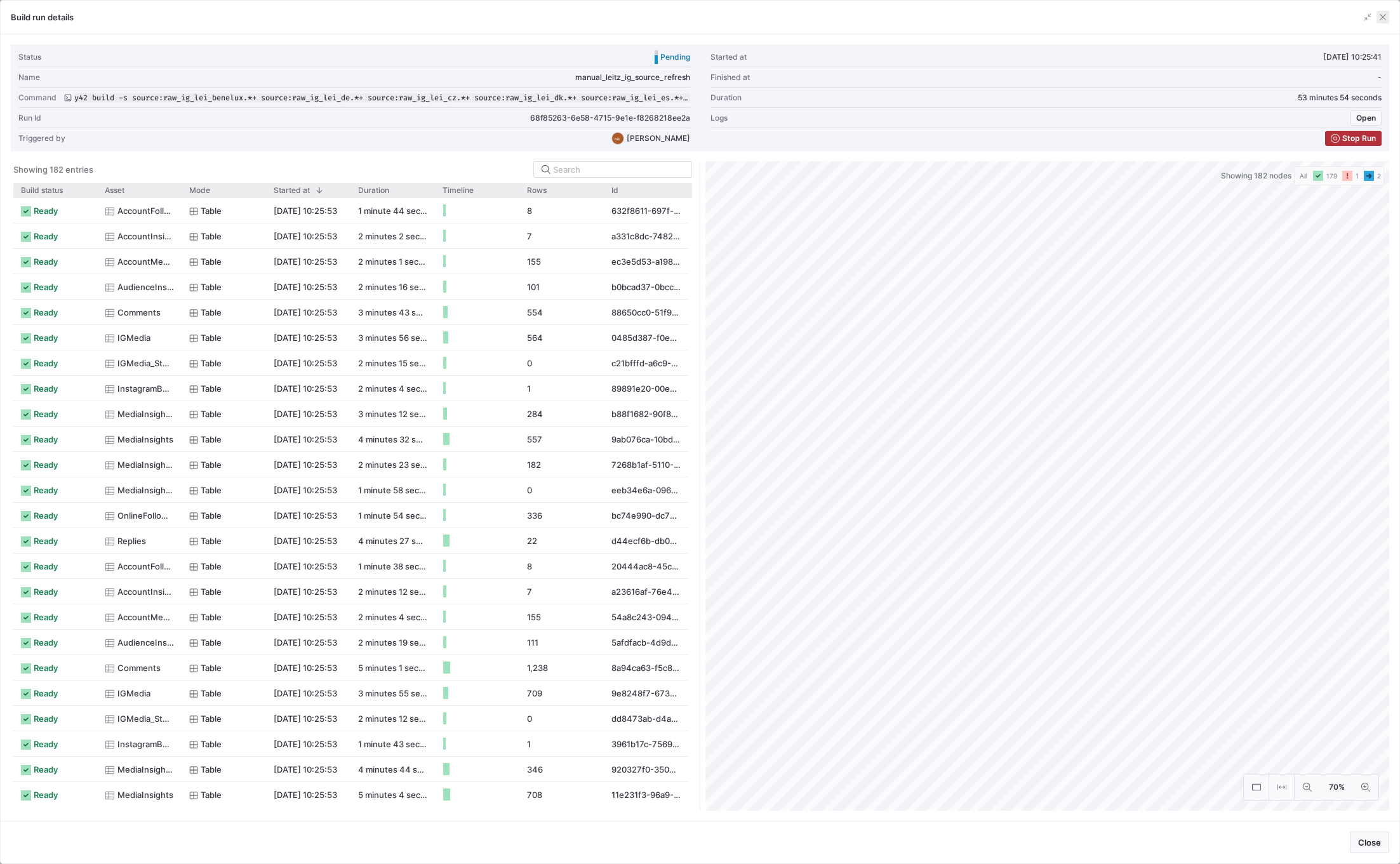
click at [1380, 18] on span "button" at bounding box center [1383, 17] width 13 height 13
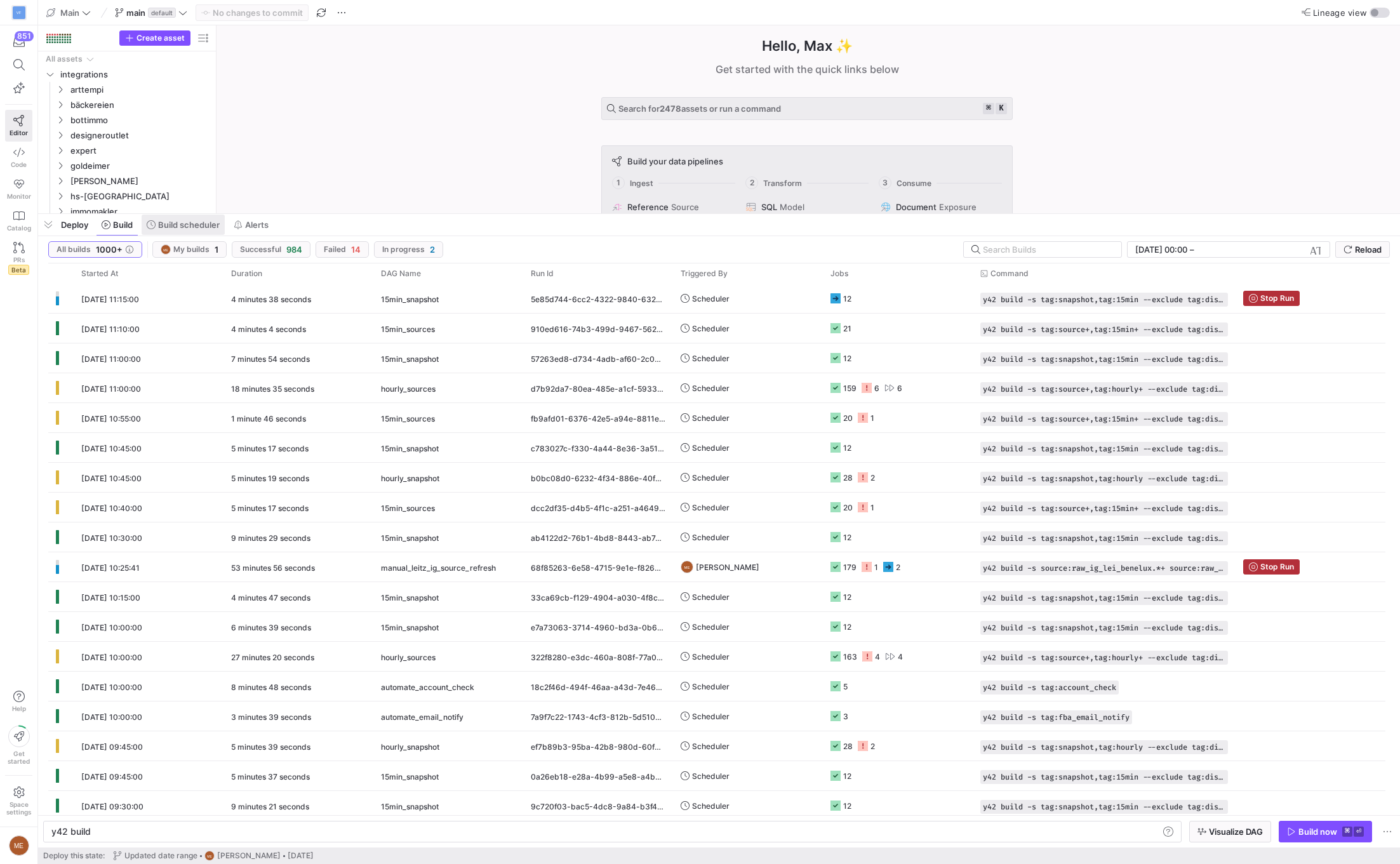
click at [154, 219] on span at bounding box center [183, 225] width 83 height 20
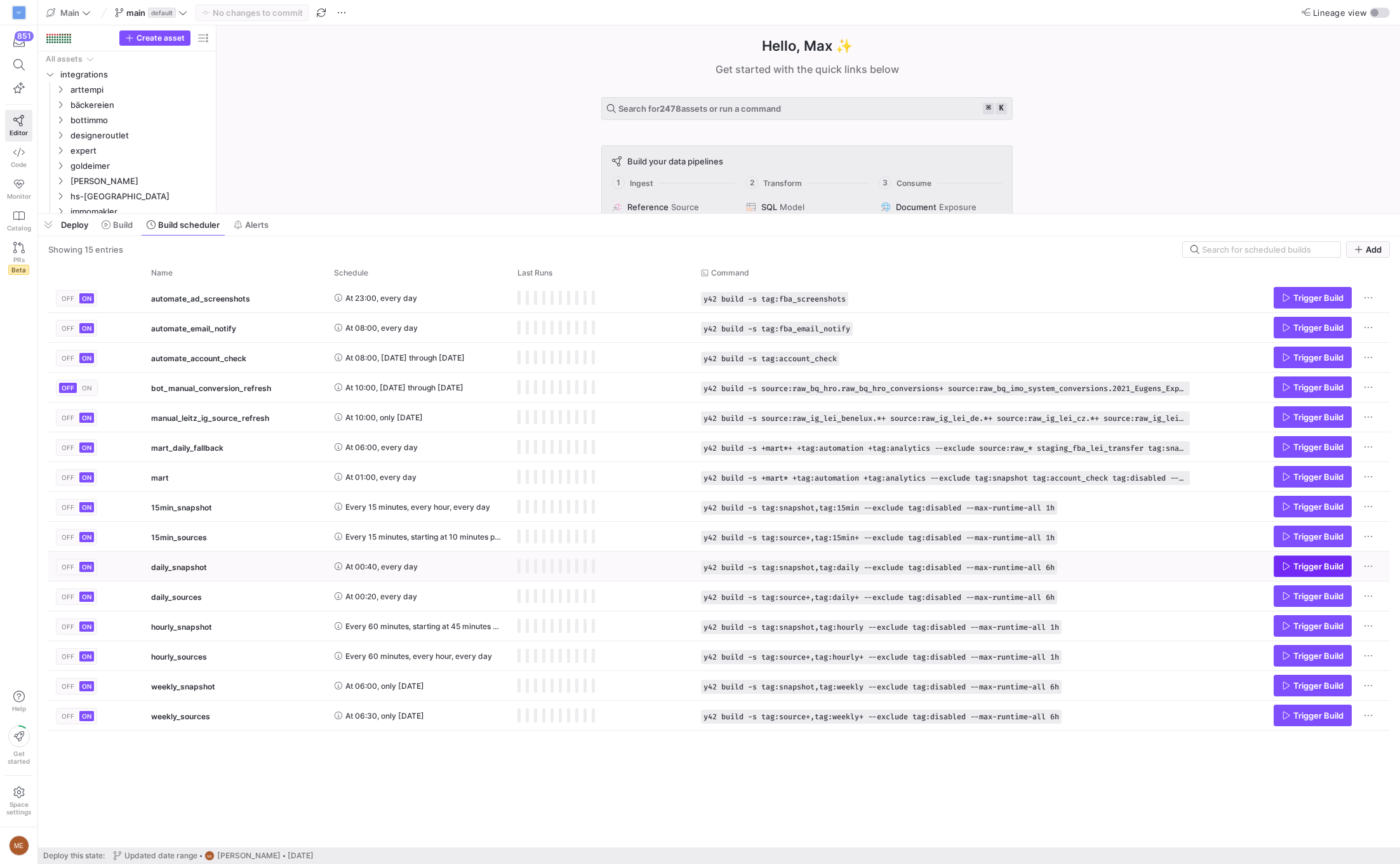
click at [1328, 571] on span "Trigger Build" at bounding box center [1318, 566] width 50 height 10
click at [120, 221] on span "Build" at bounding box center [123, 224] width 20 height 10
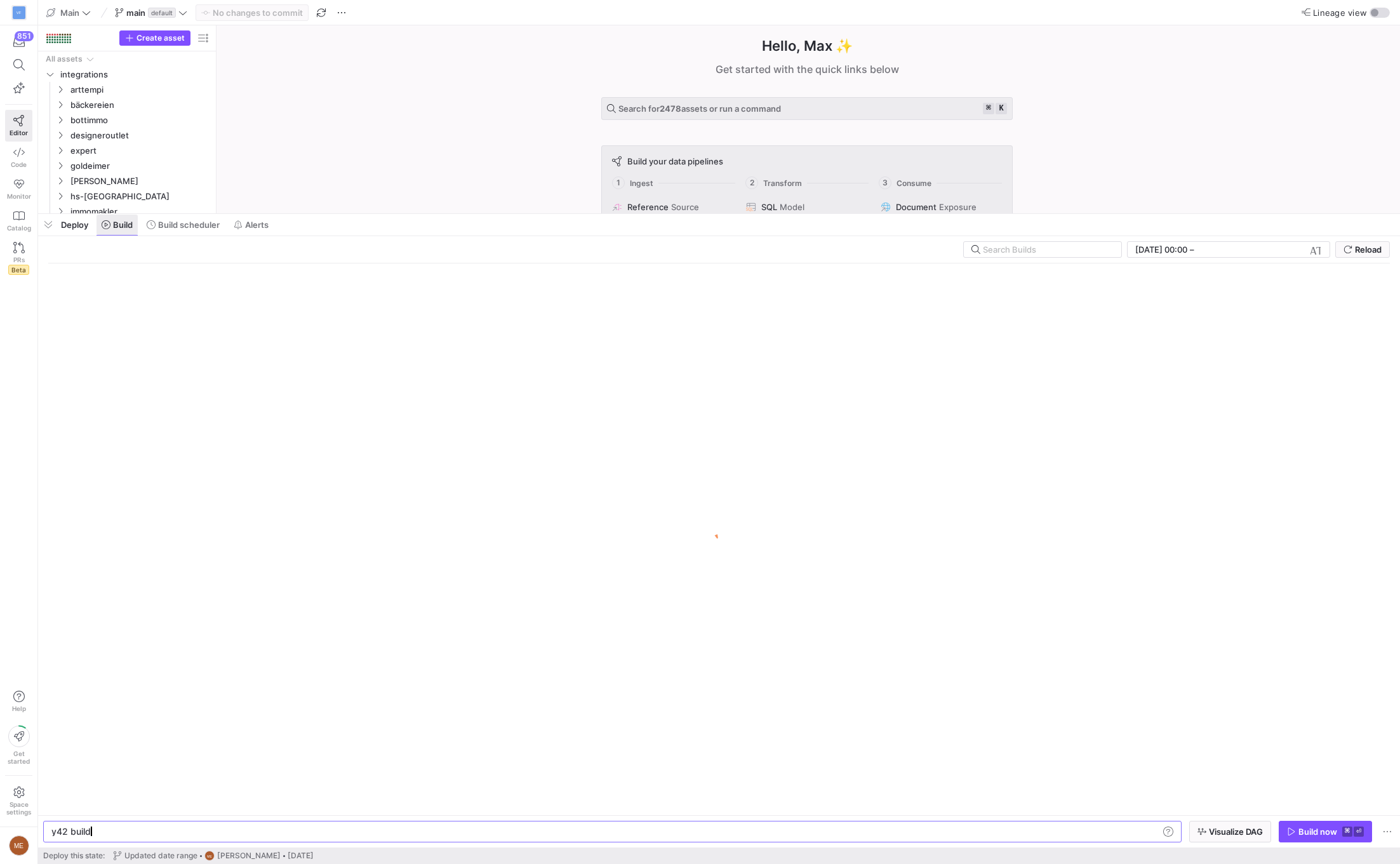
scroll to position [0, 38]
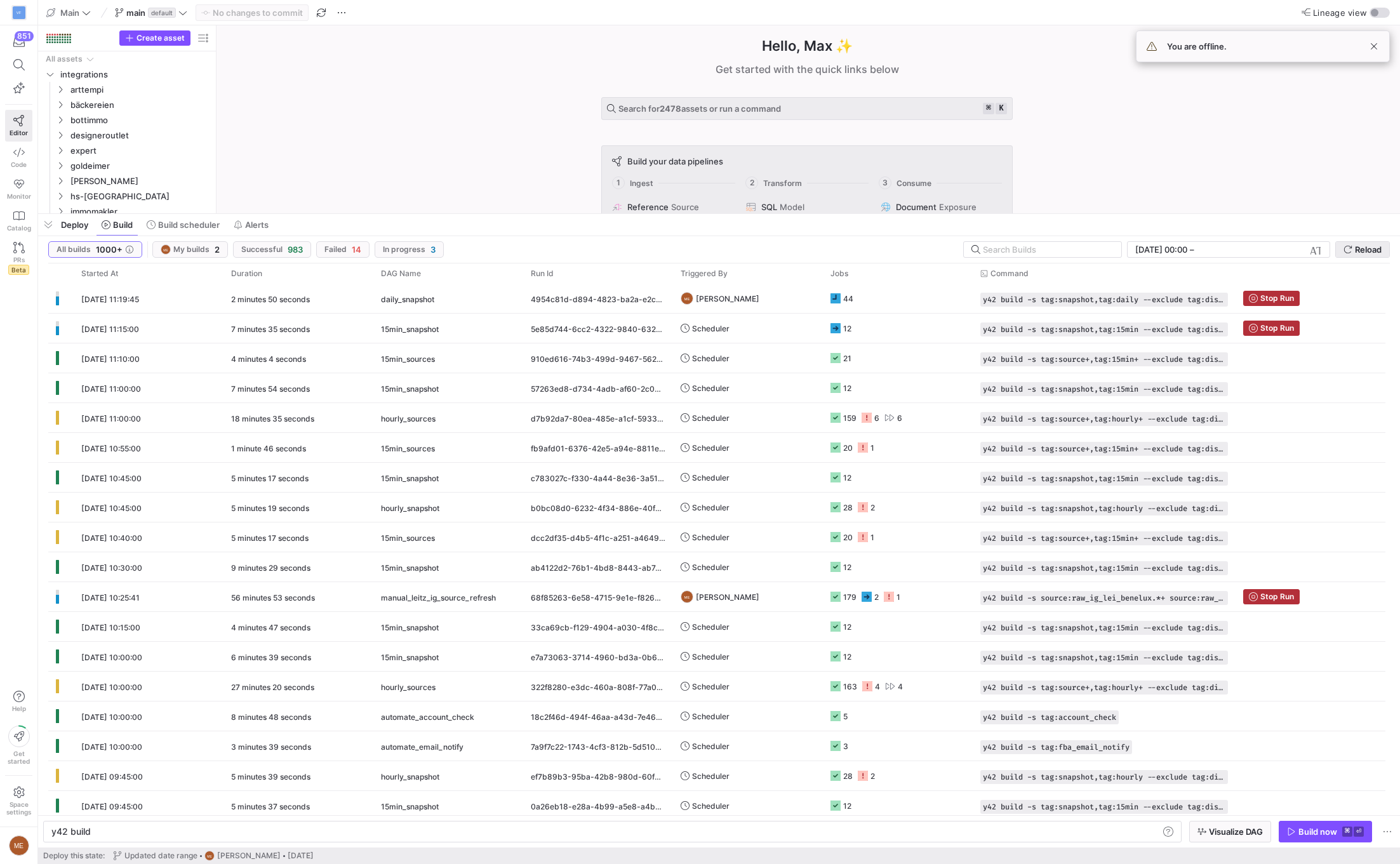
click at [1367, 244] on span "Reload" at bounding box center [1369, 249] width 27 height 10
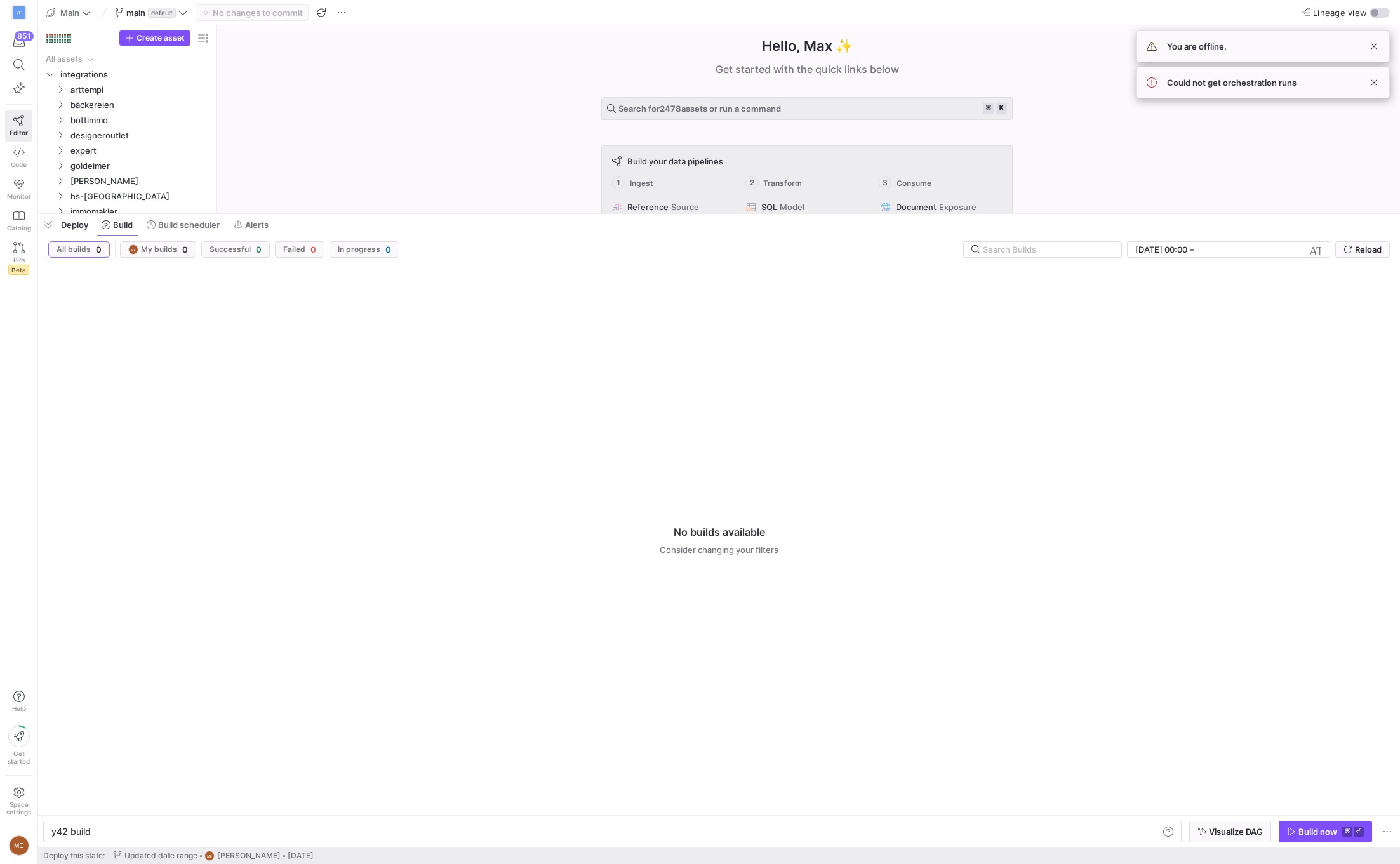
click at [800, 234] on div "Deploy Build Build scheduler Alerts" at bounding box center [718, 224] width 1361 height 21
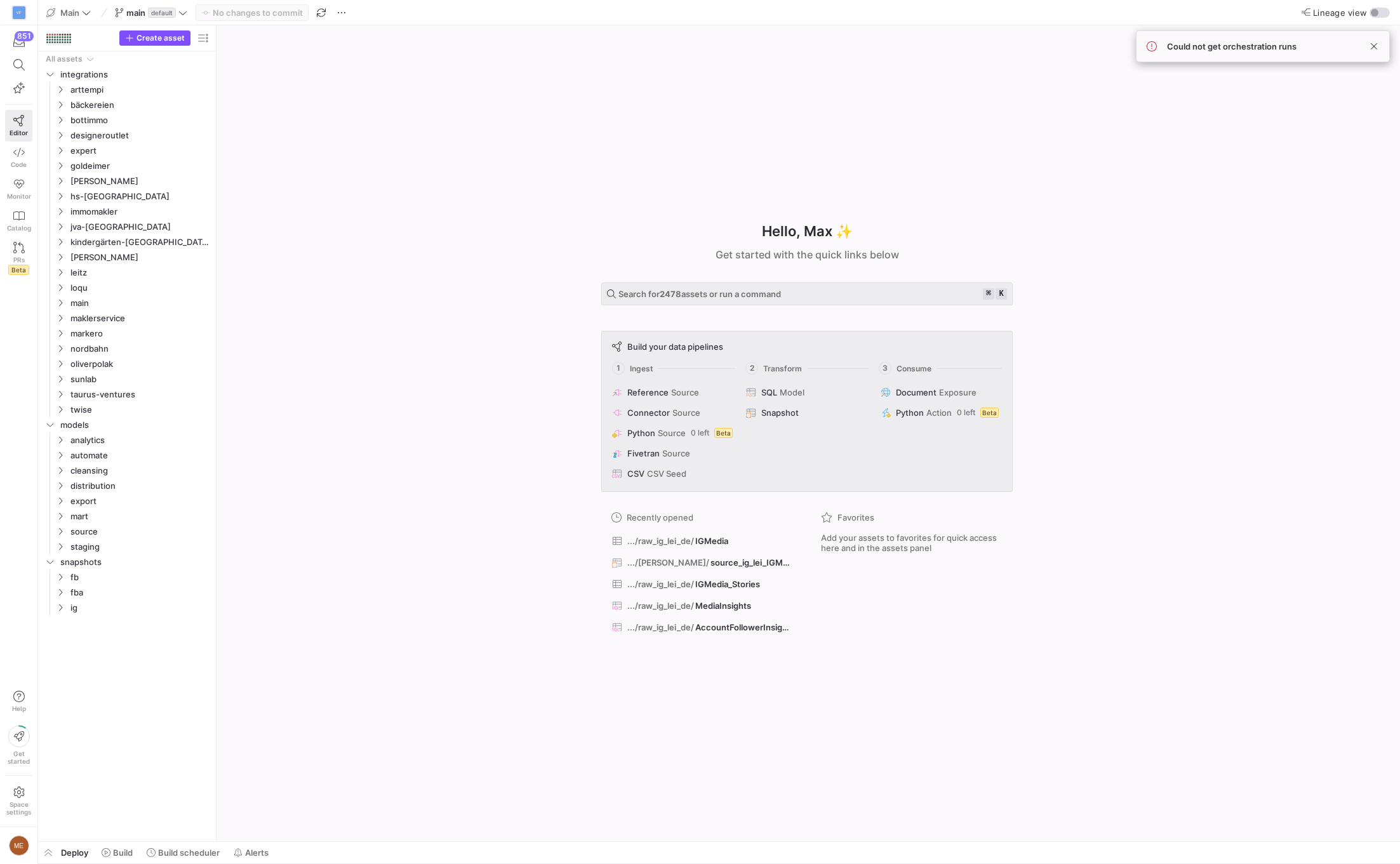
click at [62, 847] on div "Deploy Build Build scheduler Alerts" at bounding box center [156, 852] width 236 height 21
click at [52, 855] on span "button" at bounding box center [48, 852] width 20 height 21
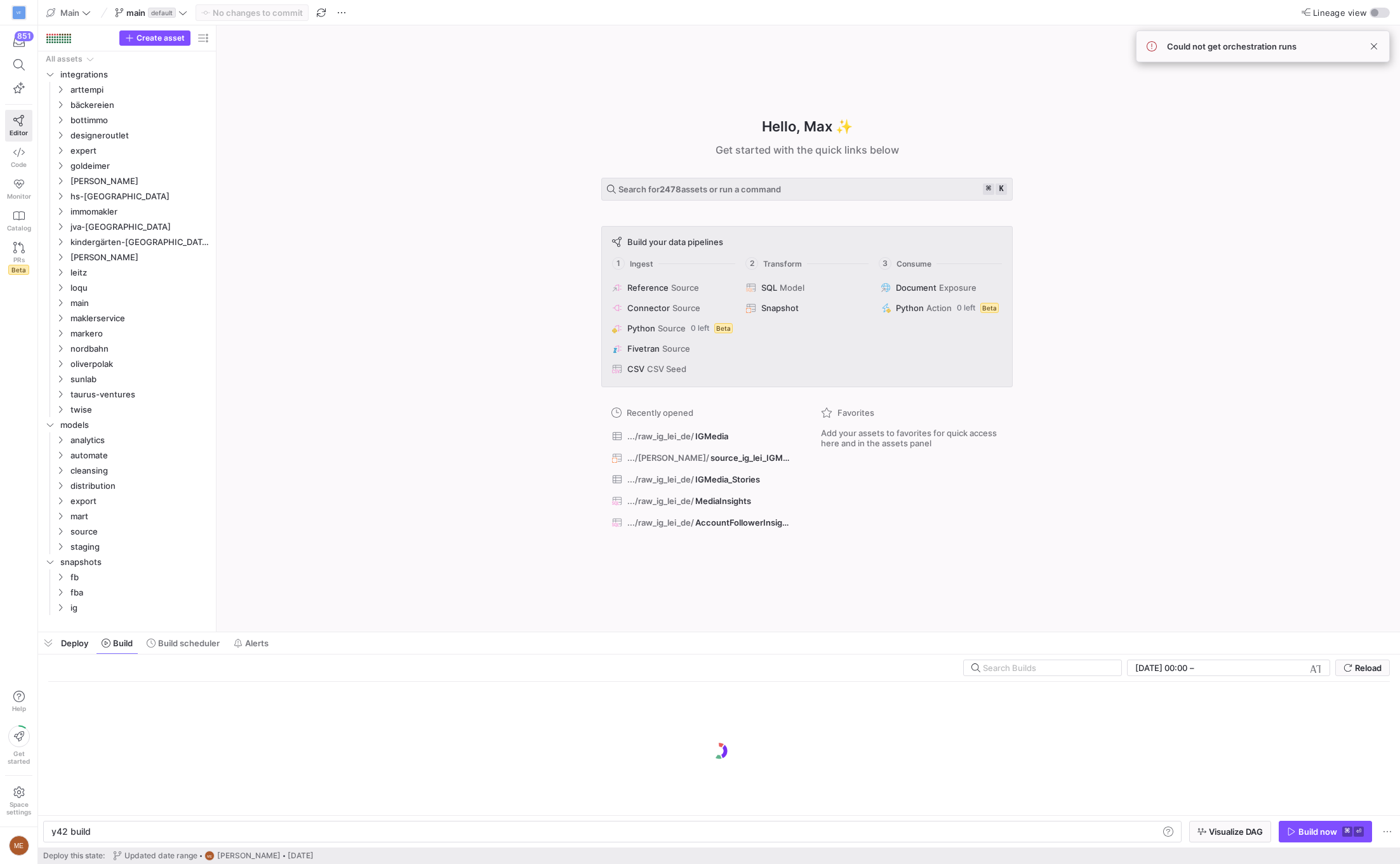
scroll to position [0, 38]
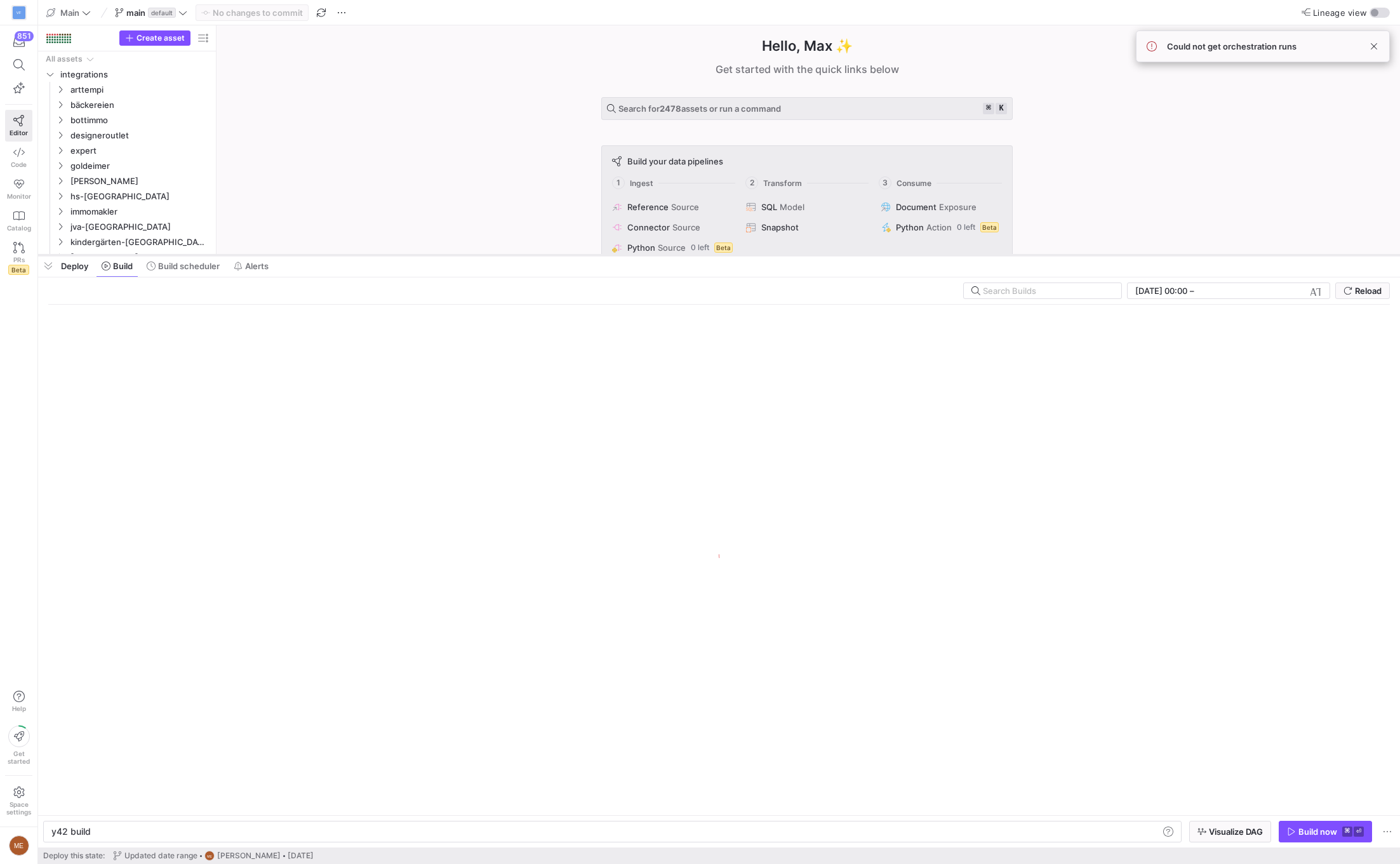
drag, startPoint x: 1057, startPoint y: 633, endPoint x: 1153, endPoint y: 256, distance: 389.0
click at [1153, 256] on div at bounding box center [718, 255] width 1361 height 5
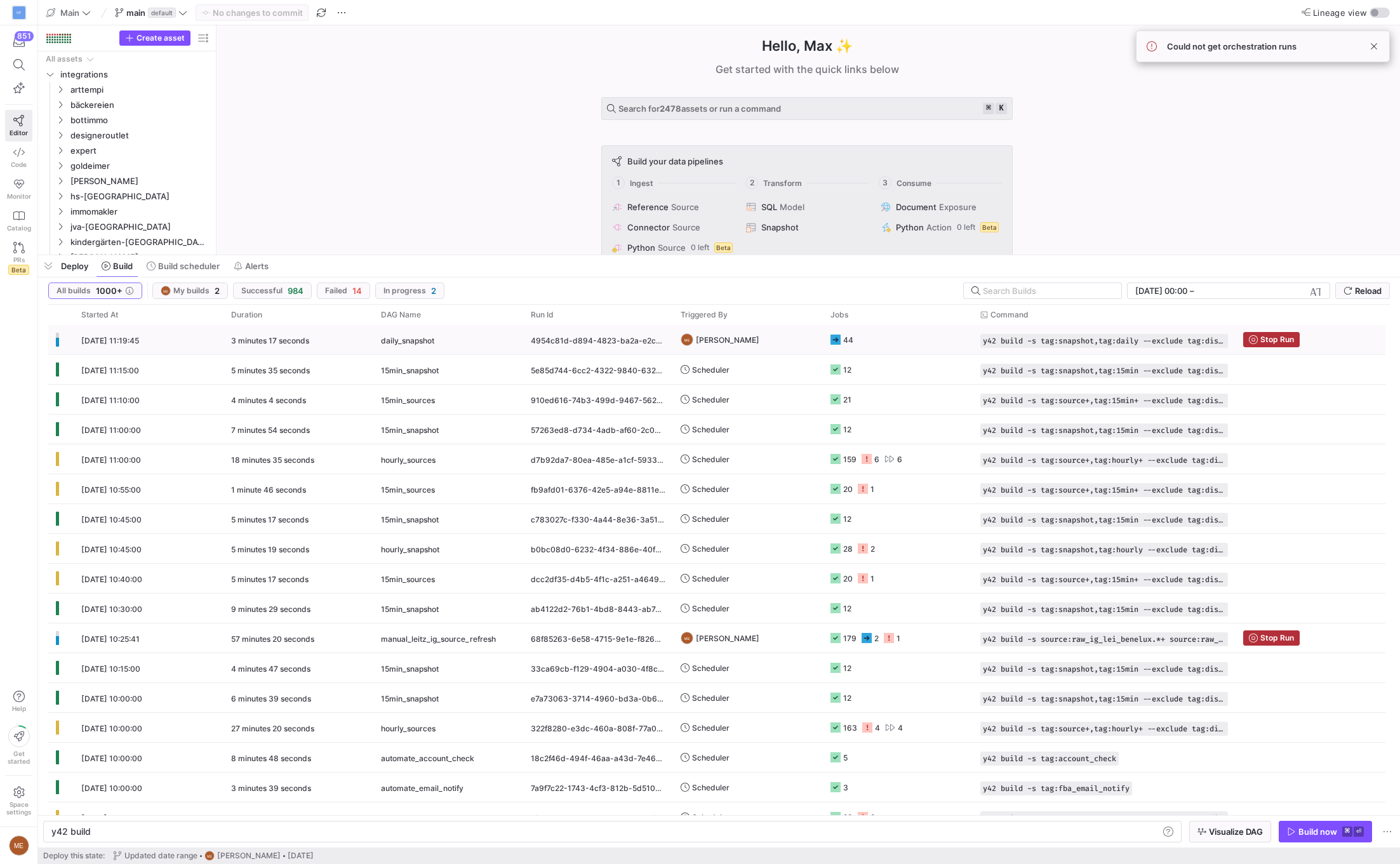
click at [888, 332] on y42-job-status-cell-renderer "44" at bounding box center [898, 339] width 135 height 28
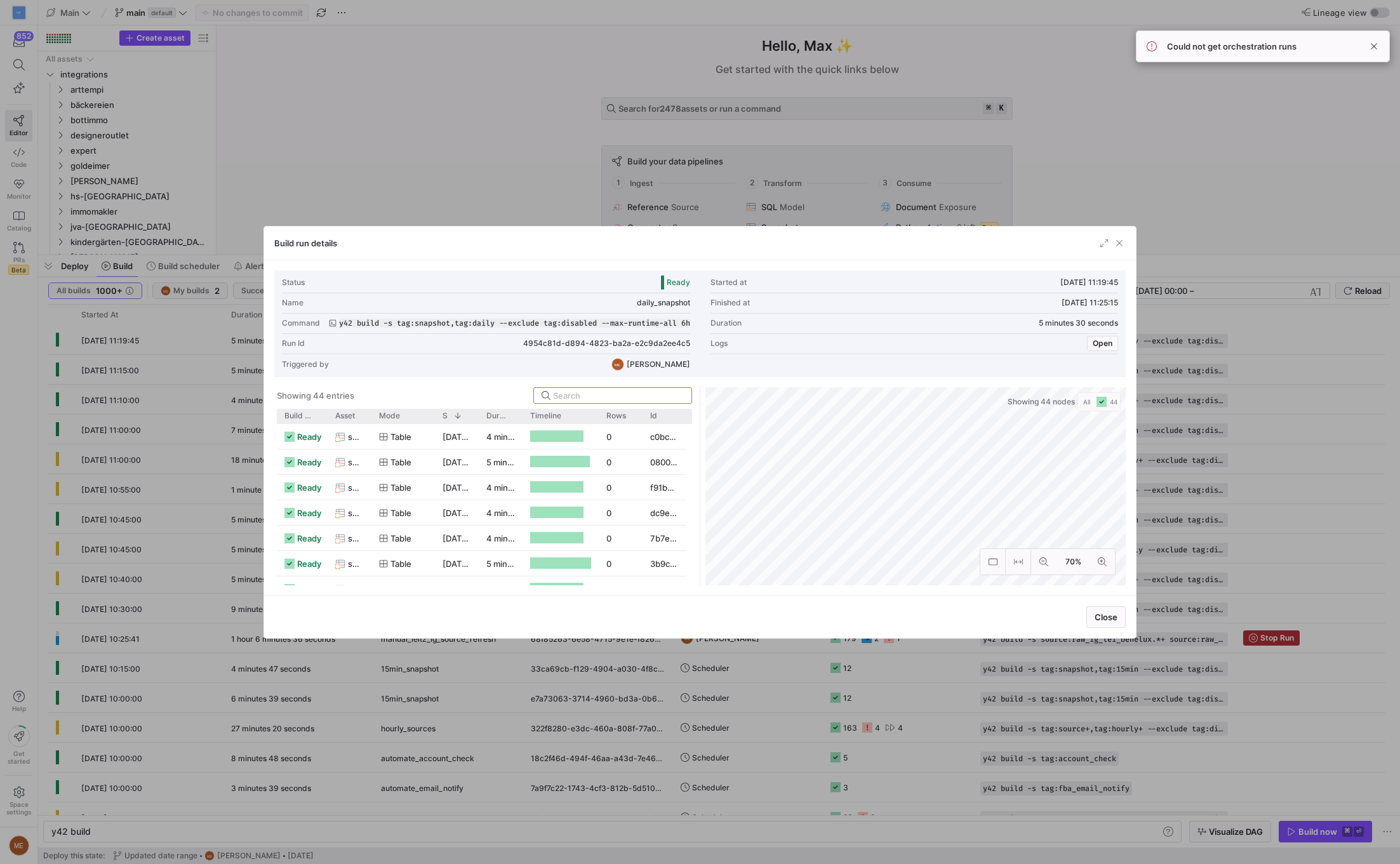
scroll to position [7, 0]
click at [880, 726] on div at bounding box center [700, 432] width 1400 height 864
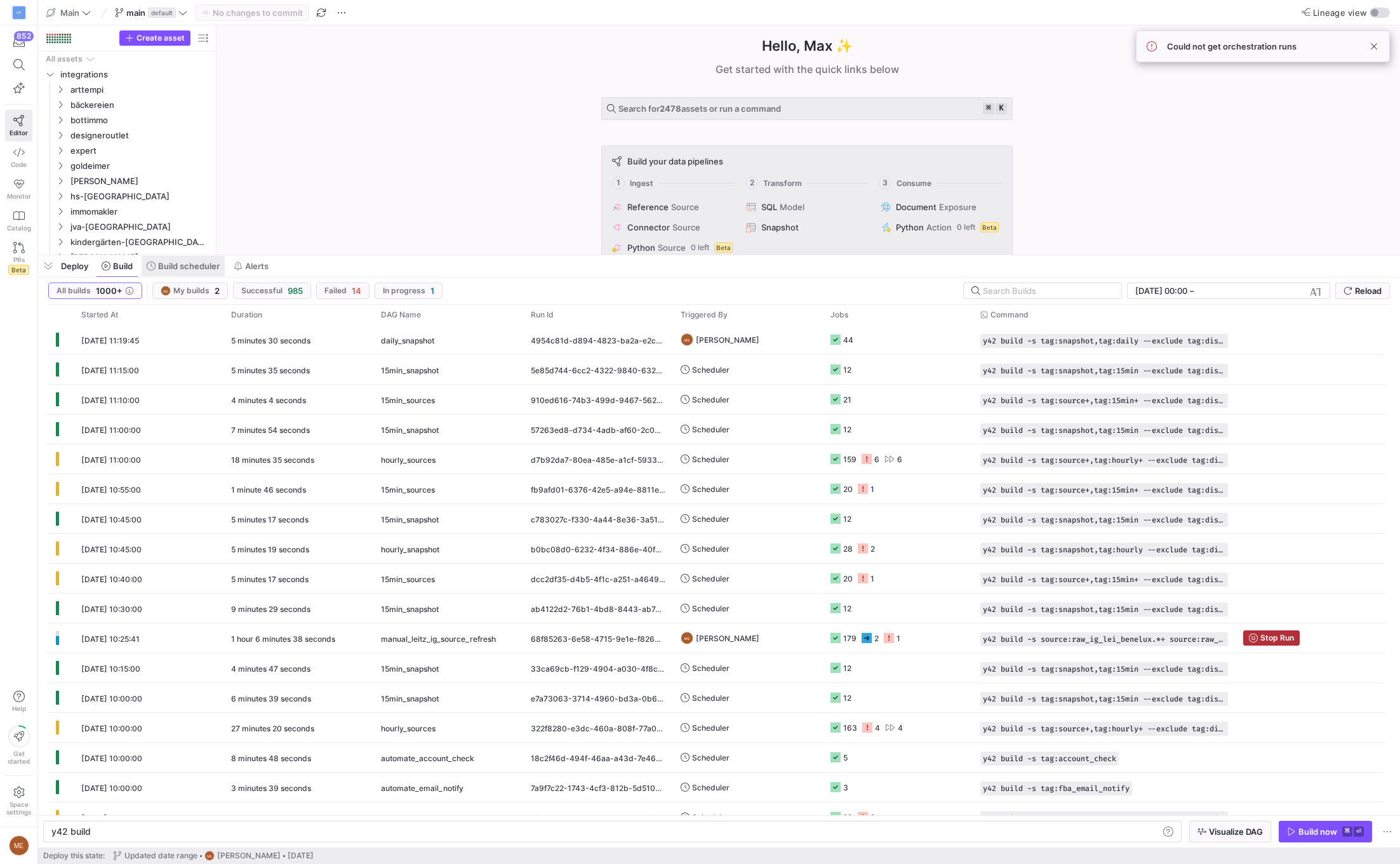
click at [177, 265] on span "Build scheduler" at bounding box center [189, 265] width 61 height 10
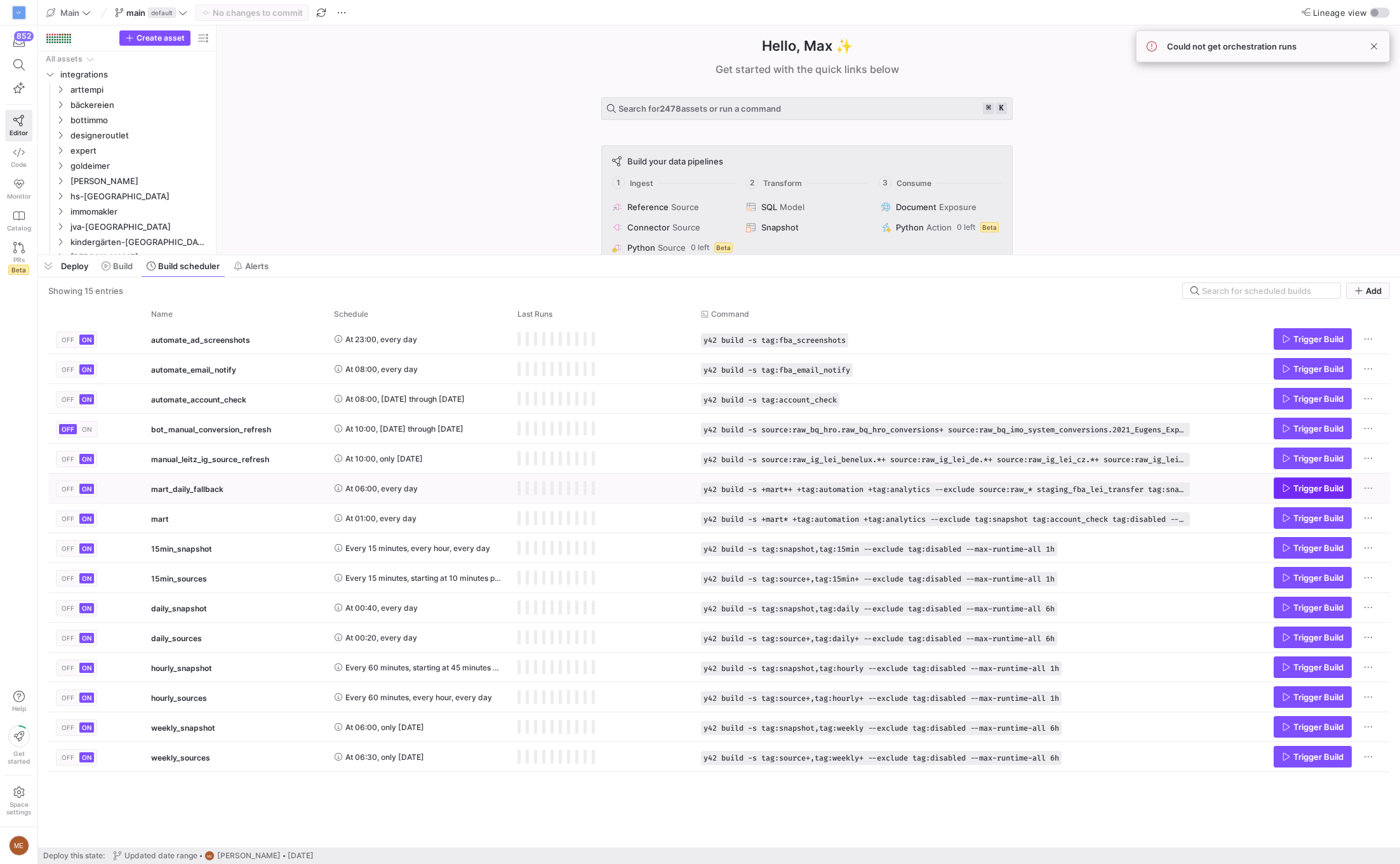
click at [1294, 493] on span "Trigger Build" at bounding box center [1318, 488] width 50 height 10
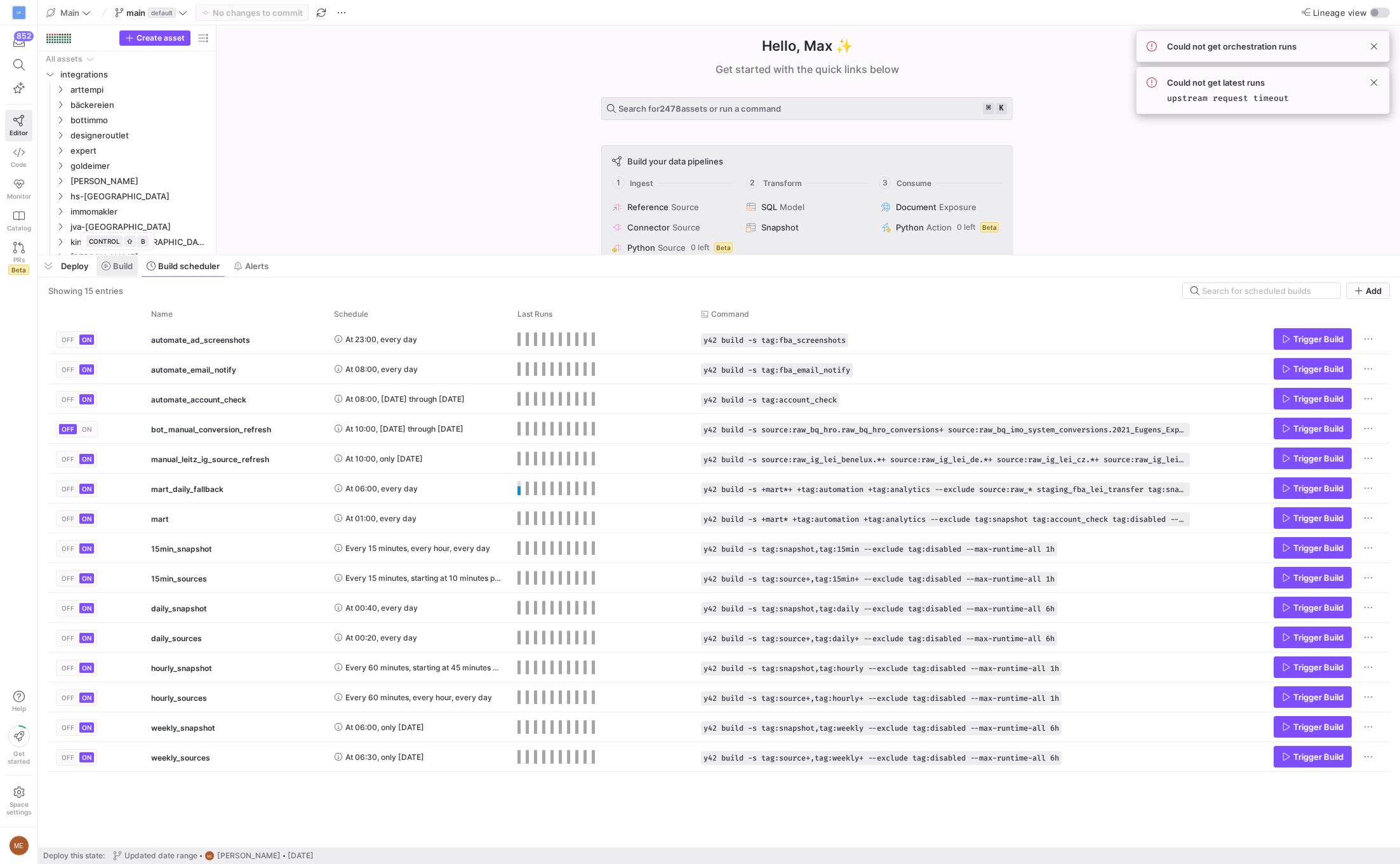
click at [122, 271] on span at bounding box center [117, 266] width 41 height 20
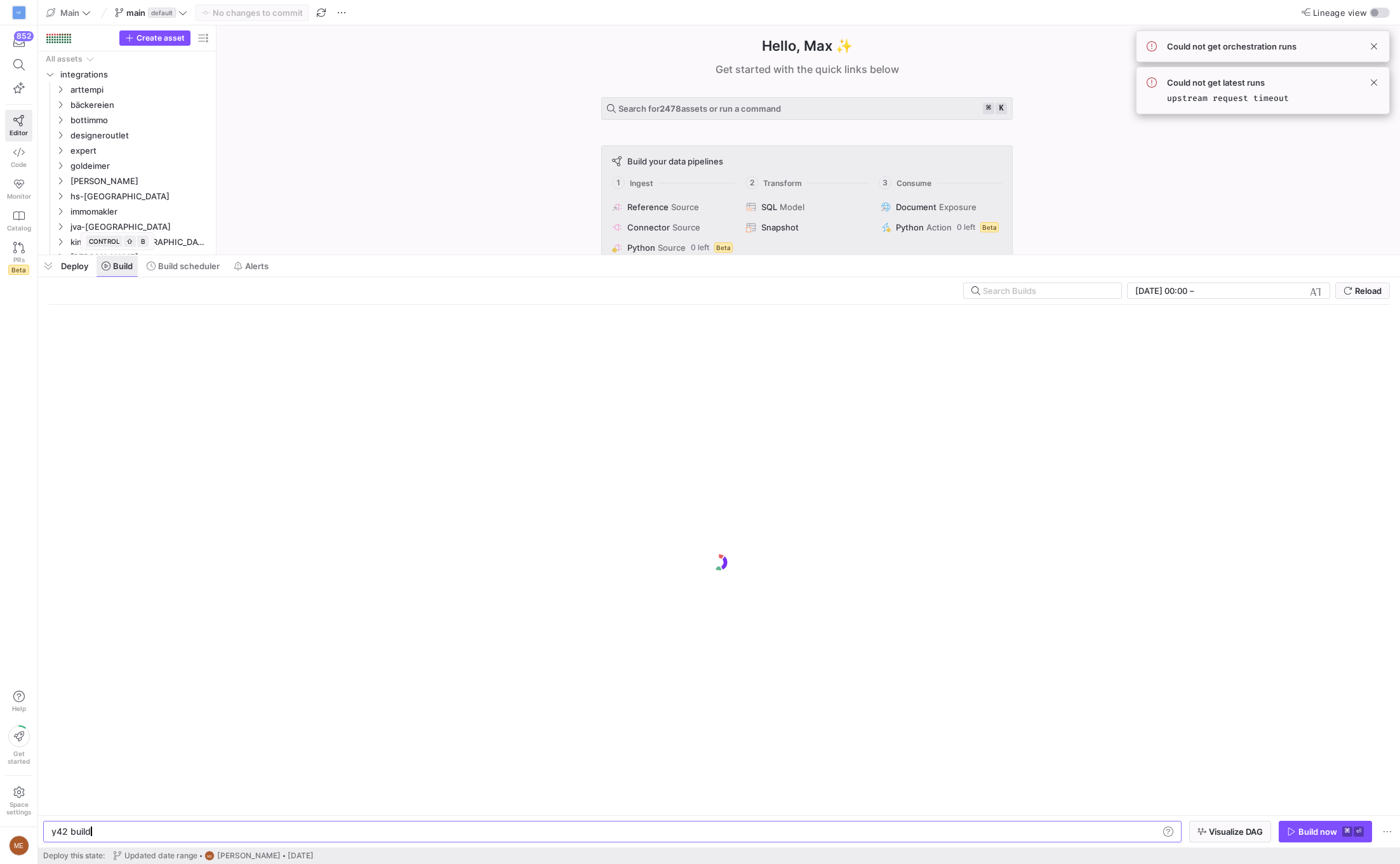
scroll to position [0, 38]
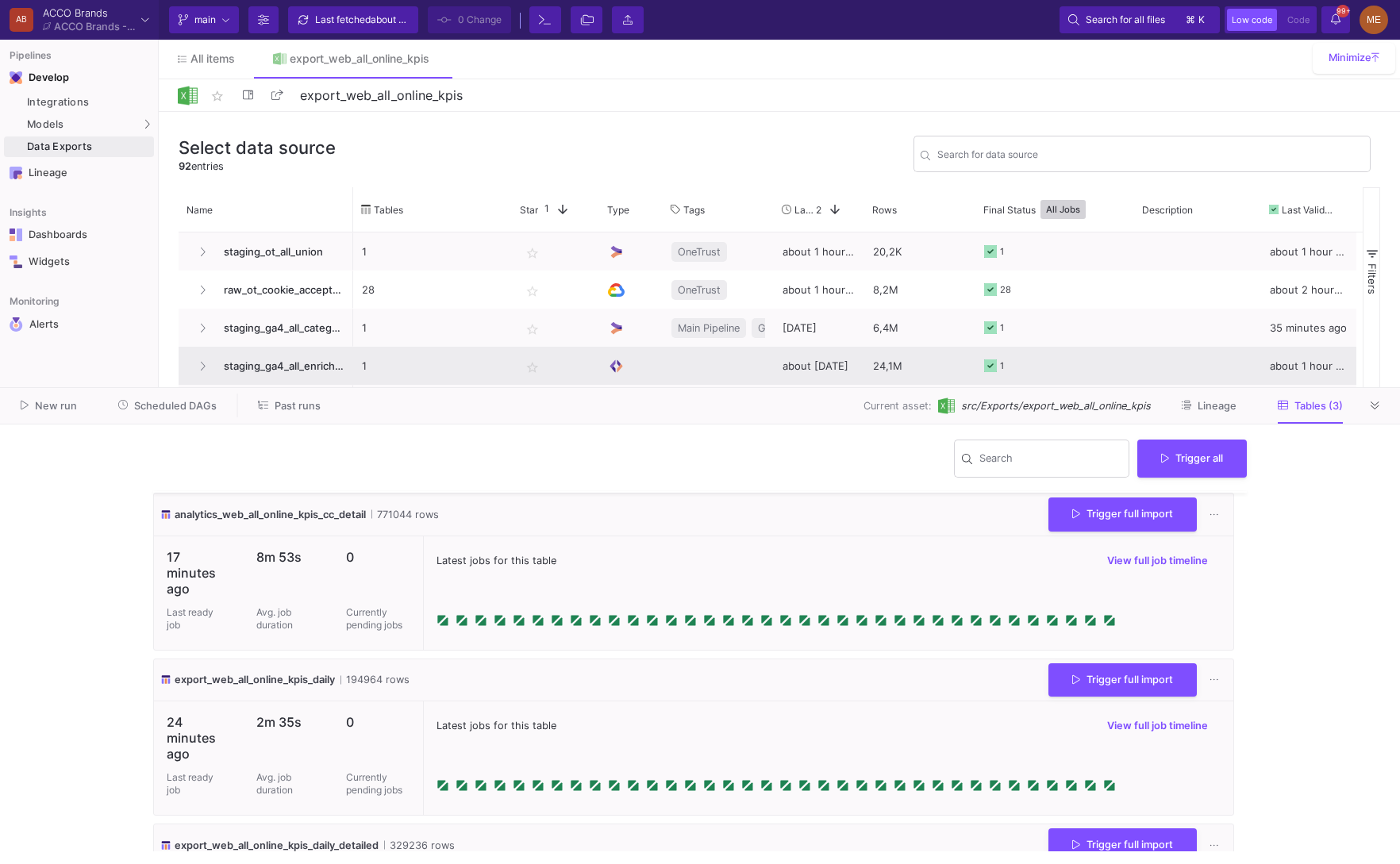
scroll to position [132, 0]
